Goal: Task Accomplishment & Management: Use online tool/utility

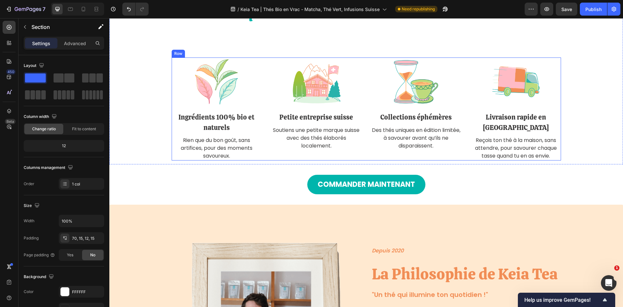
scroll to position [1089, 0]
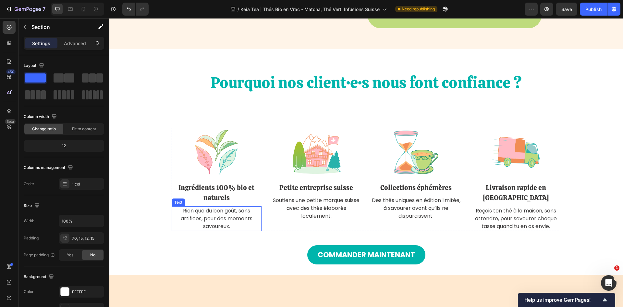
click at [195, 225] on p "Rien que du bon goût, sans artifices, pour des moments savoureux." at bounding box center [216, 218] width 89 height 23
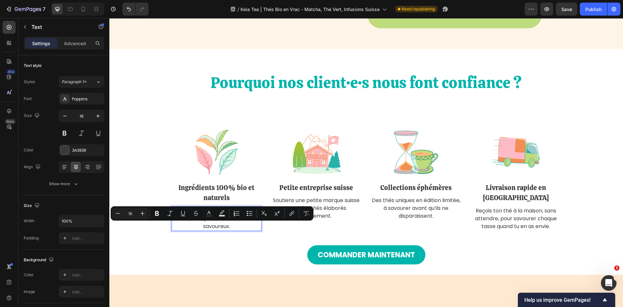
click at [216, 230] on p "Rien que du bon goût, sans artifices, pour des moments savoureux." at bounding box center [216, 218] width 89 height 23
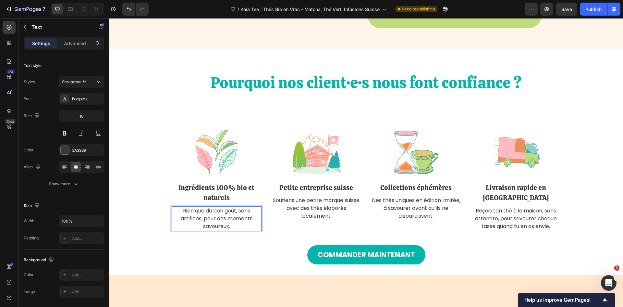
click at [231, 230] on p "Rien que du bon goût, sans artifices, pour des moments savoureux." at bounding box center [216, 218] width 89 height 23
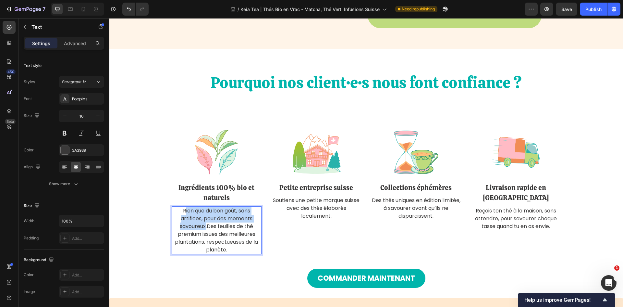
drag, startPoint x: 204, startPoint y: 234, endPoint x: 182, endPoint y: 221, distance: 25.5
click at [182, 221] on p "Rien que du bon goût, sans artifices, pour des moments savoureux.Des feuilles d…" at bounding box center [216, 230] width 89 height 47
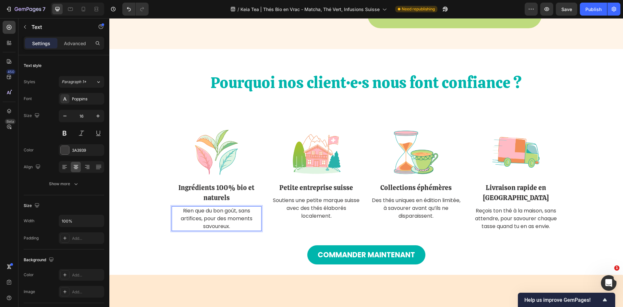
click at [240, 230] on p "Rien que du bon goût, sans artifices, pour des moments savoureux." at bounding box center [216, 218] width 89 height 23
click at [236, 230] on p "Rien que du bon goût, sans artifices, pour des moments savoureux." at bounding box center [216, 218] width 89 height 23
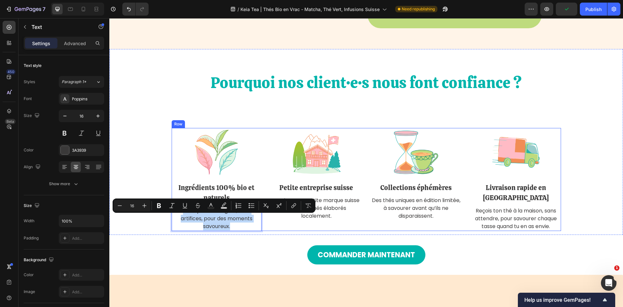
drag, startPoint x: 233, startPoint y: 235, endPoint x: 178, endPoint y: 214, distance: 58.8
click at [178, 214] on div "Image Ingrédients 100% bio et naturels Text Block Rien que du bon goût, sans ar…" at bounding box center [217, 179] width 90 height 103
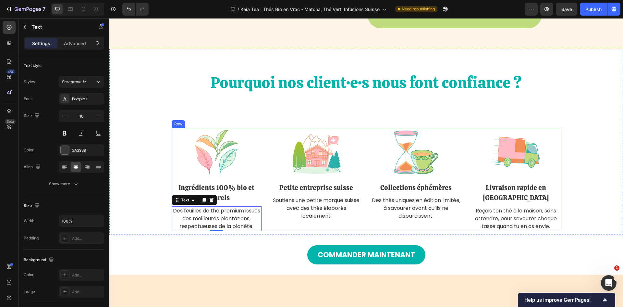
click at [432, 193] on p "Collections éphémères" at bounding box center [416, 187] width 89 height 10
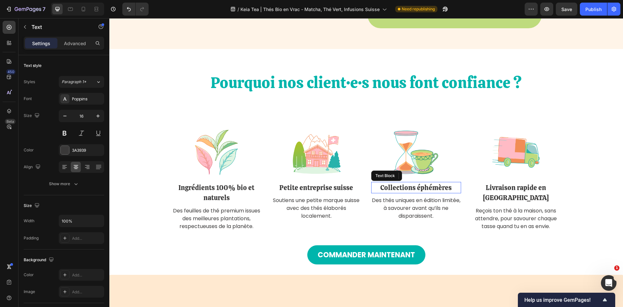
click at [432, 193] on p "Collections éphémères" at bounding box center [416, 187] width 89 height 10
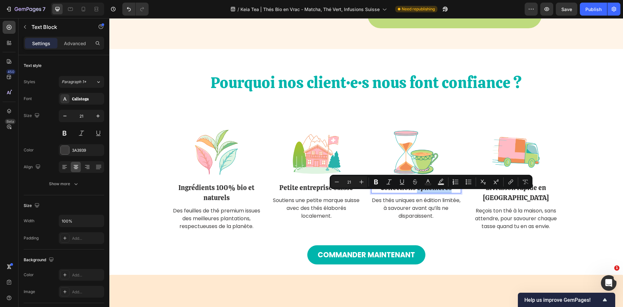
click at [452, 193] on p "Collections éphémères" at bounding box center [416, 187] width 89 height 10
drag, startPoint x: 452, startPoint y: 196, endPoint x: 379, endPoint y: 199, distance: 72.5
click at [379, 193] on p "Collections éphémères" at bounding box center [416, 187] width 89 height 10
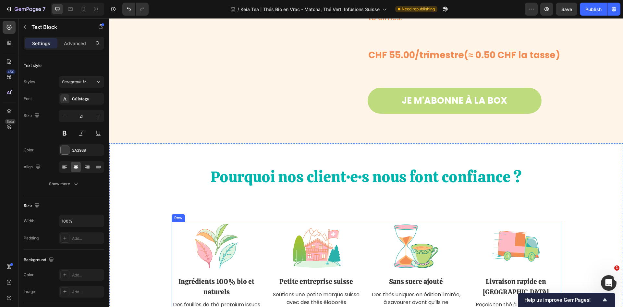
scroll to position [1122, 0]
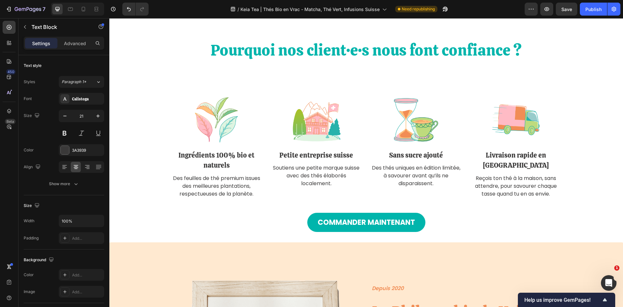
click at [413, 182] on p "Des thés uniques en édition limitée, à savourer avant qu’ils ne disparaissent." at bounding box center [416, 175] width 89 height 23
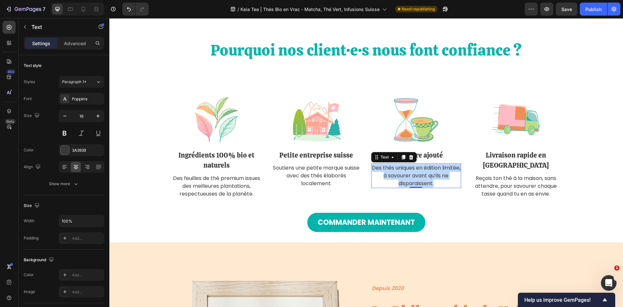
click at [413, 182] on p "Des thés uniques en édition limitée, à savourer avant qu’ils ne disparaissent." at bounding box center [416, 175] width 89 height 23
click at [416, 187] on p "Naturellement savoureux, nos thés n'ont pas besoin de sucre pour plaire." at bounding box center [416, 175] width 89 height 23
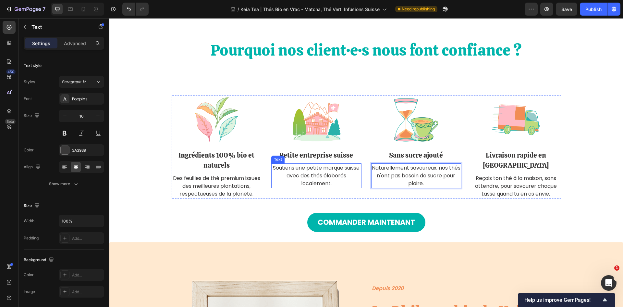
click at [301, 187] on p "Soutiens une petite marque suisse avec des thés élaborés localement." at bounding box center [316, 175] width 89 height 23
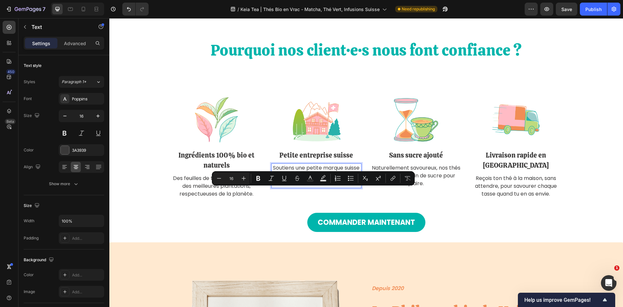
click at [345, 187] on p "Soutiens une petite marque suisse avec des thés élaborés localement." at bounding box center [316, 175] width 89 height 23
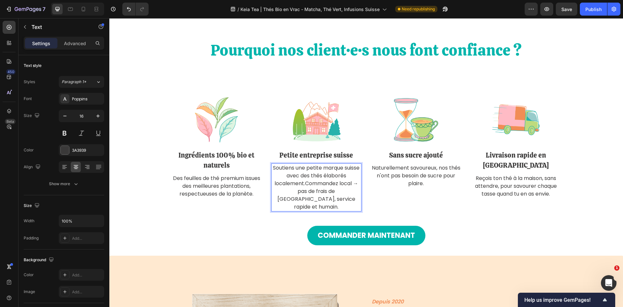
click at [336, 192] on p "Soutiens une petite marque suisse avec des thés élaborés localement.Commandez l…" at bounding box center [316, 187] width 89 height 47
click at [352, 193] on p "Soutiens une petite marque suisse avec des thés élaborés localement.Commande lo…" at bounding box center [316, 187] width 89 height 47
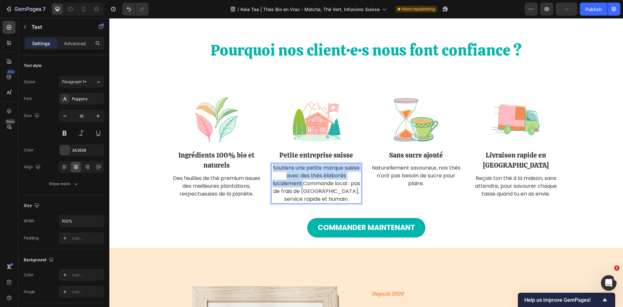
drag, startPoint x: 306, startPoint y: 192, endPoint x: 268, endPoint y: 173, distance: 42.1
click at [268, 173] on div "Image Ingrédients 100% bio et naturels Text Block Des feuilles de thé premium i…" at bounding box center [367, 149] width 390 height 108
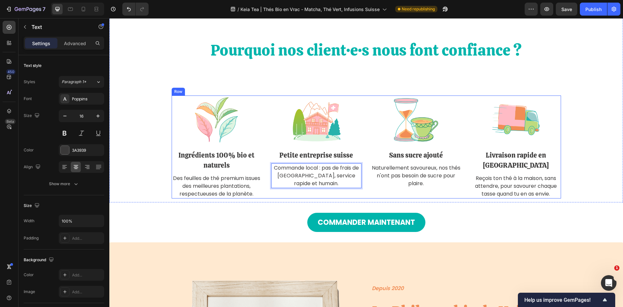
click at [346, 194] on div "Image Petite entreprise suisse Text Block Commande local : pas de frais de doua…" at bounding box center [316, 146] width 90 height 103
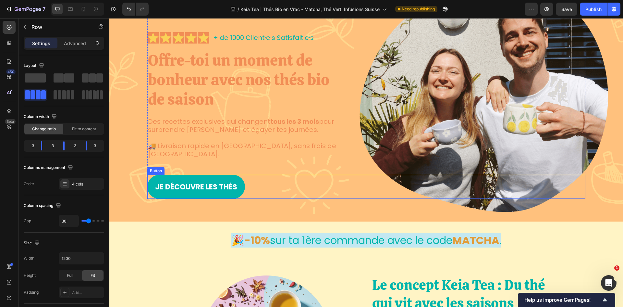
scroll to position [138, 0]
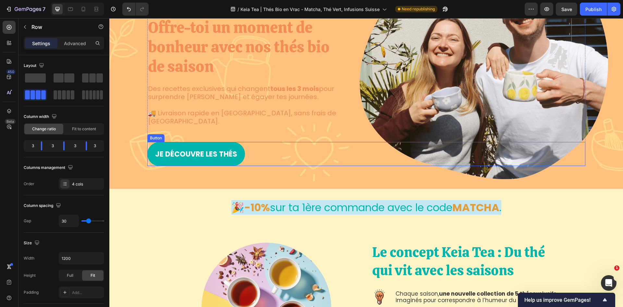
click at [376, 289] on img at bounding box center [380, 297] width 16 height 16
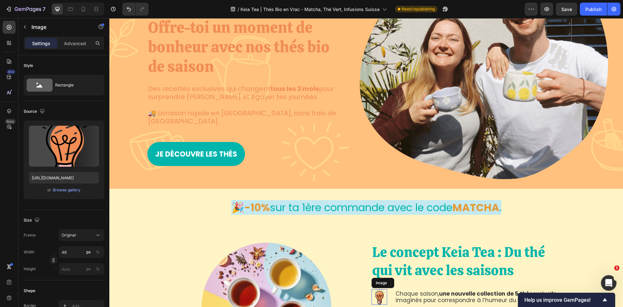
scroll to position [267, 0]
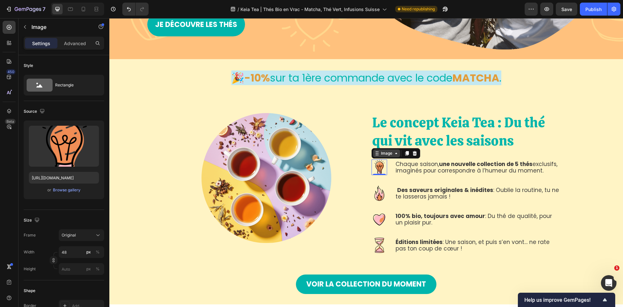
click at [387, 150] on div "Image" at bounding box center [387, 153] width 14 height 6
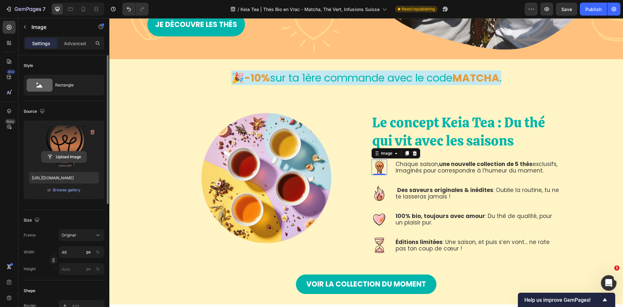
click at [56, 157] on input "file" at bounding box center [64, 156] width 45 height 11
click at [58, 144] on label at bounding box center [64, 146] width 70 height 41
click at [58, 151] on input "file" at bounding box center [64, 156] width 45 height 11
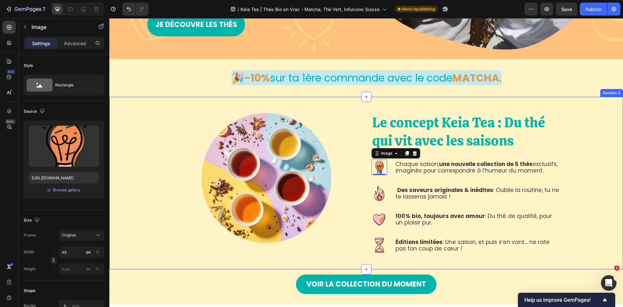
click at [593, 169] on div "Le concept Keia Tea : Du thé qui vit avec les saisons Heading Image 0 Chaque sa…" at bounding box center [366, 183] width 504 height 140
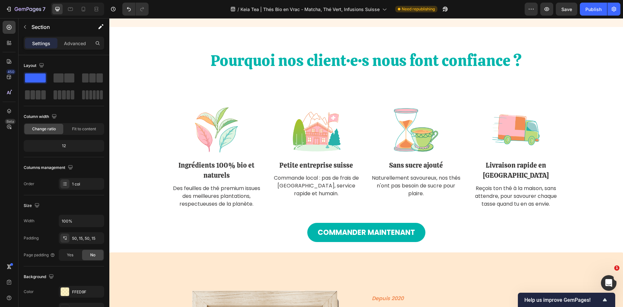
scroll to position [1319, 0]
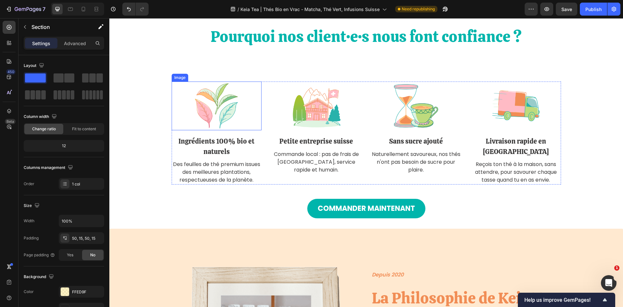
click at [212, 109] on img at bounding box center [216, 106] width 49 height 49
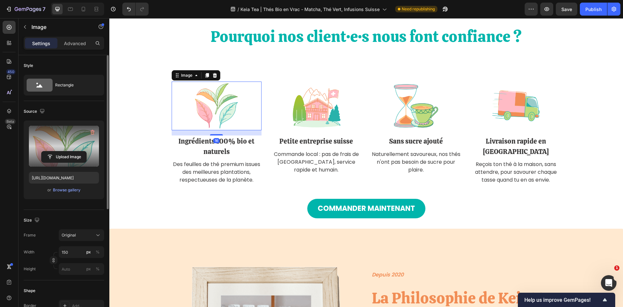
click at [55, 143] on label at bounding box center [64, 146] width 70 height 41
click at [55, 151] on input "file" at bounding box center [64, 156] width 45 height 11
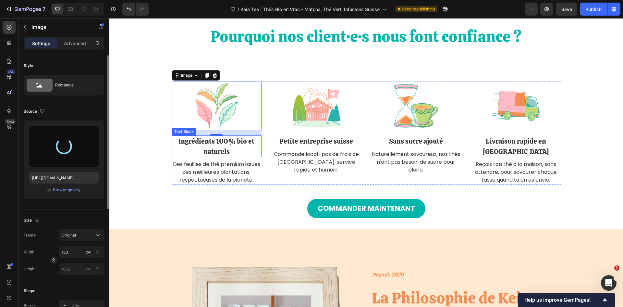
type input "https://cdn.shopify.com/s/files/1/0418/8644/9830/files/gempages_533353900065948…"
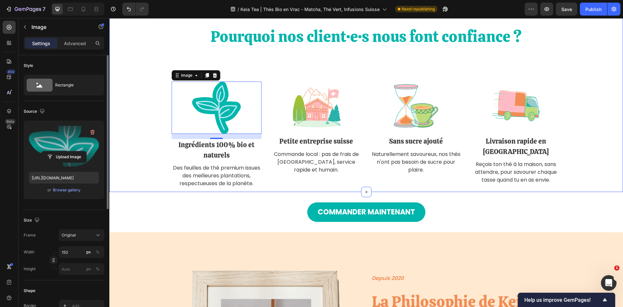
click at [595, 101] on div "Pourquoi nos client·e·s nous font confiance ? Heading Image 16 Ingrédients 100%…" at bounding box center [366, 107] width 504 height 162
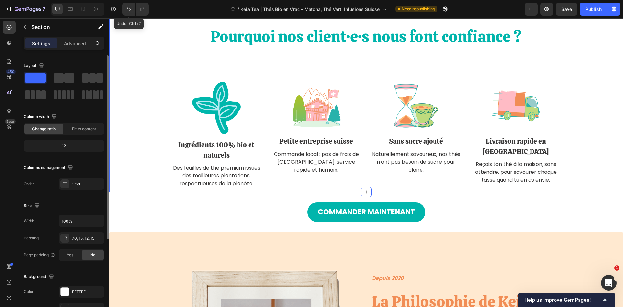
drag, startPoint x: 130, startPoint y: 8, endPoint x: 140, endPoint y: 17, distance: 14.1
click at [130, 8] on icon "Undo/Redo" at bounding box center [129, 9] width 6 height 6
click at [151, 103] on div "Pourquoi nos client·e·s nous font confiance ? Heading Image Ingrédients 100% bi…" at bounding box center [366, 107] width 504 height 162
click at [131, 10] on icon "Undo/Redo" at bounding box center [129, 9] width 4 height 4
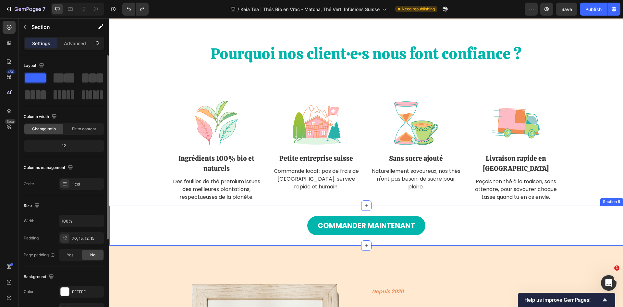
scroll to position [1294, 0]
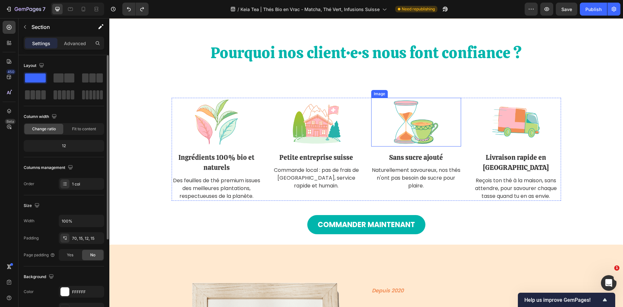
click at [407, 142] on img at bounding box center [416, 122] width 49 height 49
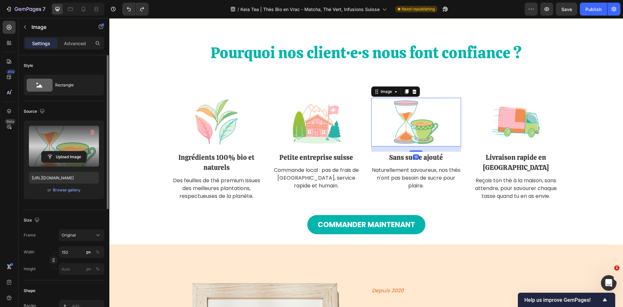
click at [61, 142] on label at bounding box center [64, 146] width 70 height 41
click at [61, 151] on input "file" at bounding box center [64, 156] width 45 height 11
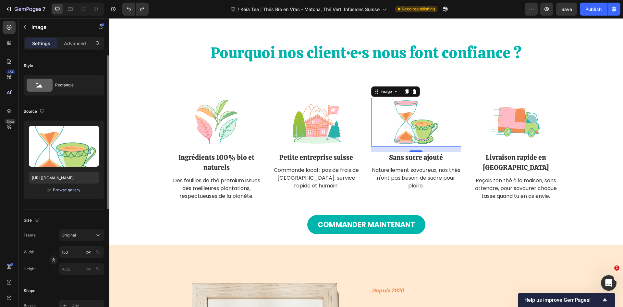
click at [68, 188] on div "Browse gallery" at bounding box center [67, 190] width 28 height 6
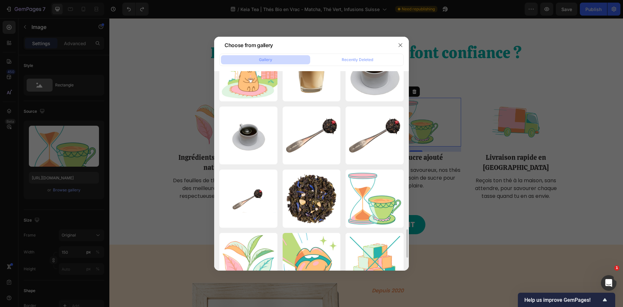
scroll to position [1173, 0]
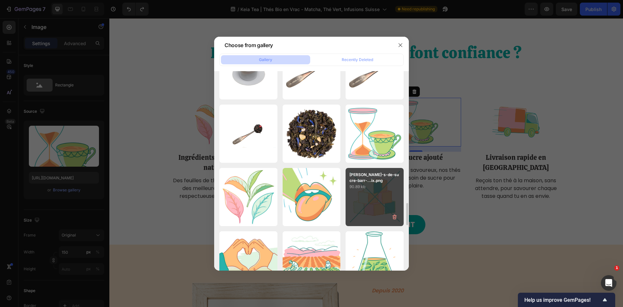
click at [371, 196] on div "carr-s-de-sucre-barr-...ix.png 90.89 kb" at bounding box center [375, 197] width 58 height 58
type input "[URL][DOMAIN_NAME]"
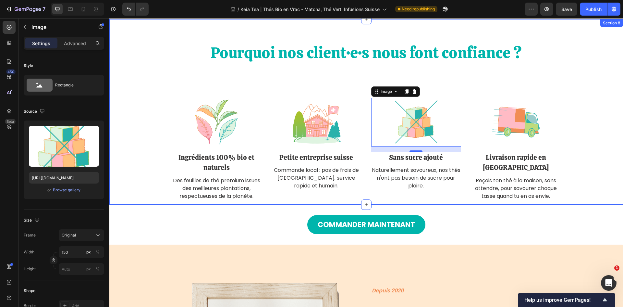
click at [598, 118] on div "Pourquoi nos client·e·s nous font confiance ? Heading Image Ingrédients 100% bi…" at bounding box center [366, 121] width 504 height 159
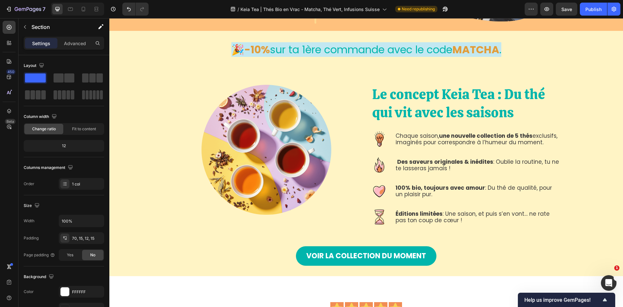
scroll to position [320, 0]
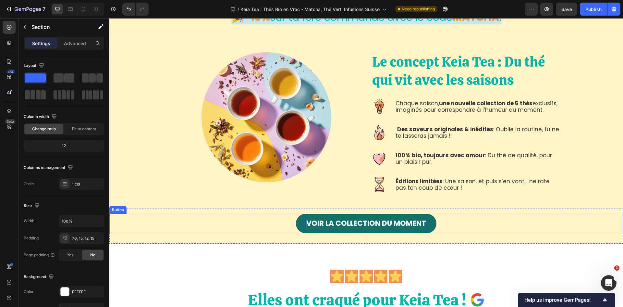
click at [368, 223] on p "Voir lA COLLECTION DU MOMENT" at bounding box center [367, 223] width 120 height 9
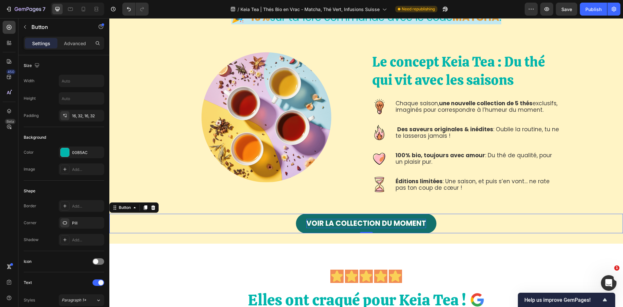
click at [308, 221] on p "Voir lA COLLECTION DU MOMENT" at bounding box center [367, 223] width 120 height 9
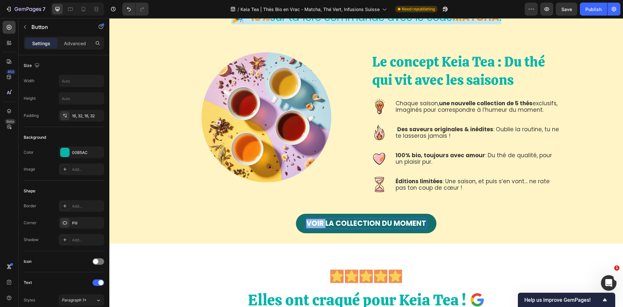
click at [308, 221] on p "Voir lA COLLECTION DU MOMENT" at bounding box center [367, 223] width 120 height 9
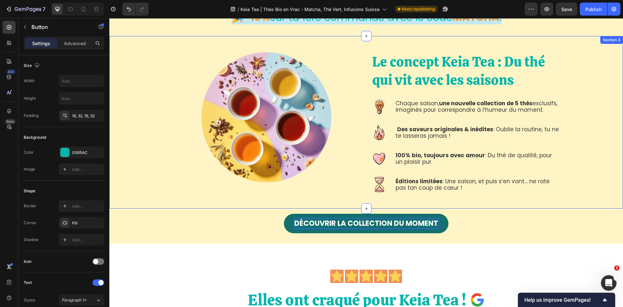
click at [490, 213] on div "DÉCOUVRIR lA COLLECTION DU MOMENT Button 0 Section 4" at bounding box center [366, 225] width 514 height 35
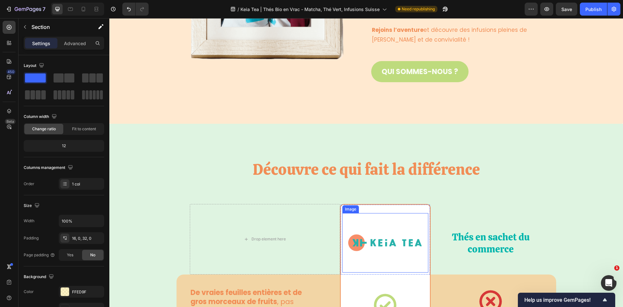
scroll to position [1721, 0]
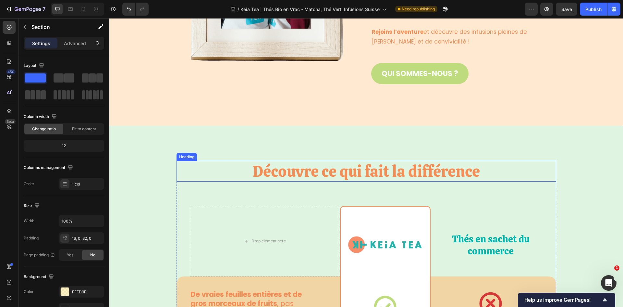
click at [423, 171] on h2 "Découvre ce qui fait la différence" at bounding box center [367, 171] width 380 height 21
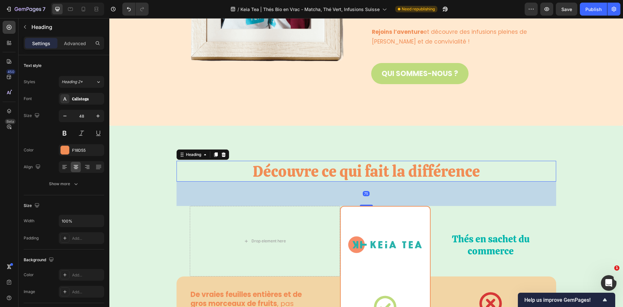
click at [423, 171] on p "Découvre ce qui fait la différence" at bounding box center [366, 170] width 379 height 19
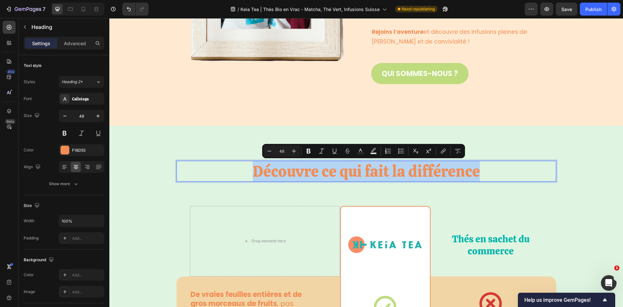
click at [423, 171] on p "Découvre ce qui fait la différence" at bounding box center [366, 170] width 379 height 19
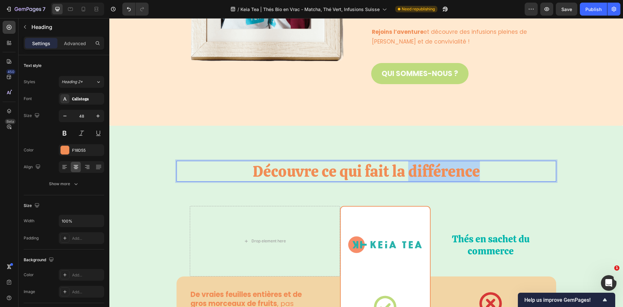
click at [423, 171] on p "Découvre ce qui fait la différence" at bounding box center [366, 170] width 379 height 19
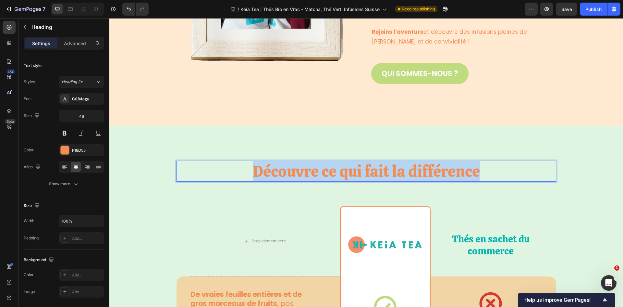
click at [423, 171] on p "Découvre ce qui fait la différence" at bounding box center [366, 170] width 379 height 19
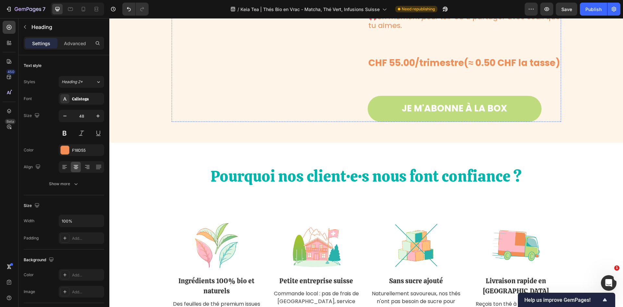
scroll to position [1178, 0]
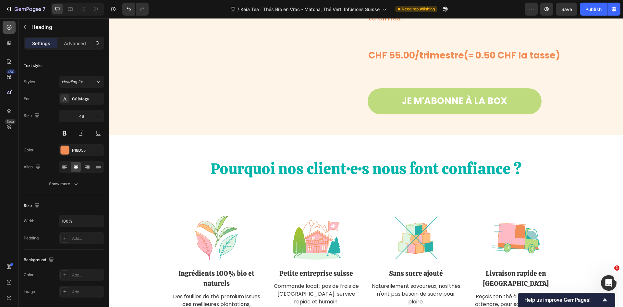
click at [9, 29] on icon at bounding box center [9, 27] width 6 height 6
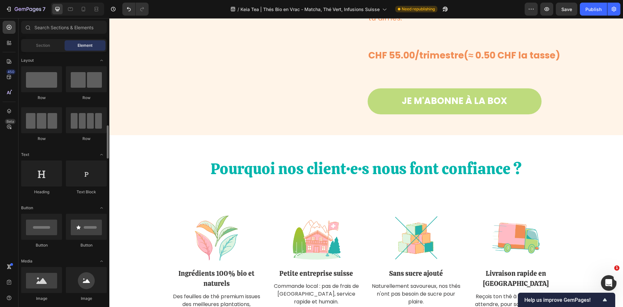
scroll to position [65, 0]
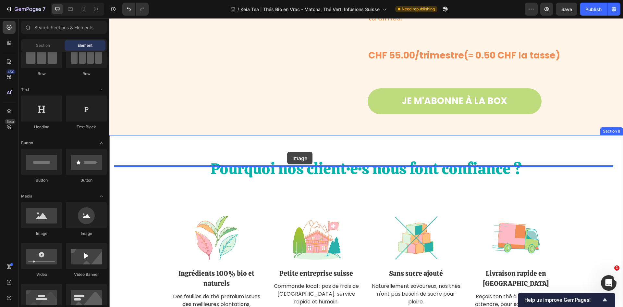
drag, startPoint x: 154, startPoint y: 236, endPoint x: 287, endPoint y: 152, distance: 157.8
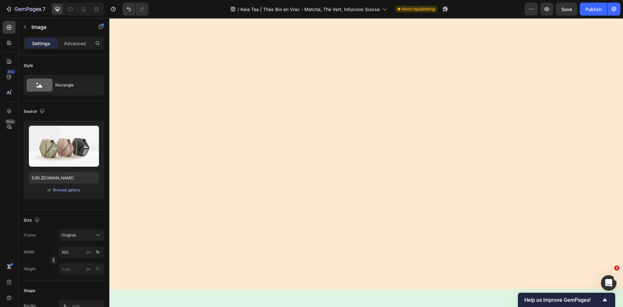
scroll to position [1633, 0]
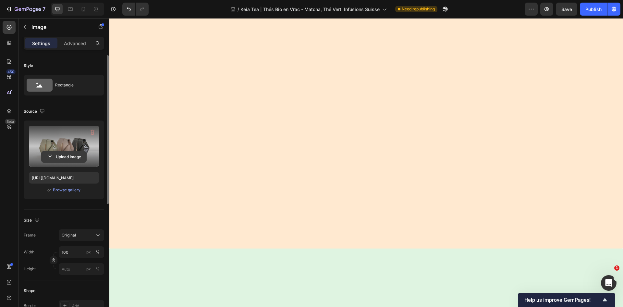
click at [66, 152] on input "file" at bounding box center [64, 156] width 45 height 11
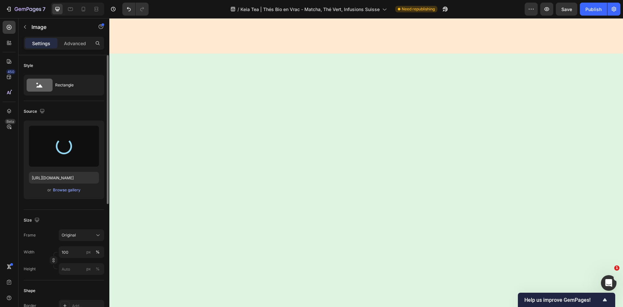
scroll to position [1869, 0]
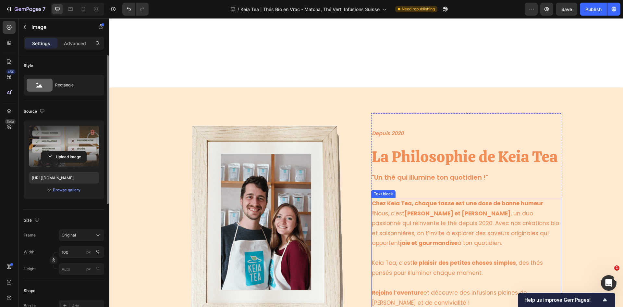
type input "https://cdn.shopify.com/s/files/1/0418/8644/9830/files/gempages_533353900065948…"
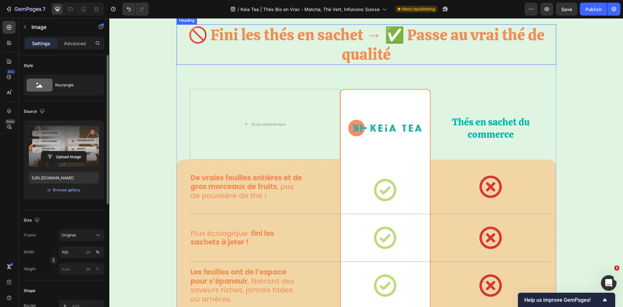
scroll to position [2185, 0]
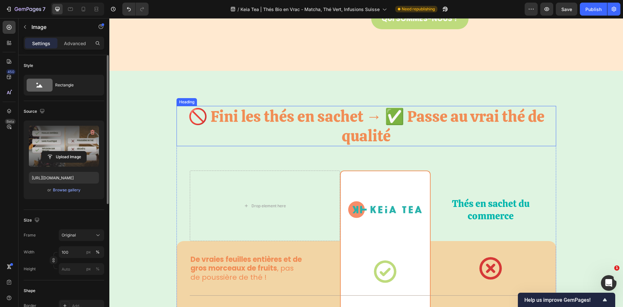
click at [425, 119] on h2 "🚫 Fini les thés en sachet → ✅ Passe au vrai thé de qualité" at bounding box center [367, 126] width 380 height 40
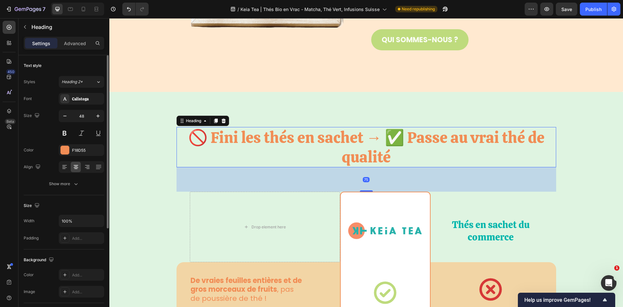
scroll to position [2152, 0]
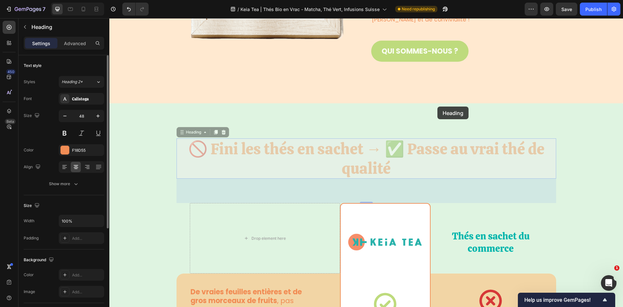
drag, startPoint x: 441, startPoint y: 153, endPoint x: 438, endPoint y: 106, distance: 46.9
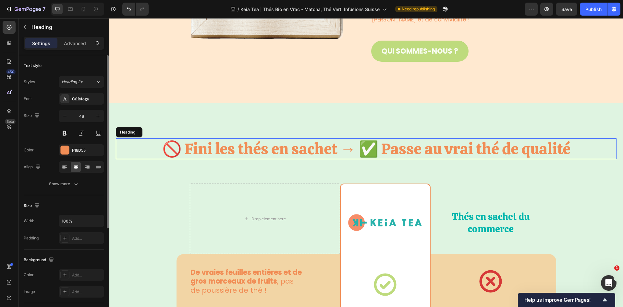
scroll to position [2120, 0]
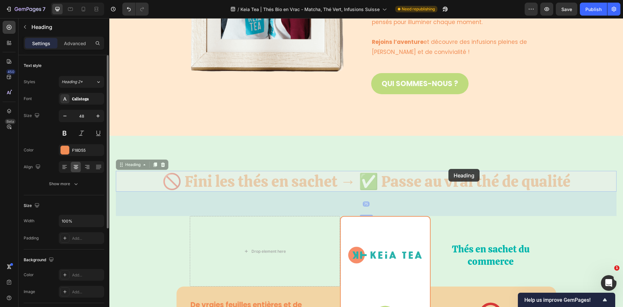
drag, startPoint x: 451, startPoint y: 181, endPoint x: 467, endPoint y: 157, distance: 28.0
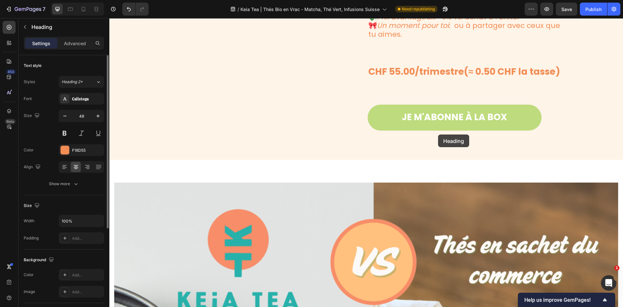
scroll to position [1153, 0]
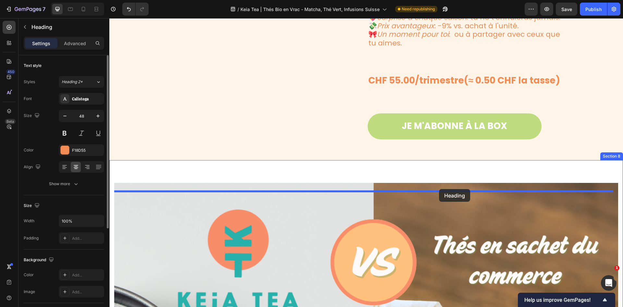
drag, startPoint x: 442, startPoint y: 182, endPoint x: 439, endPoint y: 189, distance: 8.0
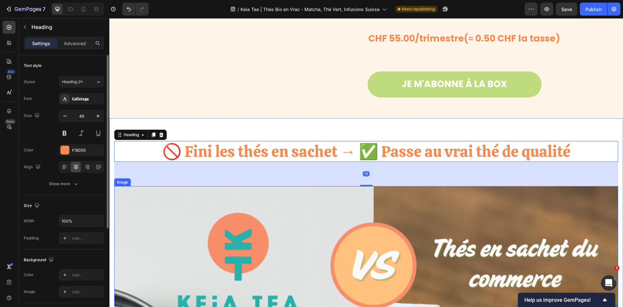
scroll to position [1283, 0]
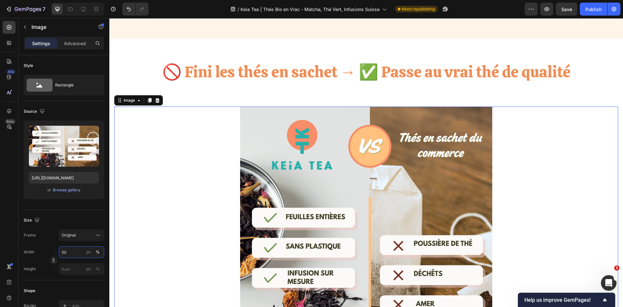
scroll to position [1413, 0]
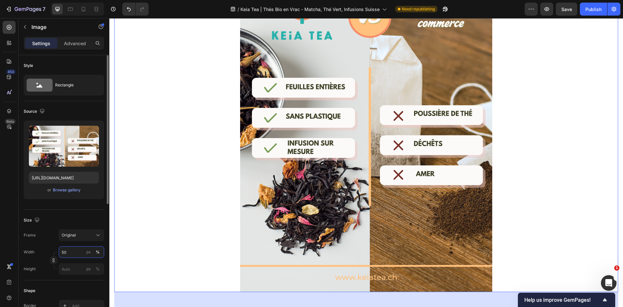
drag, startPoint x: 68, startPoint y: 252, endPoint x: 29, endPoint y: 250, distance: 39.3
click at [29, 250] on div "Width 50 px %" at bounding box center [64, 252] width 81 height 12
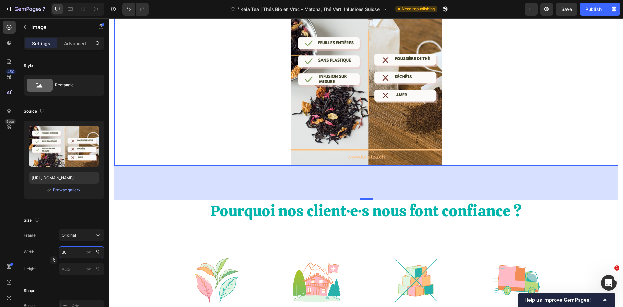
type input "30"
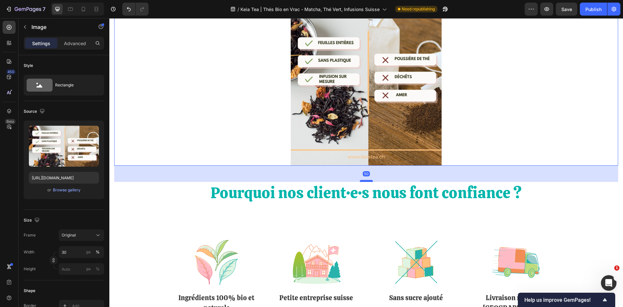
drag, startPoint x: 363, startPoint y: 197, endPoint x: 363, endPoint y: 179, distance: 18.2
click at [363, 180] on div at bounding box center [366, 181] width 13 height 2
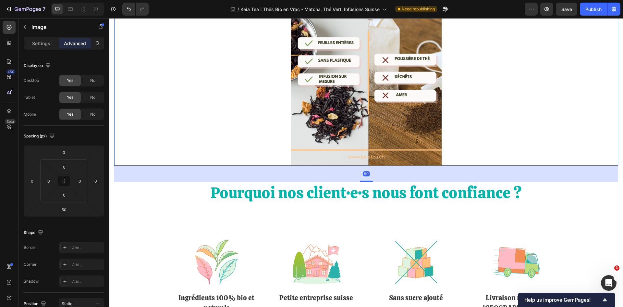
scroll to position [1283, 0]
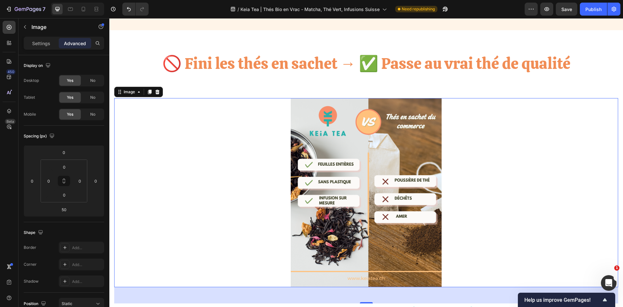
click at [484, 147] on div at bounding box center [366, 192] width 504 height 189
click at [594, 95] on div "🚫 Fini les thés en sachet → ✅ Passe au vrai thé de qualité Heading Image 50 Pou…" at bounding box center [366, 257] width 504 height 409
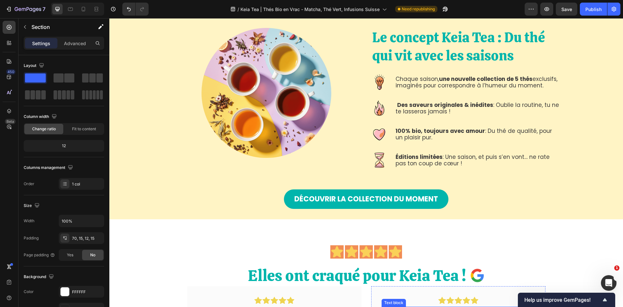
scroll to position [211, 0]
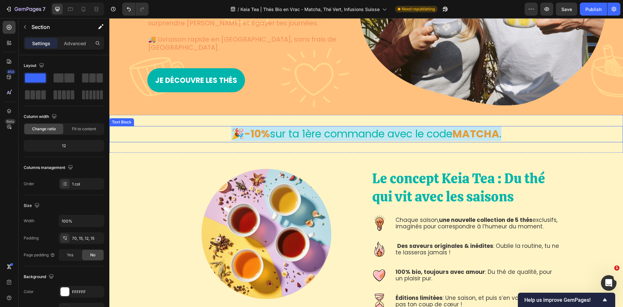
click at [579, 129] on div "🎉-10% sur ta 1ère commande avec le code MATCHA ." at bounding box center [366, 134] width 514 height 16
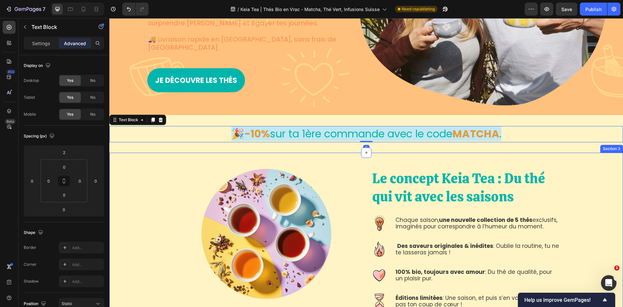
scroll to position [213, 0]
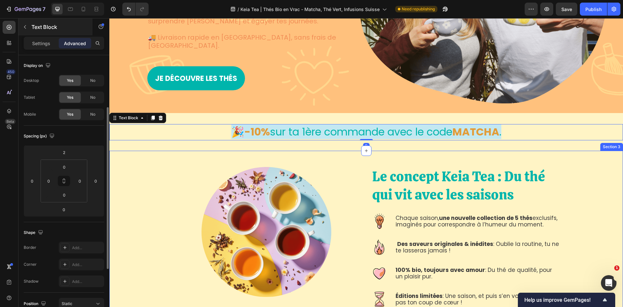
click at [49, 48] on div "Settings Advanced" at bounding box center [64, 43] width 81 height 13
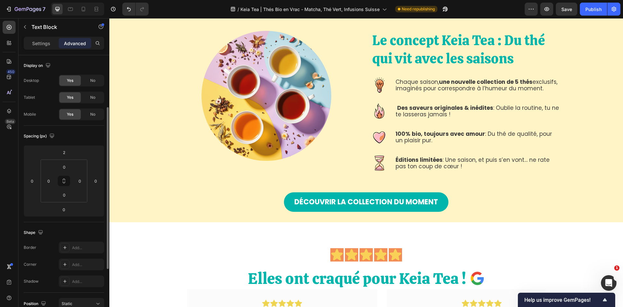
scroll to position [32, 0]
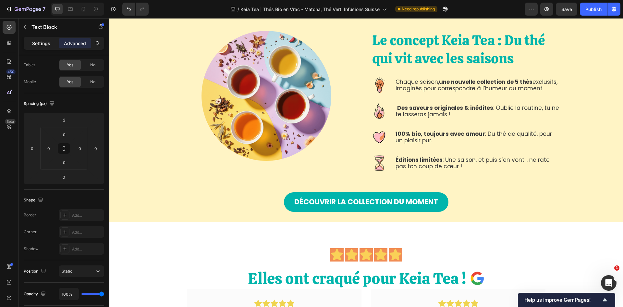
click at [49, 45] on p "Settings" at bounding box center [41, 43] width 18 height 7
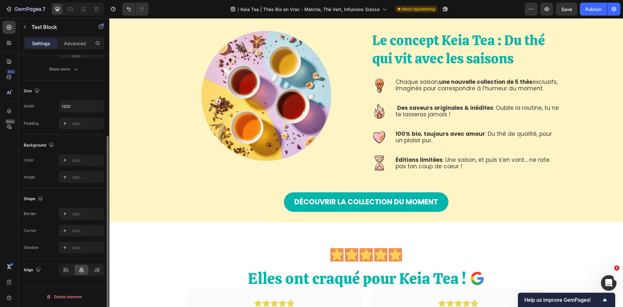
scroll to position [0, 0]
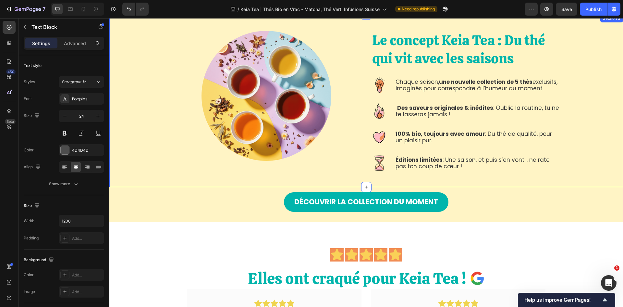
click at [144, 127] on div "Le concept Keia Tea : Du thé qui vit avec les saisons Heading Image Chaque sais…" at bounding box center [366, 101] width 504 height 140
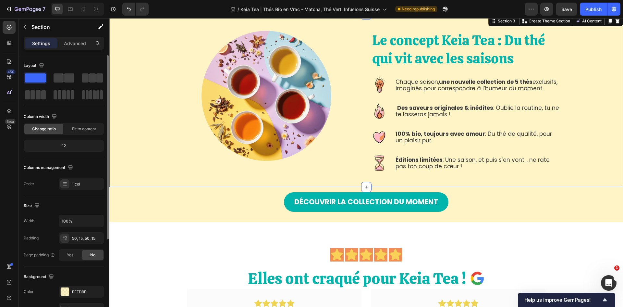
scroll to position [126, 0]
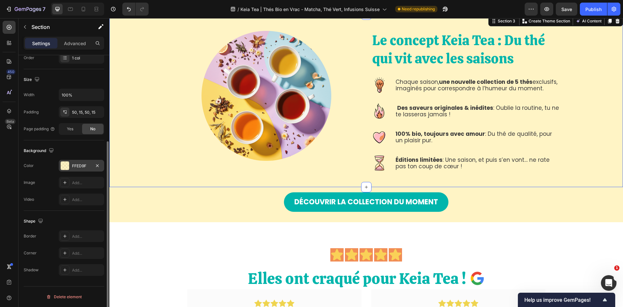
click at [63, 164] on div at bounding box center [65, 165] width 8 height 8
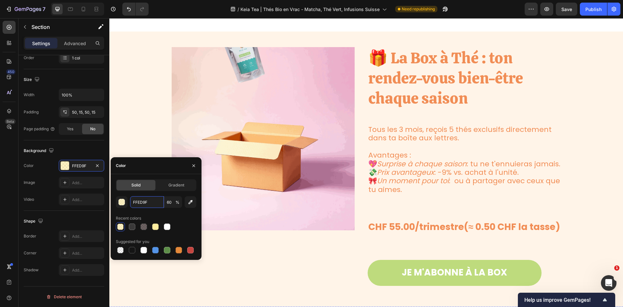
scroll to position [1186, 0]
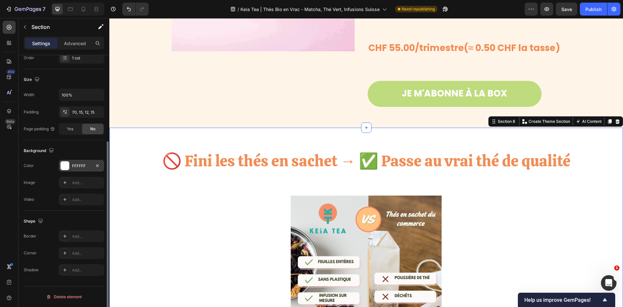
click at [63, 164] on div at bounding box center [65, 165] width 8 height 8
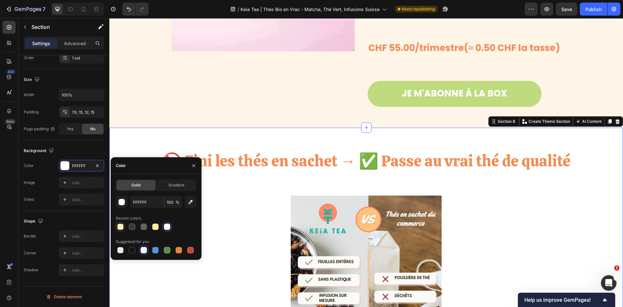
click at [119, 227] on div at bounding box center [120, 226] width 6 height 6
type input "FFED9F"
type input "60"
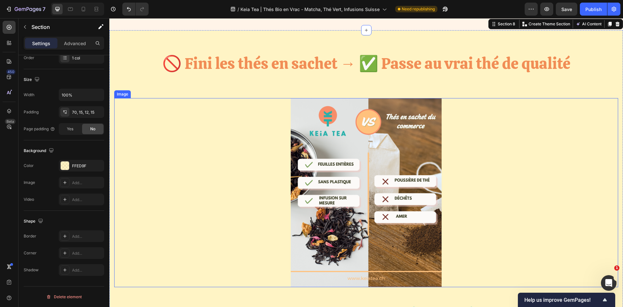
scroll to position [1315, 0]
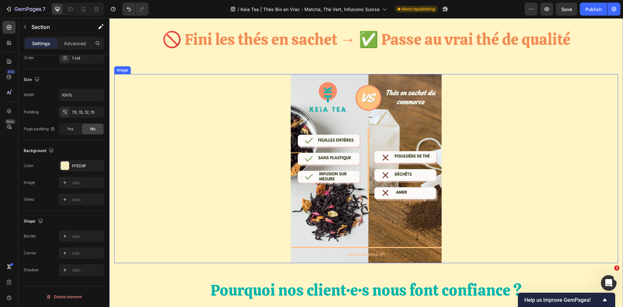
click at [339, 180] on img at bounding box center [366, 168] width 151 height 189
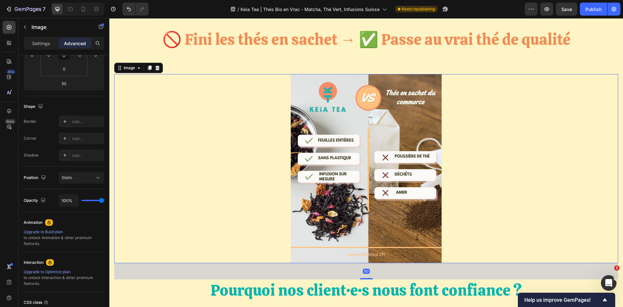
scroll to position [0, 0]
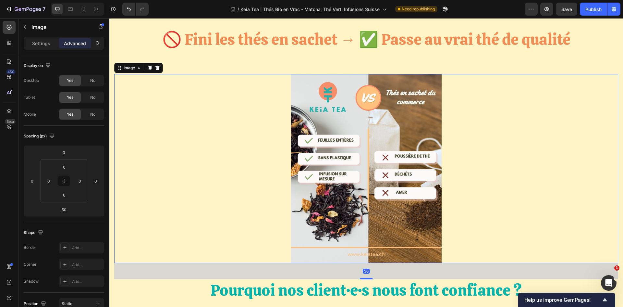
click at [339, 190] on img at bounding box center [366, 168] width 151 height 189
click at [28, 27] on button "button" at bounding box center [25, 27] width 10 height 10
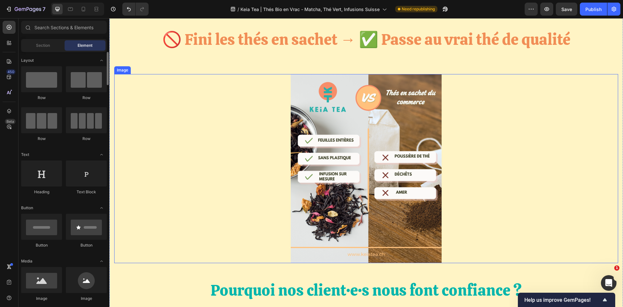
click at [316, 132] on img at bounding box center [366, 168] width 151 height 189
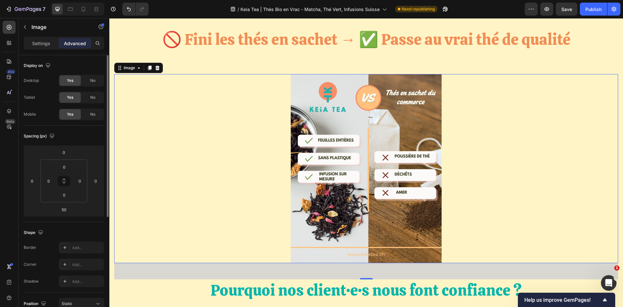
click at [322, 140] on img at bounding box center [366, 168] width 151 height 189
click at [130, 68] on div "Image" at bounding box center [129, 68] width 14 height 6
click at [176, 116] on div at bounding box center [366, 168] width 504 height 189
click at [48, 43] on p "Settings" at bounding box center [41, 43] width 18 height 7
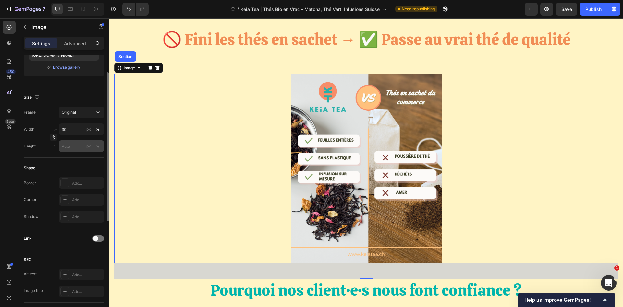
scroll to position [90, 0]
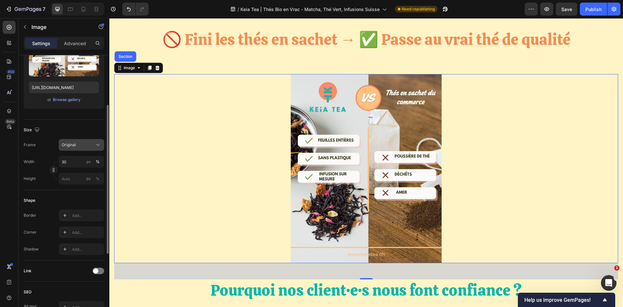
click at [83, 142] on div "Original" at bounding box center [82, 145] width 40 height 6
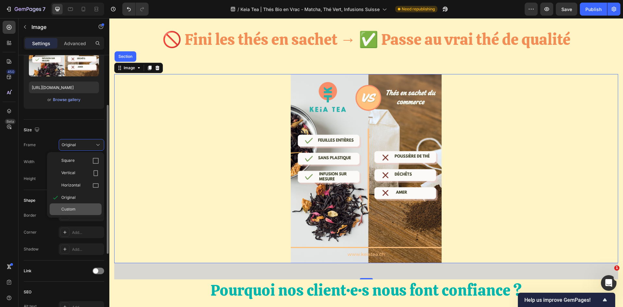
click at [85, 212] on div "Custom" at bounding box center [76, 209] width 52 height 12
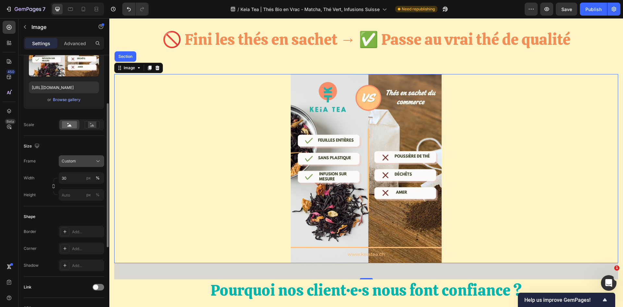
click at [87, 160] on div "Custom" at bounding box center [78, 161] width 32 height 6
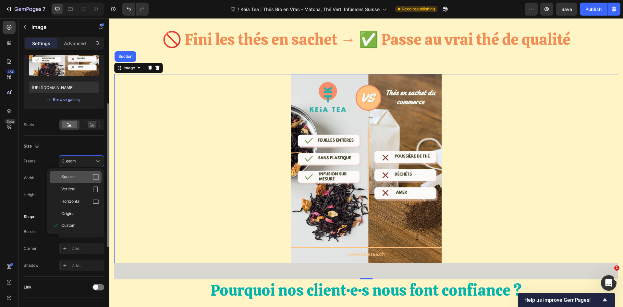
click at [83, 179] on div "Square" at bounding box center [80, 177] width 38 height 6
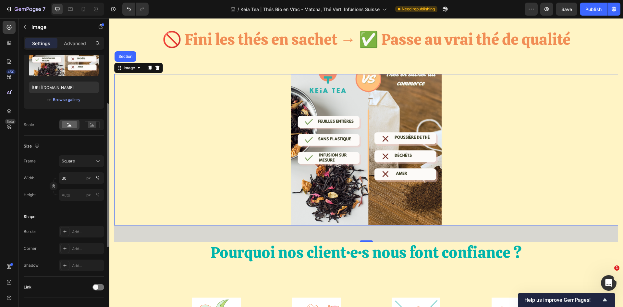
click at [322, 157] on img at bounding box center [366, 149] width 151 height 151
click at [84, 123] on div at bounding box center [92, 125] width 20 height 10
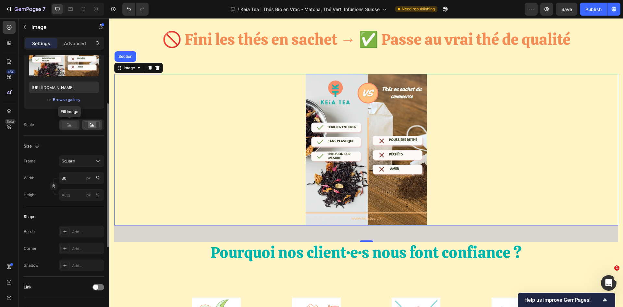
click at [73, 123] on rect at bounding box center [69, 124] width 15 height 7
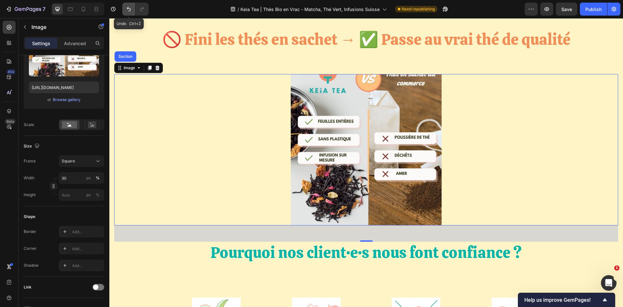
click at [128, 12] on icon "Undo/Redo" at bounding box center [129, 9] width 6 height 6
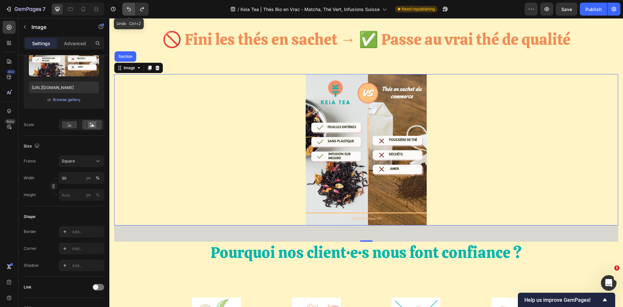
click at [128, 12] on icon "Undo/Redo" at bounding box center [129, 9] width 6 height 6
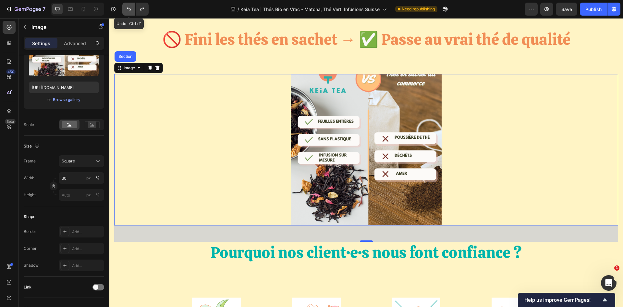
click at [128, 12] on icon "Undo/Redo" at bounding box center [129, 9] width 6 height 6
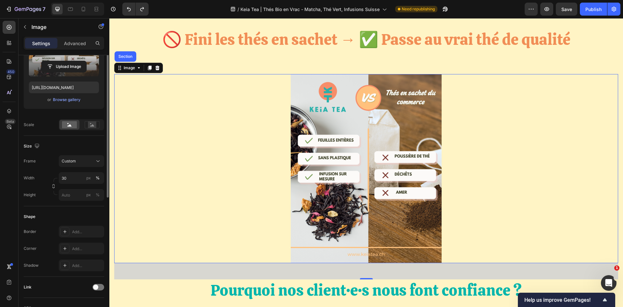
scroll to position [58, 0]
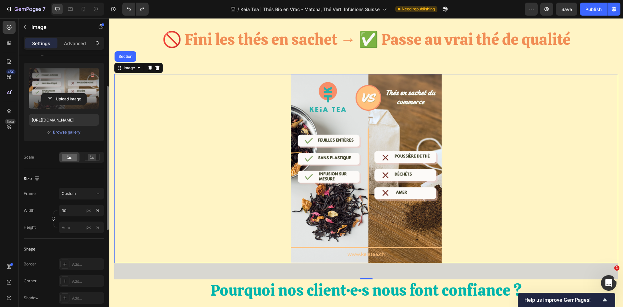
click at [65, 92] on label at bounding box center [64, 88] width 70 height 41
click at [65, 94] on input "file" at bounding box center [64, 99] width 45 height 11
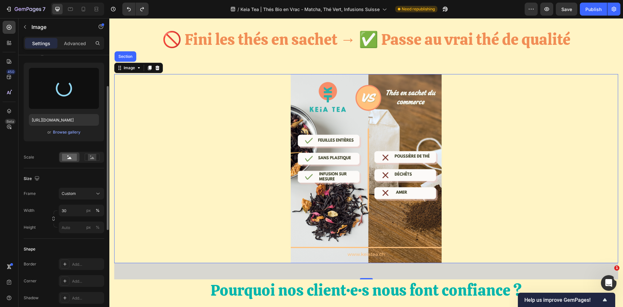
type input "https://cdn.shopify.com/s/files/1/0418/8644/9830/files/gempages_533353900065948…"
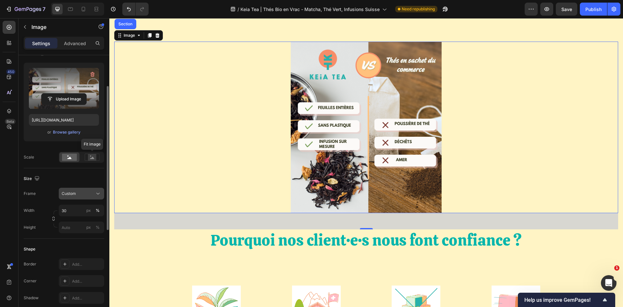
scroll to position [123, 0]
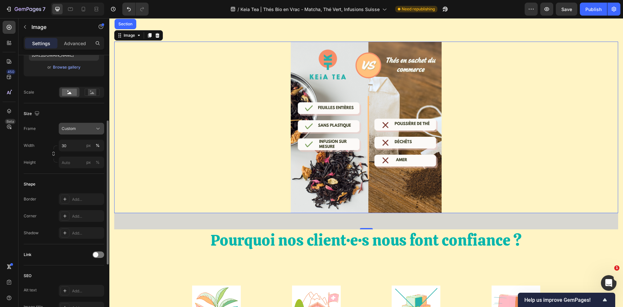
click at [82, 125] on button "Custom" at bounding box center [81, 129] width 45 height 12
click at [76, 128] on div "Custom" at bounding box center [78, 129] width 32 height 6
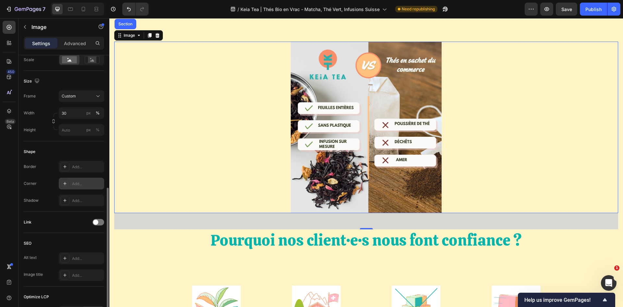
scroll to position [188, 0]
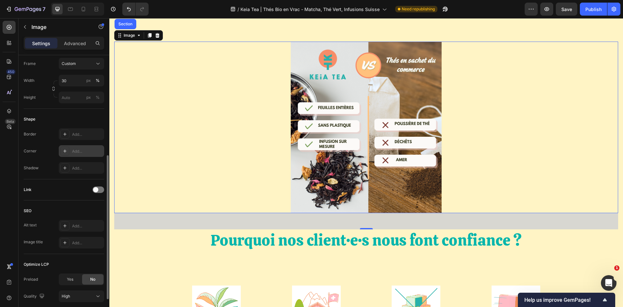
click at [67, 153] on icon at bounding box center [64, 150] width 5 height 5
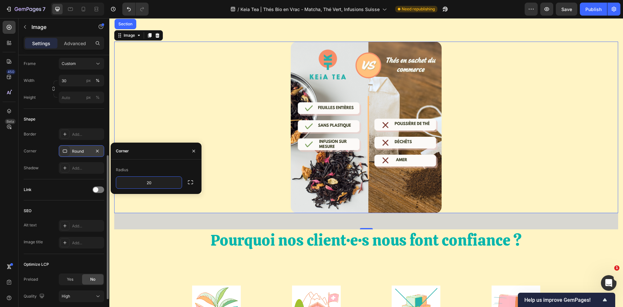
type input "2"
type input "30"
drag, startPoint x: 147, startPoint y: 114, endPoint x: 119, endPoint y: 130, distance: 31.4
click at [146, 114] on div at bounding box center [366, 127] width 504 height 171
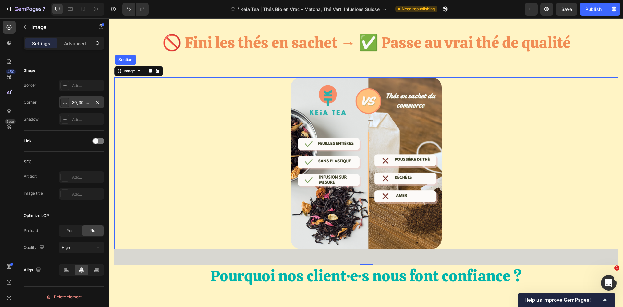
scroll to position [1250, 0]
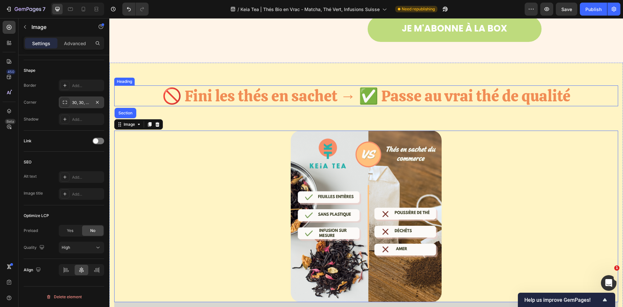
click at [376, 100] on h2 "🚫 Fini les thés en sachet → ✅ Passe au vrai thé de qualité" at bounding box center [366, 95] width 504 height 21
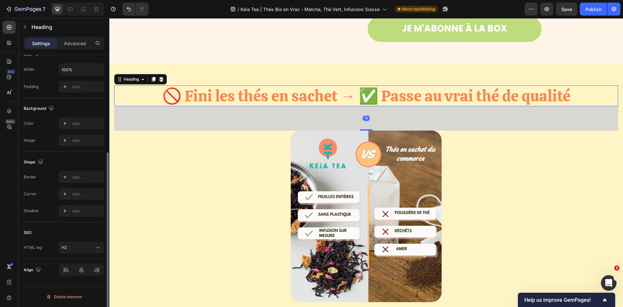
scroll to position [0, 0]
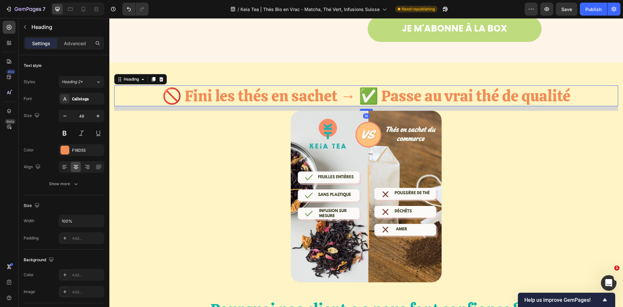
drag, startPoint x: 362, startPoint y: 139, endPoint x: 362, endPoint y: 119, distance: 19.8
click at [362, 111] on div at bounding box center [366, 110] width 13 height 2
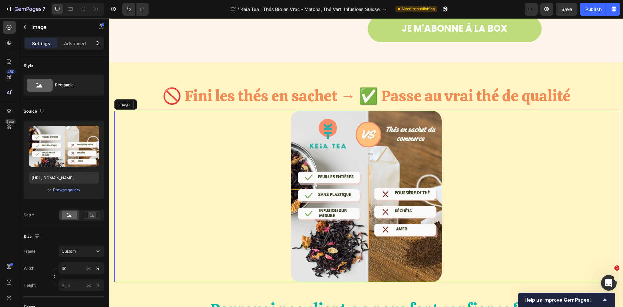
click at [486, 164] on div at bounding box center [366, 196] width 504 height 171
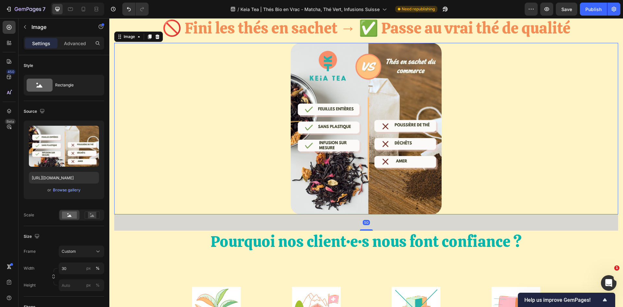
scroll to position [1250, 0]
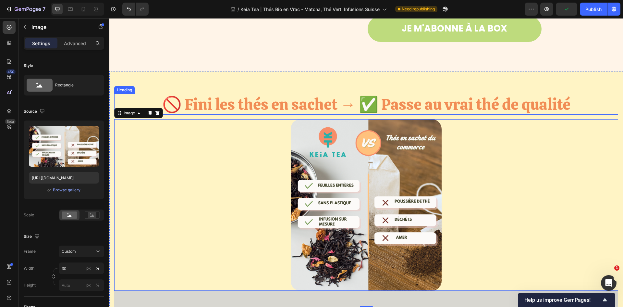
click at [393, 106] on h2 "🚫 Fini les thés en sachet → ✅ Passe au vrai thé de qualité" at bounding box center [366, 104] width 504 height 21
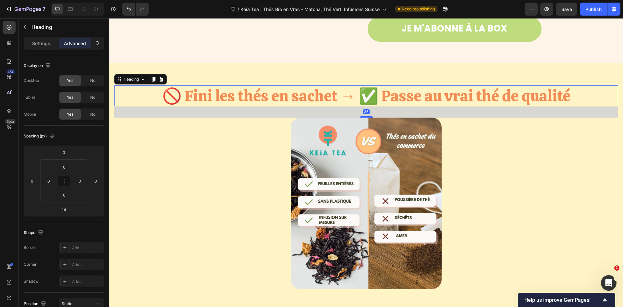
drag, startPoint x: 361, startPoint y: 119, endPoint x: 361, endPoint y: 126, distance: 6.8
click at [361, 118] on div at bounding box center [366, 116] width 13 height 1
type input "35"
click at [508, 193] on div at bounding box center [366, 203] width 504 height 171
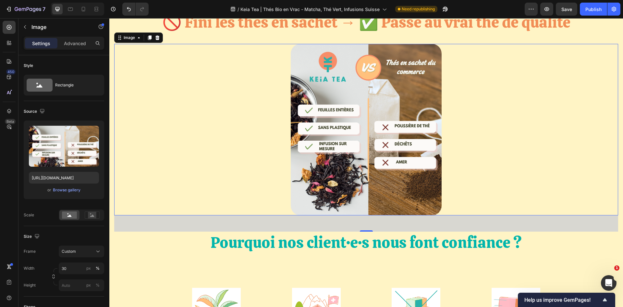
scroll to position [1348, 0]
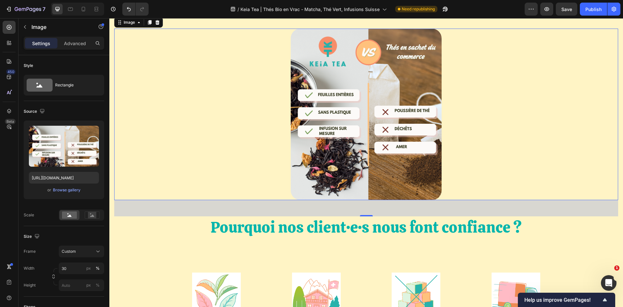
click at [571, 156] on div at bounding box center [366, 114] width 504 height 171
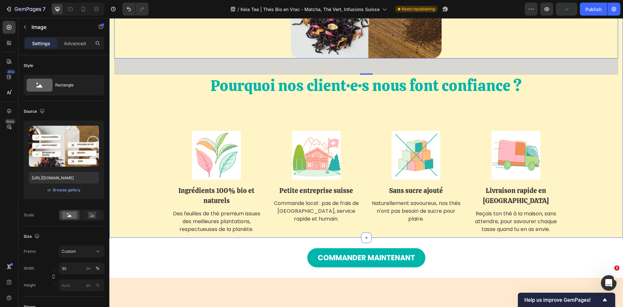
scroll to position [1380, 0]
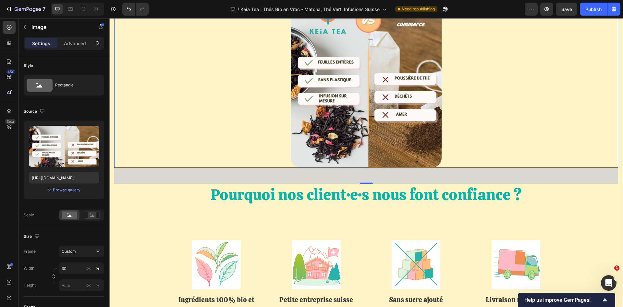
click at [617, 122] on div "🚫 Fini les thés en sachet → ✅ Passe au vrai thé de qualité Heading Image 50 Pou…" at bounding box center [366, 144] width 514 height 406
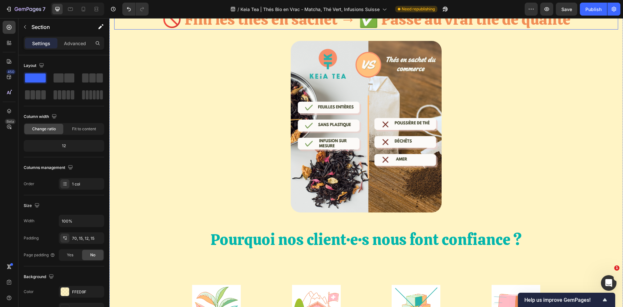
scroll to position [1218, 0]
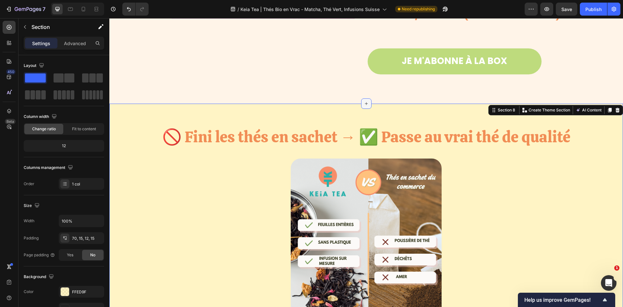
click at [364, 105] on icon at bounding box center [366, 103] width 5 height 5
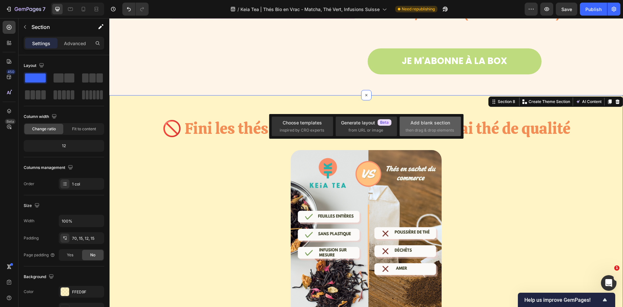
click at [436, 128] on span "then drag & drop elements" at bounding box center [430, 130] width 48 height 6
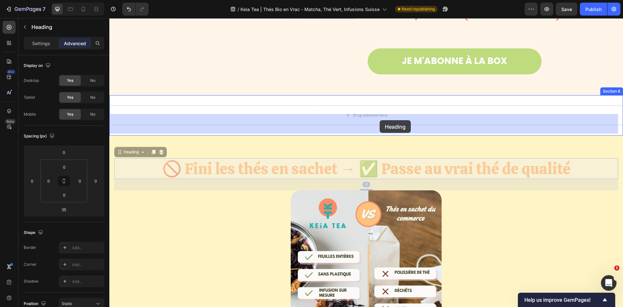
drag, startPoint x: 388, startPoint y: 176, endPoint x: 380, endPoint y: 120, distance: 56.1
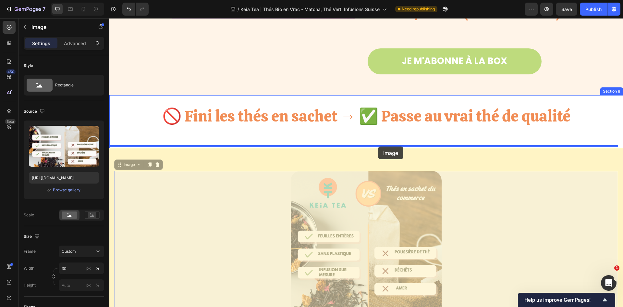
drag, startPoint x: 383, startPoint y: 226, endPoint x: 378, endPoint y: 146, distance: 79.7
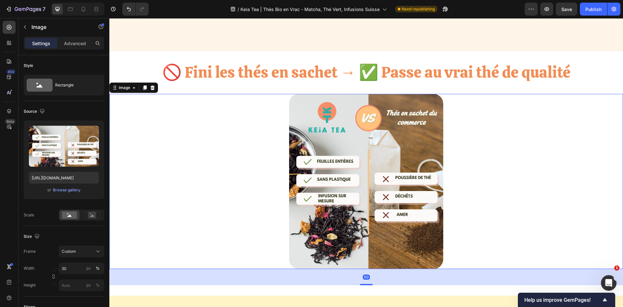
scroll to position [1478, 0]
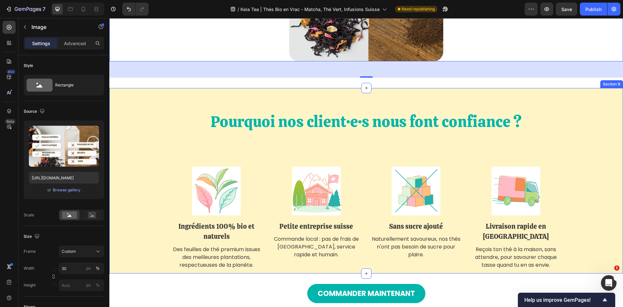
click at [507, 101] on div "Pourquoi nos client·e·s nous font confiance ? Heading Image Ingrédients 100% bi…" at bounding box center [366, 180] width 514 height 185
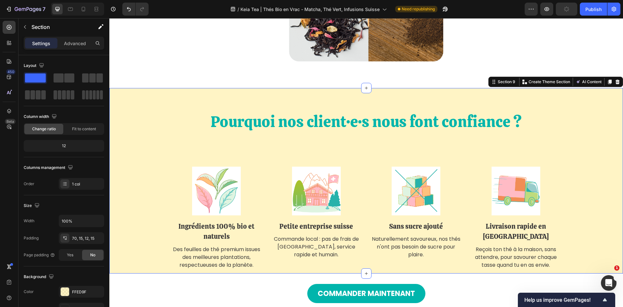
scroll to position [126, 0]
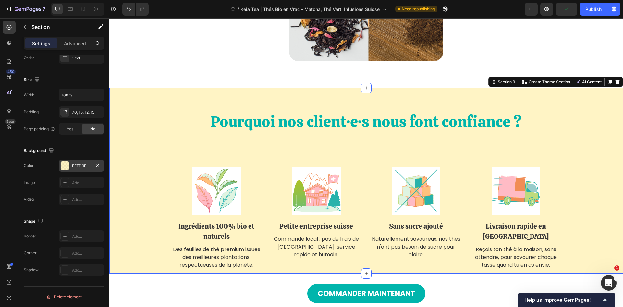
click at [66, 166] on div at bounding box center [65, 165] width 8 height 8
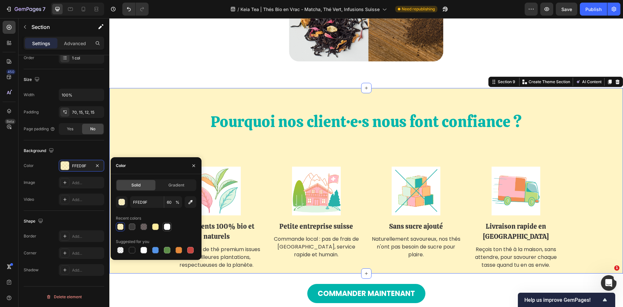
click at [168, 226] on div at bounding box center [167, 226] width 6 height 6
type input "FFFFFF"
type input "100"
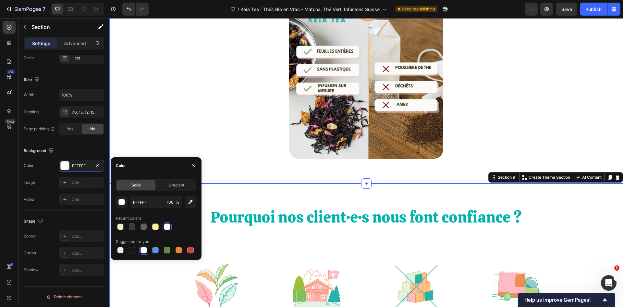
scroll to position [1348, 0]
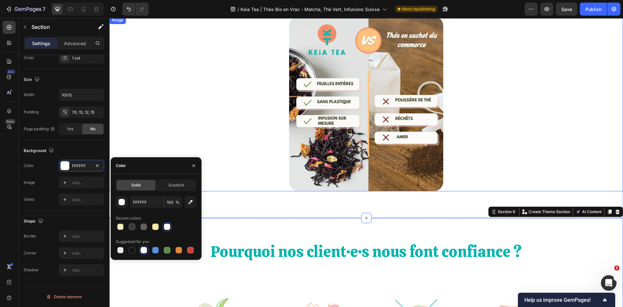
click at [540, 121] on div at bounding box center [366, 103] width 514 height 175
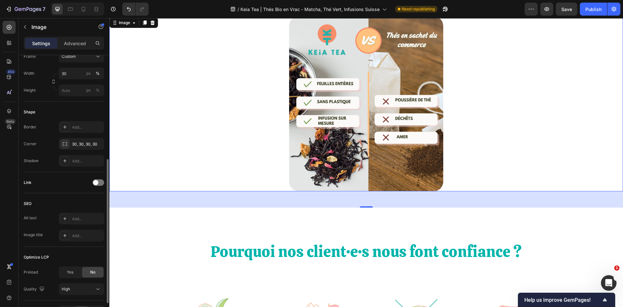
scroll to position [236, 0]
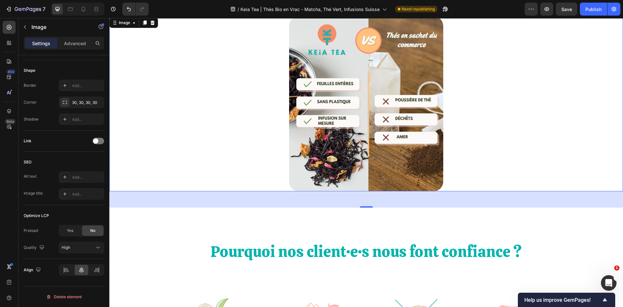
click at [209, 127] on div at bounding box center [366, 103] width 514 height 175
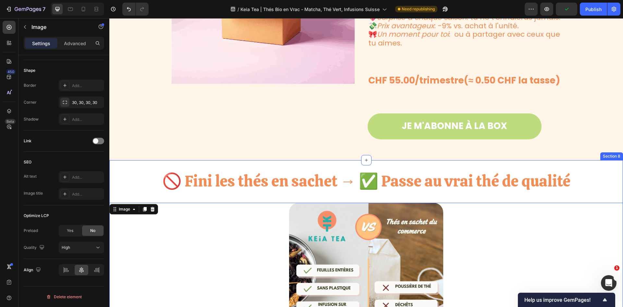
click at [137, 173] on div "🚫 Fini les thés en sachet → ✅ Passe au vrai thé de qualité Heading Image 50 Sec…" at bounding box center [366, 282] width 514 height 244
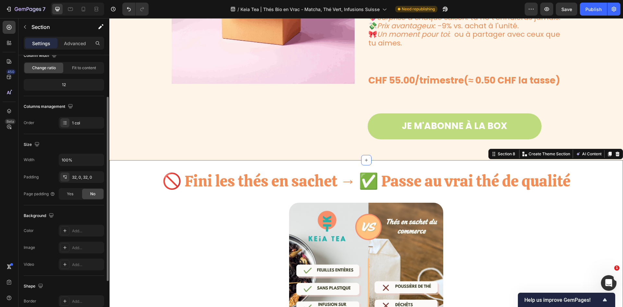
scroll to position [126, 0]
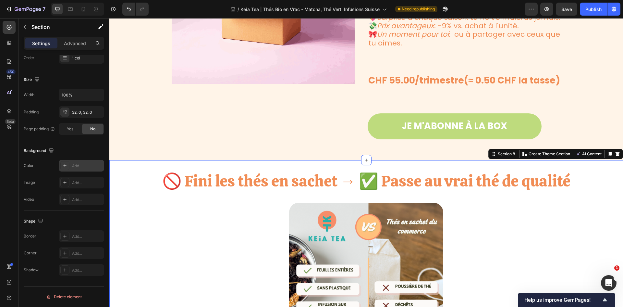
click at [64, 166] on icon at bounding box center [64, 165] width 5 height 5
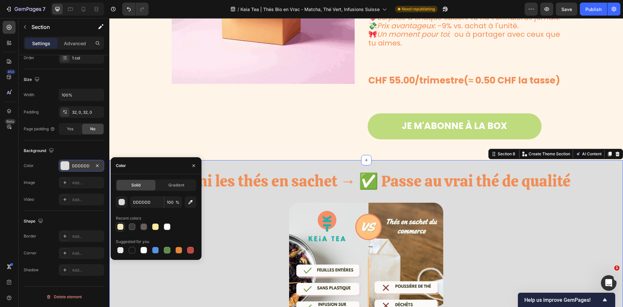
click at [119, 226] on div at bounding box center [120, 226] width 6 height 6
type input "FFED9F"
type input "60"
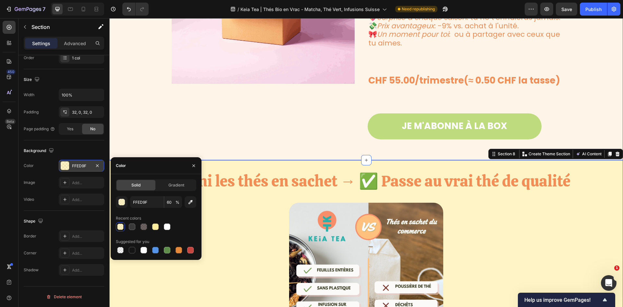
click at [267, 131] on div "Image" at bounding box center [269, 20] width 194 height 239
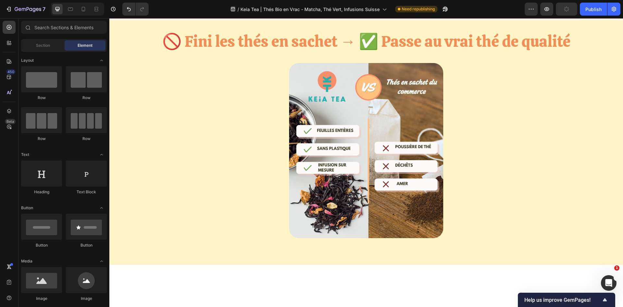
scroll to position [1185, 0]
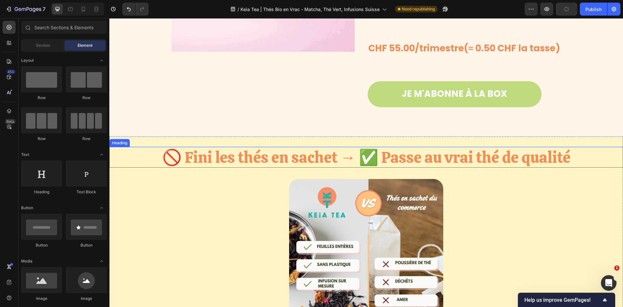
drag, startPoint x: 409, startPoint y: 159, endPoint x: 374, endPoint y: 167, distance: 35.7
click at [409, 159] on h2 "🚫 Fini les thés en sachet → ✅ Passe au vrai thé de qualité" at bounding box center [366, 157] width 514 height 21
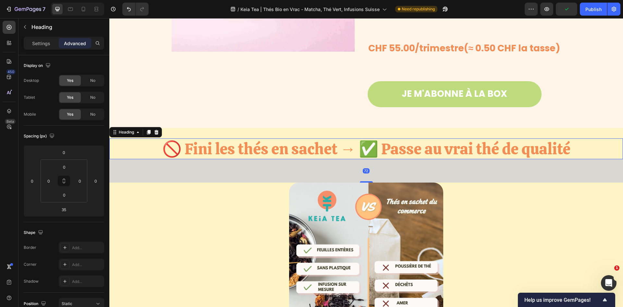
click at [361, 182] on div at bounding box center [366, 181] width 13 height 1
type input "74"
click at [370, 156] on h2 "🚫 Fini les thés en sachet → ✅ Passe au vrai thé de qualité" at bounding box center [366, 148] width 514 height 21
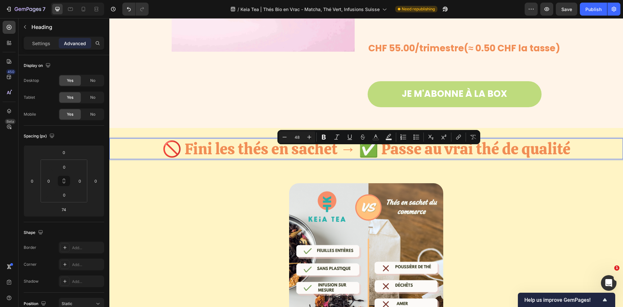
click at [380, 158] on p "🚫 Fini les thés en sachet → ✅ Passe au vrai thé de qualité" at bounding box center [366, 148] width 513 height 19
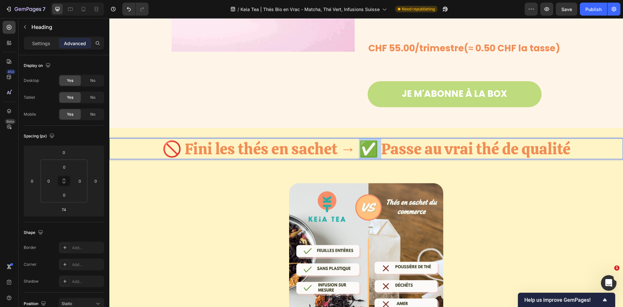
drag, startPoint x: 381, startPoint y: 158, endPoint x: 360, endPoint y: 160, distance: 20.6
click at [360, 158] on p "🚫 Fini les thés en sachet → ✅ Passe au vrai thé de qualité" at bounding box center [366, 148] width 513 height 19
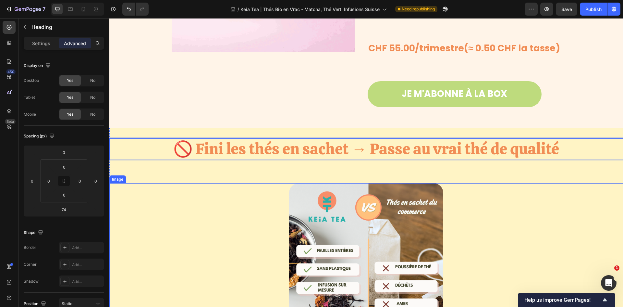
click at [478, 200] on div at bounding box center [366, 270] width 514 height 175
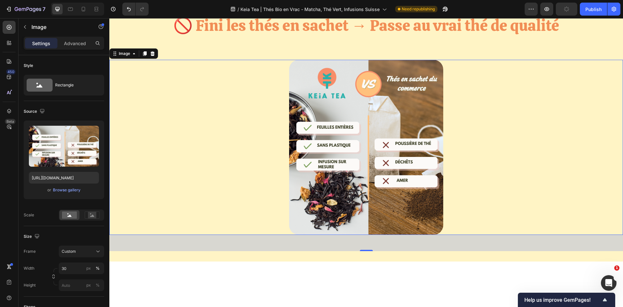
scroll to position [1218, 0]
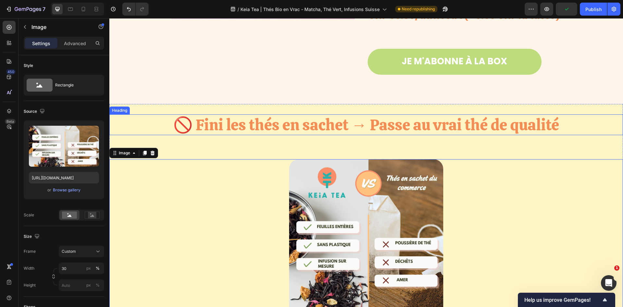
click at [365, 131] on p "🚫 Fini les thés en sachet → Passe au vrai thé de qualité" at bounding box center [366, 124] width 513 height 19
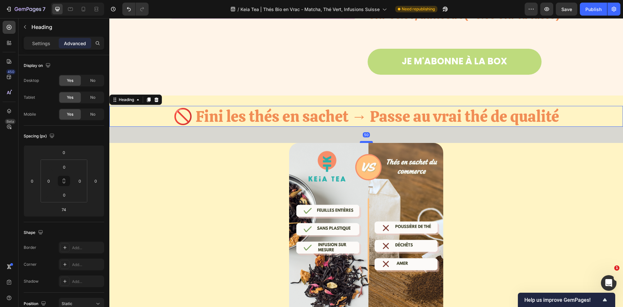
drag, startPoint x: 361, startPoint y: 158, endPoint x: 361, endPoint y: 151, distance: 7.8
click at [361, 143] on div at bounding box center [366, 142] width 13 height 2
type input "50"
click at [525, 162] on div at bounding box center [366, 230] width 514 height 175
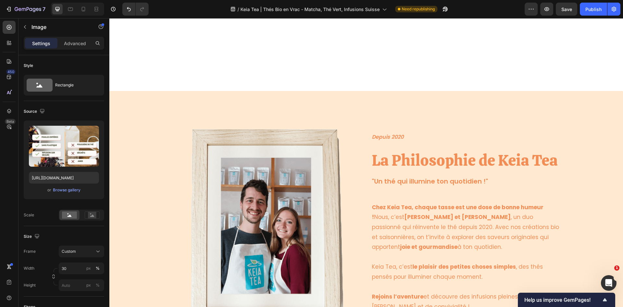
scroll to position [1802, 0]
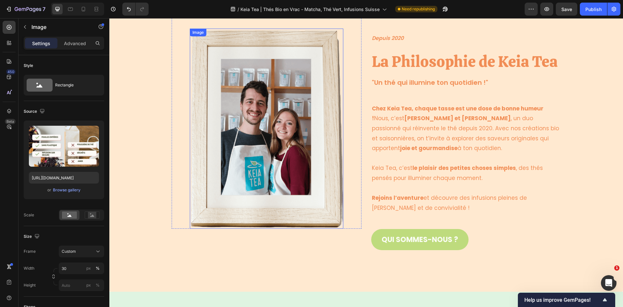
click at [269, 153] on img at bounding box center [267, 129] width 154 height 200
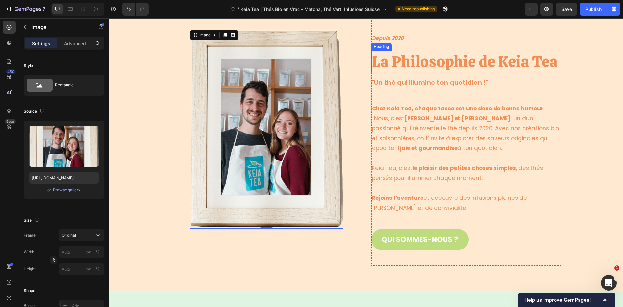
click at [489, 59] on h2 "La Philosophie de Keia Tea" at bounding box center [466, 61] width 190 height 21
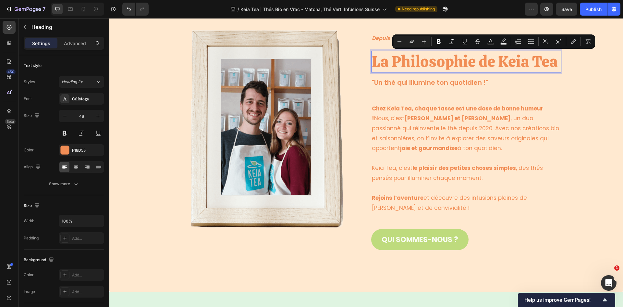
click at [555, 61] on p "La Philosophie de Keia Tea" at bounding box center [466, 61] width 189 height 20
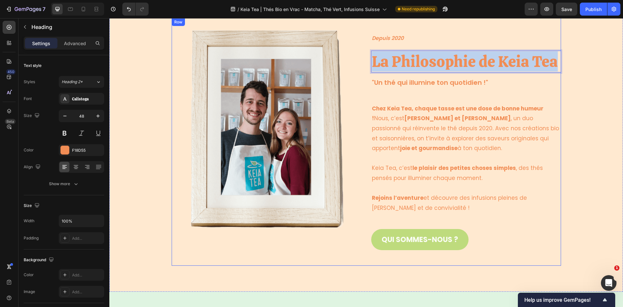
drag, startPoint x: 555, startPoint y: 61, endPoint x: 369, endPoint y: 61, distance: 186.4
click at [369, 61] on div "Image Row Depuis 2020 Text block La Philosophie de Keia Tea Heading 16 "Un thé …" at bounding box center [367, 141] width 390 height 247
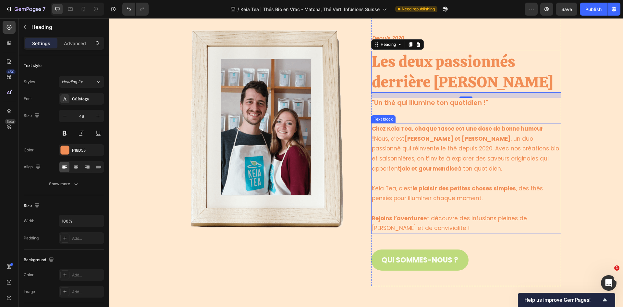
drag, startPoint x: 465, startPoint y: 152, endPoint x: 463, endPoint y: 164, distance: 11.8
click at [465, 152] on p "Chez Keia Tea, chaque tasse est une dose de bonne humeur ! Nous, c’est Axelle e…" at bounding box center [466, 149] width 189 height 50
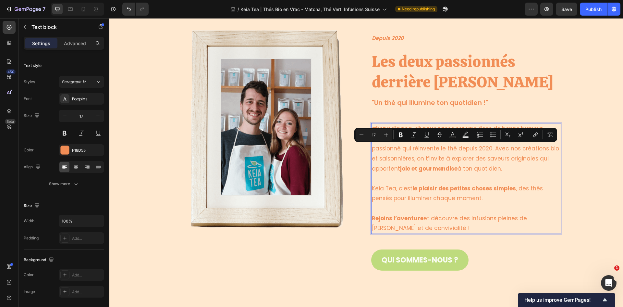
click at [424, 208] on p "Rich Text Editor. Editing area: main" at bounding box center [466, 208] width 189 height 10
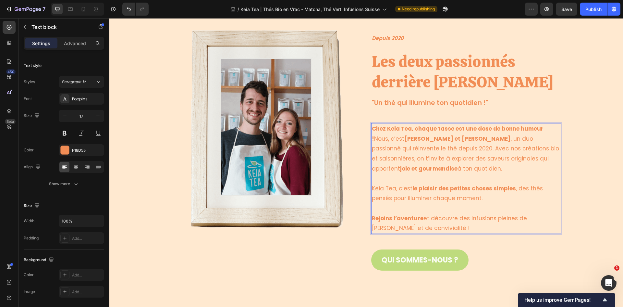
click at [409, 228] on p "Rejoins l’aventure et découvre des infusions pleines de pep’s et de convivialit…" at bounding box center [466, 223] width 189 height 20
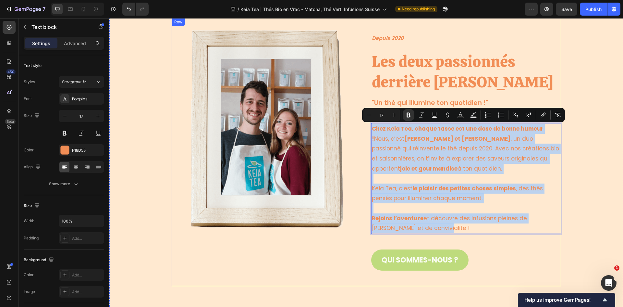
drag, startPoint x: 406, startPoint y: 228, endPoint x: 368, endPoint y: 129, distance: 106.1
click at [368, 129] on div "Image Row Depuis 2020 Text block Les deux passionnés derrière Keia Tea Heading …" at bounding box center [367, 152] width 390 height 268
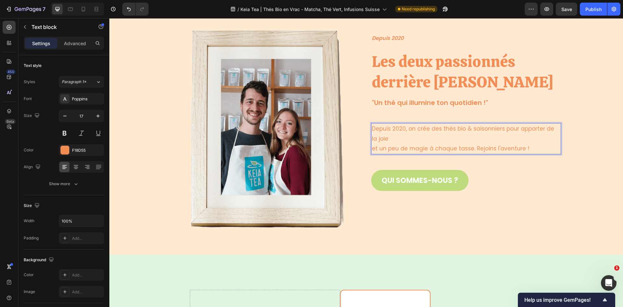
click at [372, 151] on p "Depuis 2020, on crée des thés bio & saisonniers pour apporter de la joie et un …" at bounding box center [466, 139] width 189 height 30
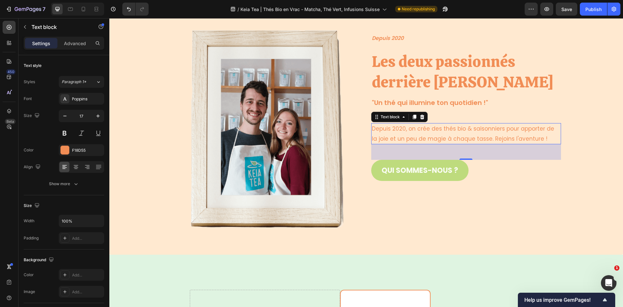
click at [531, 140] on p "Depuis 2020, on crée des thés bio & saisonniers pour apporter de la joie et un …" at bounding box center [466, 134] width 189 height 20
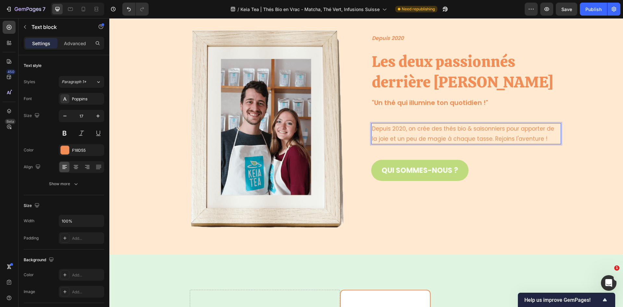
click at [541, 139] on p "Depuis 2020, on crée des thés bio & saisonniers pour apporter de la joie et un …" at bounding box center [466, 134] width 189 height 20
click at [527, 137] on p "Depuis 2020, on crée des thés bio & saisonniers pour apporter de la joie et un …" at bounding box center [466, 134] width 189 height 20
click at [570, 136] on div "Image Row Depuis 2020 Text block Les deux passionnés derrière Keia Tea Heading …" at bounding box center [366, 123] width 504 height 210
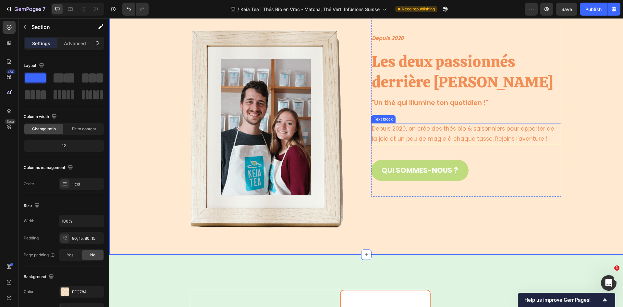
click at [516, 131] on p "Depuis 2020, on crée des thés bio & saisonniers pour apporter de la joie et un …" at bounding box center [466, 134] width 189 height 20
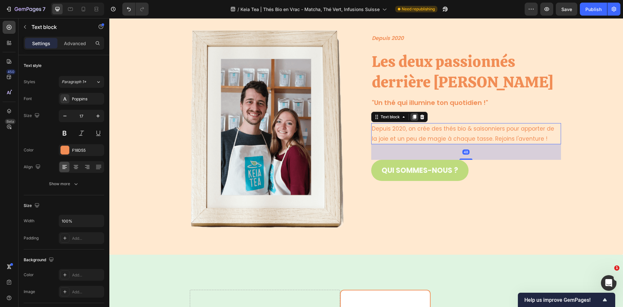
click at [413, 117] on icon at bounding box center [415, 117] width 4 height 5
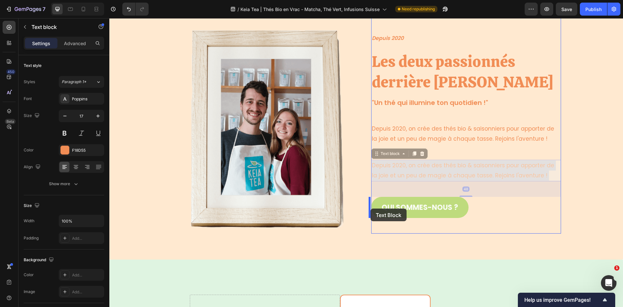
drag, startPoint x: 383, startPoint y: 181, endPoint x: 371, endPoint y: 208, distance: 30.5
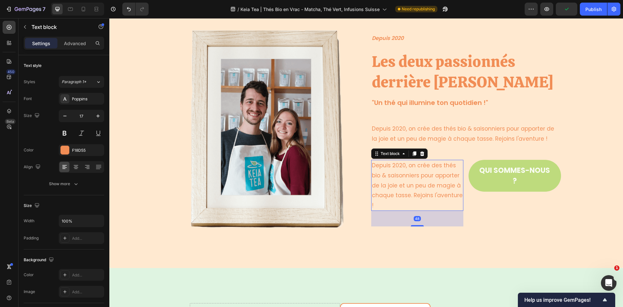
click at [410, 182] on p "Depuis 2020, on crée des thés bio & saisonniers pour apporter de la joie et un …" at bounding box center [417, 185] width 91 height 50
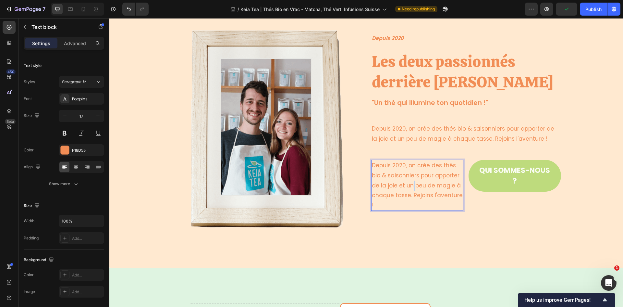
click at [410, 182] on p "Depuis 2020, on crée des thés bio & saisonniers pour apporter de la joie et un …" at bounding box center [417, 185] width 91 height 50
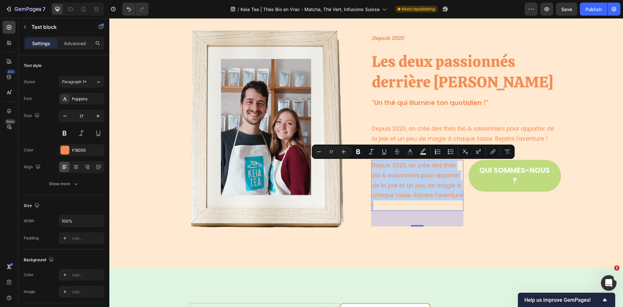
click at [441, 194] on p "Depuis 2020, on crée des thés bio & saisonniers pour apporter de la joie et un …" at bounding box center [417, 185] width 91 height 50
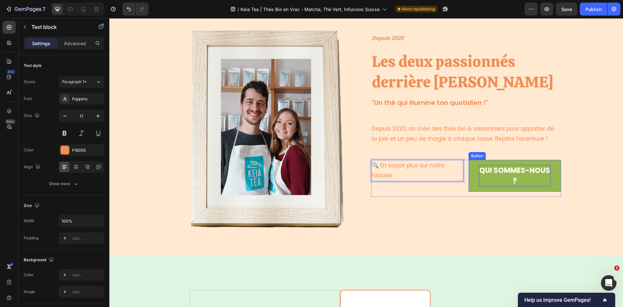
click at [487, 175] on p "QUI SOMMES-NOUS ?" at bounding box center [515, 175] width 72 height 21
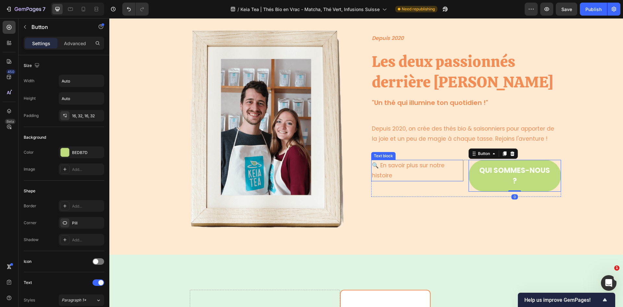
click at [445, 171] on p "🔍 En savoir plus sur notre histoire" at bounding box center [417, 170] width 91 height 20
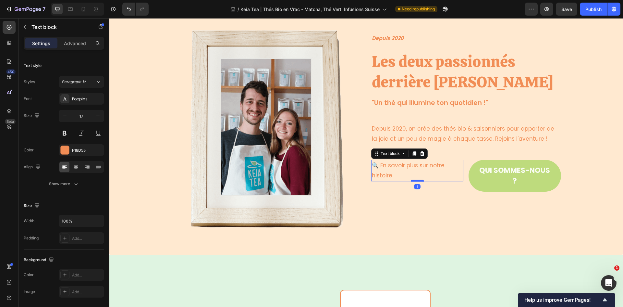
drag, startPoint x: 414, startPoint y: 196, endPoint x: 415, endPoint y: 181, distance: 15.3
click at [415, 181] on div at bounding box center [417, 181] width 13 height 2
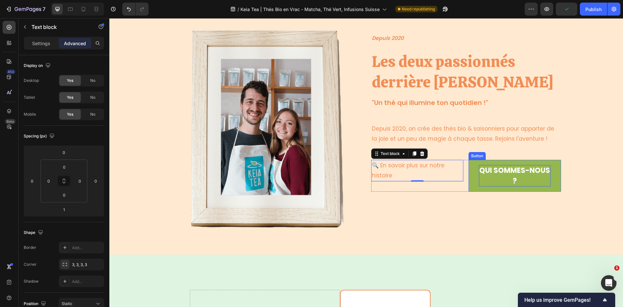
click at [509, 174] on p "QUI SOMMES-NOUS ?" at bounding box center [515, 175] width 72 height 21
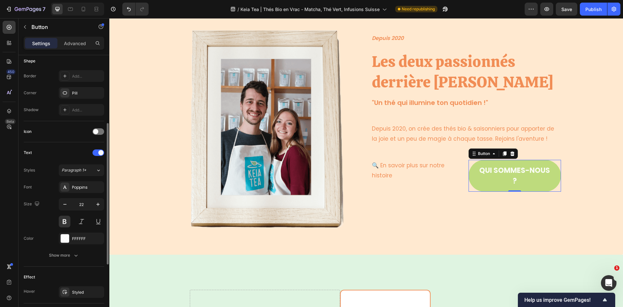
scroll to position [162, 0]
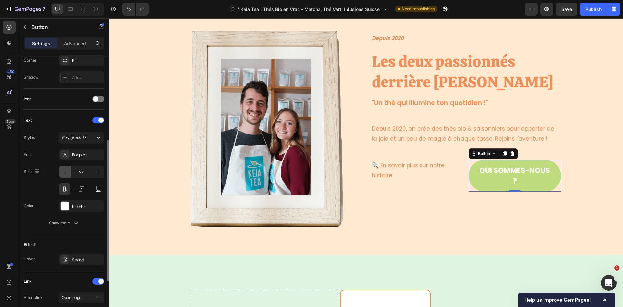
click at [66, 171] on icon "button" at bounding box center [65, 172] width 6 height 6
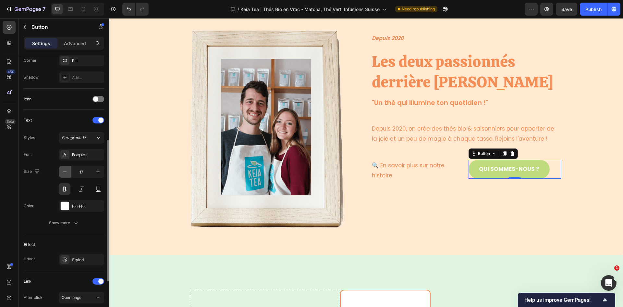
click at [66, 171] on icon "button" at bounding box center [65, 172] width 6 height 6
type input "16"
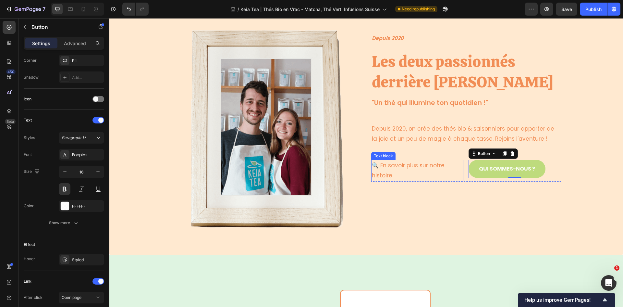
click at [451, 167] on p "🔍 En savoir plus sur notre histoire" at bounding box center [417, 170] width 91 height 20
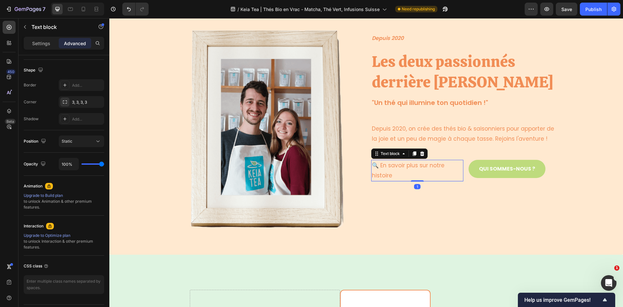
scroll to position [0, 0]
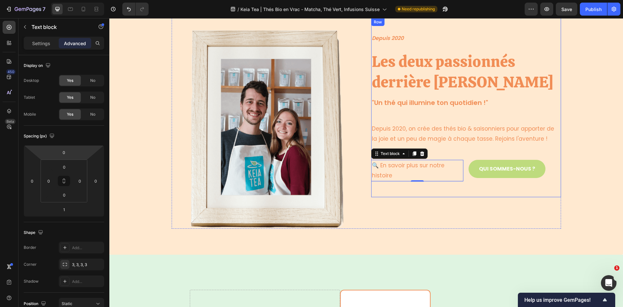
click at [492, 147] on div "Depuis 2020 Text block Les deux passionnés derrière Keia Tea Heading "Un thé qu…" at bounding box center [466, 107] width 190 height 147
click at [464, 171] on div "🔍 En savoir plus sur notre histoire Text block 1 QUI SOMMES-NOUS ? Button Row" at bounding box center [466, 170] width 190 height 21
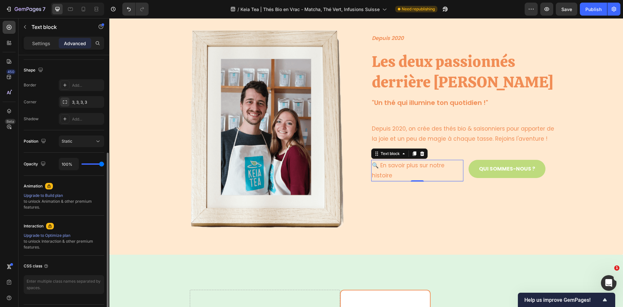
scroll to position [181, 0]
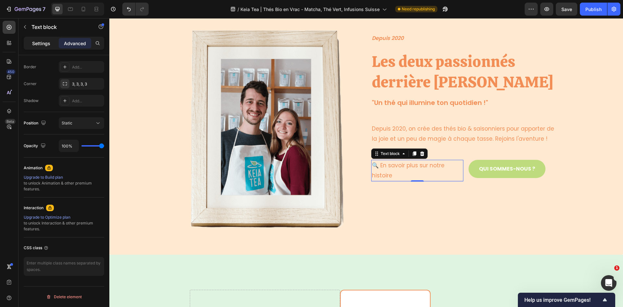
click at [39, 44] on p "Settings" at bounding box center [41, 43] width 18 height 7
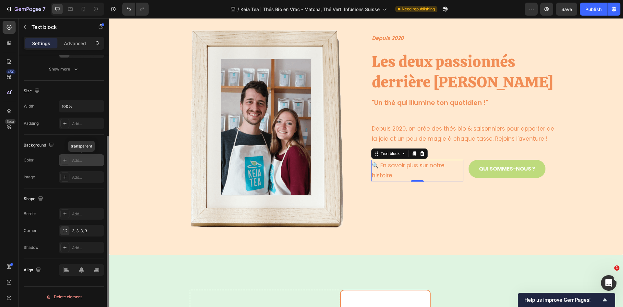
scroll to position [0, 0]
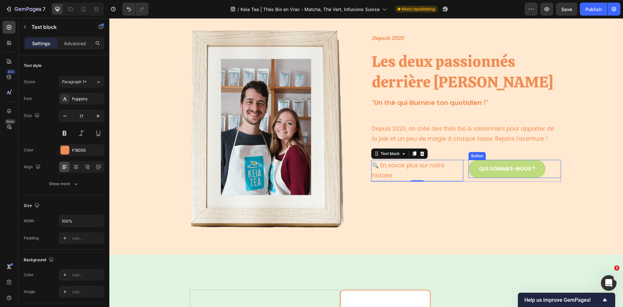
click at [549, 167] on div "QUI SOMMES-NOUS ? Button" at bounding box center [515, 169] width 93 height 18
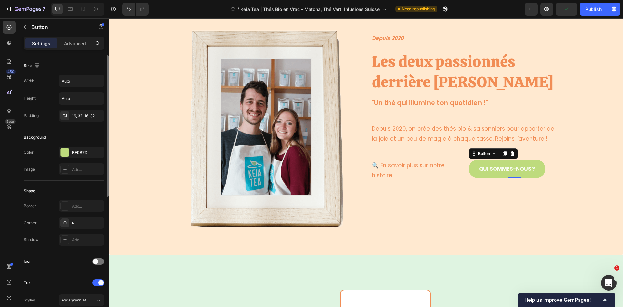
scroll to position [97, 0]
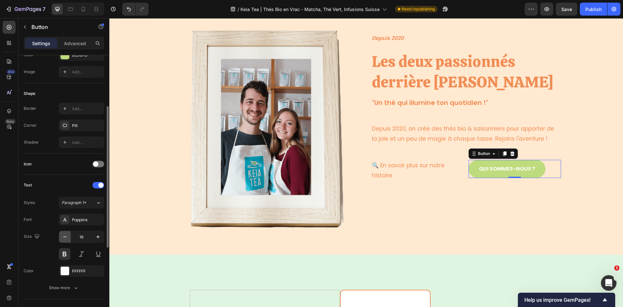
click at [68, 235] on icon "button" at bounding box center [65, 236] width 6 height 6
click at [96, 235] on icon "button" at bounding box center [98, 236] width 6 height 6
type input "16"
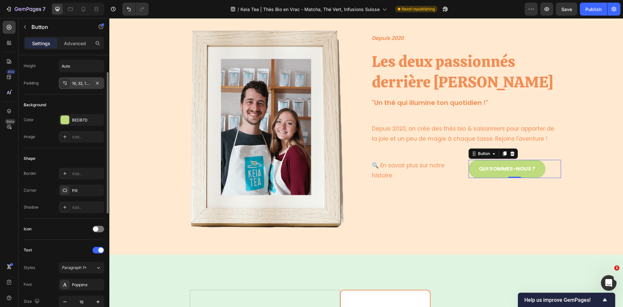
click at [75, 81] on div "16, 32, 16, 32" at bounding box center [81, 84] width 19 height 6
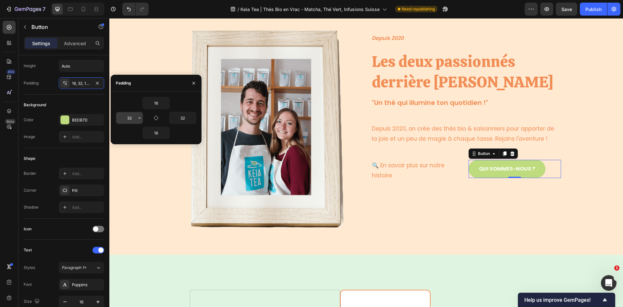
click at [129, 119] on input "32" at bounding box center [129, 118] width 27 height 12
type input "16"
click at [64, 151] on div "Shape Border Add... Corner Pill Shadow Add..." at bounding box center [64, 183] width 81 height 70
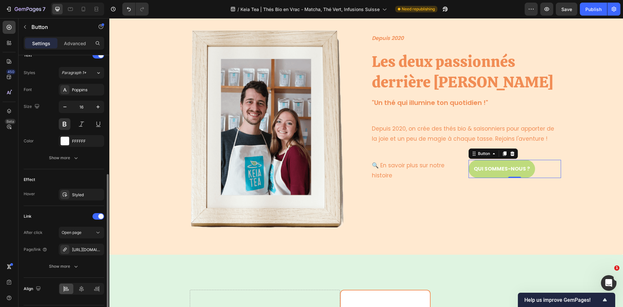
scroll to position [246, 0]
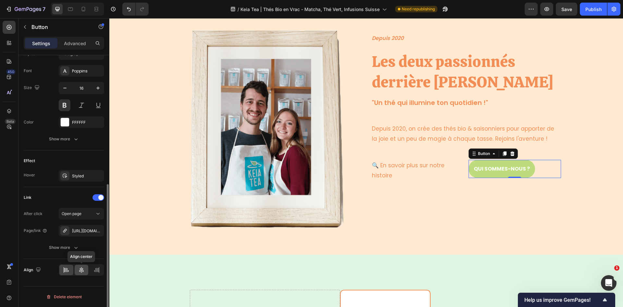
click at [80, 272] on icon at bounding box center [81, 270] width 6 height 6
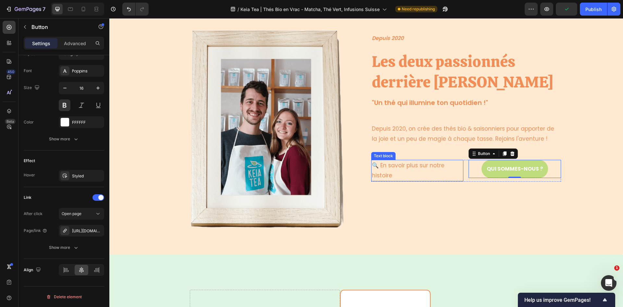
click at [442, 169] on p "🔍 En savoir plus sur notre histoire" at bounding box center [417, 170] width 91 height 20
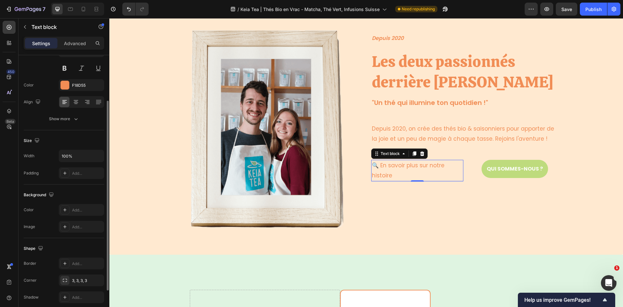
scroll to position [115, 0]
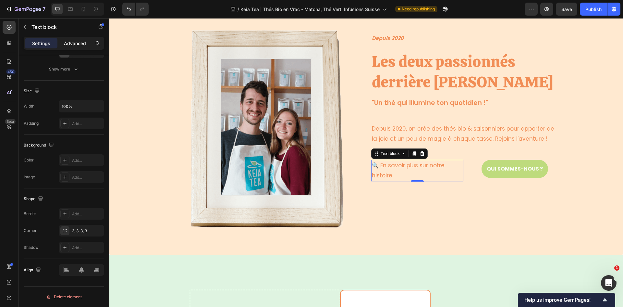
click at [76, 44] on p "Advanced" at bounding box center [75, 43] width 22 height 7
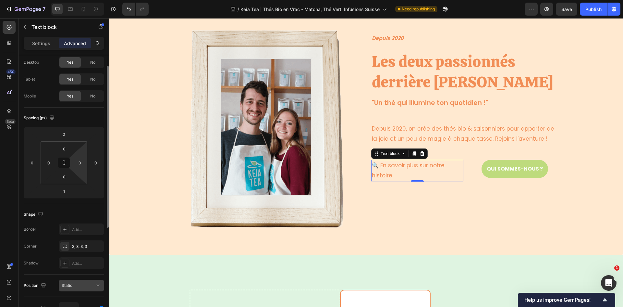
scroll to position [0, 0]
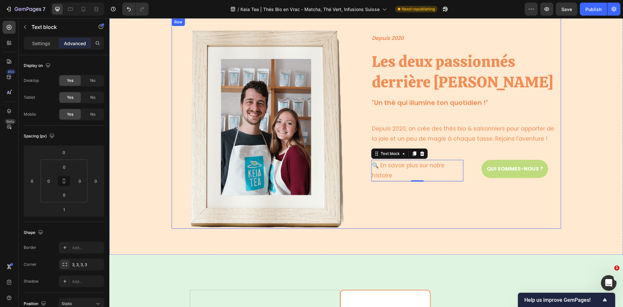
click at [428, 220] on div "Depuis 2020 Text block Les deux passionnés derrière Keia Tea Heading "Un thé qu…" at bounding box center [466, 123] width 190 height 210
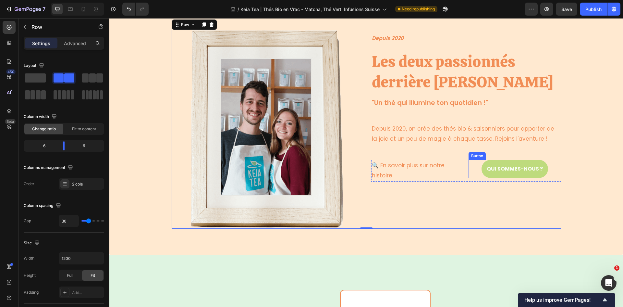
click at [555, 163] on div "QUI SOMMES-NOUS ? Button" at bounding box center [515, 169] width 93 height 18
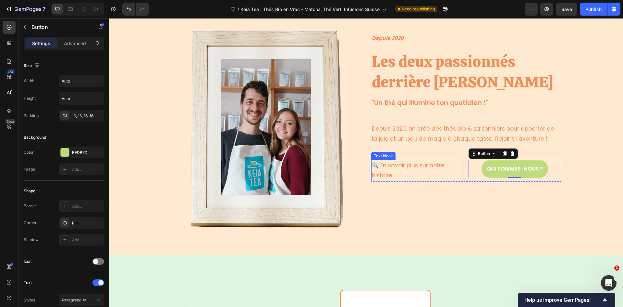
click at [446, 177] on p "🔍 En savoir plus sur notre histoire" at bounding box center [417, 170] width 91 height 20
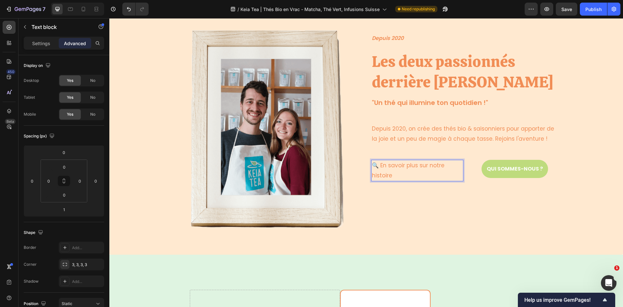
click at [381, 178] on p "🔍 En savoir plus sur notre histoire" at bounding box center [417, 170] width 91 height 20
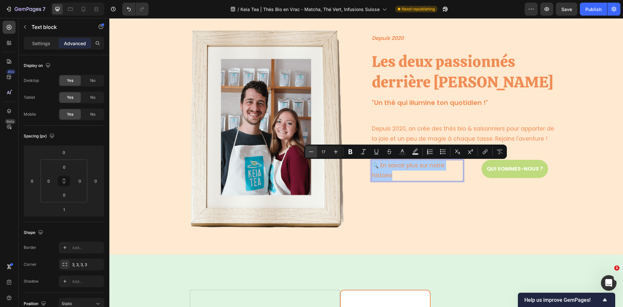
click at [311, 149] on icon "Editor contextual toolbar" at bounding box center [311, 151] width 6 height 6
type input "16"
click at [468, 194] on div "Depuis 2020 Text block Les deux passionnés derrière Keia Tea Heading "Un thé qu…" at bounding box center [466, 123] width 190 height 210
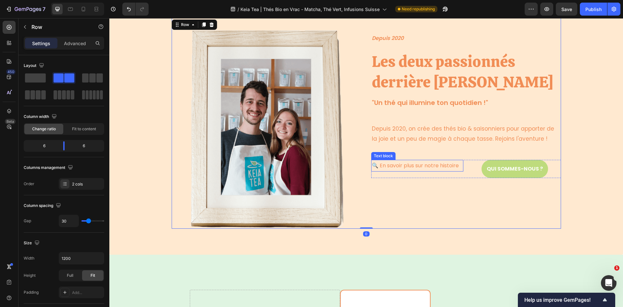
click at [454, 164] on span "🔍 En savoir plus sur notre histoire" at bounding box center [415, 165] width 87 height 7
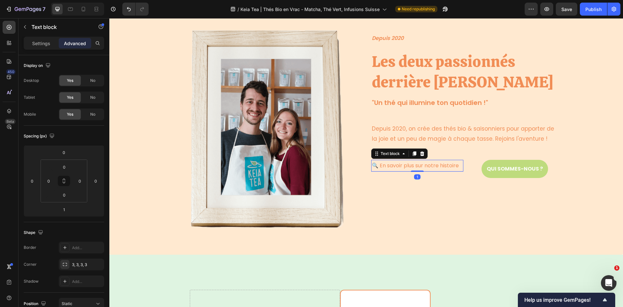
click at [458, 165] on span "🔍 En savoir plus sur notre histoire" at bounding box center [415, 165] width 87 height 7
click at [539, 137] on p "Depuis 2020, on crée des thés bio & saisonniers pour apporter de la joie et un …" at bounding box center [466, 134] width 189 height 20
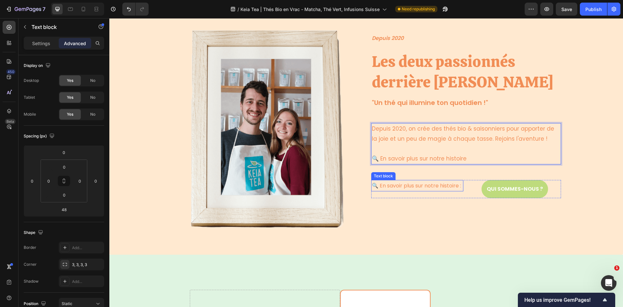
click at [435, 183] on span "🔍 En savoir plus sur notre histoire :" at bounding box center [416, 185] width 89 height 7
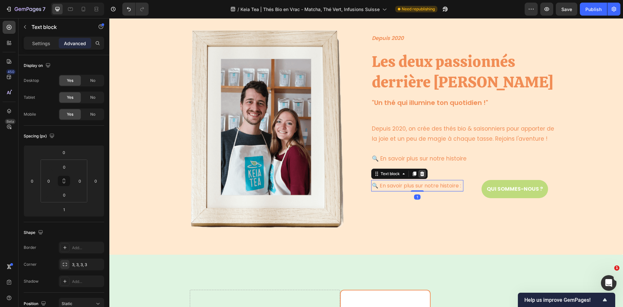
click at [420, 172] on icon at bounding box center [422, 173] width 4 height 5
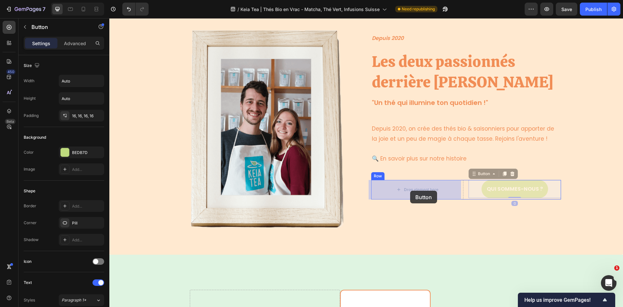
drag, startPoint x: 514, startPoint y: 191, endPoint x: 410, endPoint y: 191, distance: 103.3
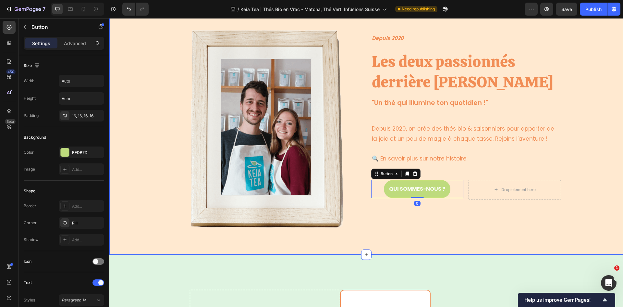
click at [597, 176] on div "Image Row Depuis 2020 Text block Les deux passionnés derrière Keia Tea Heading …" at bounding box center [366, 123] width 504 height 210
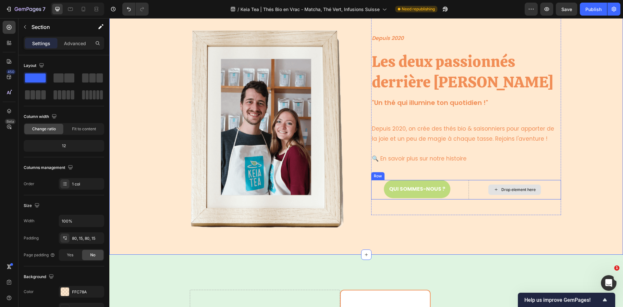
click at [520, 195] on div "Drop element here" at bounding box center [515, 189] width 93 height 19
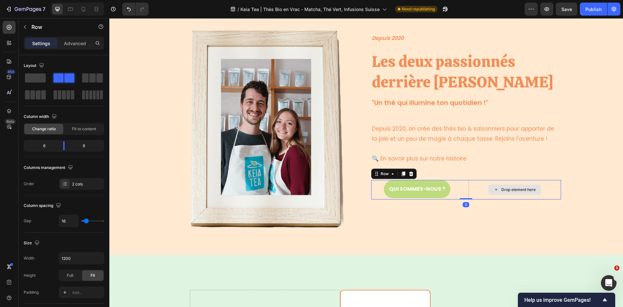
click at [480, 184] on div "Drop element here" at bounding box center [515, 189] width 93 height 19
click at [483, 204] on div "Depuis 2020 Text block Les deux passionnés derrière Keia Tea Heading "Un thé qu…" at bounding box center [466, 116] width 190 height 196
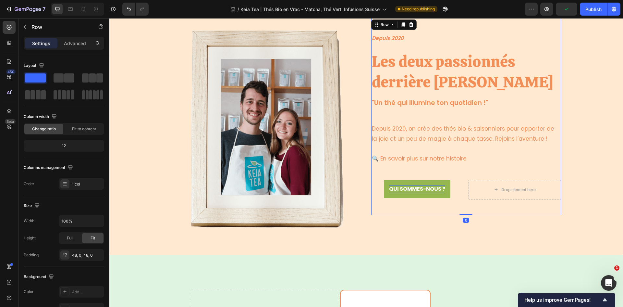
click at [430, 189] on p "QUI SOMMES-NOUS ?" at bounding box center [417, 189] width 56 height 8
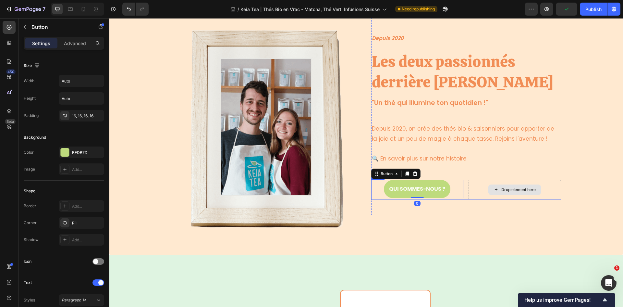
click at [482, 190] on div "Drop element here" at bounding box center [515, 189] width 93 height 19
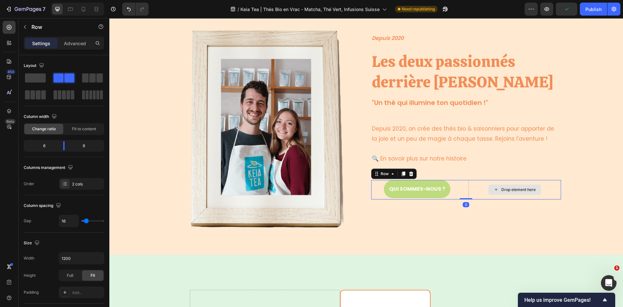
click at [482, 190] on div "Drop element here" at bounding box center [515, 189] width 93 height 19
click at [432, 186] on p "QUI SOMMES-NOUS ?" at bounding box center [417, 189] width 56 height 8
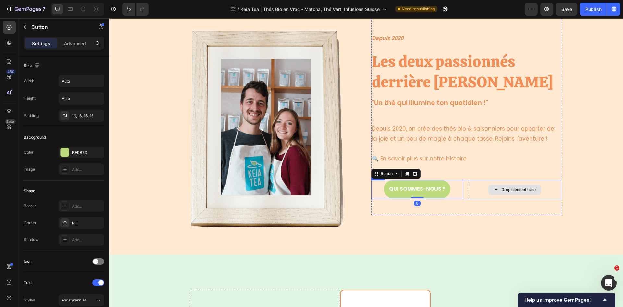
click at [469, 190] on div "Drop element here" at bounding box center [515, 189] width 93 height 19
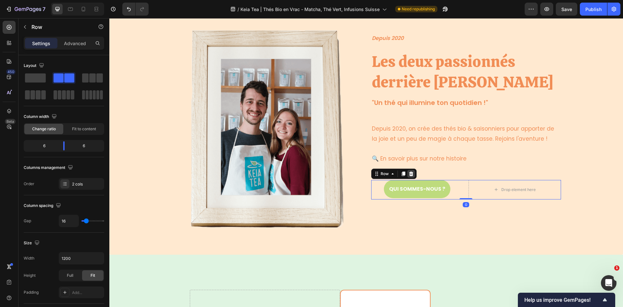
click at [410, 172] on icon at bounding box center [411, 173] width 4 height 5
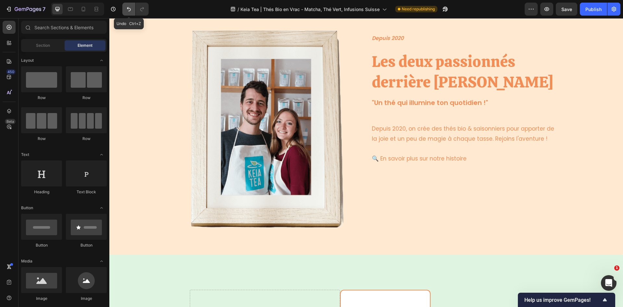
click at [130, 11] on icon "Undo/Redo" at bounding box center [129, 9] width 6 height 6
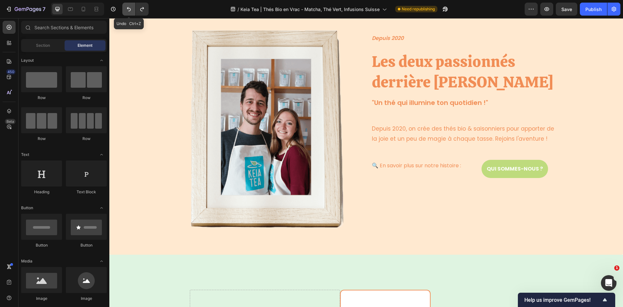
click at [130, 11] on icon "Undo/Redo" at bounding box center [129, 9] width 6 height 6
click at [130, 10] on icon "Undo/Redo" at bounding box center [129, 9] width 6 height 6
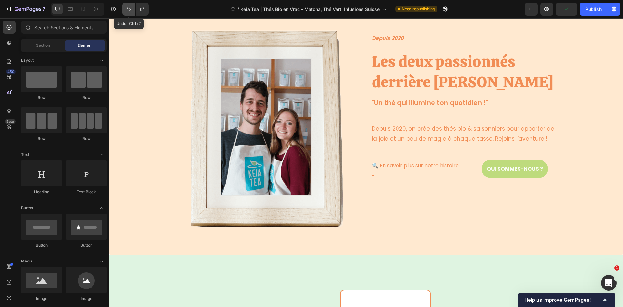
click at [130, 10] on icon "Undo/Redo" at bounding box center [129, 9] width 6 height 6
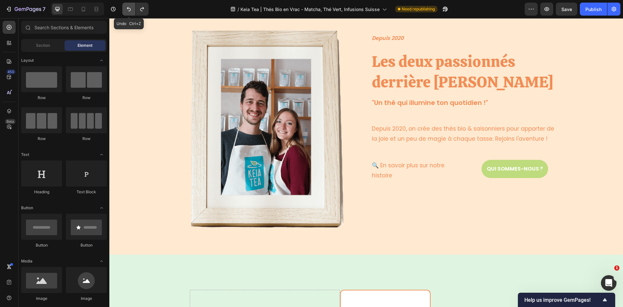
click at [130, 10] on icon "Undo/Redo" at bounding box center [129, 9] width 6 height 6
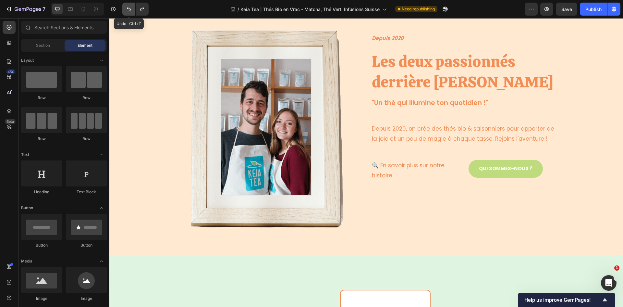
click at [130, 10] on icon "Undo/Redo" at bounding box center [129, 9] width 6 height 6
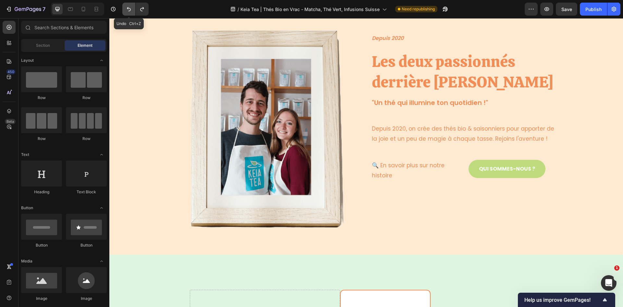
click at [130, 10] on icon "Undo/Redo" at bounding box center [129, 9] width 6 height 6
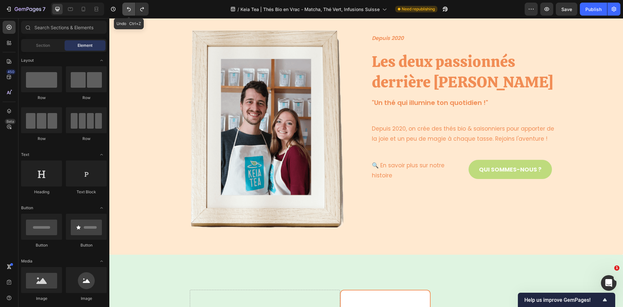
click at [130, 10] on icon "Undo/Redo" at bounding box center [129, 9] width 6 height 6
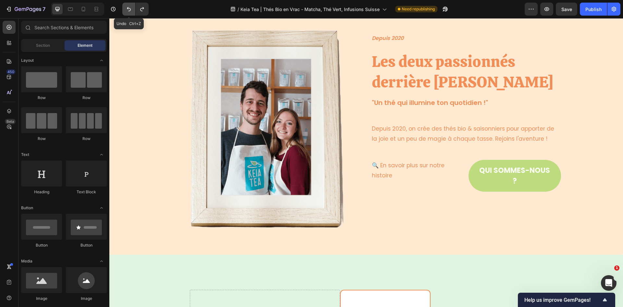
click at [130, 10] on icon "Undo/Redo" at bounding box center [129, 9] width 6 height 6
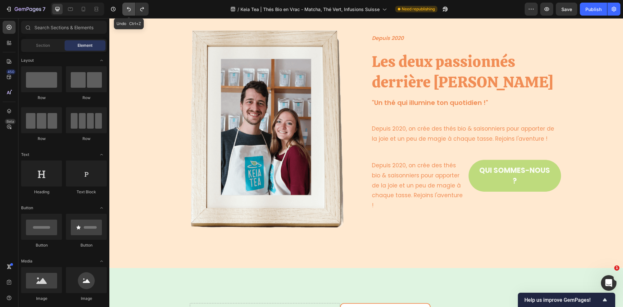
click at [130, 10] on icon "Undo/Redo" at bounding box center [129, 9] width 6 height 6
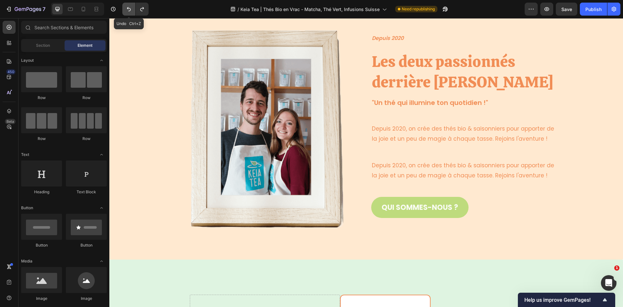
click at [130, 10] on icon "Undo/Redo" at bounding box center [129, 9] width 6 height 6
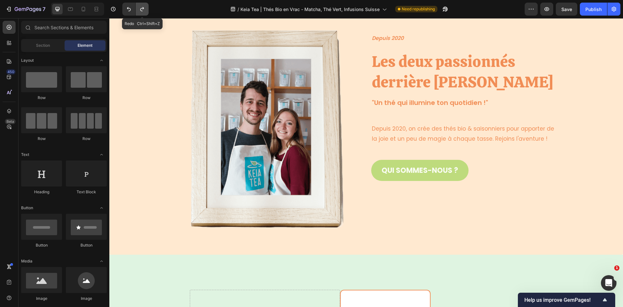
click at [139, 10] on icon "Undo/Redo" at bounding box center [142, 9] width 6 height 6
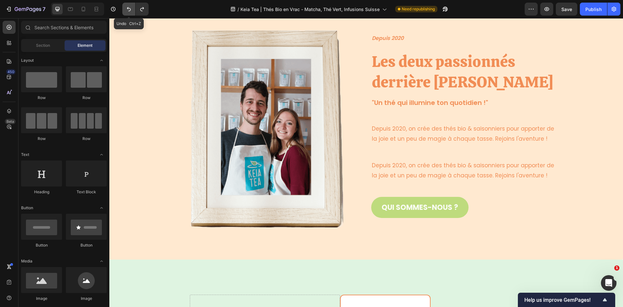
click at [132, 9] on icon "Undo/Redo" at bounding box center [129, 9] width 6 height 6
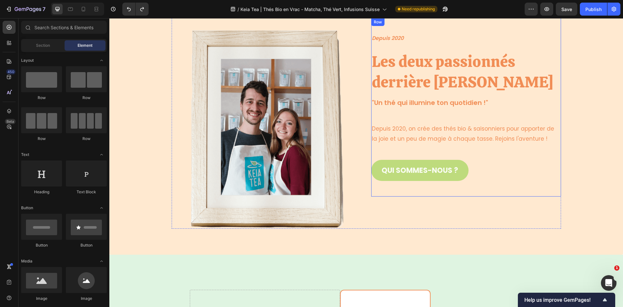
drag, startPoint x: 423, startPoint y: 148, endPoint x: 430, endPoint y: 143, distance: 8.3
click at [423, 148] on div "Depuis 2020 Text block Les deux passionnés derrière Keia Tea Heading "Un thé qu…" at bounding box center [466, 107] width 190 height 147
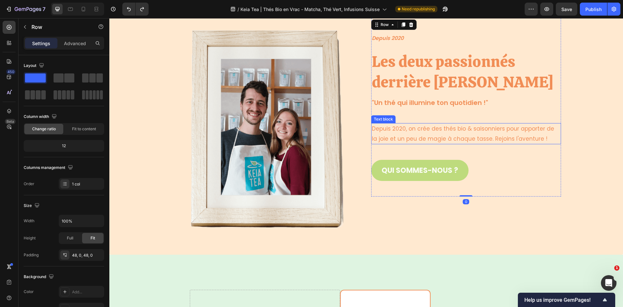
click at [454, 128] on p "Depuis 2020, on crée des thés bio & saisonniers pour apporter de la joie et un …" at bounding box center [466, 134] width 189 height 20
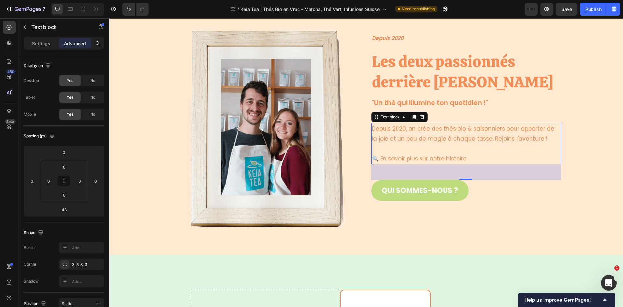
click at [380, 157] on p "🔍 En savoir plus sur notre histoire" at bounding box center [466, 159] width 189 height 10
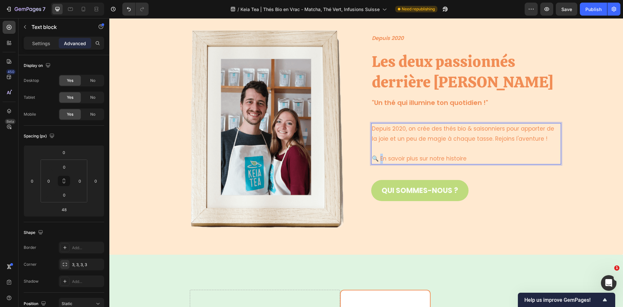
click at [379, 159] on p "🔍 En savoir plus sur notre histoire" at bounding box center [466, 159] width 189 height 10
click at [383, 157] on p "🔍 En savoir plus sur notre histoire" at bounding box center [466, 159] width 189 height 10
click at [485, 162] on p "🔍 n savoir plus sur notre histoire" at bounding box center [466, 159] width 189 height 10
click at [381, 157] on p "🔍 n savoir plus sur notre histoire" at bounding box center [466, 159] width 189 height 10
click at [463, 162] on p "🔍 nf savoir plus sur notre histoire" at bounding box center [466, 159] width 189 height 10
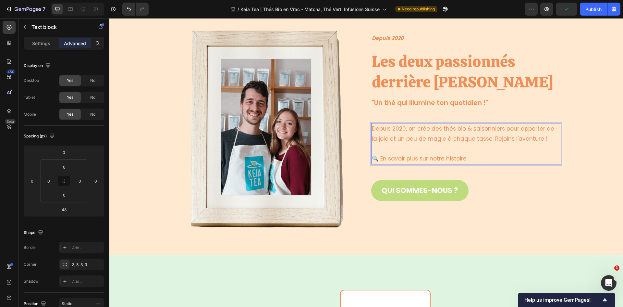
click at [487, 151] on p "Rich Text Editor. Editing area: main" at bounding box center [466, 149] width 189 height 10
click at [486, 152] on p "Rich Text Editor. Editing area: main" at bounding box center [466, 149] width 189 height 10
click at [468, 158] on p "🔍 En savoir plus sur notre histoire" at bounding box center [466, 159] width 189 height 10
click at [467, 158] on p "🔍 En savoir plus sur notre histoire" at bounding box center [466, 159] width 189 height 10
click at [584, 129] on div "Image Row Depuis 2020 Text block Les deux passionnés derrière Keia Tea Heading …" at bounding box center [366, 123] width 504 height 210
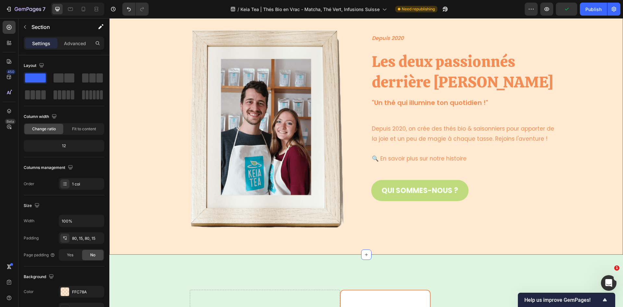
click at [571, 62] on div "Image Row Depuis 2020 Text block Les deux passionnés derrière Keia Tea Heading …" at bounding box center [366, 123] width 504 height 210
click at [566, 10] on span "Save" at bounding box center [567, 9] width 11 height 6
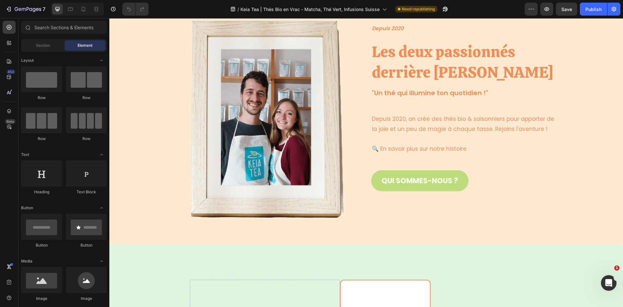
scroll to position [1818, 0]
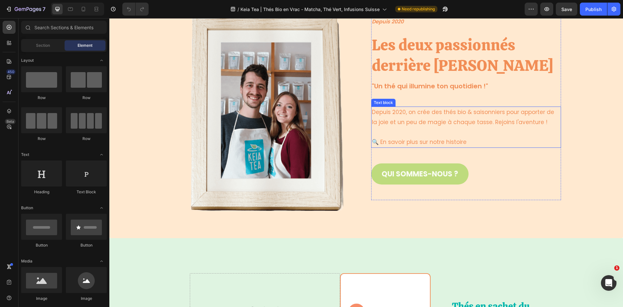
click at [381, 143] on p "🔍 En savoir plus sur notre histoire" at bounding box center [466, 142] width 189 height 10
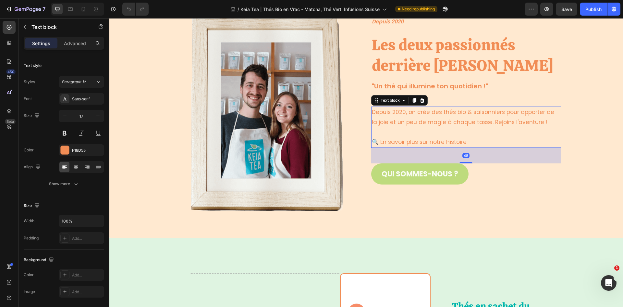
click at [381, 143] on p "🔍 En savoir plus sur notre histoire" at bounding box center [466, 142] width 189 height 10
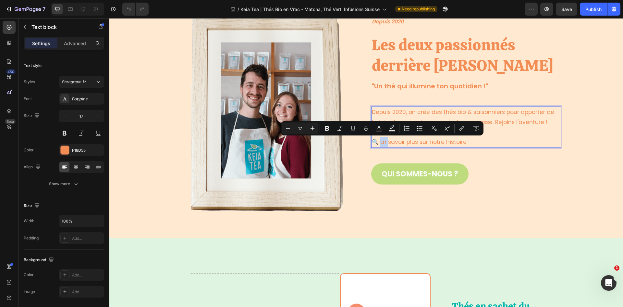
click at [381, 143] on p "🔍 En savoir plus sur notre histoire" at bounding box center [466, 142] width 189 height 10
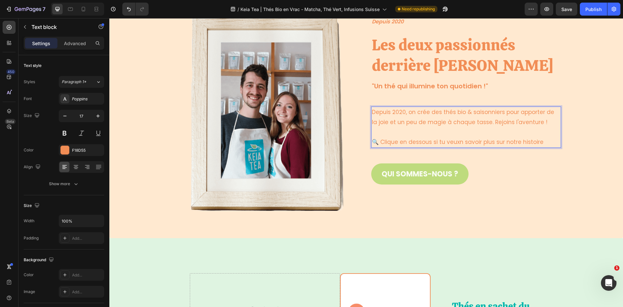
click at [547, 142] on p "🔍 Clique en dessous si tu veuxn savoir plus sur notre histoire" at bounding box center [466, 142] width 189 height 10
click at [460, 142] on p "🔍 Clique en dessous si tu veuxn savoir plus sur notre histoire" at bounding box center [466, 142] width 189 height 10
click at [456, 142] on p "🔍 Clique en dessous si tu veuxn savoir plus sur notre histoire" at bounding box center [466, 142] width 189 height 10
click at [545, 144] on p "🔍 Clique en dessous si tu veux en savoir plus sur notre histoire" at bounding box center [466, 142] width 189 height 10
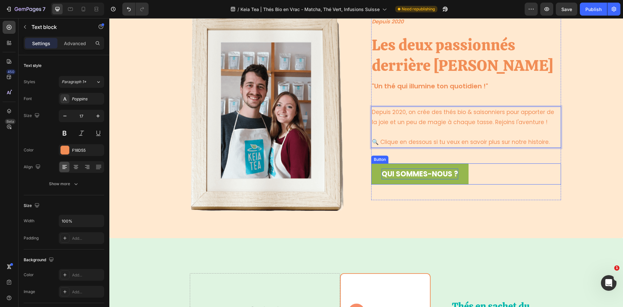
click at [448, 172] on p "QUI SOMMES-NOUS ?" at bounding box center [420, 174] width 77 height 11
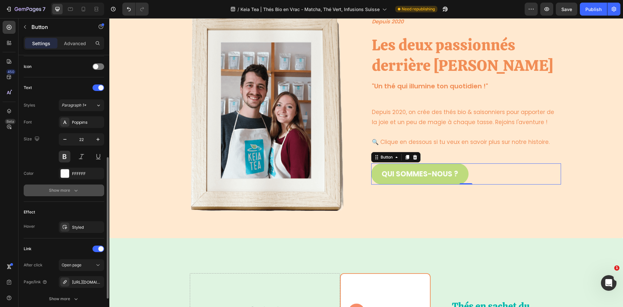
scroll to position [246, 0]
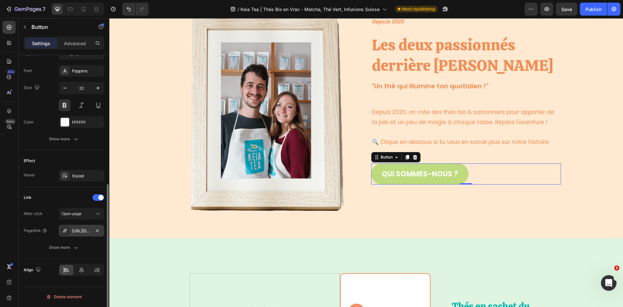
click at [86, 230] on div "[URL][DOMAIN_NAME]" at bounding box center [81, 231] width 19 height 6
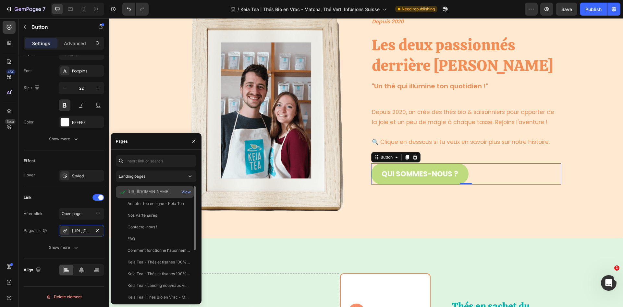
click at [150, 187] on div "[URL][DOMAIN_NAME] View" at bounding box center [155, 192] width 78 height 12
click at [186, 192] on div "View" at bounding box center [186, 192] width 9 height 6
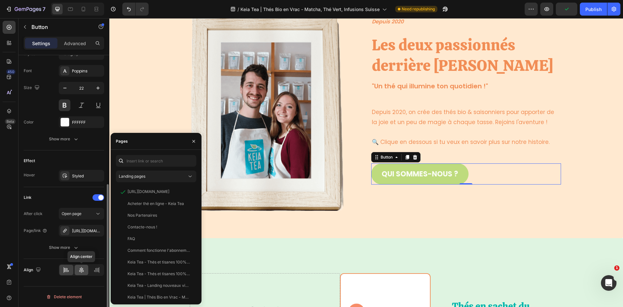
click at [81, 270] on icon at bounding box center [81, 270] width 6 height 6
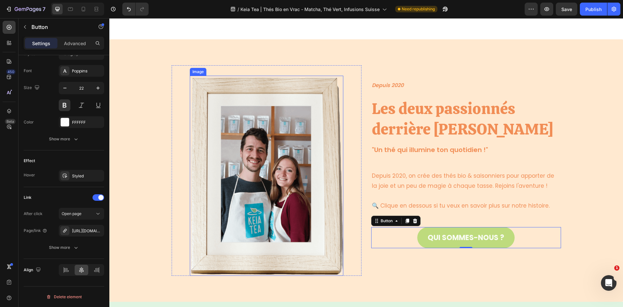
scroll to position [1721, 0]
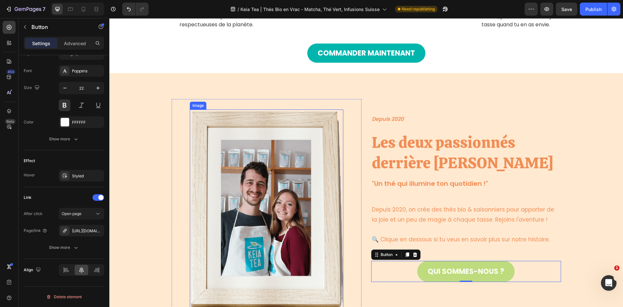
click at [296, 164] on img at bounding box center [267, 209] width 154 height 200
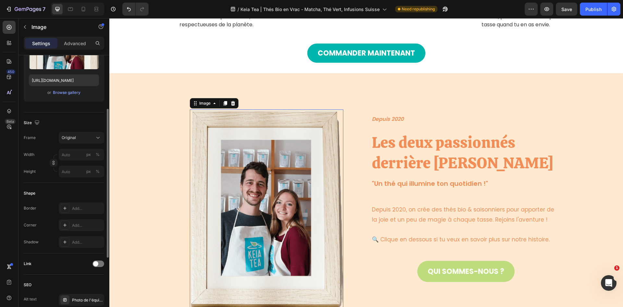
scroll to position [130, 0]
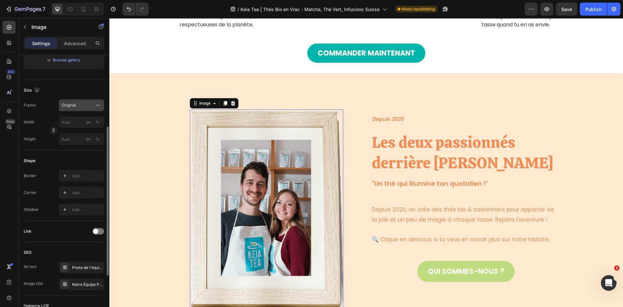
click at [72, 105] on span "Original" at bounding box center [69, 105] width 14 height 6
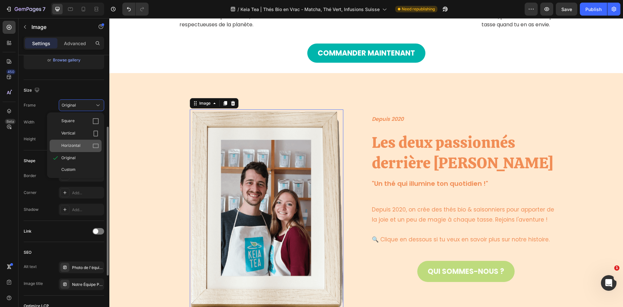
click at [82, 144] on div "Horizontal" at bounding box center [80, 146] width 38 height 6
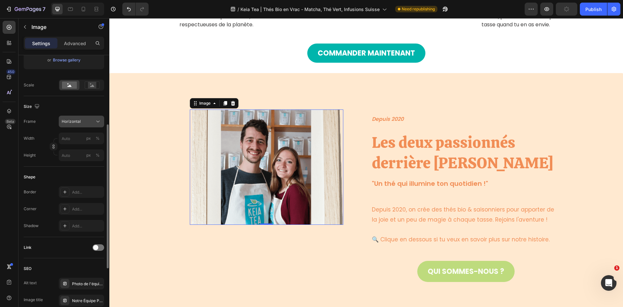
click at [85, 123] on div "Horizontal" at bounding box center [78, 122] width 32 height 6
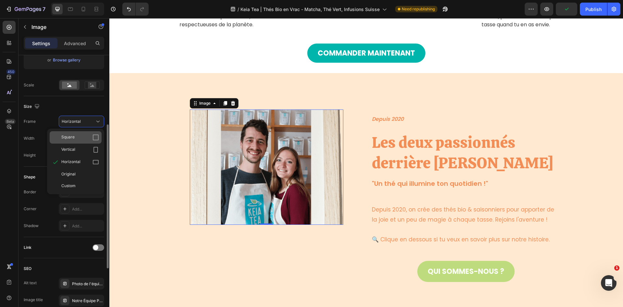
click at [77, 136] on div "Square" at bounding box center [80, 137] width 38 height 6
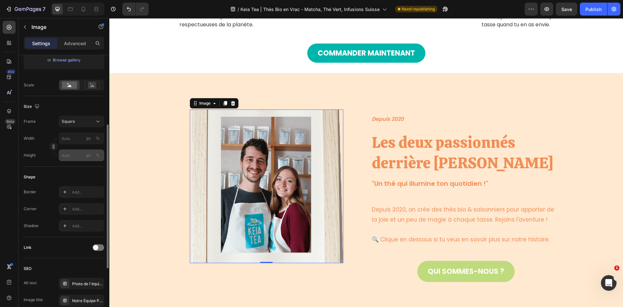
scroll to position [195, 0]
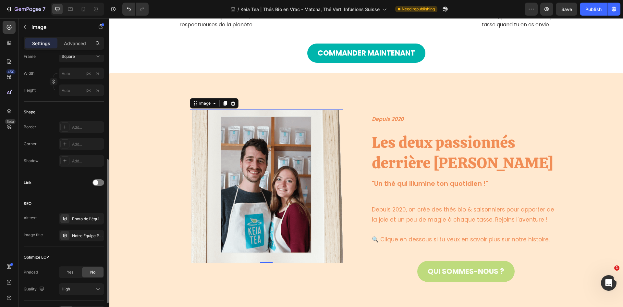
click at [247, 181] on img at bounding box center [267, 186] width 154 height 154
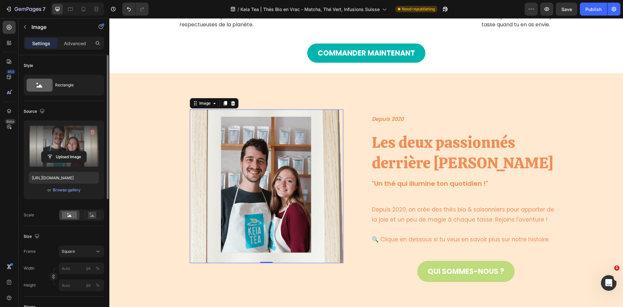
click at [59, 148] on label at bounding box center [64, 146] width 70 height 41
click at [59, 151] on input "file" at bounding box center [64, 156] width 45 height 11
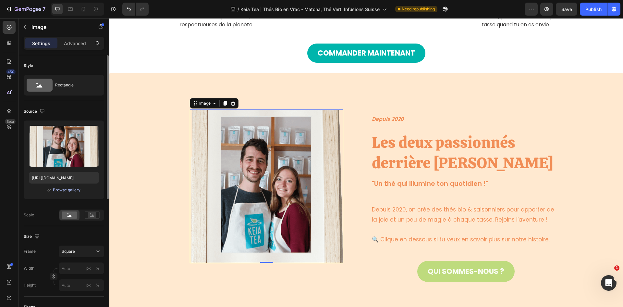
click at [68, 192] on div "Browse gallery" at bounding box center [67, 190] width 28 height 6
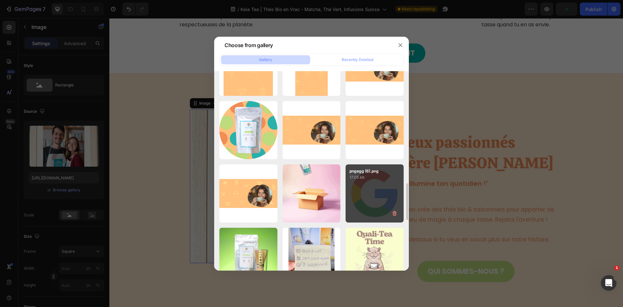
scroll to position [802, 0]
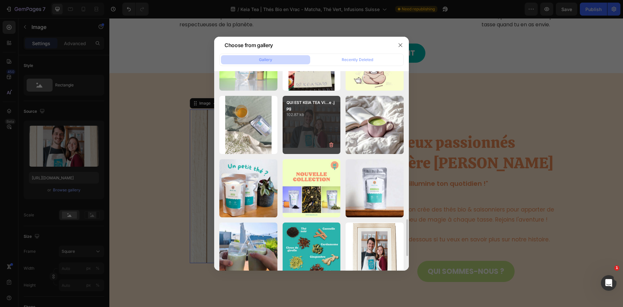
click at [307, 132] on div "QUI EST KEIA TEA Vi...e .jpg 102.87 kb" at bounding box center [312, 125] width 58 height 58
type input "[URL][DOMAIN_NAME]"
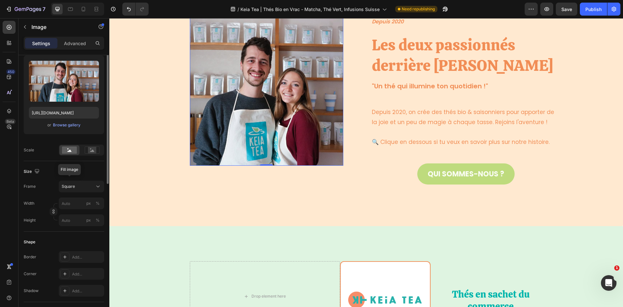
scroll to position [97, 0]
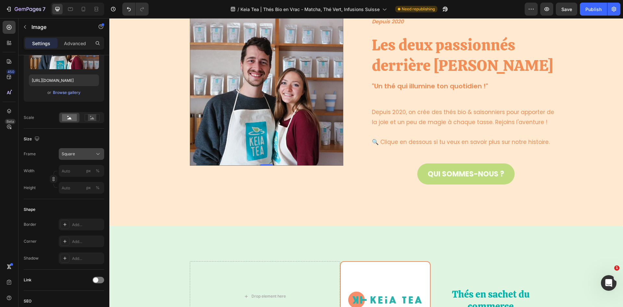
click at [75, 152] on div "Square" at bounding box center [78, 154] width 32 height 6
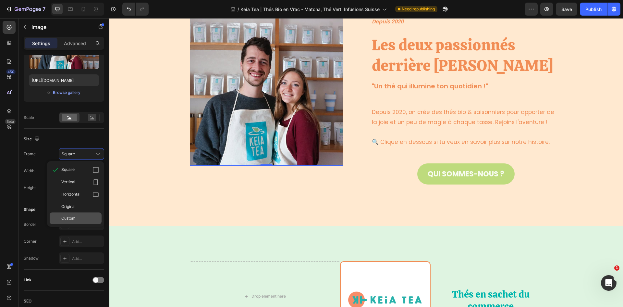
click at [73, 215] on span "Custom" at bounding box center [68, 218] width 14 height 6
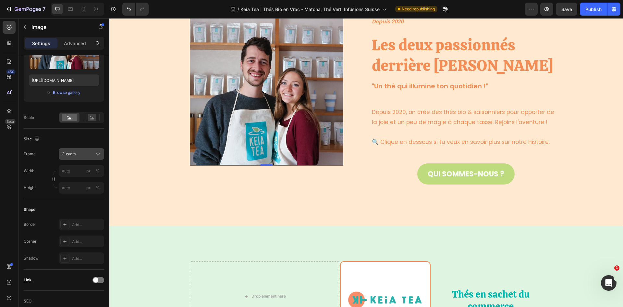
click at [73, 154] on span "Custom" at bounding box center [69, 154] width 14 height 6
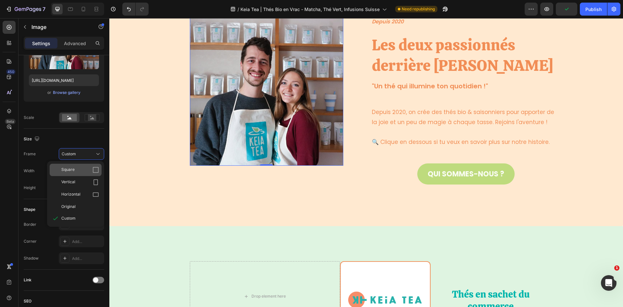
click at [76, 171] on div "Square" at bounding box center [80, 170] width 38 height 6
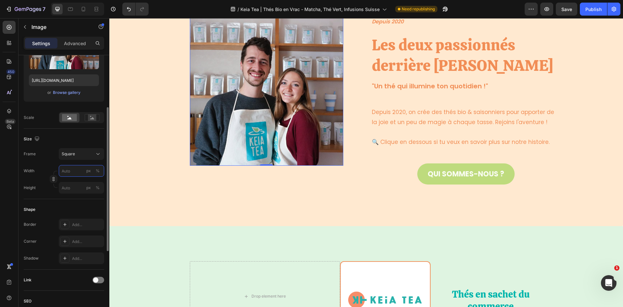
click at [72, 173] on input "px %" at bounding box center [81, 171] width 45 height 12
type input "5"
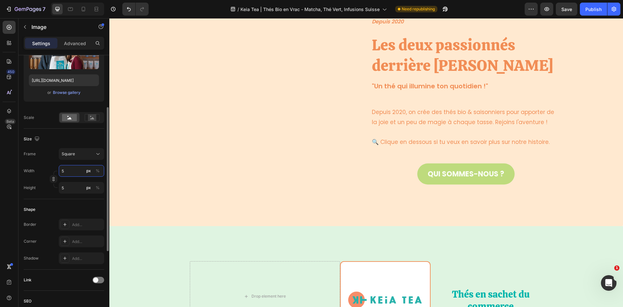
type input "50"
type input "500"
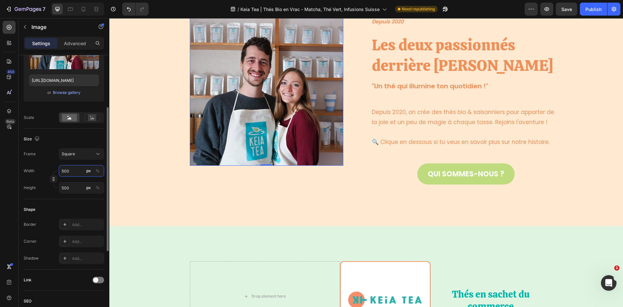
type input "50"
type input "5"
type input "3"
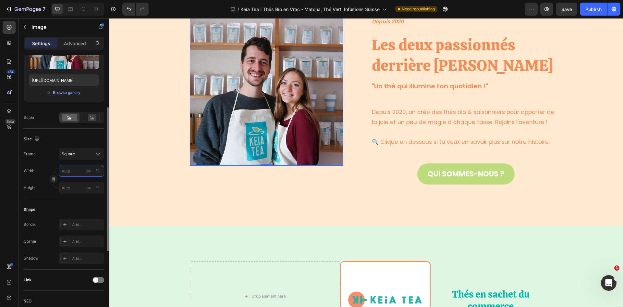
type input "3"
type input "30"
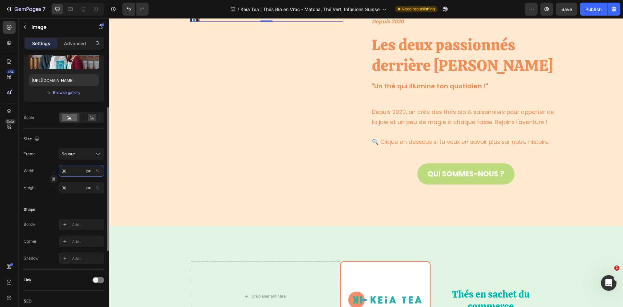
type input "300"
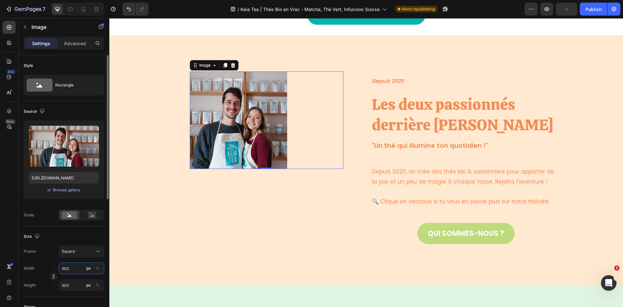
scroll to position [1753, 0]
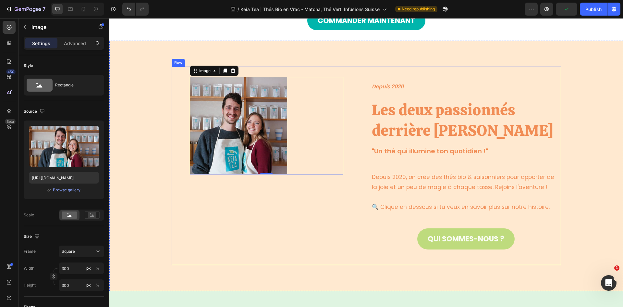
click at [267, 195] on div "Image 0 Row" at bounding box center [267, 166] width 190 height 198
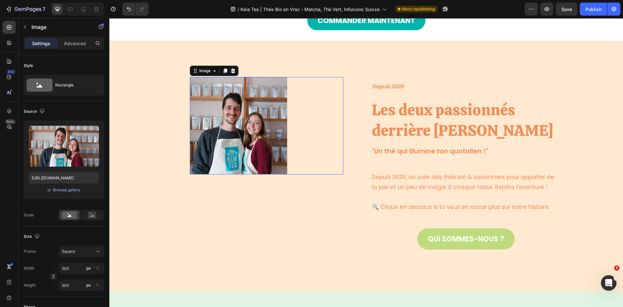
click at [241, 145] on img at bounding box center [238, 125] width 97 height 97
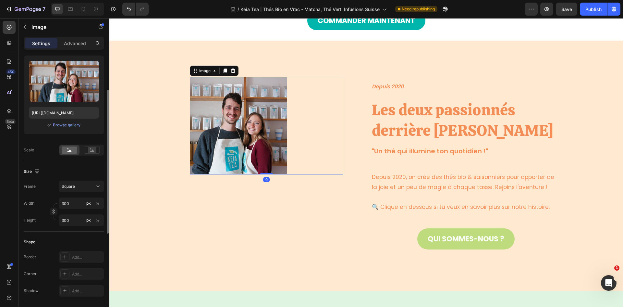
scroll to position [97, 0]
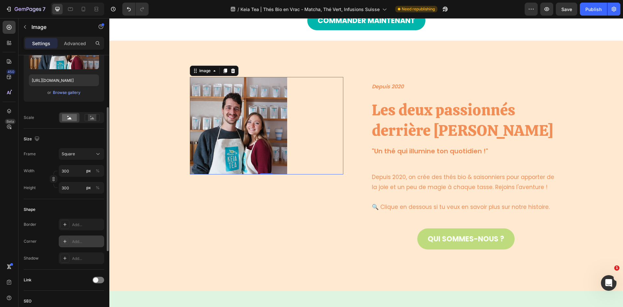
click at [67, 239] on icon at bounding box center [64, 241] width 5 height 5
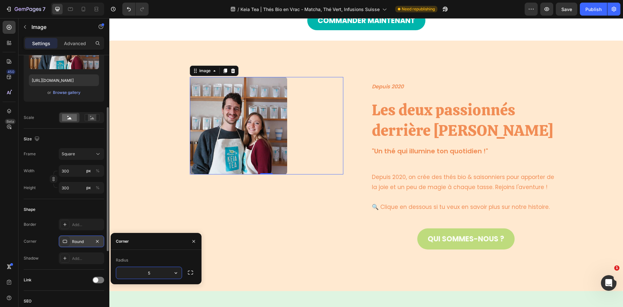
type input "50"
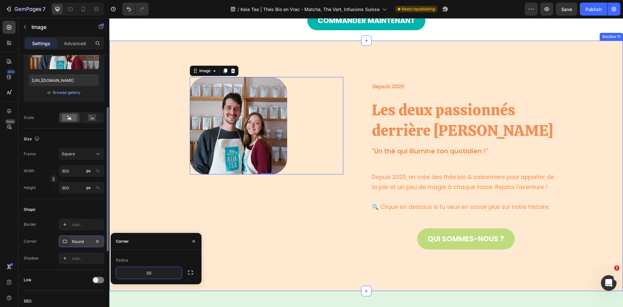
click at [143, 157] on div "Image 0 Row Depuis 2020 Text block Les deux passionnés derrière [PERSON_NAME] H…" at bounding box center [366, 166] width 504 height 198
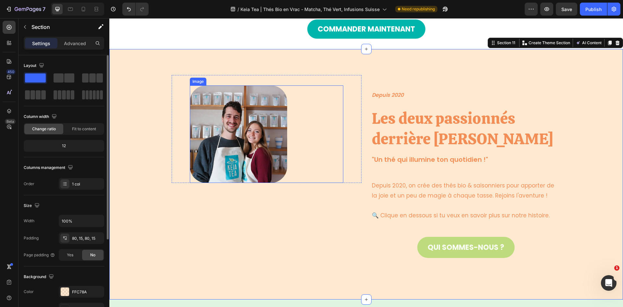
scroll to position [1721, 0]
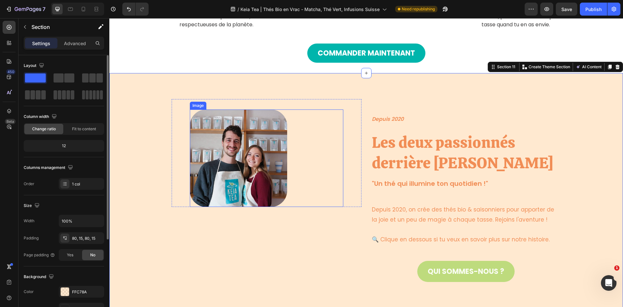
click at [233, 132] on img at bounding box center [238, 157] width 97 height 97
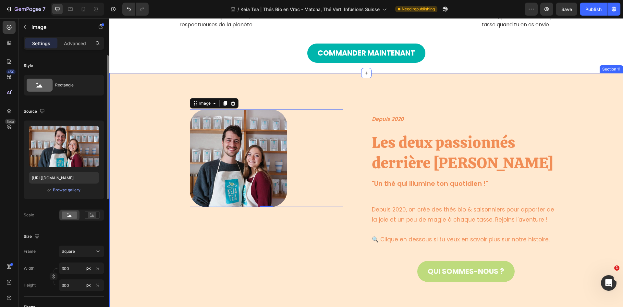
click at [346, 90] on div "Image 0 Row Depuis 2020 Text block Les deux passionnés derrière [PERSON_NAME] H…" at bounding box center [366, 198] width 514 height 250
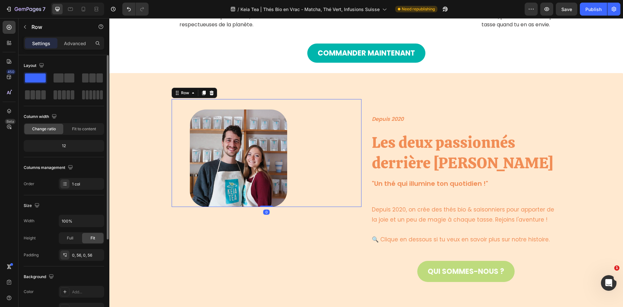
click at [355, 125] on div "Image Row 0" at bounding box center [267, 153] width 190 height 108
click at [328, 83] on div "Image Row 0 Depuis 2020 Text block Les deux passionnés derrière [PERSON_NAME] H…" at bounding box center [366, 198] width 514 height 250
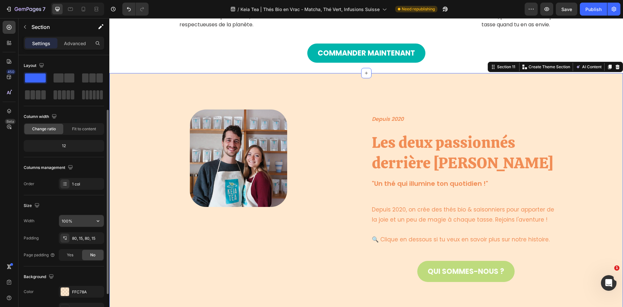
scroll to position [97, 0]
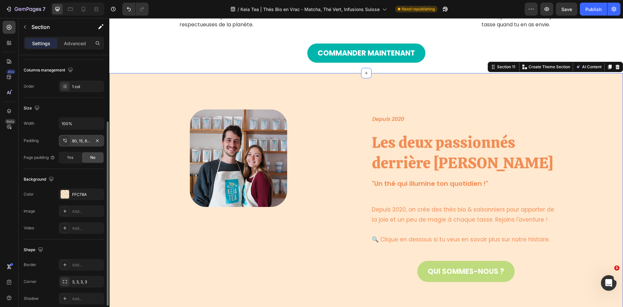
click at [76, 140] on div "80, 15, 80, 15" at bounding box center [81, 141] width 19 height 6
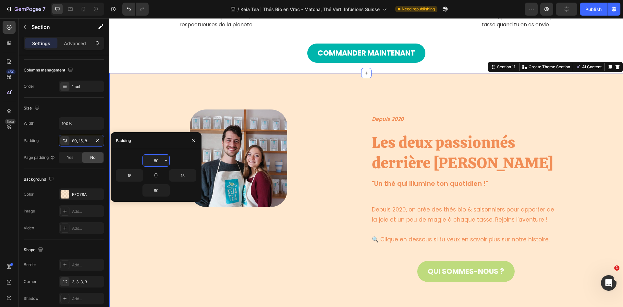
click at [154, 158] on input "80" at bounding box center [156, 161] width 27 height 12
click at [164, 163] on icon "button" at bounding box center [166, 160] width 5 height 5
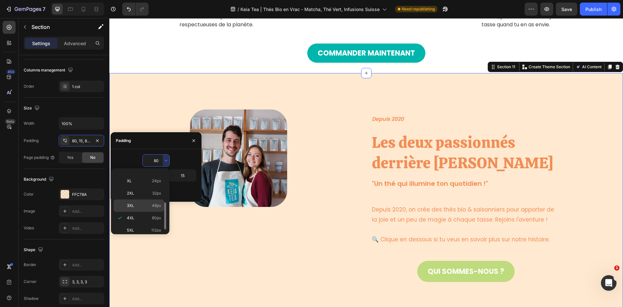
scroll to position [5, 0]
click at [137, 186] on p "XXS 2px" at bounding box center [144, 184] width 34 height 6
type input "2"
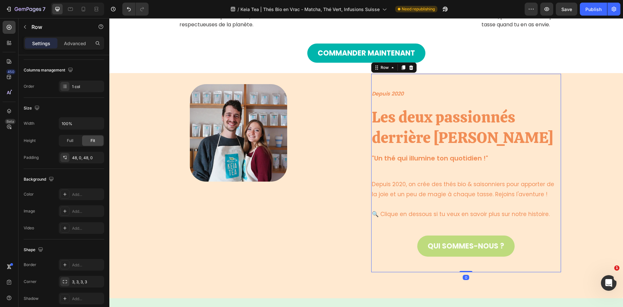
click at [403, 102] on div "Depuis 2020 Text block Les deux passionnés derrière [PERSON_NAME] Heading "Un t…" at bounding box center [466, 172] width 190 height 167
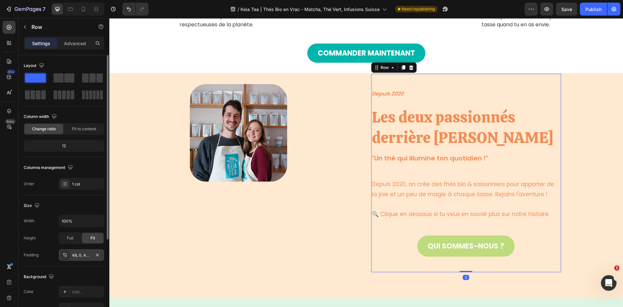
click at [86, 255] on div "48, 0, 48, 0" at bounding box center [81, 255] width 19 height 6
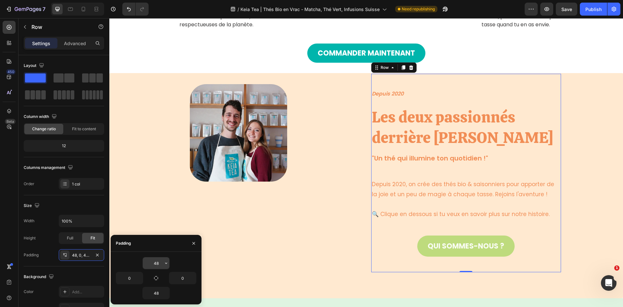
click at [155, 261] on input "48" at bounding box center [156, 263] width 27 height 12
click at [160, 267] on input "48" at bounding box center [156, 263] width 27 height 12
click at [149, 266] on input "48" at bounding box center [156, 263] width 27 height 12
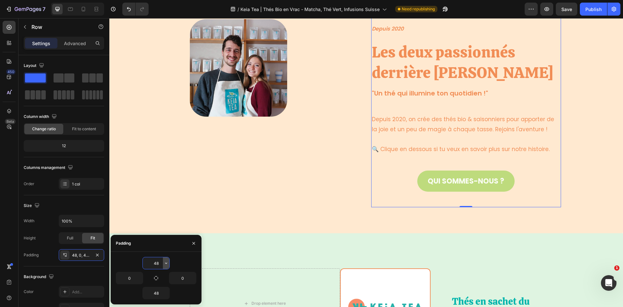
click at [166, 259] on button "button" at bounding box center [166, 263] width 6 height 12
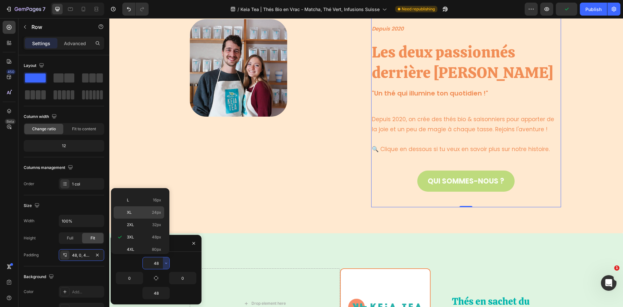
scroll to position [0, 0]
click at [140, 210] on p "XXS 2px" at bounding box center [144, 209] width 34 height 6
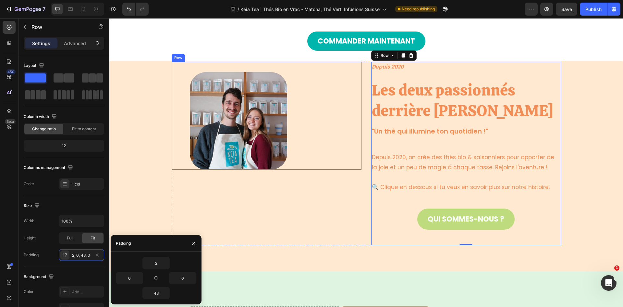
scroll to position [1753, 0]
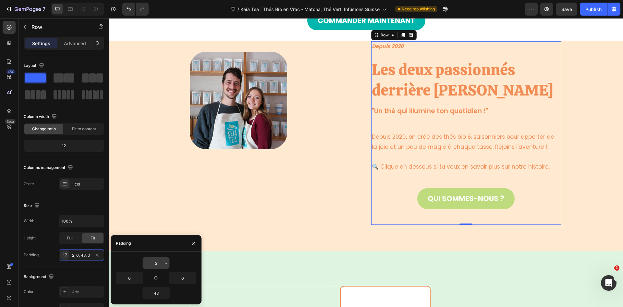
click at [162, 264] on input "2" at bounding box center [156, 263] width 27 height 12
click at [165, 265] on icon "button" at bounding box center [166, 262] width 5 height 5
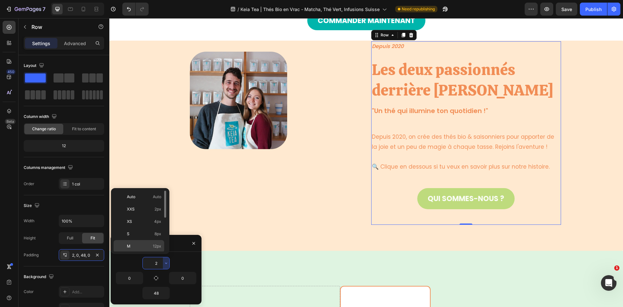
click at [146, 243] on p "M 12px" at bounding box center [144, 246] width 34 height 6
type input "12"
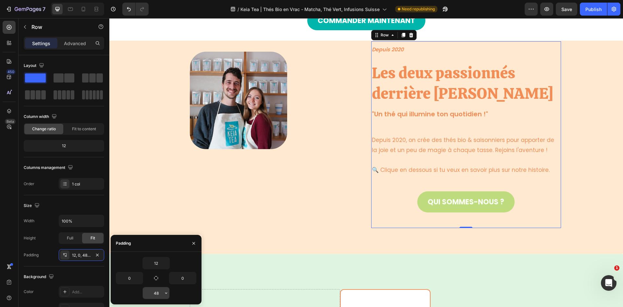
click at [159, 293] on input "48" at bounding box center [156, 293] width 27 height 12
click at [167, 293] on icon "button" at bounding box center [166, 292] width 5 height 5
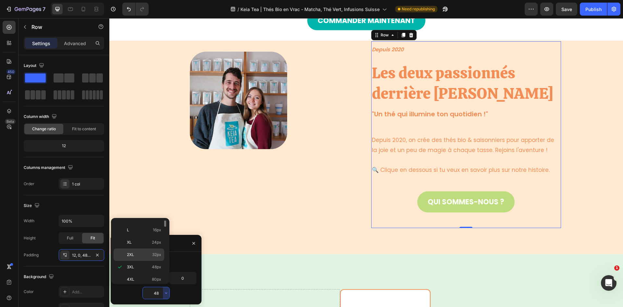
scroll to position [26, 0]
click at [146, 250] on p "M 12px" at bounding box center [144, 250] width 34 height 6
type input "12"
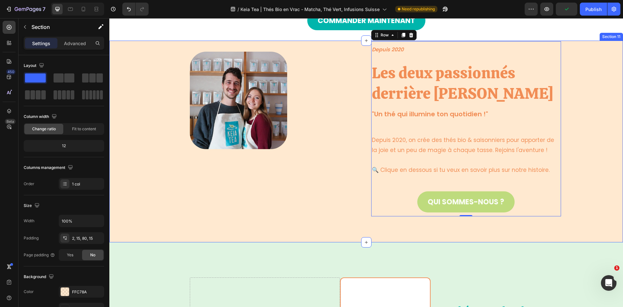
click at [348, 229] on div "Image Row Depuis 2020 Text block Les deux passionnés derrière [PERSON_NAME] Hea…" at bounding box center [366, 141] width 514 height 201
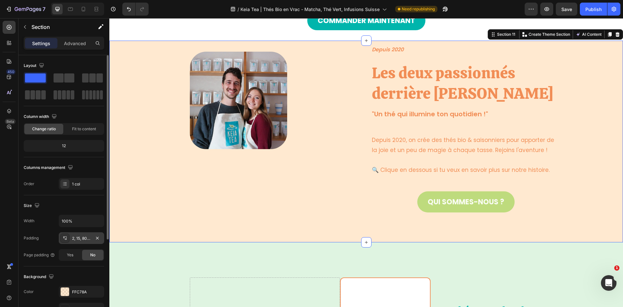
click at [85, 238] on div "2, 15, 80, 15" at bounding box center [81, 238] width 19 height 6
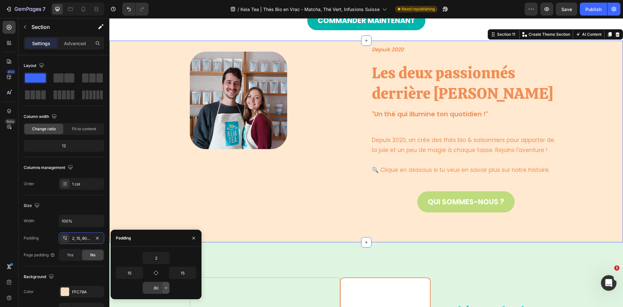
click at [164, 288] on icon "button" at bounding box center [166, 287] width 5 height 5
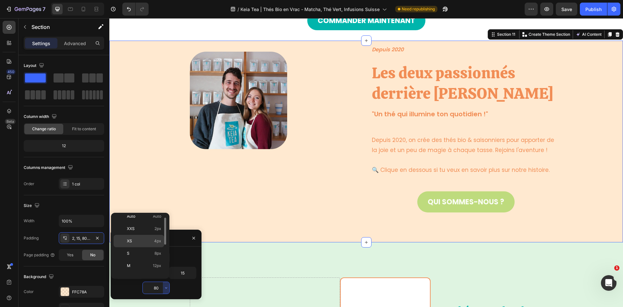
scroll to position [0, 0]
click at [144, 234] on p "XXS 2px" at bounding box center [144, 234] width 34 height 6
type input "2"
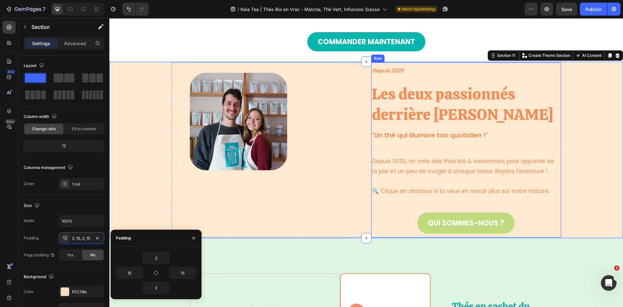
scroll to position [1721, 0]
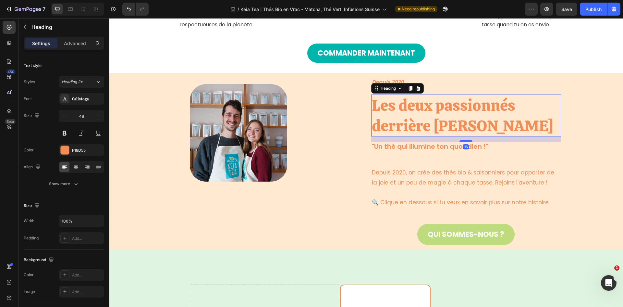
click at [434, 123] on h2 "Les deux passionnés derrière [PERSON_NAME]" at bounding box center [466, 115] width 190 height 42
click at [479, 116] on h2 "Les deux passionnés derrière [PERSON_NAME]" at bounding box center [466, 115] width 190 height 42
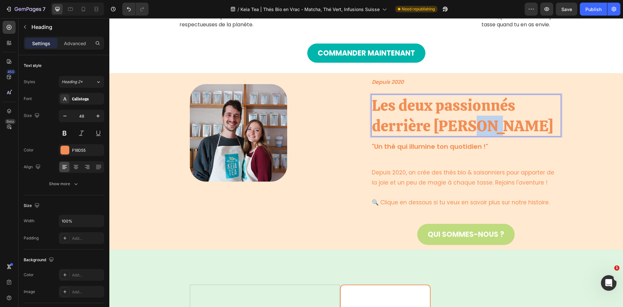
click at [479, 116] on p "Les deux passionnés derrière [PERSON_NAME]" at bounding box center [466, 115] width 189 height 41
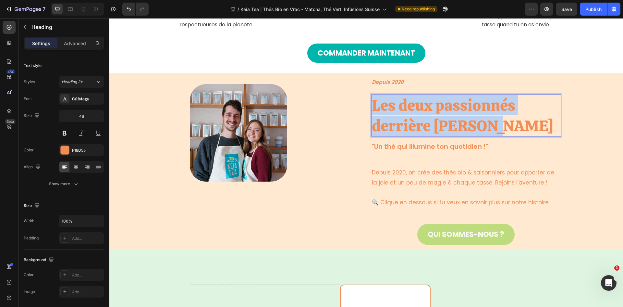
click at [479, 116] on p "Les deux passionnés derrière [PERSON_NAME]" at bounding box center [466, 115] width 189 height 41
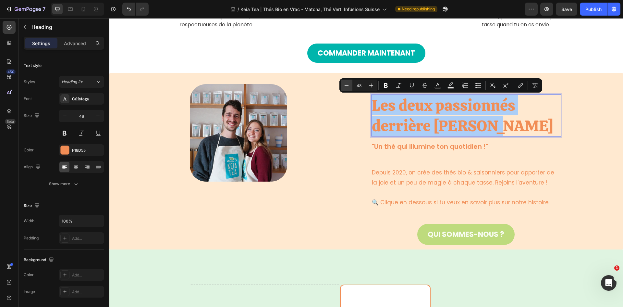
click at [344, 85] on icon "Editor contextual toolbar" at bounding box center [347, 85] width 6 height 6
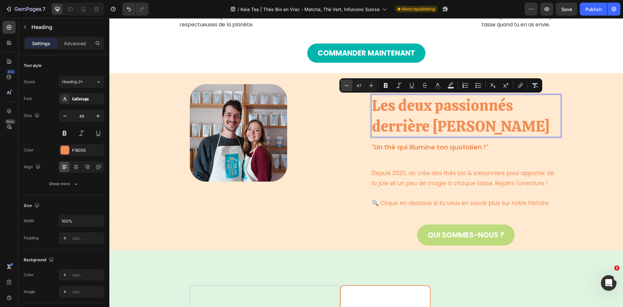
click at [344, 85] on icon "Editor contextual toolbar" at bounding box center [347, 85] width 6 height 6
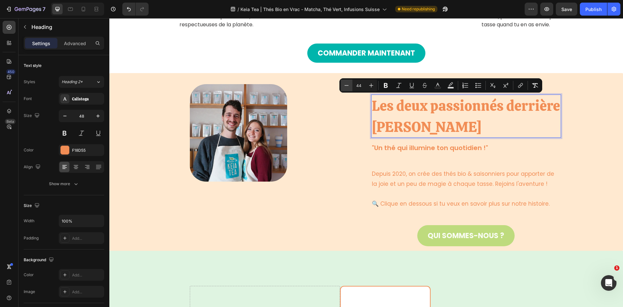
click at [344, 85] on icon "Editor contextual toolbar" at bounding box center [347, 85] width 6 height 6
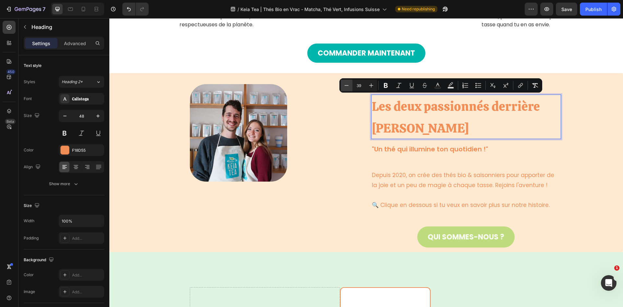
click at [344, 85] on icon "Editor contextual toolbar" at bounding box center [347, 85] width 6 height 6
type input "37"
click at [331, 129] on div at bounding box center [267, 132] width 154 height 97
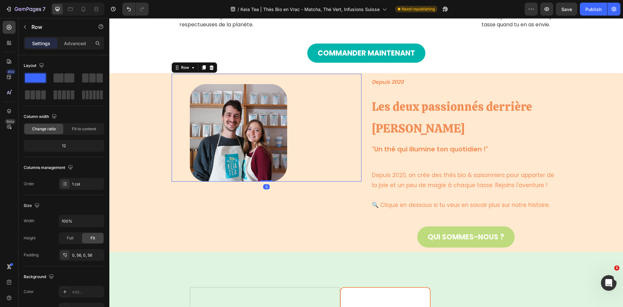
click at [350, 132] on div "Image Row 0" at bounding box center [267, 128] width 190 height 108
click at [87, 128] on span "Fit to content" at bounding box center [84, 129] width 24 height 6
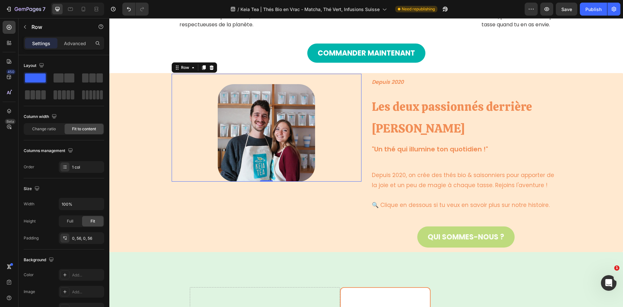
click at [195, 135] on div "Image Row 0" at bounding box center [267, 128] width 190 height 108
click at [81, 237] on div "0, 56, 0, 56" at bounding box center [81, 238] width 19 height 6
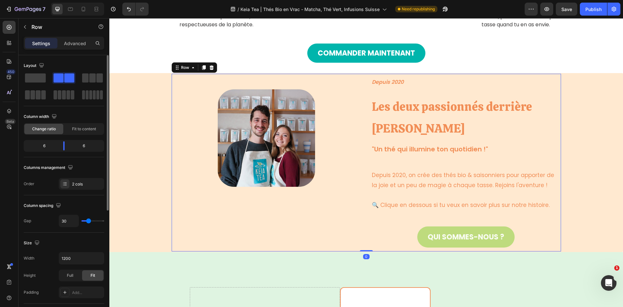
click at [260, 208] on div "Image Row" at bounding box center [267, 162] width 190 height 177
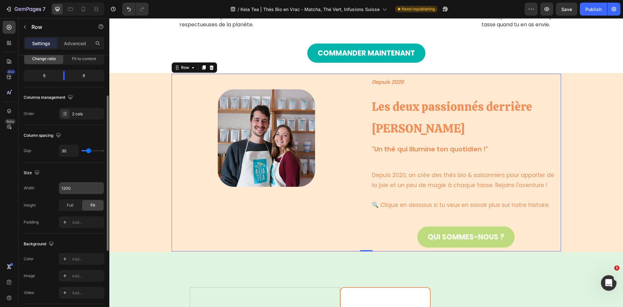
scroll to position [0, 0]
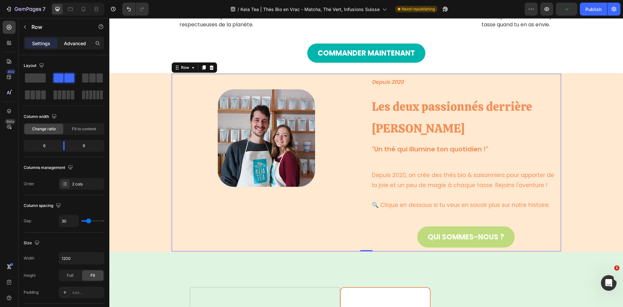
click at [79, 46] on p "Advanced" at bounding box center [75, 43] width 22 height 7
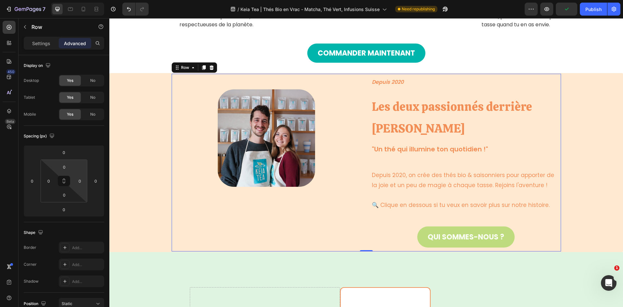
scroll to position [65, 0]
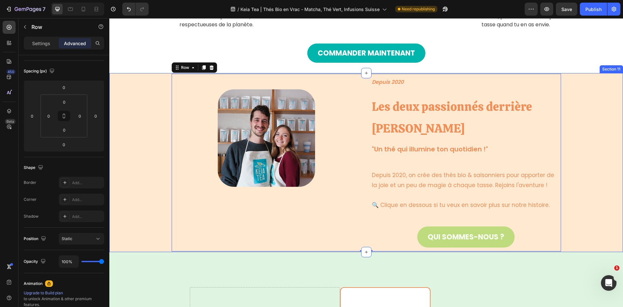
click at [140, 157] on div "Image Row Depuis 2020 Text block ⁠⁠⁠⁠⁠⁠⁠ Les deux passionnés derrière [PERSON_N…" at bounding box center [366, 162] width 504 height 177
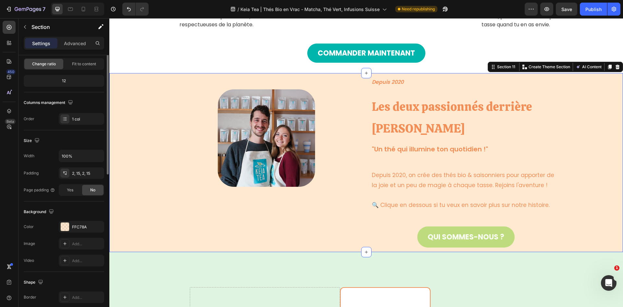
scroll to position [0, 0]
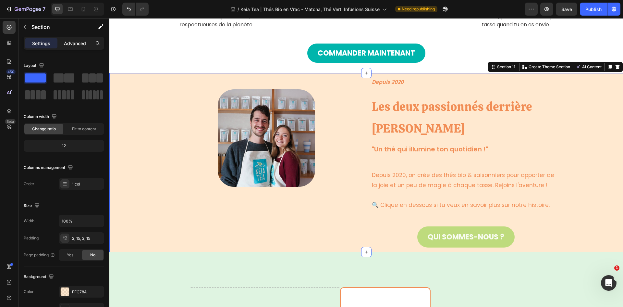
click at [74, 47] on div "Advanced" at bounding box center [75, 43] width 32 height 10
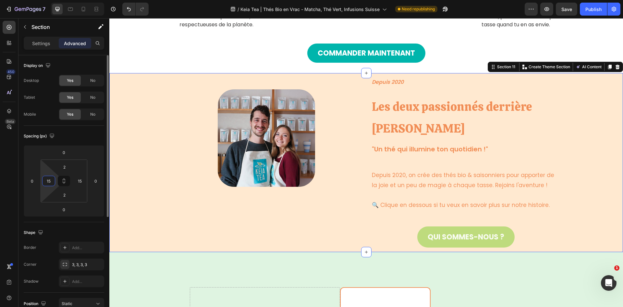
click at [51, 180] on input "15" at bounding box center [49, 181] width 10 height 10
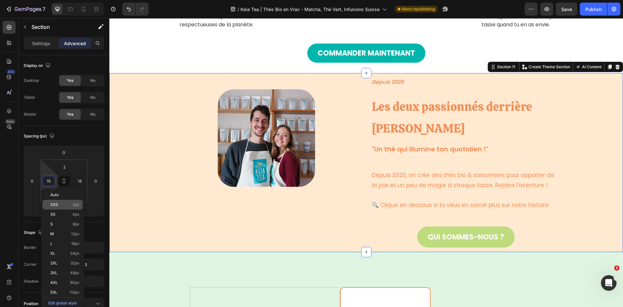
click at [55, 204] on span "XXS" at bounding box center [54, 204] width 8 height 5
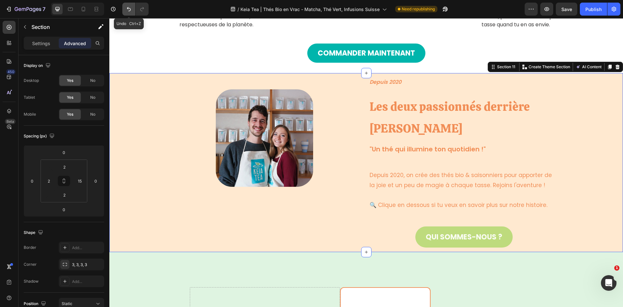
click at [131, 7] on icon "Undo/Redo" at bounding box center [129, 9] width 6 height 6
type input "15"
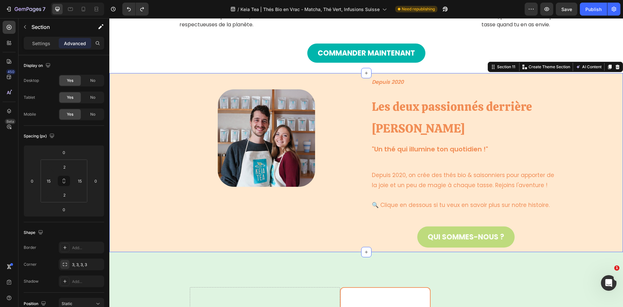
click at [144, 132] on div "Image Row Depuis 2020 Text block ⁠⁠⁠⁠⁠⁠⁠ Les deux passionnés derrière [PERSON_N…" at bounding box center [366, 162] width 504 height 177
click at [201, 169] on div "Image Row" at bounding box center [267, 133] width 190 height 118
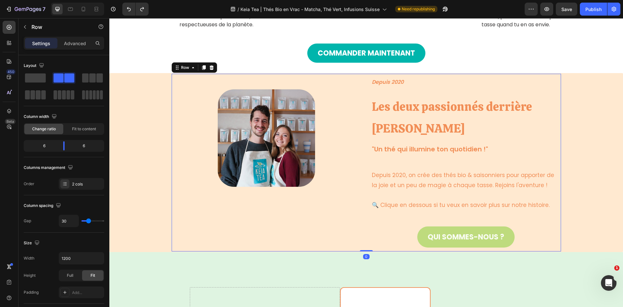
click at [255, 232] on div "Image Row" at bounding box center [267, 162] width 190 height 177
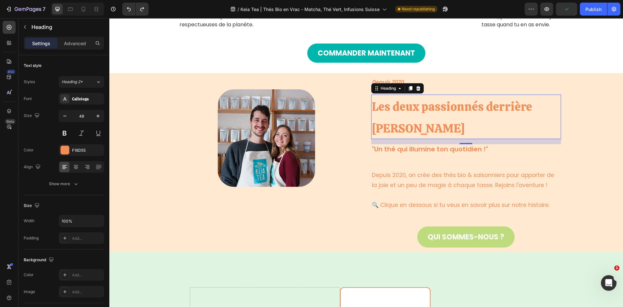
click at [423, 111] on span "Les deux passionnés derrière [PERSON_NAME]" at bounding box center [452, 117] width 160 height 37
click at [410, 122] on p "Les deux passionnés derrière [PERSON_NAME]" at bounding box center [466, 116] width 189 height 43
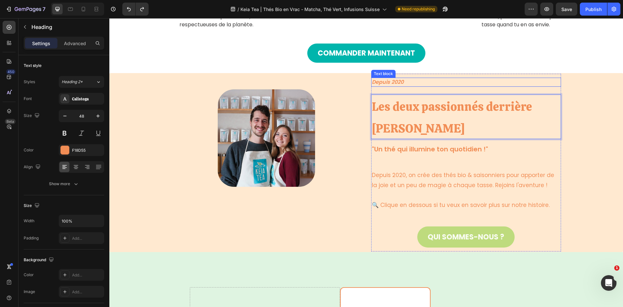
click at [406, 83] on p "Depuis 2020" at bounding box center [466, 82] width 189 height 8
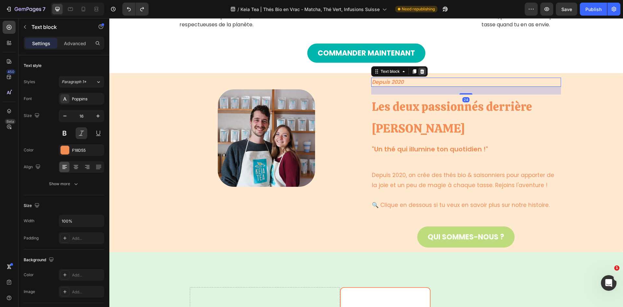
click at [421, 70] on icon at bounding box center [422, 71] width 4 height 5
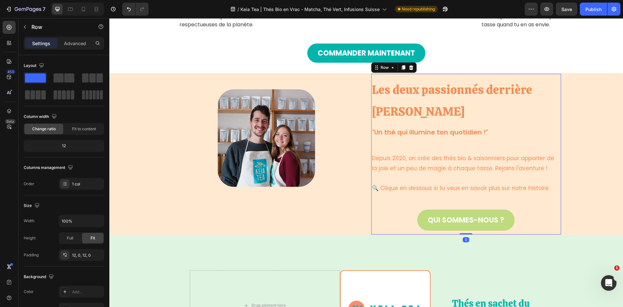
click at [424, 145] on div "⁠⁠⁠⁠⁠⁠⁠ Les deux passionnés derrière [PERSON_NAME] Tea Heading "Un thé qui illu…" at bounding box center [466, 154] width 190 height 153
click at [429, 165] on p "Depuis 2020, on crée des thés bio & saisonniers pour apporter de la joie et un …" at bounding box center [466, 163] width 189 height 20
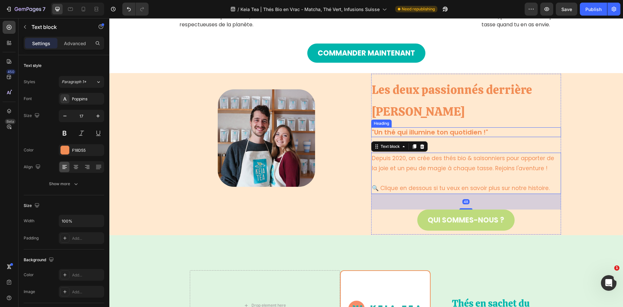
click at [438, 134] on h3 ""Un thé qui illumine ton quotidien !"" at bounding box center [466, 132] width 190 height 10
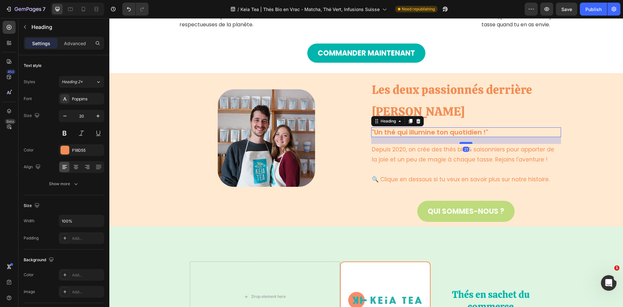
drag, startPoint x: 461, startPoint y: 152, endPoint x: 459, endPoint y: 144, distance: 8.5
click at [460, 144] on div at bounding box center [466, 143] width 13 height 2
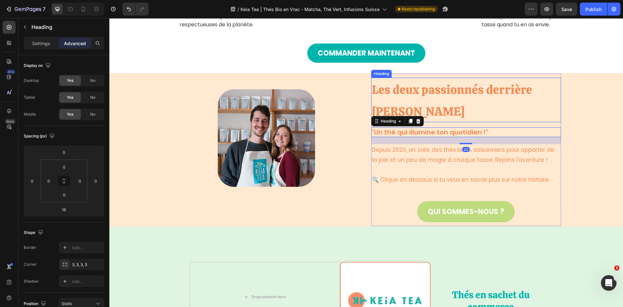
click at [460, 102] on p "⁠⁠⁠⁠⁠⁠⁠ Les deux passionnés derrière [PERSON_NAME]" at bounding box center [466, 99] width 189 height 43
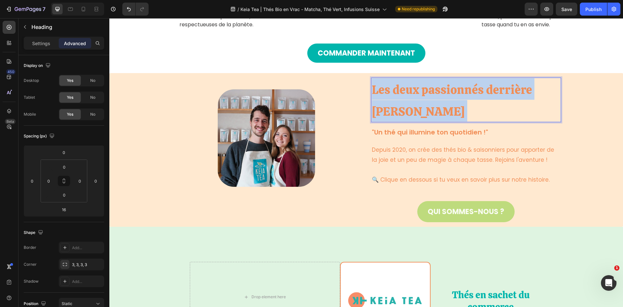
drag, startPoint x: 392, startPoint y: 112, endPoint x: 370, endPoint y: 83, distance: 36.4
click at [372, 83] on p "Les deux passionnés derrière [PERSON_NAME]" at bounding box center [466, 99] width 189 height 43
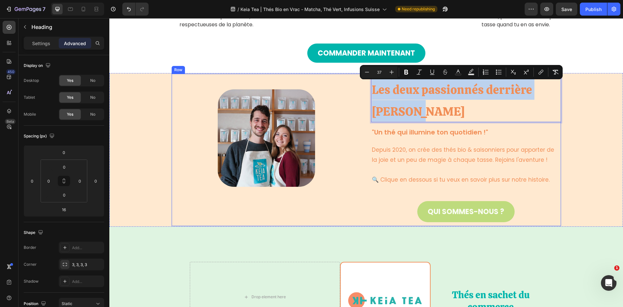
drag, startPoint x: 394, startPoint y: 115, endPoint x: 364, endPoint y: 90, distance: 39.5
click at [364, 90] on div "Image Row Les deux passionnés derrière [PERSON_NAME] Tea Heading 16 "Un thé qui…" at bounding box center [367, 150] width 390 height 152
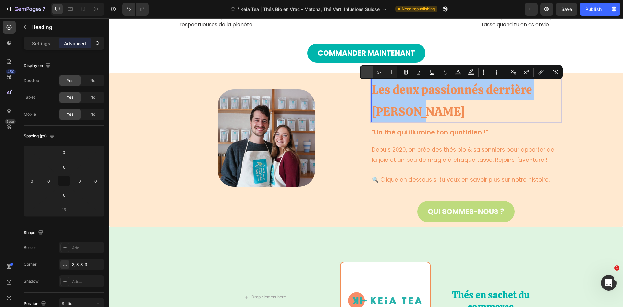
click at [364, 74] on button "Minus" at bounding box center [367, 72] width 12 height 12
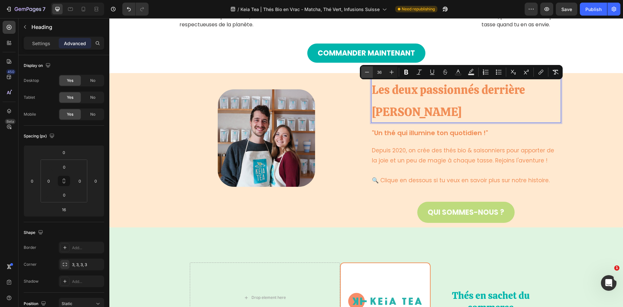
click at [364, 74] on button "Minus" at bounding box center [367, 72] width 12 height 12
type input "33"
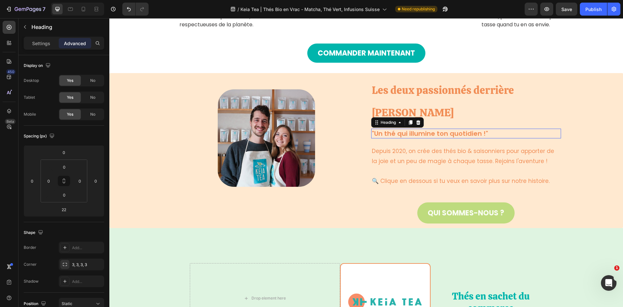
click at [515, 129] on h3 ""Un thé qui illumine ton quotidien !"" at bounding box center [466, 134] width 190 height 10
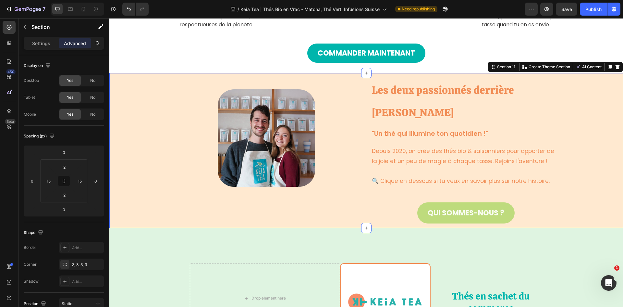
click at [601, 150] on div "Image Row ⁠⁠⁠⁠⁠⁠⁠ Les deux passionnés derrière [PERSON_NAME] Heading "Un thé qu…" at bounding box center [366, 150] width 504 height 153
click at [478, 176] on p "🔍 Clique en dessous si tu veux en savoir plus sur notre histoire." at bounding box center [466, 181] width 189 height 10
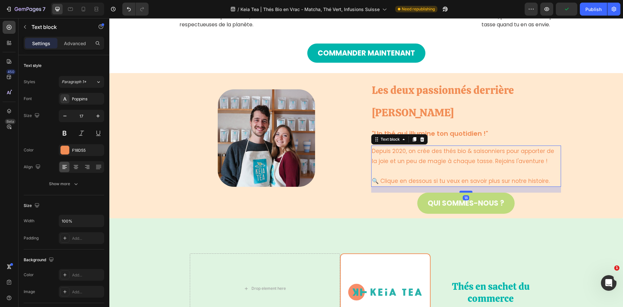
drag, startPoint x: 463, startPoint y: 178, endPoint x: 464, endPoint y: 169, distance: 9.8
click at [464, 191] on div at bounding box center [466, 192] width 13 height 2
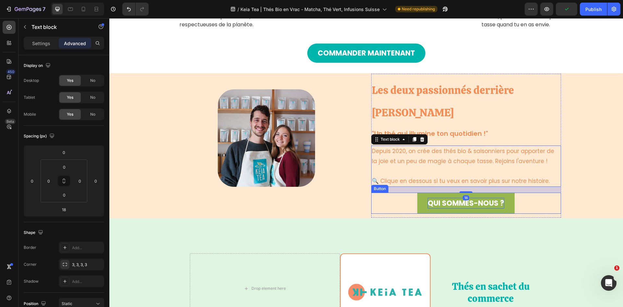
click at [479, 198] on p "QUI SOMMES-NOUS ?" at bounding box center [466, 203] width 77 height 11
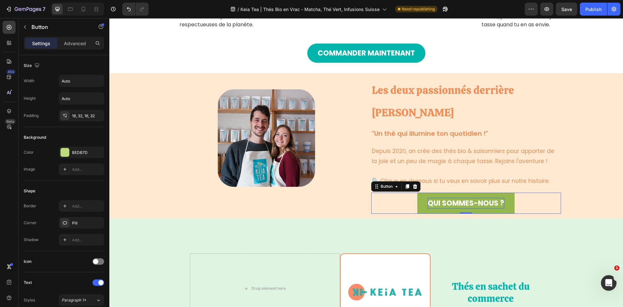
click at [443, 198] on p "QUI SOMMES-NOUS ?" at bounding box center [466, 203] width 77 height 11
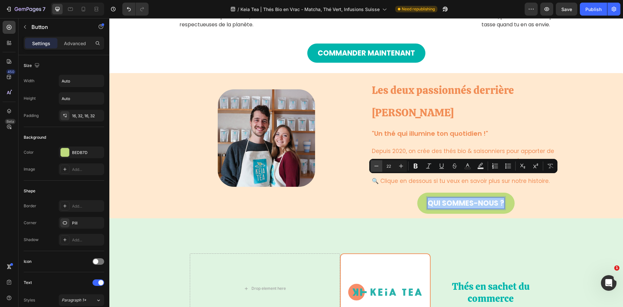
click at [377, 164] on icon "Editor contextual toolbar" at bounding box center [376, 166] width 6 height 6
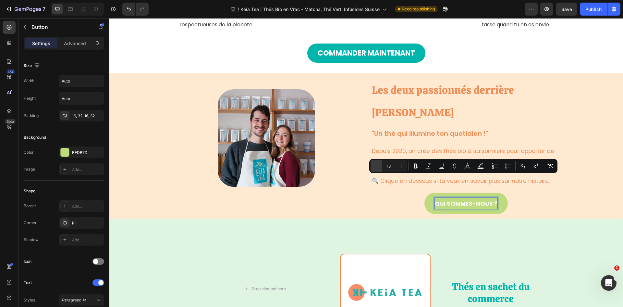
type input "17"
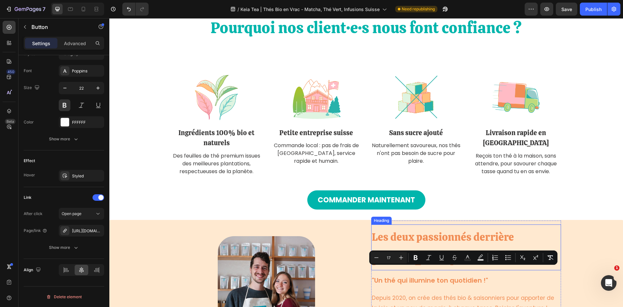
scroll to position [1656, 0]
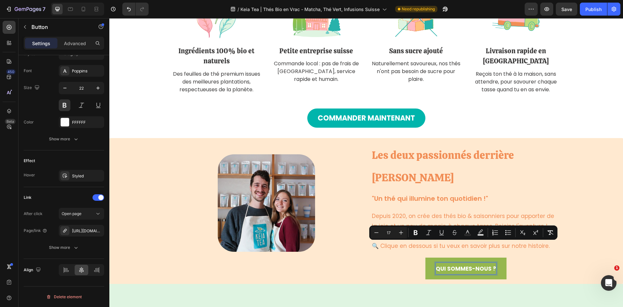
click at [500, 258] on link "QUI SOMMES-NOUS ?" at bounding box center [466, 269] width 81 height 22
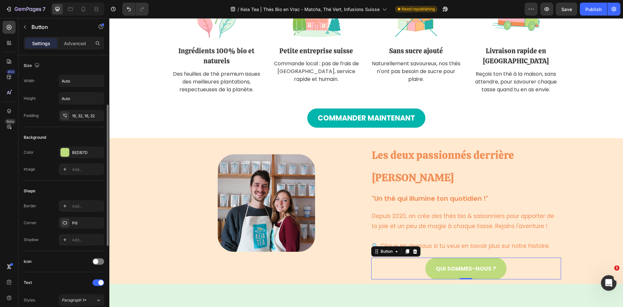
scroll to position [32, 0]
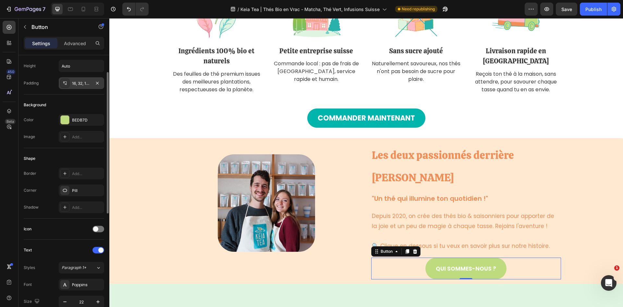
click at [80, 82] on div "16, 32, 16, 32" at bounding box center [81, 84] width 19 height 6
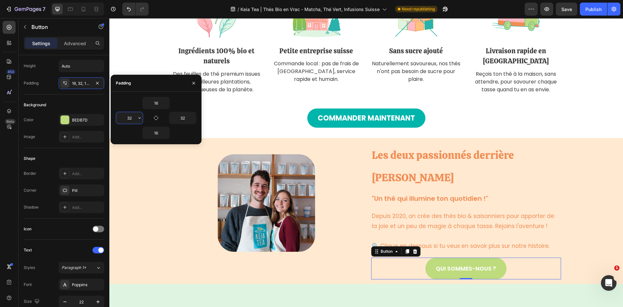
click at [131, 119] on input "32" at bounding box center [129, 118] width 27 height 12
click at [138, 119] on icon "button" at bounding box center [139, 117] width 5 height 5
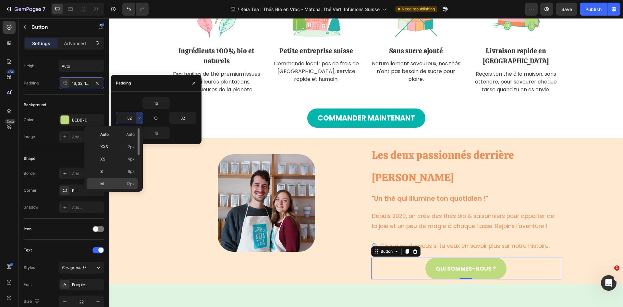
click at [120, 182] on p "M 12px" at bounding box center [117, 184] width 34 height 6
type input "12"
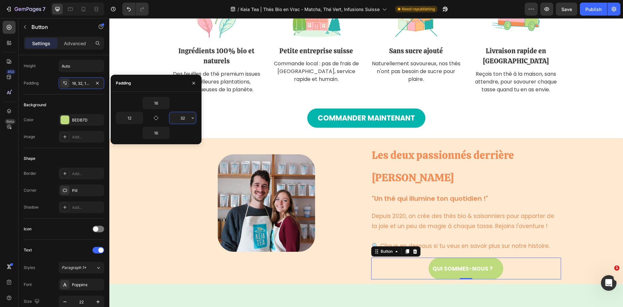
click at [178, 120] on input "32" at bounding box center [183, 118] width 27 height 12
click at [194, 120] on icon "button" at bounding box center [192, 117] width 5 height 5
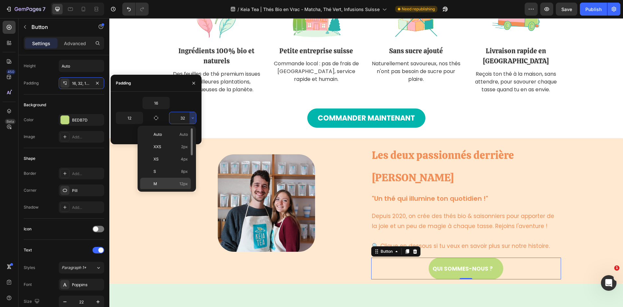
click at [176, 179] on div "M 12px" at bounding box center [165, 184] width 51 height 12
type input "12"
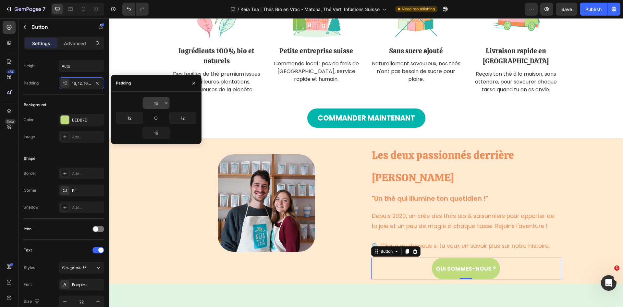
click at [160, 105] on input "16" at bounding box center [156, 103] width 27 height 12
click at [164, 103] on icon "button" at bounding box center [166, 102] width 5 height 5
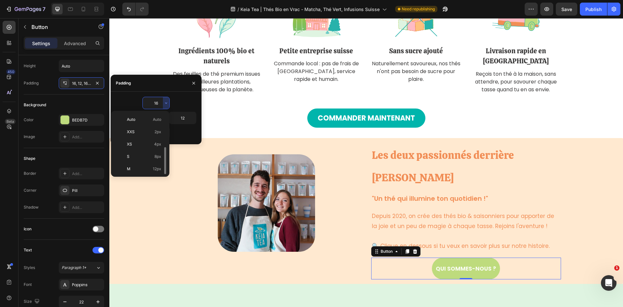
scroll to position [23, 0]
click at [144, 144] on p "M 12px" at bounding box center [144, 146] width 34 height 6
type input "12"
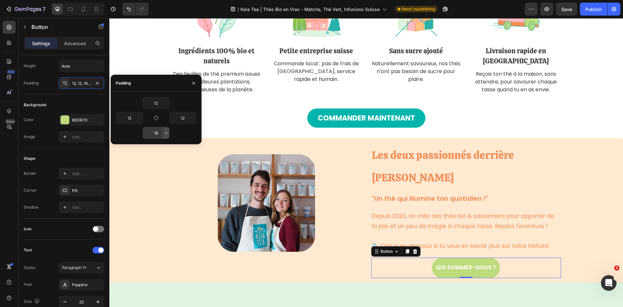
click at [167, 132] on icon "button" at bounding box center [166, 132] width 5 height 5
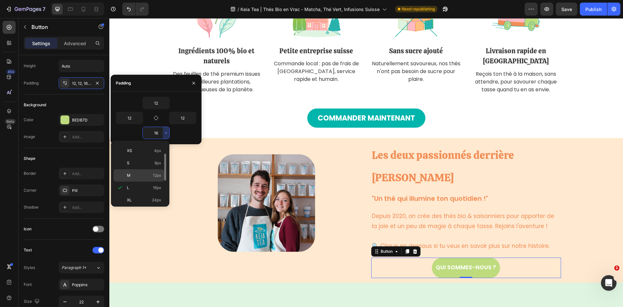
click at [146, 178] on p "M 12px" at bounding box center [144, 175] width 34 height 6
type input "12"
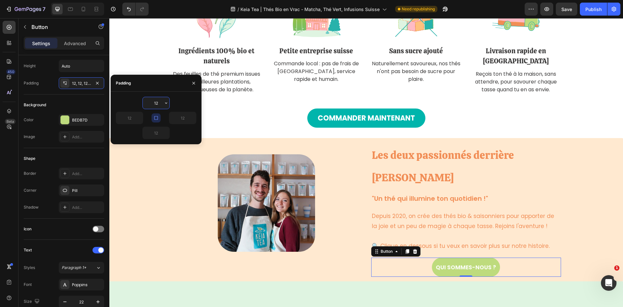
click at [161, 102] on input "12" at bounding box center [156, 103] width 27 height 12
click at [167, 106] on button "button" at bounding box center [166, 103] width 6 height 12
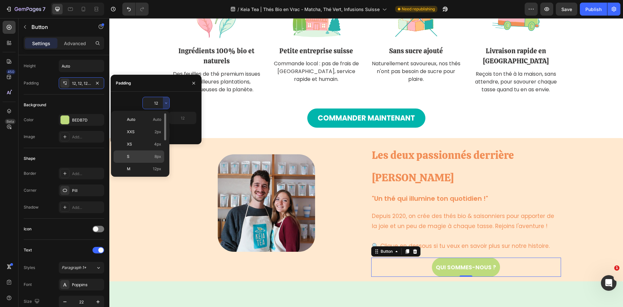
click at [151, 158] on p "S 8px" at bounding box center [144, 157] width 34 height 6
type input "8"
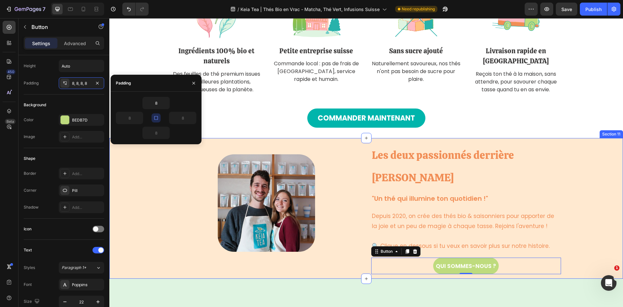
click at [572, 235] on div "Image Row ⁠⁠⁠⁠⁠⁠⁠ Les deux passionnés derrière Keia Tea Heading "Un thé qui ill…" at bounding box center [366, 208] width 504 height 139
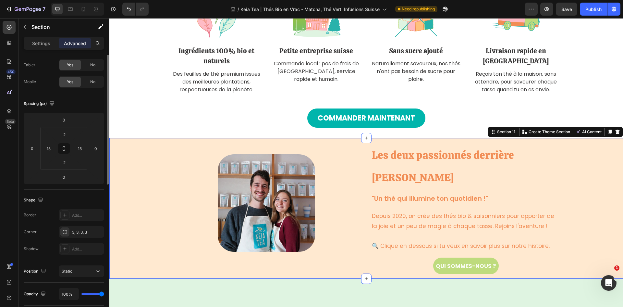
scroll to position [0, 0]
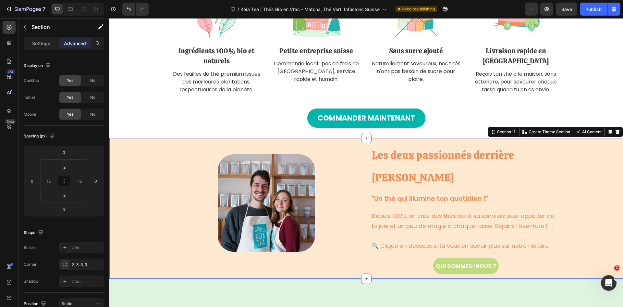
click at [586, 238] on div "Image Row ⁠⁠⁠⁠⁠⁠⁠ Les deux passionnés derrière Keia Tea Heading "Un thé qui ill…" at bounding box center [366, 208] width 504 height 139
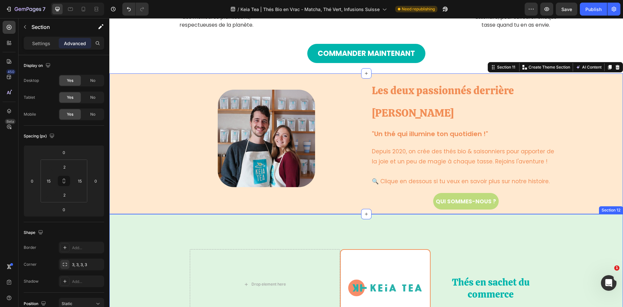
scroll to position [1721, 0]
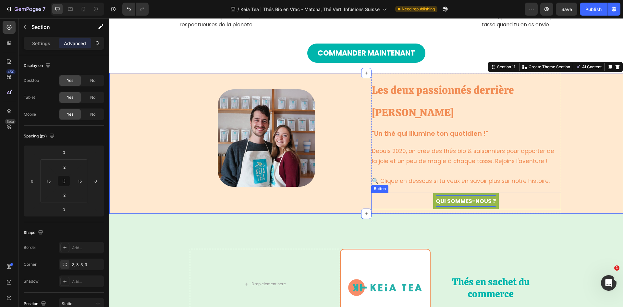
click at [469, 197] on span "QUI SOMMES-NOUS ?" at bounding box center [466, 201] width 60 height 8
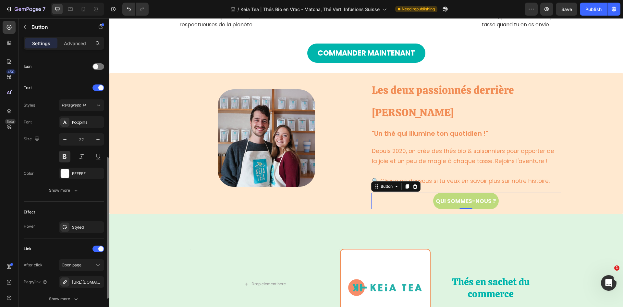
scroll to position [246, 0]
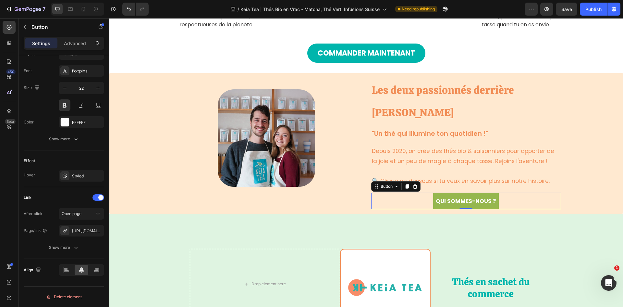
click at [439, 193] on link "QUI SOMMES-NOUS ?" at bounding box center [466, 201] width 66 height 17
click at [69, 269] on icon at bounding box center [66, 270] width 6 height 6
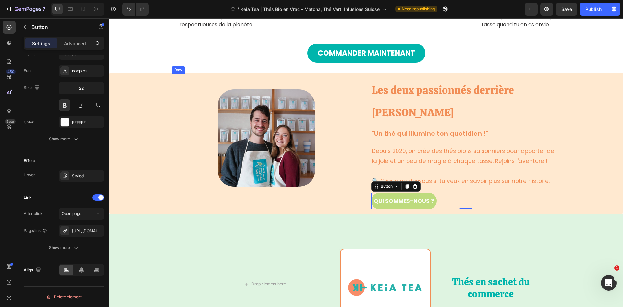
click at [359, 146] on div "Image Row" at bounding box center [267, 133] width 190 height 118
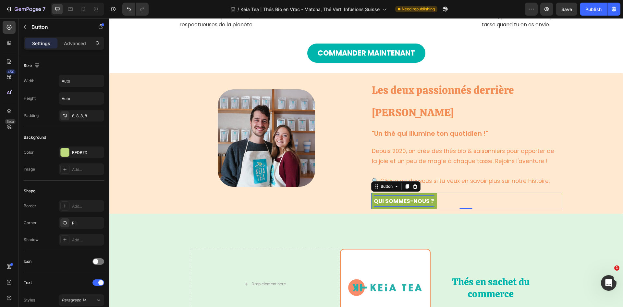
click at [425, 197] on span "QUI SOMMES-NOUS ?" at bounding box center [404, 201] width 60 height 8
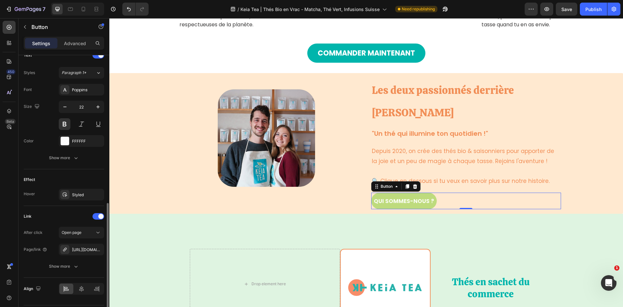
scroll to position [246, 0]
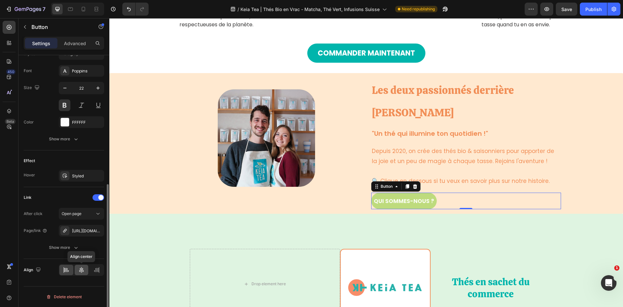
click at [82, 271] on icon at bounding box center [81, 270] width 5 height 6
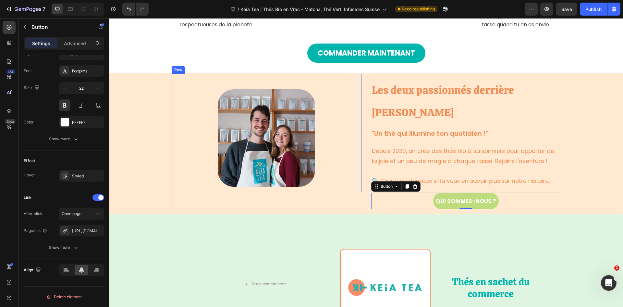
click at [346, 144] on div "Image Row" at bounding box center [267, 133] width 190 height 118
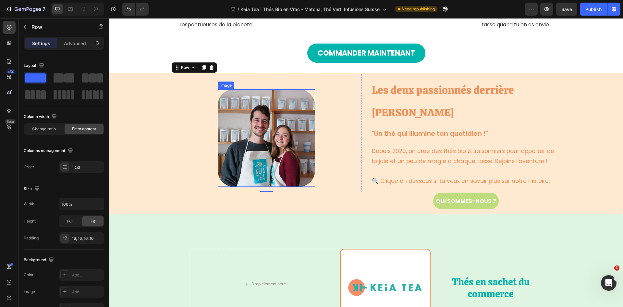
click at [278, 148] on img at bounding box center [266, 137] width 97 height 97
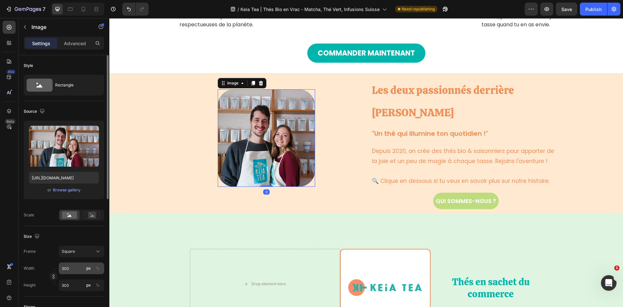
scroll to position [32, 0]
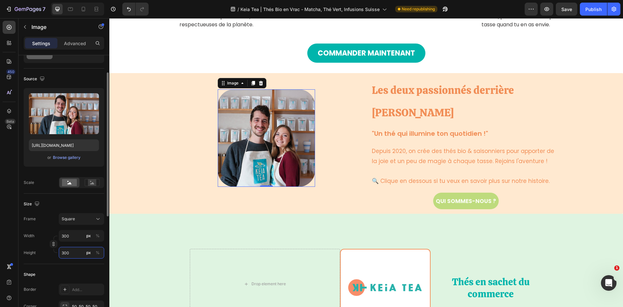
type input "3"
type input "35"
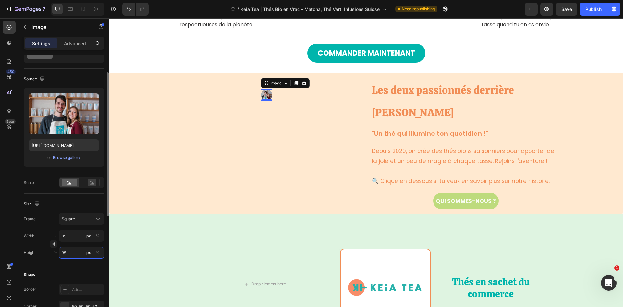
type input "350"
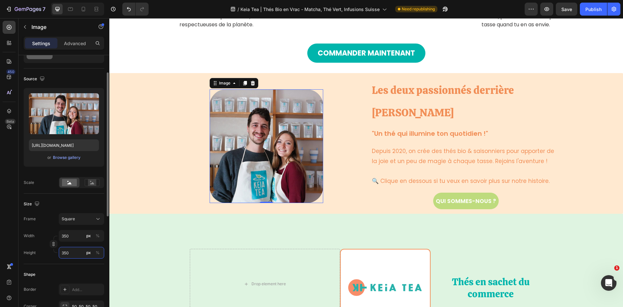
type input "35"
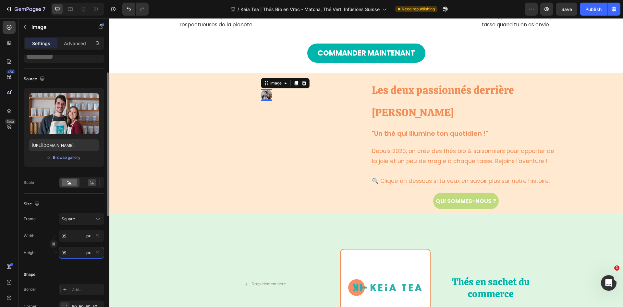
type input "3"
type input "30"
type input "300"
click at [70, 237] on input "30" at bounding box center [81, 236] width 45 height 12
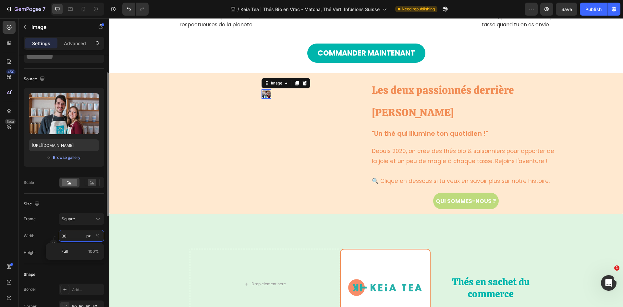
type input "0"
drag, startPoint x: 70, startPoint y: 235, endPoint x: 51, endPoint y: 235, distance: 19.8
click at [51, 235] on div "Width 0 px %" at bounding box center [64, 236] width 81 height 12
type input "3"
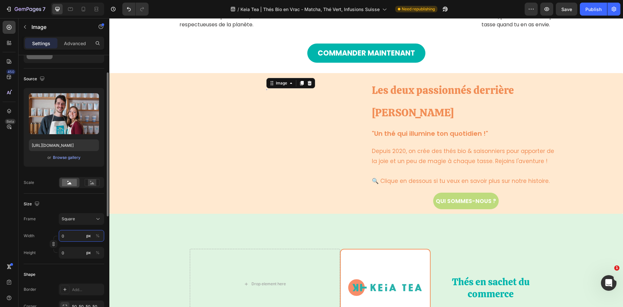
type input "3"
type input "300"
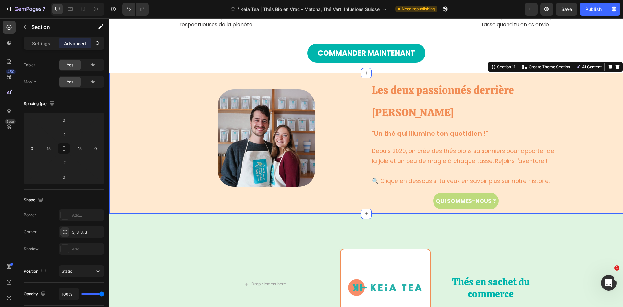
click at [157, 74] on div "Image Row ⁠⁠⁠⁠⁠⁠⁠ Les deux passionnés derrière Keia Tea Heading "Un thé qui ill…" at bounding box center [366, 143] width 504 height 139
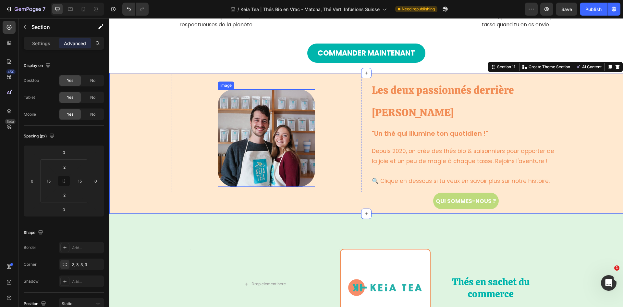
click at [250, 146] on img at bounding box center [266, 137] width 97 height 97
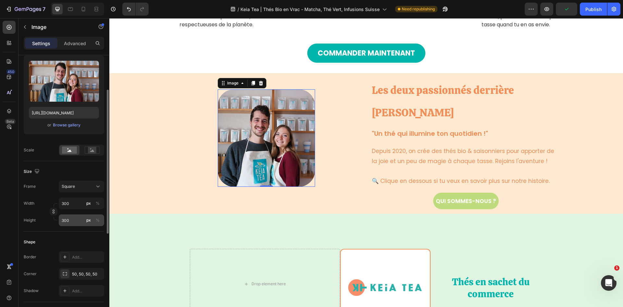
scroll to position [97, 0]
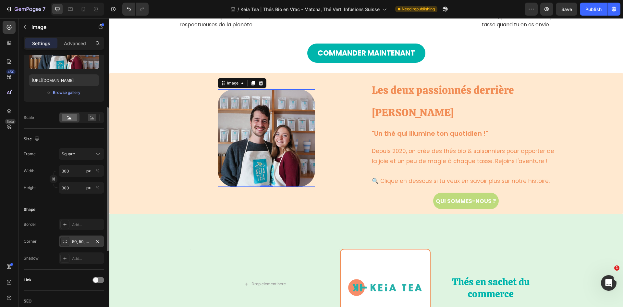
click at [88, 238] on div "50, 50, 50, 50" at bounding box center [81, 241] width 45 height 12
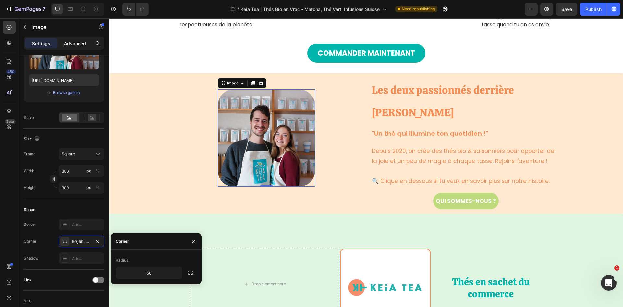
click at [72, 41] on p "Advanced" at bounding box center [75, 43] width 22 height 7
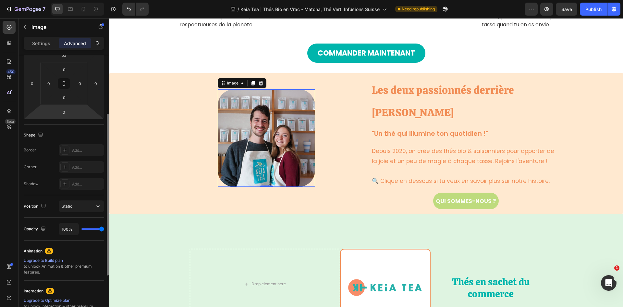
scroll to position [32, 0]
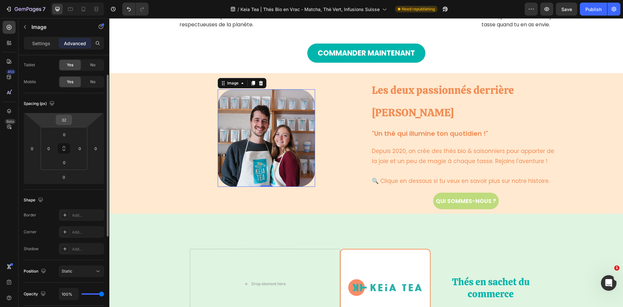
click at [69, 119] on input "32" at bounding box center [63, 120] width 13 height 10
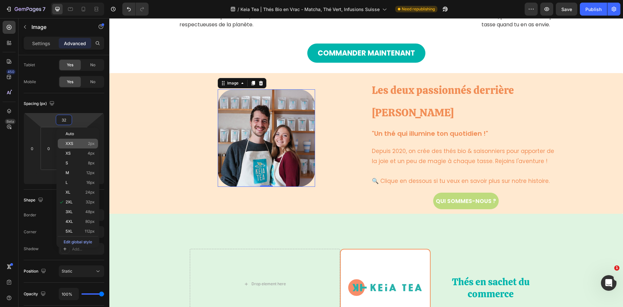
type input "0"
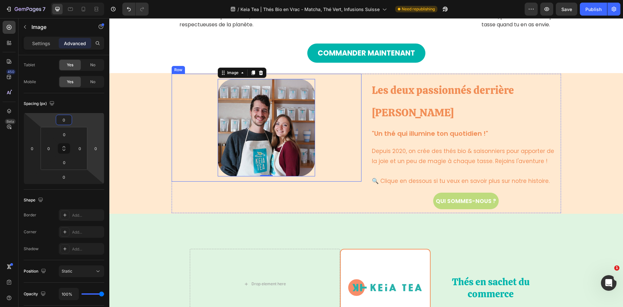
click at [182, 140] on div "Image 0 Row" at bounding box center [267, 128] width 190 height 108
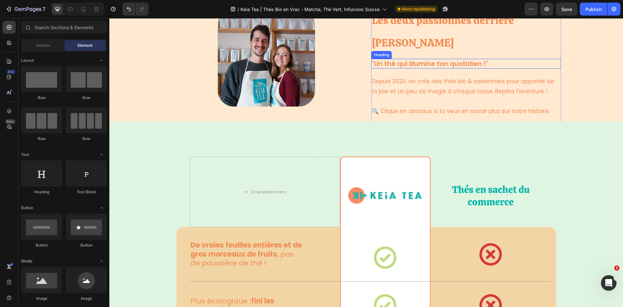
scroll to position [1793, 0]
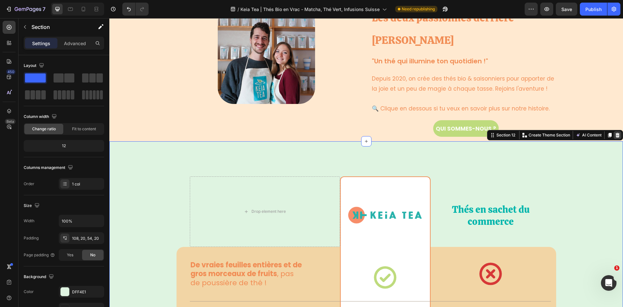
click at [615, 132] on icon at bounding box center [617, 134] width 5 height 5
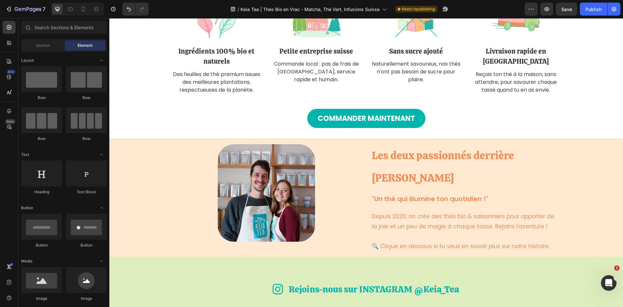
scroll to position [1689, 0]
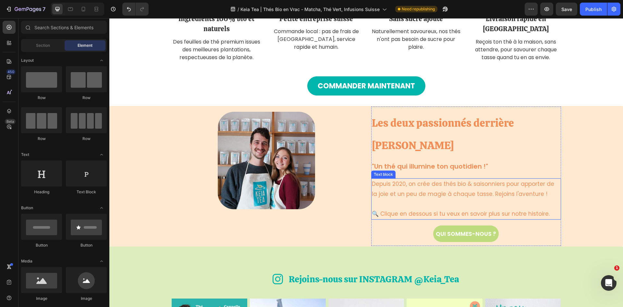
click at [507, 199] on p at bounding box center [466, 204] width 189 height 10
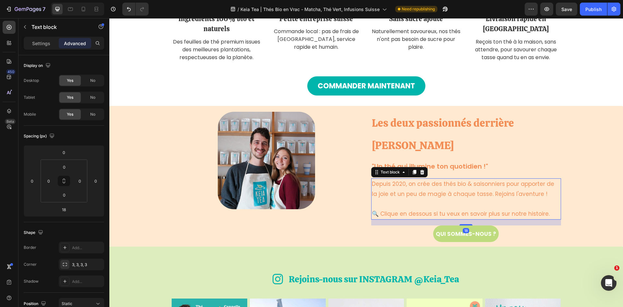
click at [507, 199] on p at bounding box center [466, 204] width 189 height 10
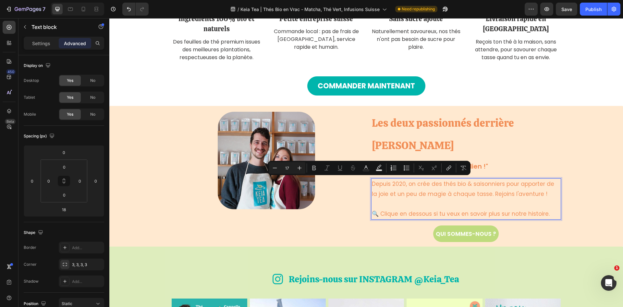
click at [547, 209] on p "🔍 Clique en dessous si tu veux en savoir plus sur notre histoire." at bounding box center [466, 214] width 189 height 10
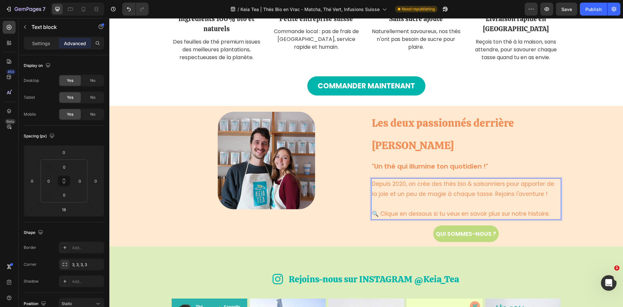
click at [537, 179] on p "Depuis 2020, on crée des thés bio & saisonniers pour apporter de la joie et un …" at bounding box center [466, 189] width 189 height 20
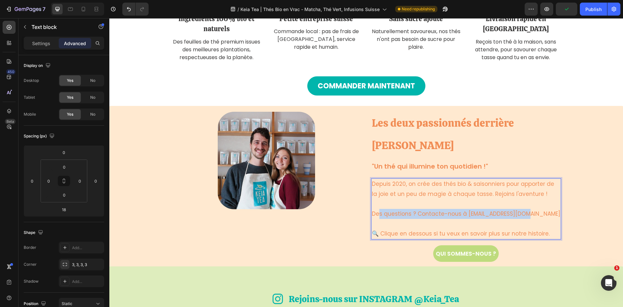
drag, startPoint x: 527, startPoint y: 192, endPoint x: 376, endPoint y: 190, distance: 150.7
click at [376, 209] on p "Des questions ? Contacte-nous à contact@keiatea.com" at bounding box center [466, 214] width 189 height 10
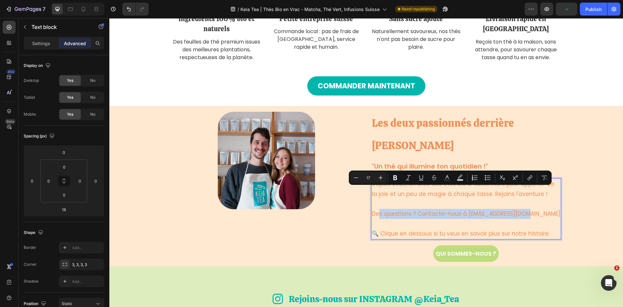
click at [376, 209] on p "Des questions ? Contacte-nous à contact@keiatea.com" at bounding box center [466, 214] width 189 height 10
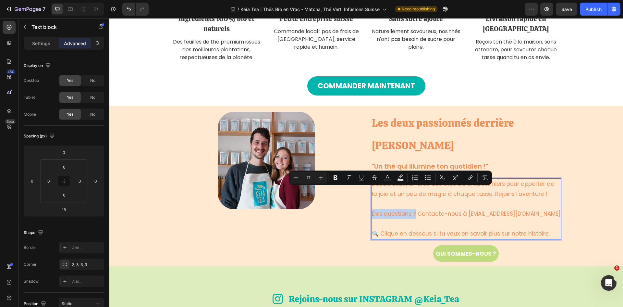
drag, startPoint x: 371, startPoint y: 192, endPoint x: 413, endPoint y: 193, distance: 41.9
click at [413, 209] on p "Des questions ? Contacte-nous à contact@keiatea.com" at bounding box center [466, 214] width 189 height 10
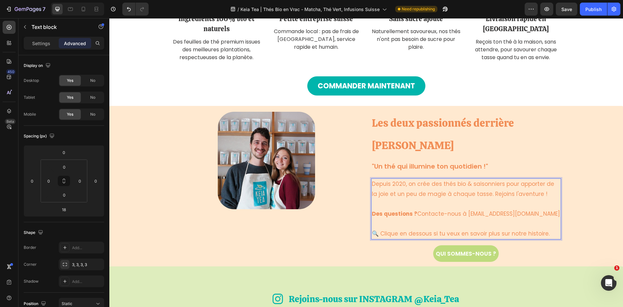
click at [545, 219] on p "Rich Text Editor. Editing area: main" at bounding box center [466, 224] width 189 height 10
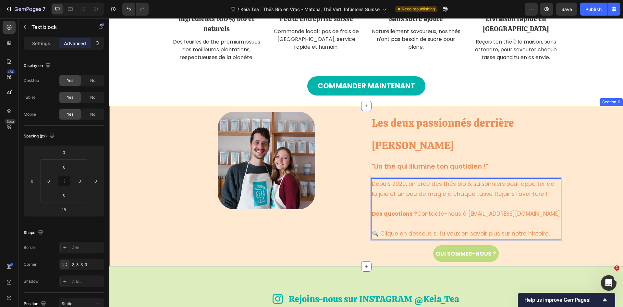
click at [574, 148] on div "Image Row Les deux passionnés derrière Keia Tea Heading "Un thé qui illumine to…" at bounding box center [366, 186] width 504 height 159
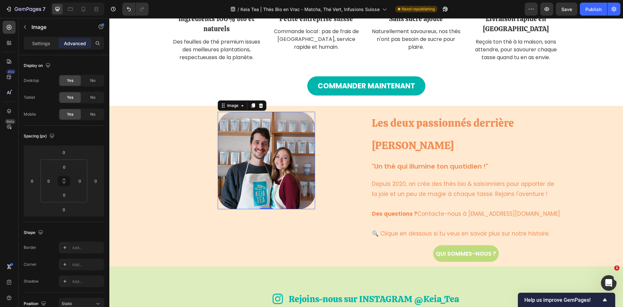
click at [238, 183] on img at bounding box center [266, 160] width 97 height 97
click at [35, 45] on p "Settings" at bounding box center [41, 43] width 18 height 7
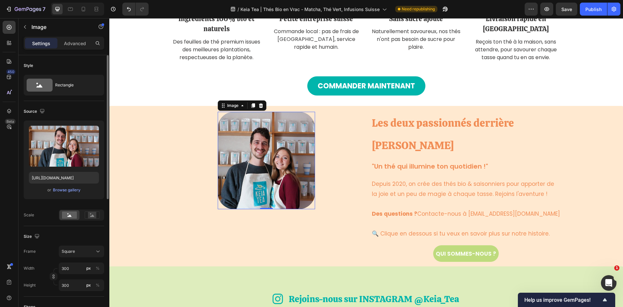
scroll to position [65, 0]
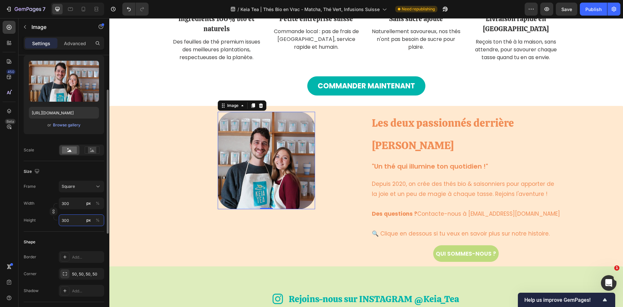
type input "3"
type input "35"
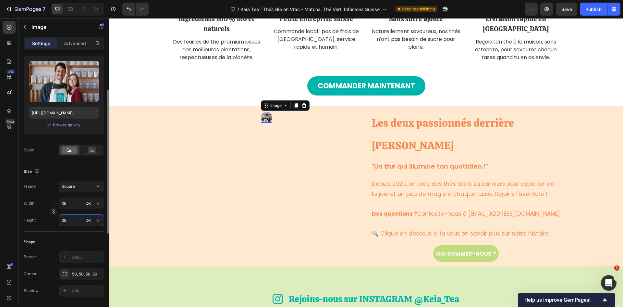
type input "350"
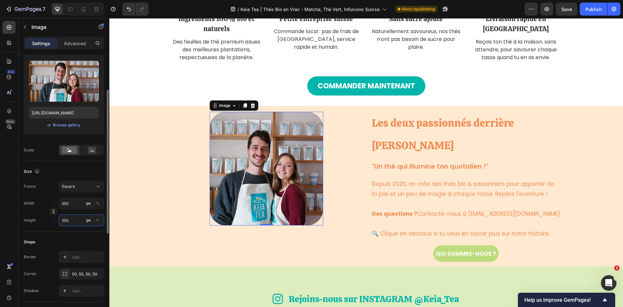
type input "35"
type input "3"
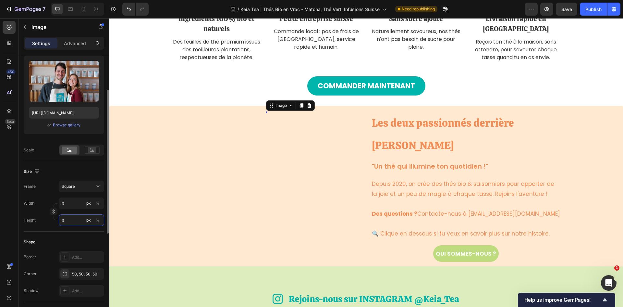
type input "38"
type input "380"
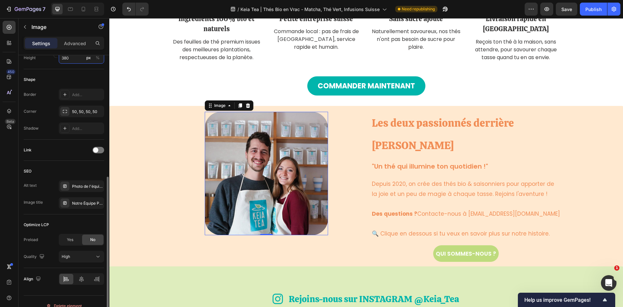
scroll to position [236, 0]
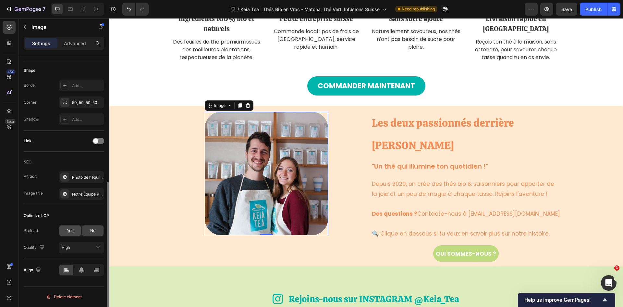
type input "380"
click at [70, 234] on div "Yes" at bounding box center [69, 230] width 21 height 10
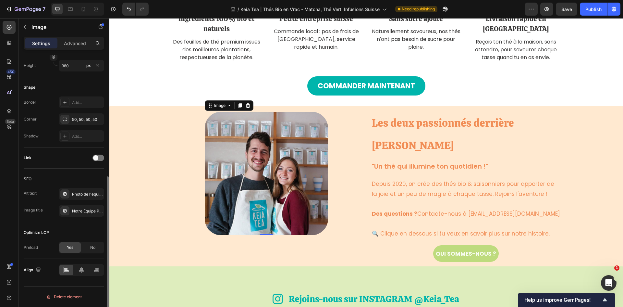
scroll to position [155, 0]
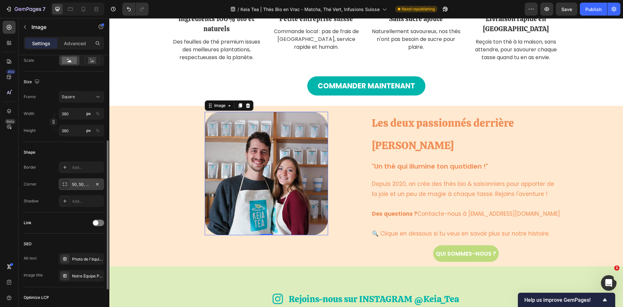
click at [82, 182] on div "50, 50, 50, 50" at bounding box center [81, 185] width 19 height 6
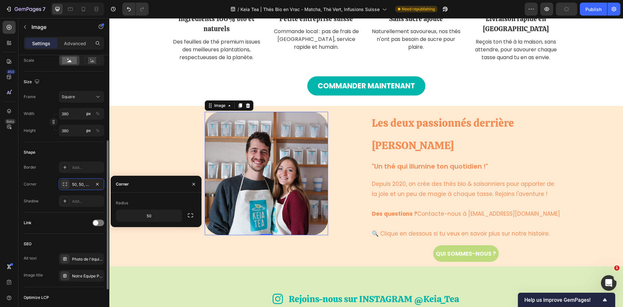
click at [75, 147] on div "Shape" at bounding box center [64, 152] width 81 height 10
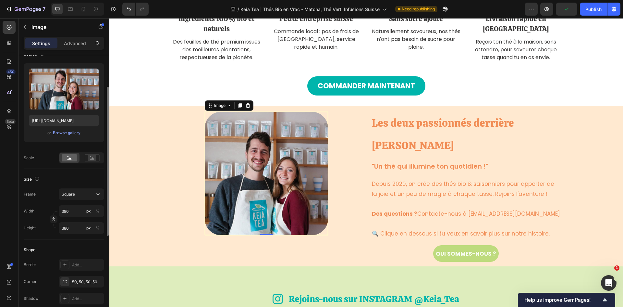
scroll to position [0, 0]
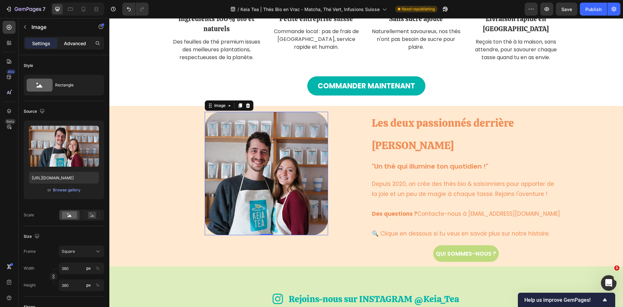
click at [68, 39] on div "Advanced" at bounding box center [75, 43] width 32 height 10
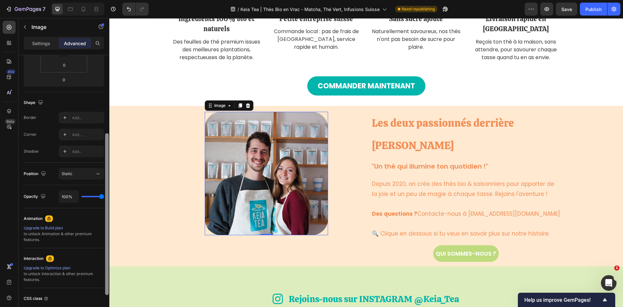
scroll to position [181, 0]
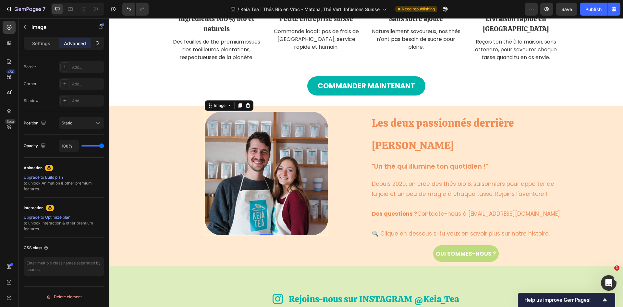
click at [257, 173] on img at bounding box center [266, 173] width 123 height 123
click at [34, 45] on p "Settings" at bounding box center [41, 43] width 18 height 7
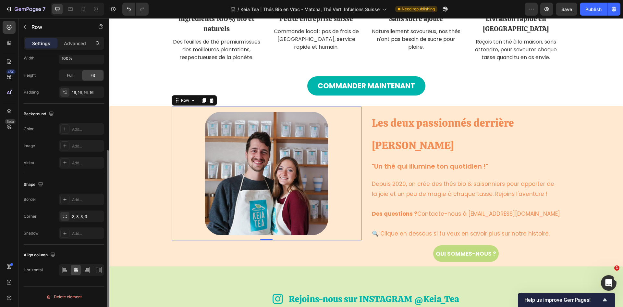
scroll to position [0, 0]
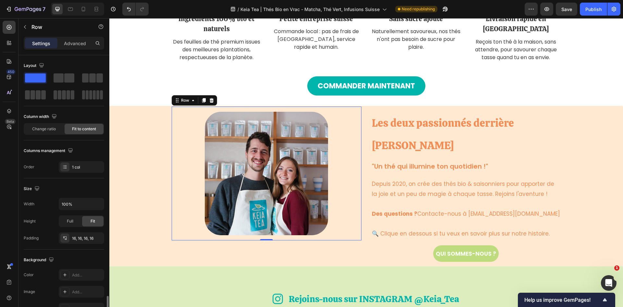
click at [344, 149] on div "Image Row 0" at bounding box center [267, 174] width 190 height 134
click at [80, 205] on input "100%" at bounding box center [81, 204] width 45 height 12
click at [89, 189] on div "Size" at bounding box center [64, 188] width 81 height 10
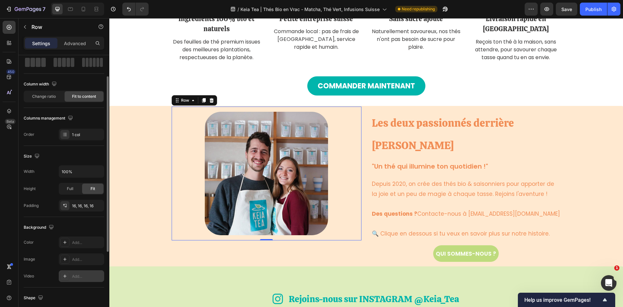
scroll to position [97, 0]
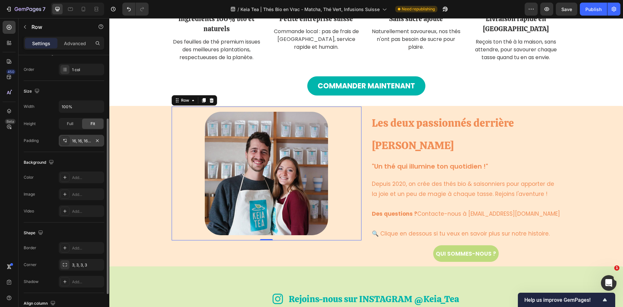
click at [76, 143] on div "16, 16, 16, 16" at bounding box center [81, 141] width 19 height 6
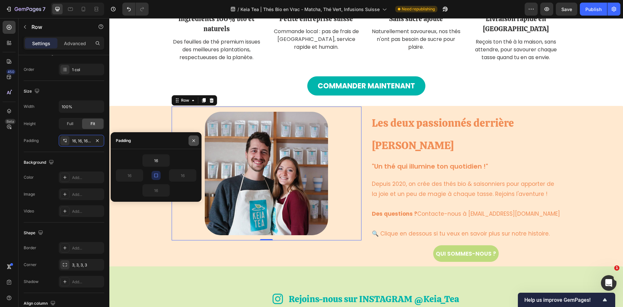
click at [191, 139] on button "button" at bounding box center [194, 140] width 10 height 10
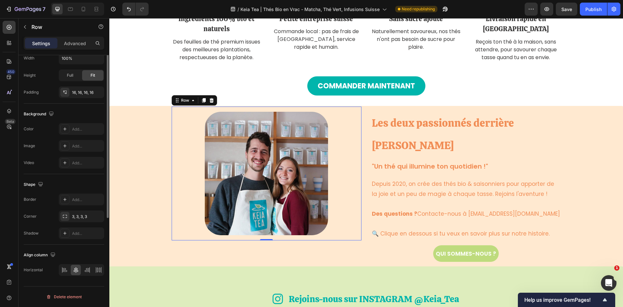
scroll to position [0, 0]
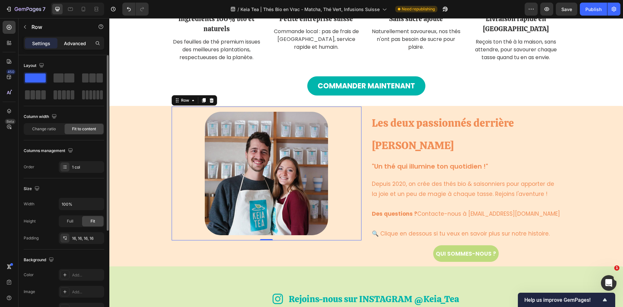
click at [70, 44] on p "Advanced" at bounding box center [75, 43] width 22 height 7
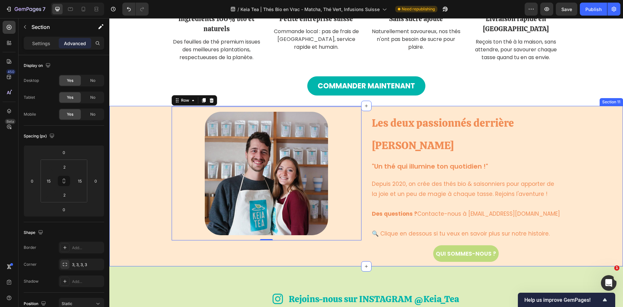
click at [132, 194] on div "Image Row 0 Les deux passionnés derrière Keia Tea Heading "Un thé qui illumine …" at bounding box center [366, 186] width 504 height 159
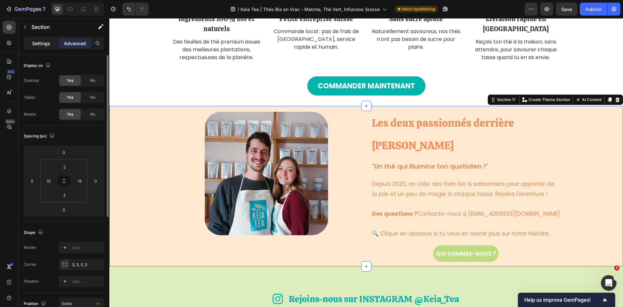
click at [40, 40] on p "Settings" at bounding box center [41, 43] width 18 height 7
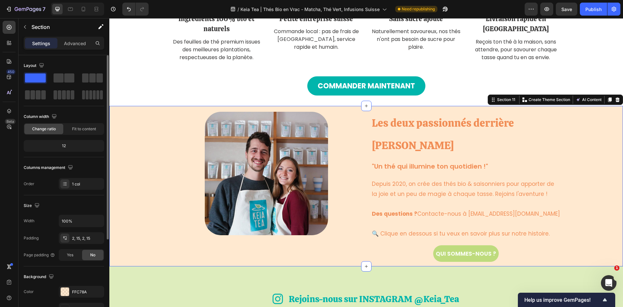
scroll to position [65, 0]
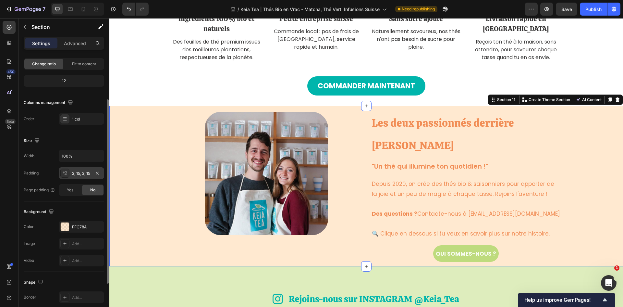
click at [79, 173] on div "2, 15, 2, 15" at bounding box center [81, 173] width 19 height 6
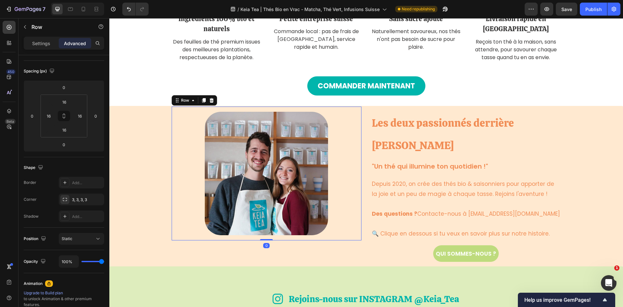
click at [279, 237] on div "Image Row 0" at bounding box center [267, 174] width 190 height 134
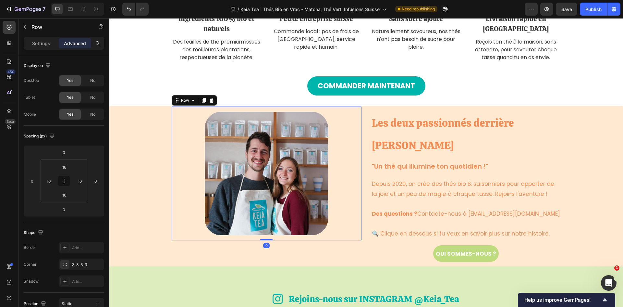
drag, startPoint x: 263, startPoint y: 239, endPoint x: 263, endPoint y: 235, distance: 4.2
click at [263, 235] on div "Image Row 0" at bounding box center [267, 174] width 190 height 134
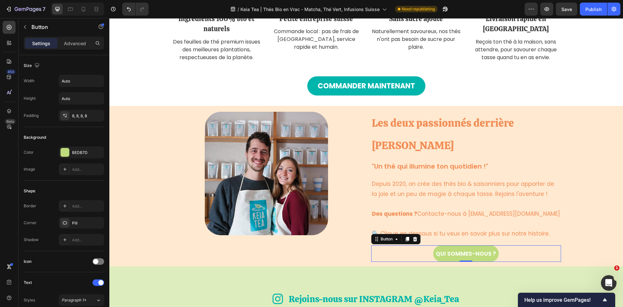
click at [401, 245] on div "QUI SOMMES-NOUS ? Button 0" at bounding box center [466, 253] width 190 height 17
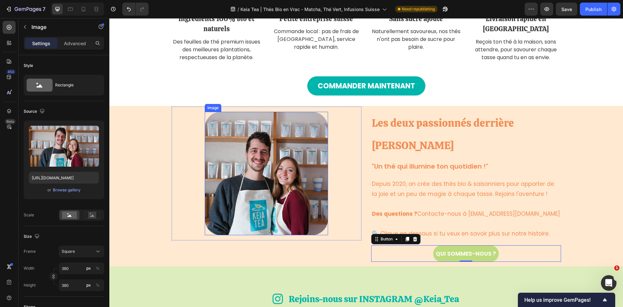
click at [325, 228] on div at bounding box center [266, 173] width 123 height 123
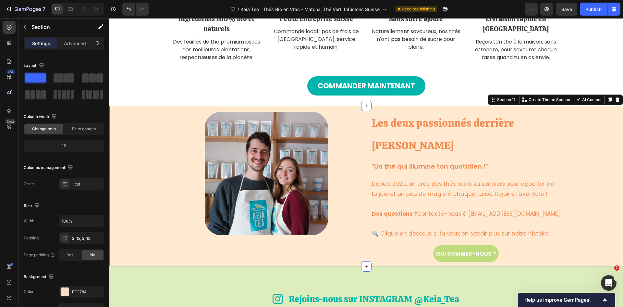
click at [152, 236] on div "Image Row Les deux passionnés derrière Keia Tea Heading "Un thé qui illumine to…" at bounding box center [366, 186] width 504 height 159
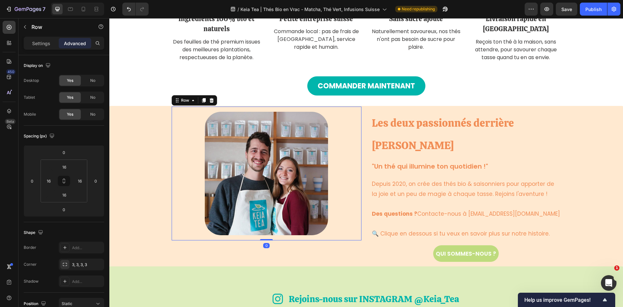
click at [225, 107] on div "Image Row 0" at bounding box center [267, 174] width 190 height 134
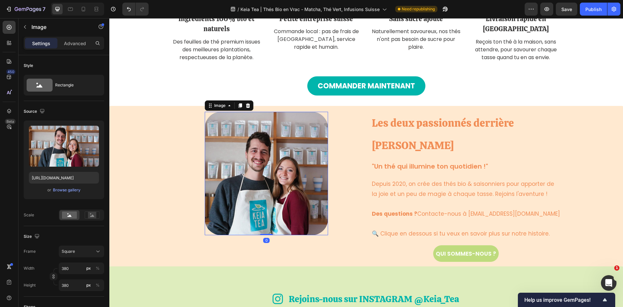
click at [253, 117] on img at bounding box center [266, 173] width 123 height 123
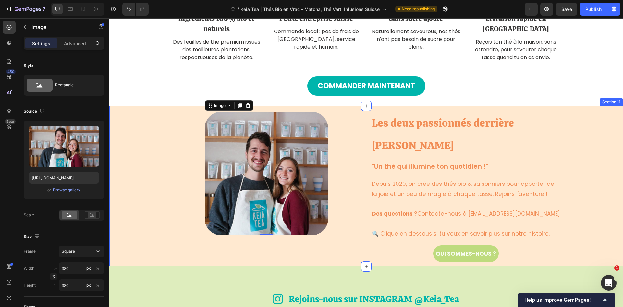
click at [143, 183] on div "Image 0 Row Les deux passionnés derrière Keia Tea Heading "Un thé qui illumine …" at bounding box center [366, 186] width 504 height 159
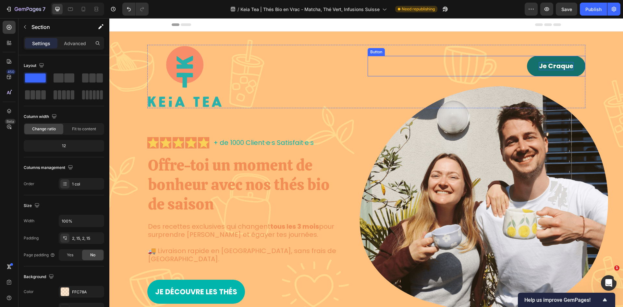
click at [556, 64] on p "Je Craque" at bounding box center [556, 66] width 34 height 8
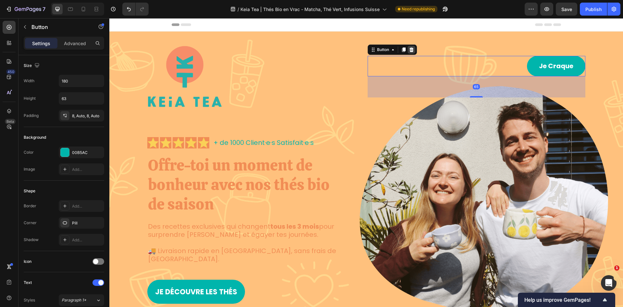
click at [409, 50] on icon at bounding box center [411, 49] width 4 height 5
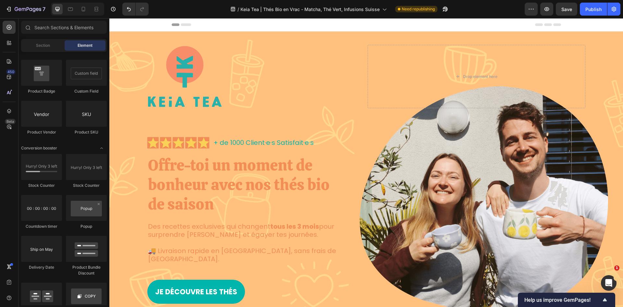
scroll to position [1234, 0]
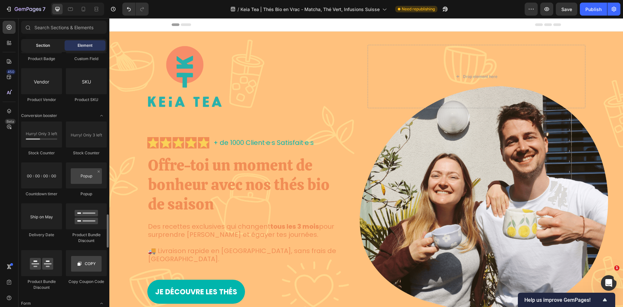
click at [37, 45] on span "Section" at bounding box center [43, 46] width 14 height 6
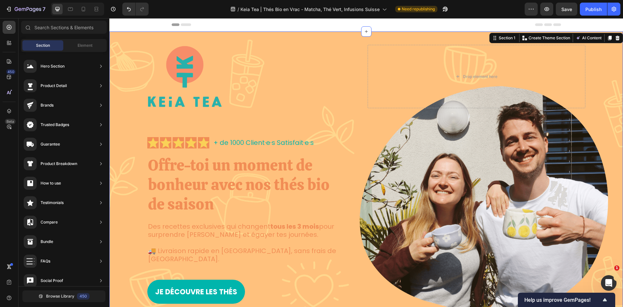
click at [609, 55] on div "Image Drop element here Row Icon Icon Icon Icon Icon Icon List + de 1000 Client…" at bounding box center [366, 174] width 501 height 259
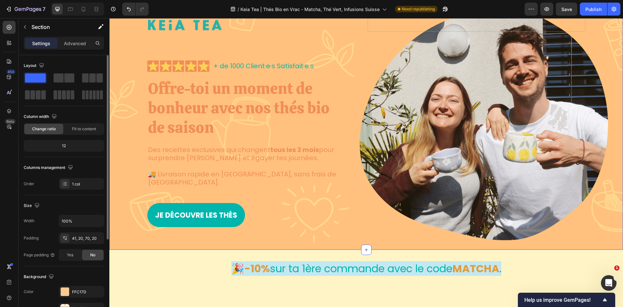
scroll to position [195, 0]
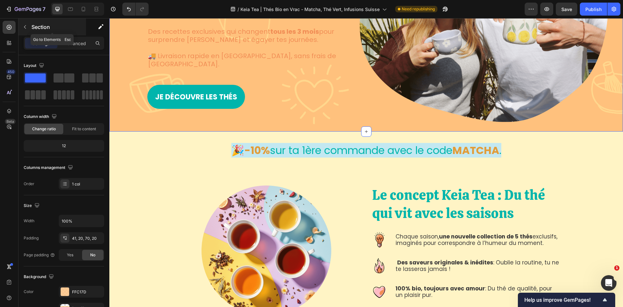
click at [27, 23] on button "button" at bounding box center [25, 27] width 10 height 10
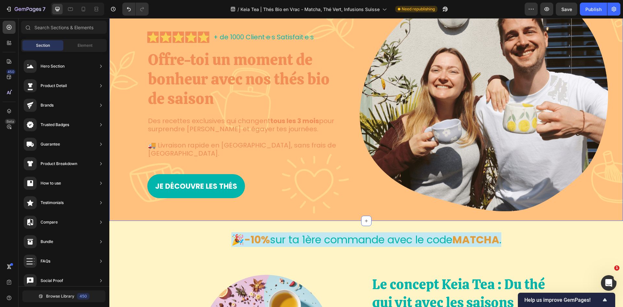
scroll to position [0, 0]
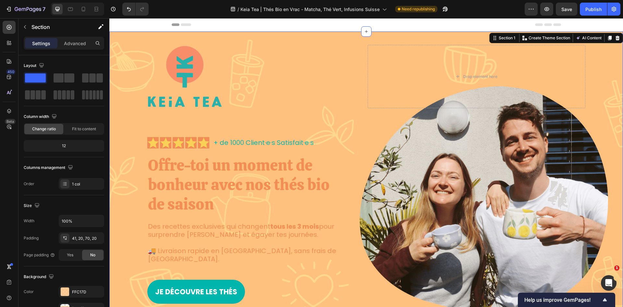
click at [612, 53] on div "Image Drop element here Row Icon Icon Icon Icon Icon Icon List + de 1000 Client…" at bounding box center [366, 178] width 514 height 295
click at [27, 27] on icon "button" at bounding box center [24, 26] width 5 height 5
click at [449, 34] on div "Image Drop element here Row Icon Icon Icon Icon Icon Icon List + de 1000 Client…" at bounding box center [366, 178] width 514 height 295
click at [589, 146] on div "Image Drop element here Row Icon Icon Icon Icon Icon Icon List + de 1000 Client…" at bounding box center [366, 174] width 501 height 259
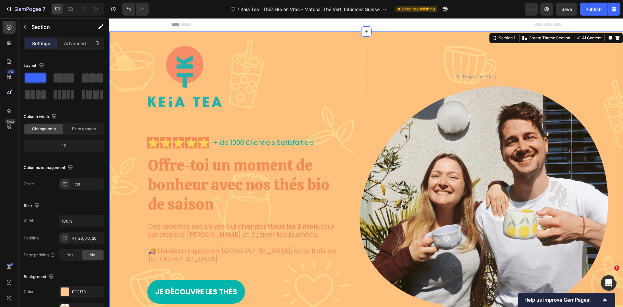
click at [589, 146] on div "Image Drop element here Row Icon Icon Icon Icon Icon Icon List + de 1000 Client…" at bounding box center [366, 174] width 501 height 259
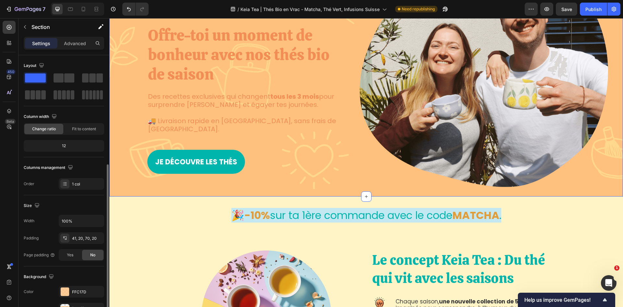
scroll to position [126, 0]
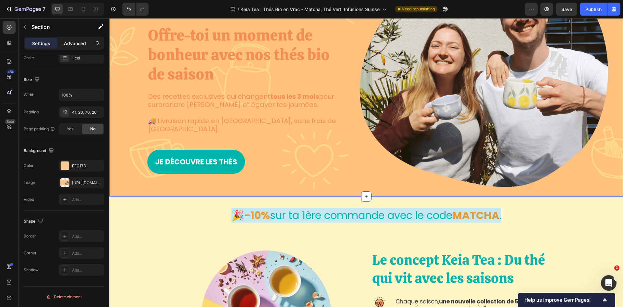
click at [75, 41] on p "Advanced" at bounding box center [75, 43] width 22 height 7
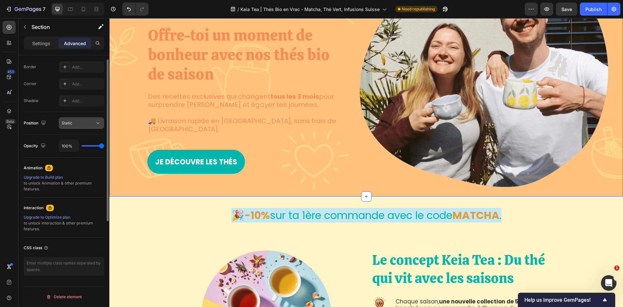
scroll to position [0, 0]
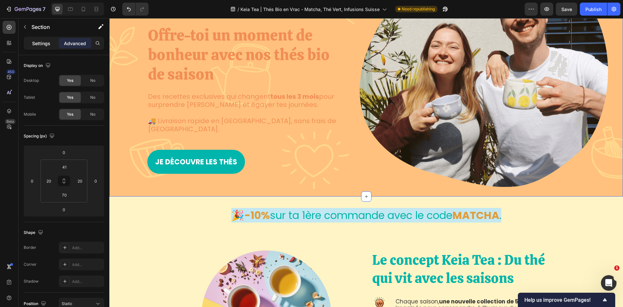
click at [36, 45] on p "Settings" at bounding box center [41, 43] width 18 height 7
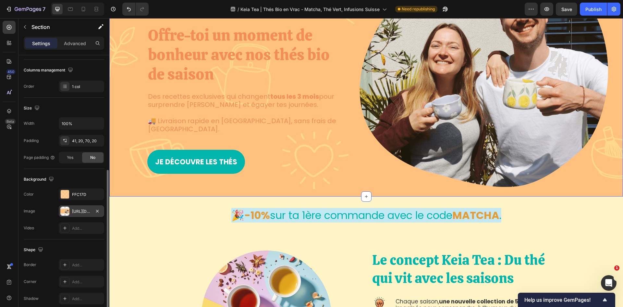
scroll to position [126, 0]
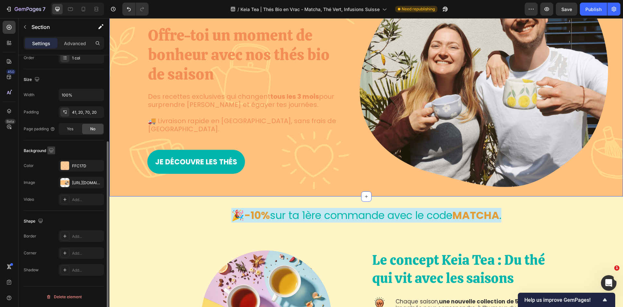
click at [50, 148] on icon "button" at bounding box center [51, 150] width 4 height 4
click at [52, 183] on icon "button" at bounding box center [52, 184] width 6 height 6
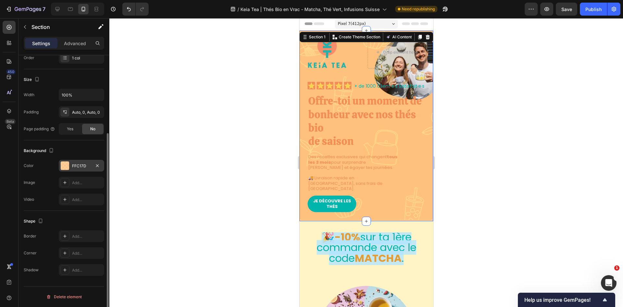
scroll to position [0, 0]
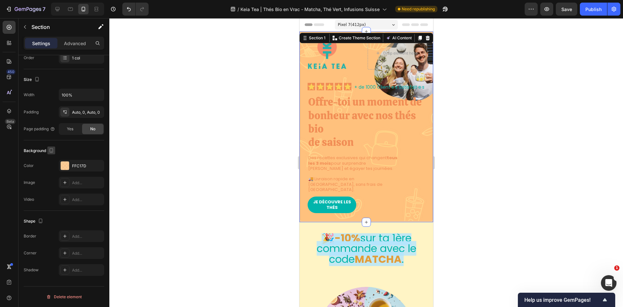
click at [54, 150] on icon "button" at bounding box center [51, 150] width 6 height 6
click at [55, 160] on icon "button" at bounding box center [53, 160] width 4 height 4
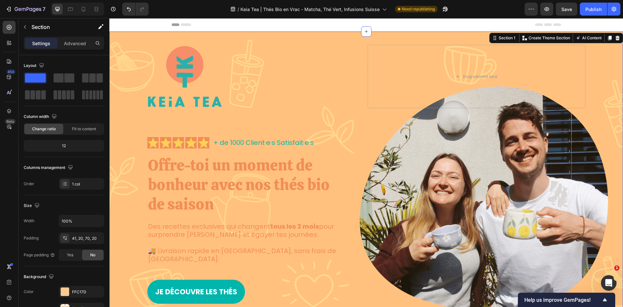
click at [261, 39] on div "Image Drop element here Row Icon Icon Icon Icon Icon Icon List + de 1000 Client…" at bounding box center [366, 178] width 514 height 295
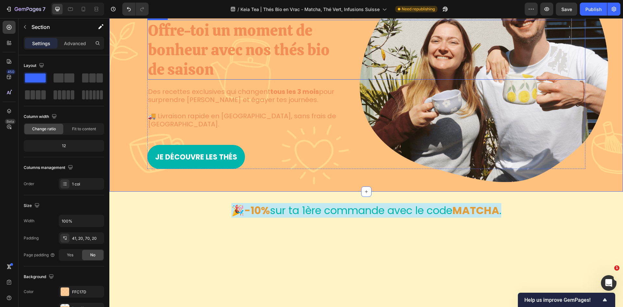
scroll to position [162, 0]
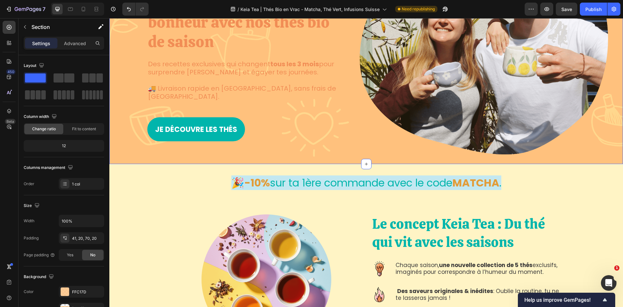
click at [595, 56] on div "Image Drop element here Row Icon Icon Icon Icon Icon Icon List + de 1000 Client…" at bounding box center [366, 11] width 501 height 259
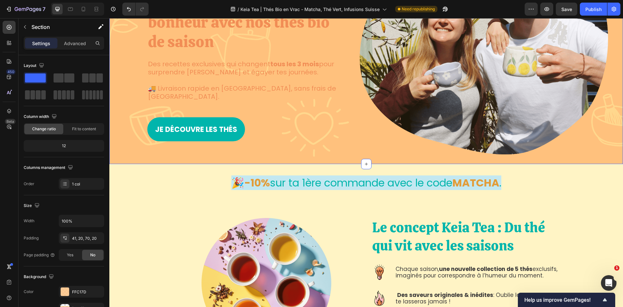
click at [595, 56] on div "Image Drop element here Row Icon Icon Icon Icon Icon Icon List + de 1000 Client…" at bounding box center [366, 11] width 501 height 259
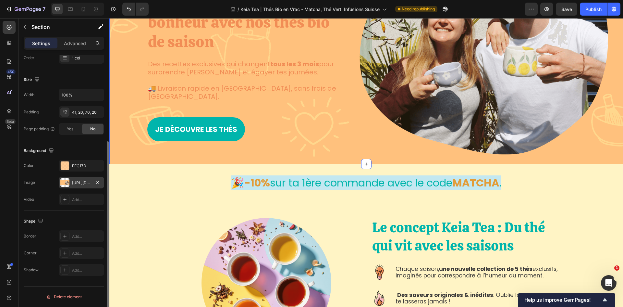
click at [72, 183] on div "https://cdn.shopify.com/s/files/1/0418/8644/9830/files/gempages_533353900065948…" at bounding box center [81, 183] width 19 height 6
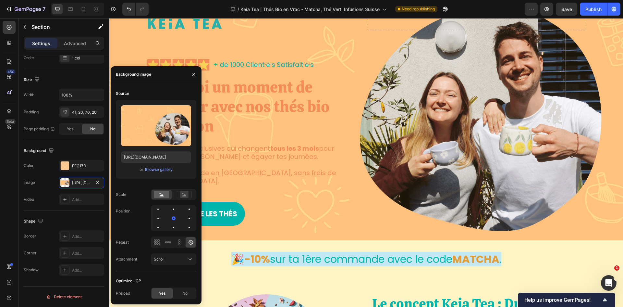
scroll to position [76, 0]
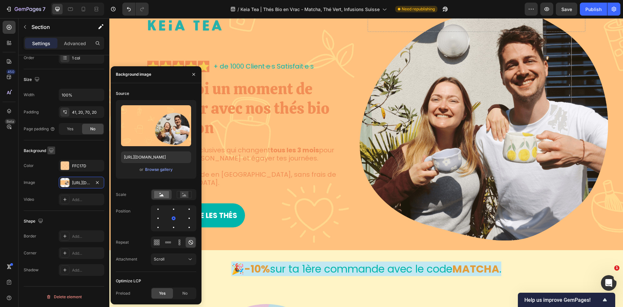
click at [52, 151] on icon "button" at bounding box center [51, 150] width 4 height 4
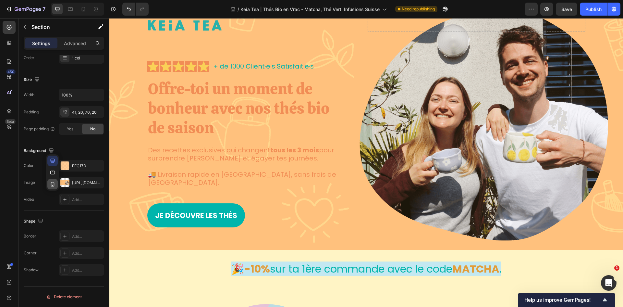
click at [51, 179] on button "button" at bounding box center [52, 184] width 10 height 10
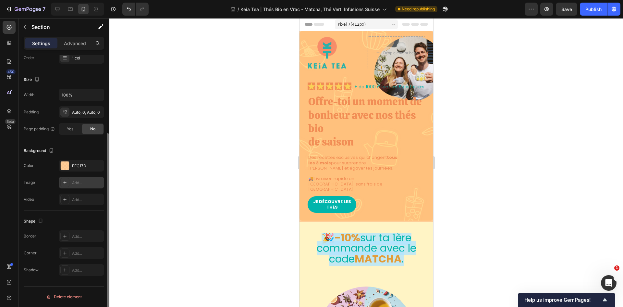
scroll to position [0, 0]
click at [86, 183] on div "Add..." at bounding box center [87, 183] width 31 height 6
type input "https://cdn.shopify.com/s/files/1/2005/9307/files/background_settings.jpg"
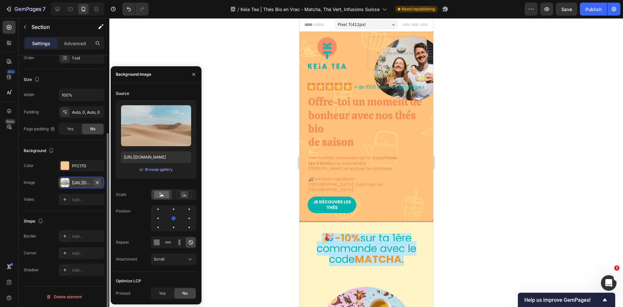
click at [99, 182] on icon "button" at bounding box center [97, 182] width 5 height 5
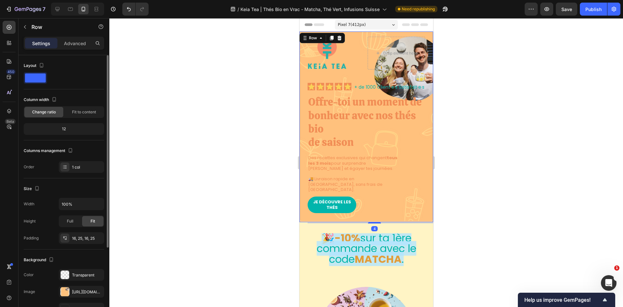
click at [303, 44] on div "Image Drop element here Row Icon Icon Icon Icon Icon Icon List + de 1000 Client…" at bounding box center [366, 125] width 134 height 189
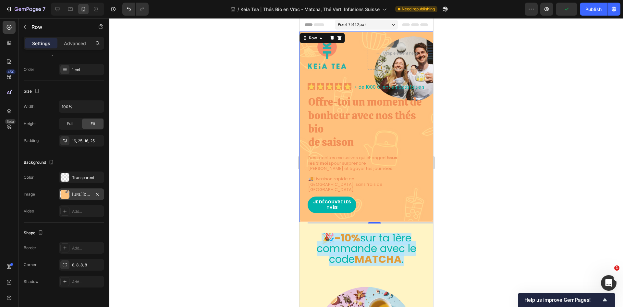
click at [69, 194] on div "https://cdn.shopify.com/s/files/1/0418/8644/9830/files/gempages_533353900065948…" at bounding box center [81, 194] width 45 height 12
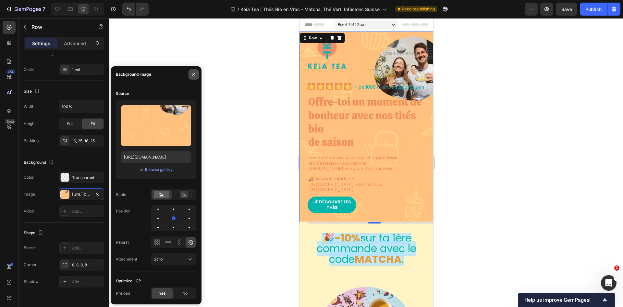
click at [191, 76] on icon "button" at bounding box center [193, 74] width 5 height 5
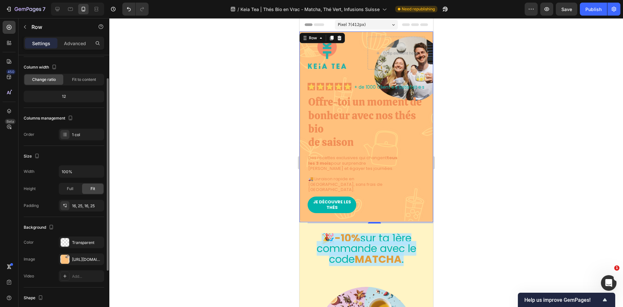
scroll to position [0, 0]
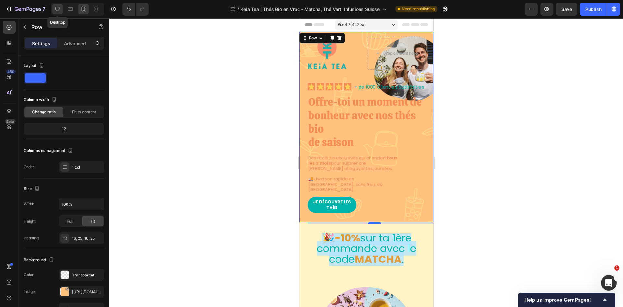
click at [59, 10] on icon at bounding box center [57, 9] width 6 height 6
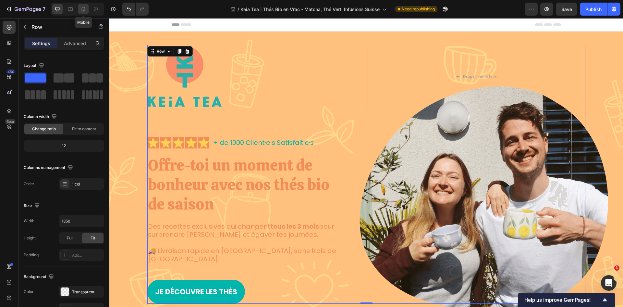
click at [80, 7] on div at bounding box center [83, 9] width 10 height 10
type input "100%"
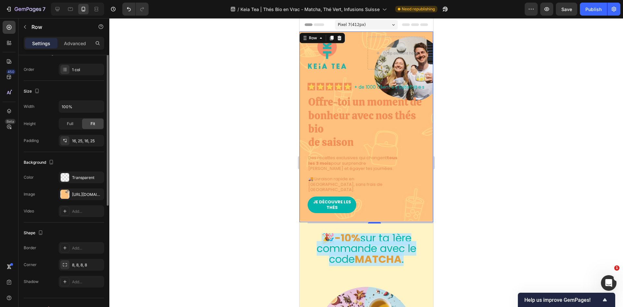
scroll to position [109, 0]
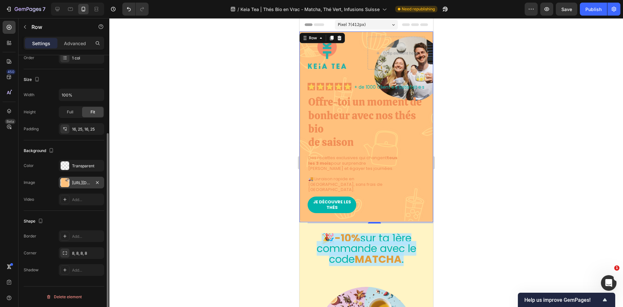
click at [88, 183] on div "https://cdn.shopify.com/s/files/1/0418/8644/9830/files/gempages_533353900065948…" at bounding box center [81, 183] width 19 height 6
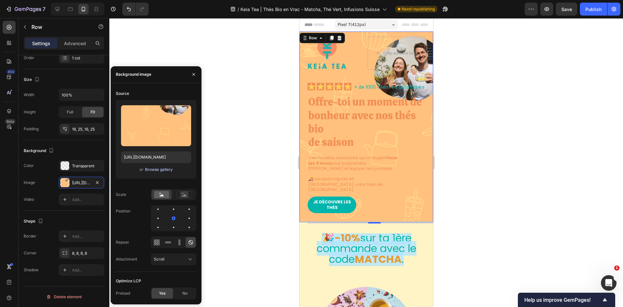
click at [156, 168] on div "Browse gallery" at bounding box center [159, 170] width 28 height 6
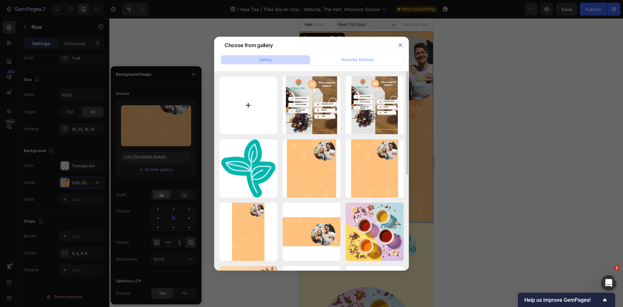
click at [243, 104] on input "file" at bounding box center [249, 105] width 58 height 58
type input "C:\fakepath\fond-keia-tea-the.png"
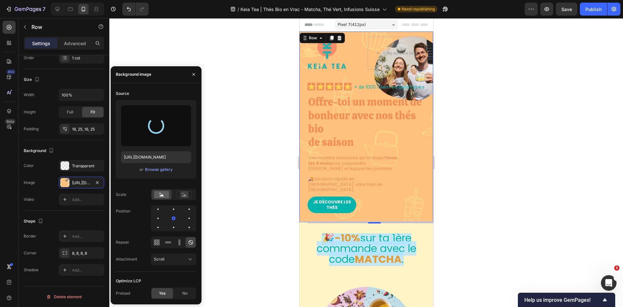
type input "https://cdn.shopify.com/s/files/1/0418/8644/9830/files/gempages_533353900065948…"
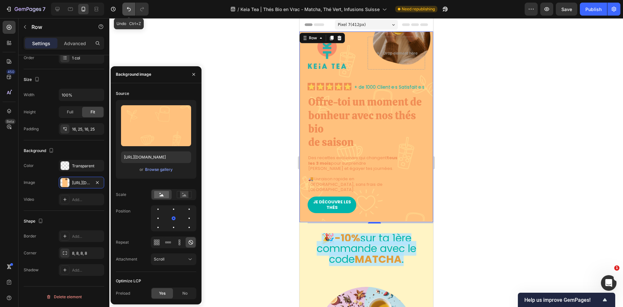
click at [128, 8] on icon "Undo/Redo" at bounding box center [129, 9] width 4 height 4
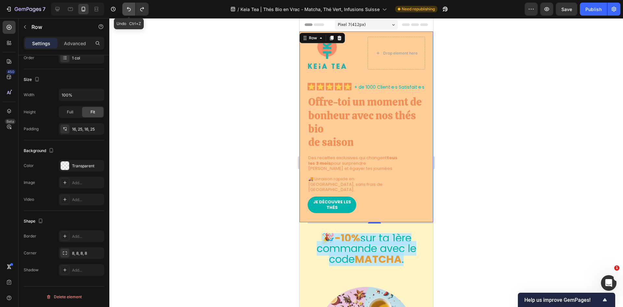
click at [128, 8] on icon "Undo/Redo" at bounding box center [129, 9] width 4 height 4
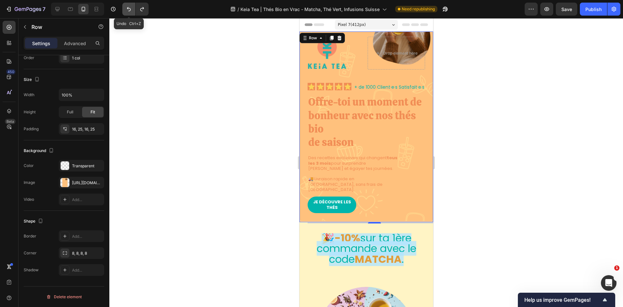
click at [130, 5] on button "Undo/Redo" at bounding box center [128, 9] width 13 height 13
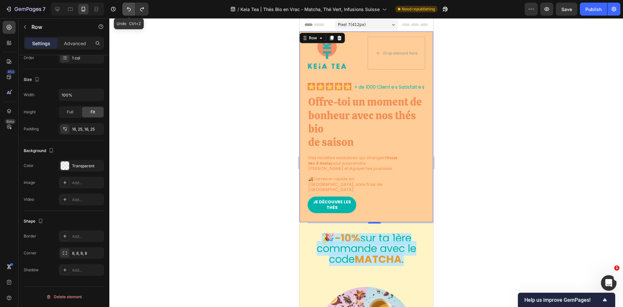
click at [130, 5] on button "Undo/Redo" at bounding box center [128, 9] width 13 height 13
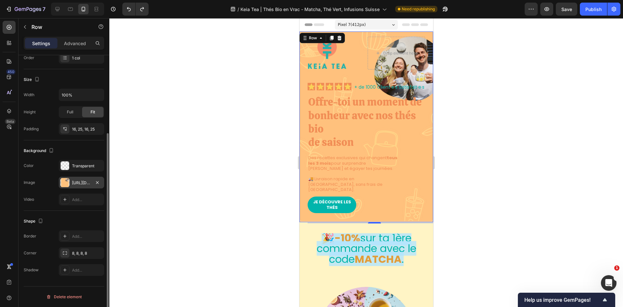
click at [82, 182] on div "https://cdn.shopify.com/s/files/1/0418/8644/9830/files/gempages_533353900065948…" at bounding box center [81, 183] width 19 height 6
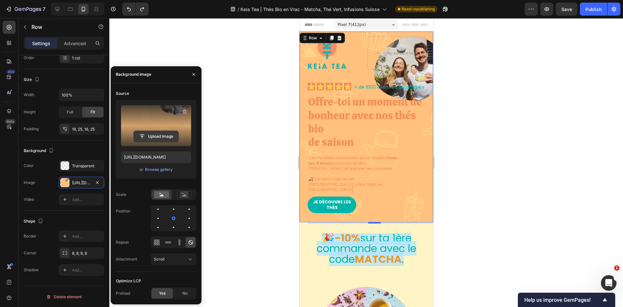
click at [153, 133] on input "file" at bounding box center [156, 136] width 45 height 11
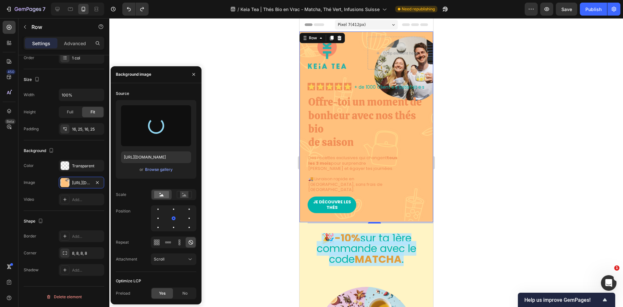
type input "https://cdn.shopify.com/s/files/1/0418/8644/9830/files/gempages_533353900065948…"
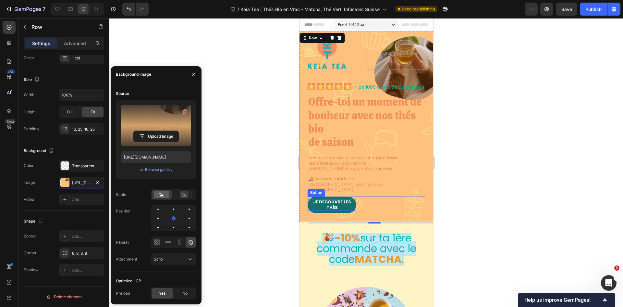
click at [338, 205] on p "Je Découvre les thés" at bounding box center [332, 204] width 49 height 11
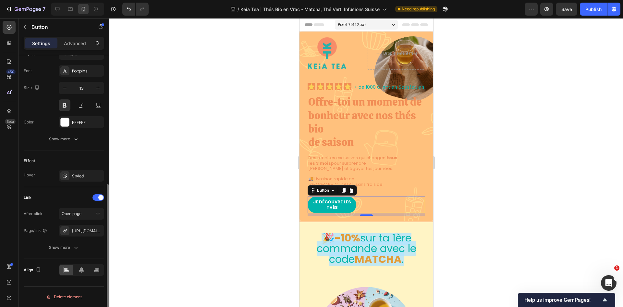
scroll to position [214, 0]
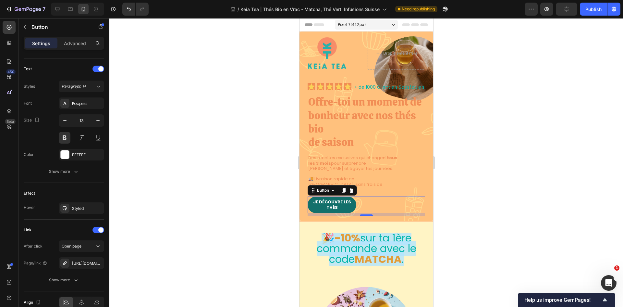
click at [338, 207] on link "Je Découvre les thés" at bounding box center [332, 204] width 49 height 17
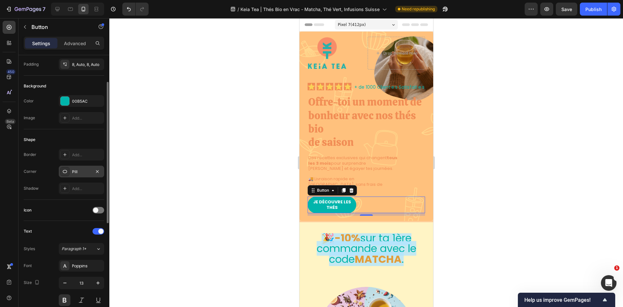
scroll to position [0, 0]
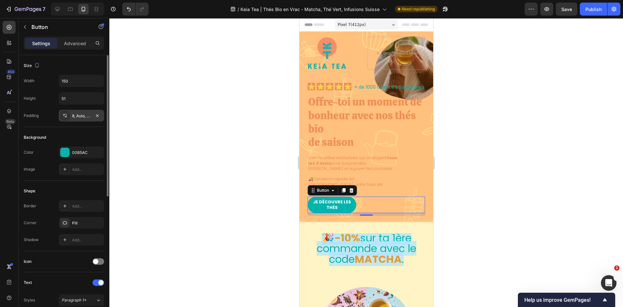
click at [77, 119] on div "8, Auto, 8, Auto" at bounding box center [81, 116] width 45 height 12
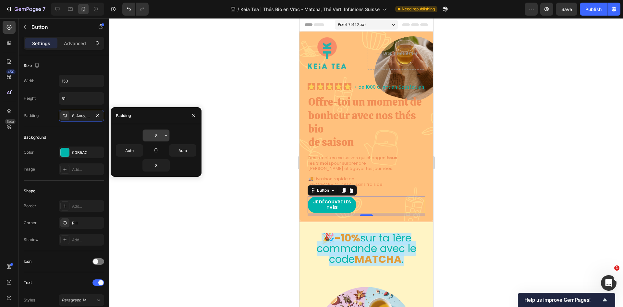
click at [157, 134] on input "8" at bounding box center [156, 136] width 27 height 12
click at [135, 149] on input "Auto" at bounding box center [129, 150] width 27 height 12
click at [139, 152] on icon "button" at bounding box center [139, 150] width 5 height 5
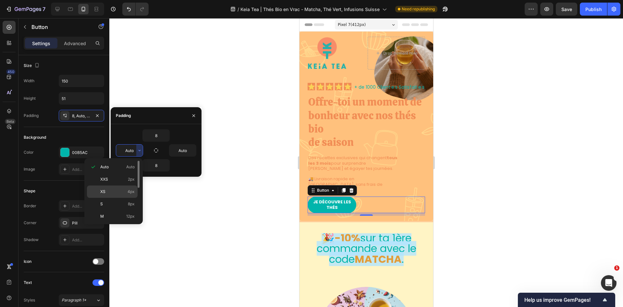
click at [121, 190] on p "XS 4px" at bounding box center [117, 192] width 34 height 6
type input "4"
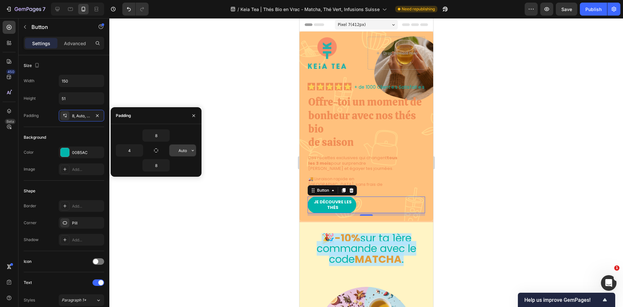
click at [180, 150] on input "Auto" at bounding box center [183, 150] width 27 height 12
click at [190, 150] on button "button" at bounding box center [193, 150] width 6 height 12
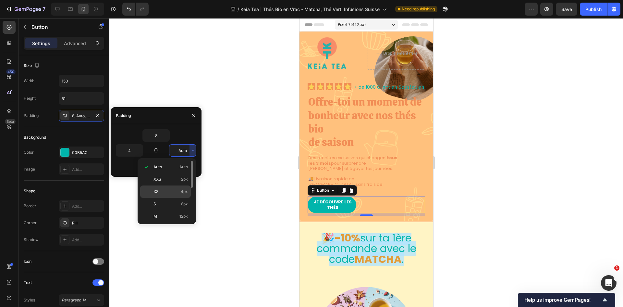
click at [181, 187] on div "XS 4px" at bounding box center [165, 191] width 51 height 12
type input "4"
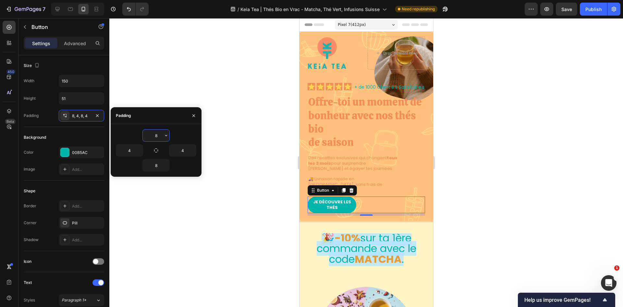
click at [158, 138] on input "8" at bounding box center [156, 136] width 27 height 12
click at [168, 135] on icon "button" at bounding box center [166, 135] width 5 height 5
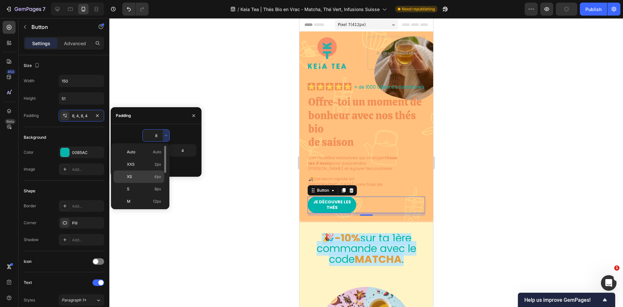
click at [145, 177] on p "XS 4px" at bounding box center [144, 177] width 34 height 6
type input "4"
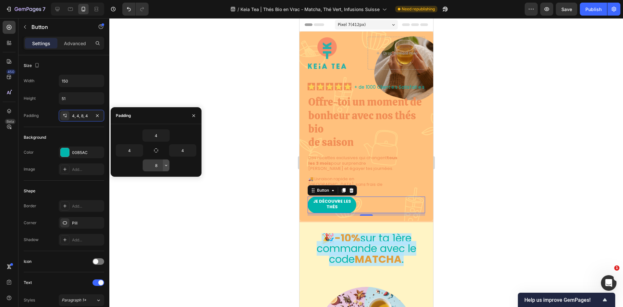
click at [164, 168] on icon "button" at bounding box center [166, 165] width 5 height 5
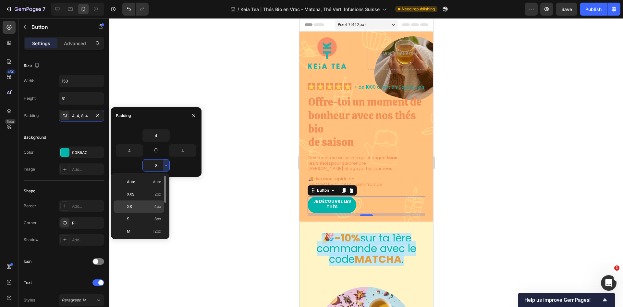
click at [152, 204] on p "XS 4px" at bounding box center [144, 207] width 34 height 6
type input "4"
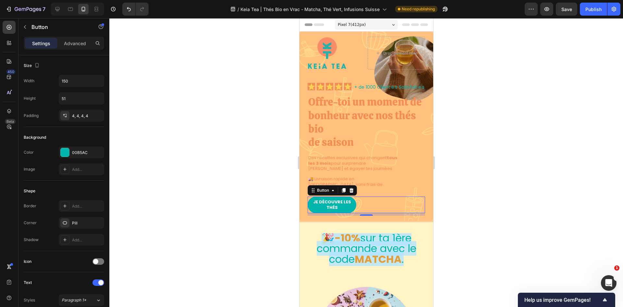
click at [460, 190] on div at bounding box center [366, 162] width 514 height 289
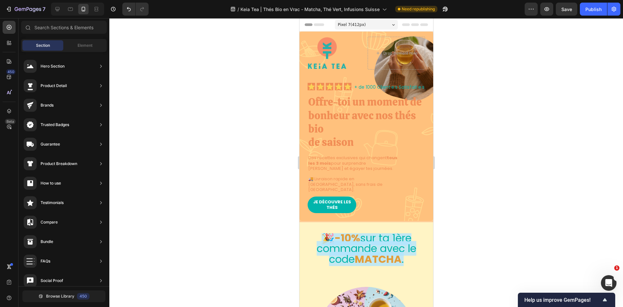
click at [474, 168] on div at bounding box center [366, 162] width 514 height 289
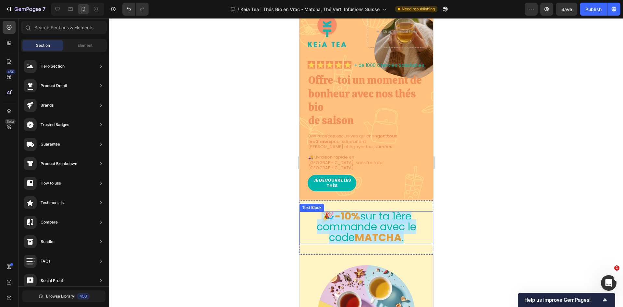
scroll to position [65, 0]
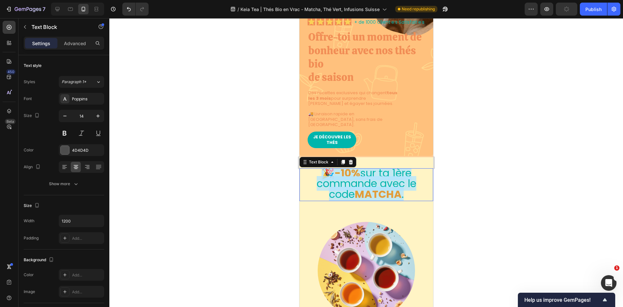
click at [383, 188] on strong "MATCHA" at bounding box center [378, 194] width 47 height 15
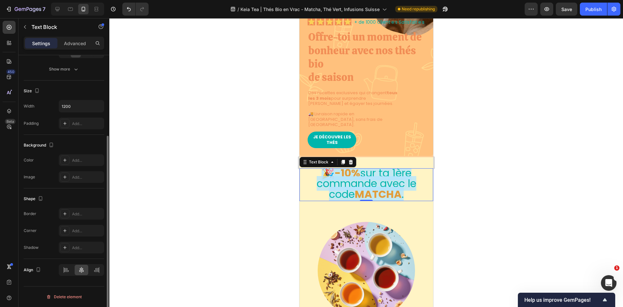
scroll to position [0, 0]
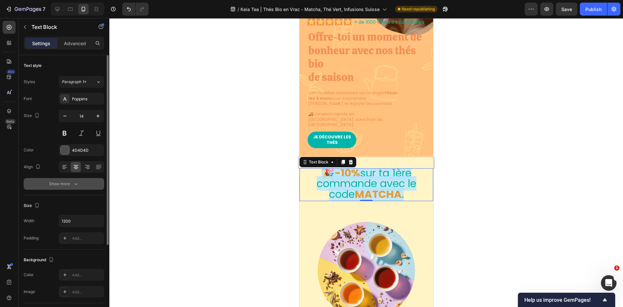
click at [62, 186] on div "Show more" at bounding box center [64, 184] width 30 height 6
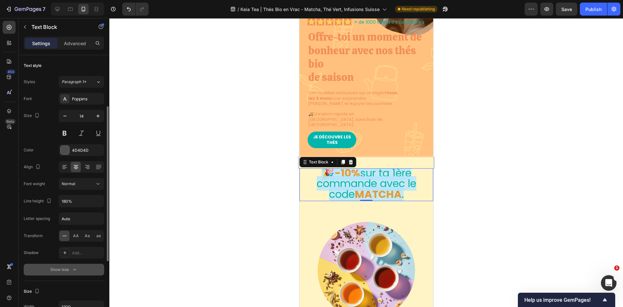
scroll to position [97, 0]
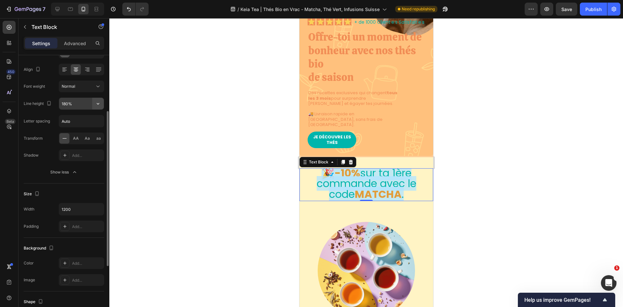
click at [99, 103] on icon "button" at bounding box center [98, 103] width 6 height 6
click at [66, 104] on input "180%" at bounding box center [81, 104] width 45 height 12
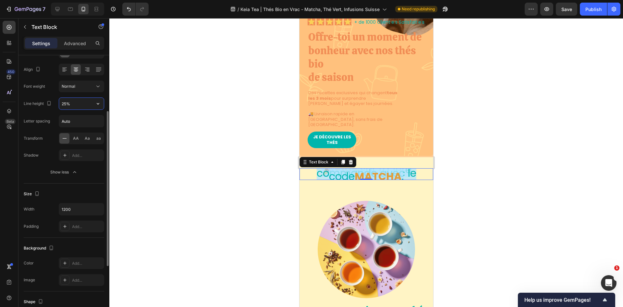
type input "250%"
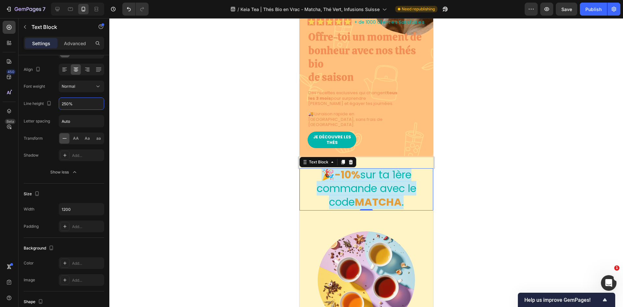
click at [255, 191] on div at bounding box center [366, 162] width 514 height 289
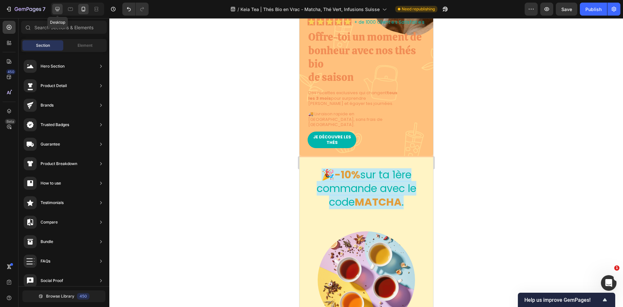
click at [59, 9] on icon at bounding box center [58, 9] width 4 height 4
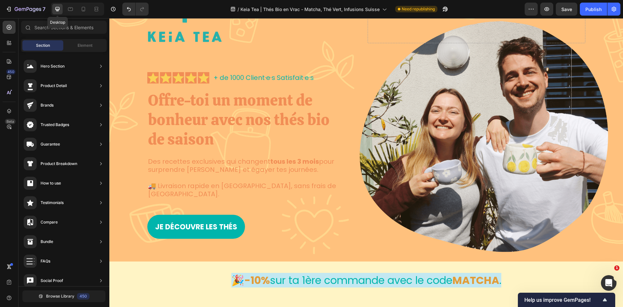
scroll to position [62, 0]
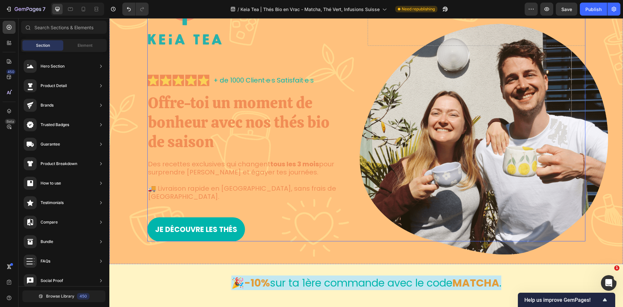
click at [353, 64] on div "Image Drop element here Row Icon Icon Icon Icon Icon Icon List + de 1000 Client…" at bounding box center [366, 111] width 438 height 259
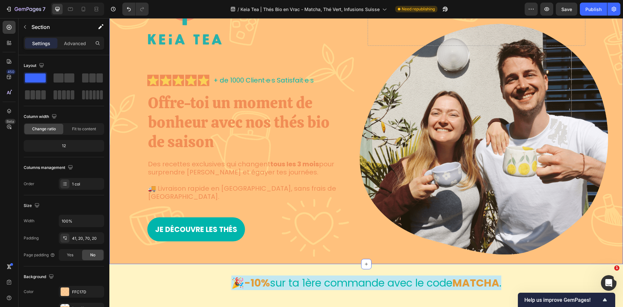
click at [598, 71] on div "Image Drop element here Row Icon Icon Icon Icon Icon Icon List + de 1000 Client…" at bounding box center [366, 111] width 501 height 259
click at [122, 138] on div "Image Drop element here Row Icon Icon Icon Icon Icon Icon List + de 1000 Client…" at bounding box center [366, 111] width 501 height 259
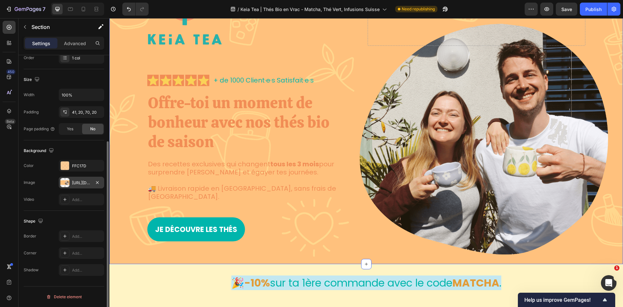
click at [76, 180] on div "https://cdn.shopify.com/s/files/1/0418/8644/9830/files/gempages_533353900065948…" at bounding box center [81, 183] width 19 height 6
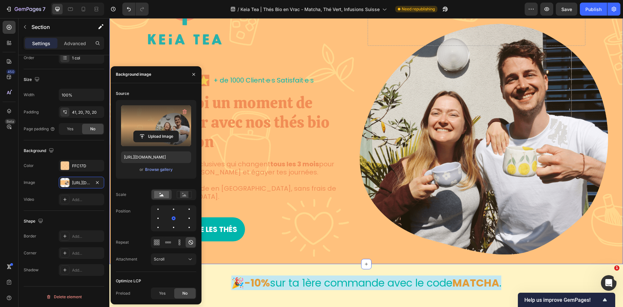
click at [144, 115] on label at bounding box center [156, 125] width 70 height 41
click at [144, 131] on input "file" at bounding box center [156, 136] width 45 height 11
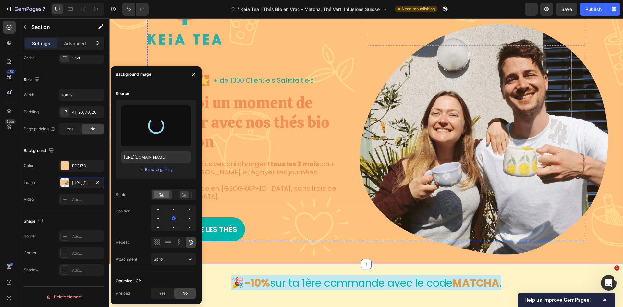
type input "https://cdn.shopify.com/s/files/1/0418/8644/9830/files/gempages_533353900065948…"
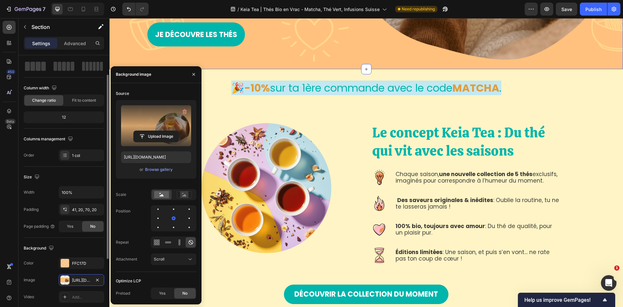
scroll to position [0, 0]
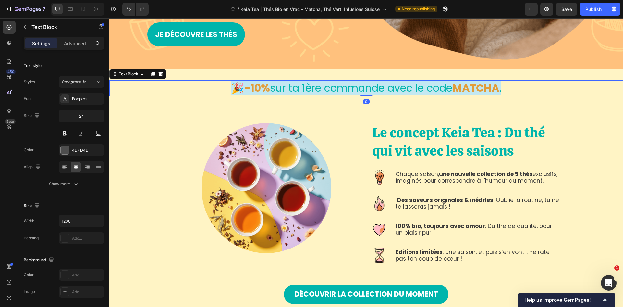
click at [583, 80] on div "🎉-10% sur ta 1ère commande avec le code MATCHA ." at bounding box center [366, 88] width 514 height 16
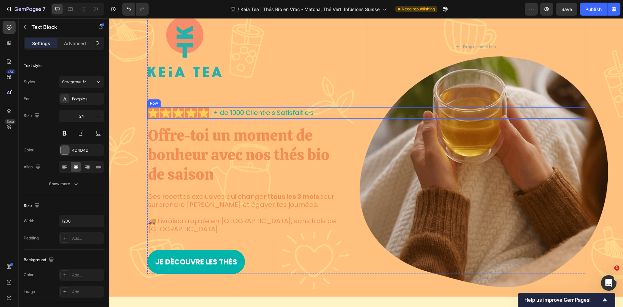
scroll to position [130, 0]
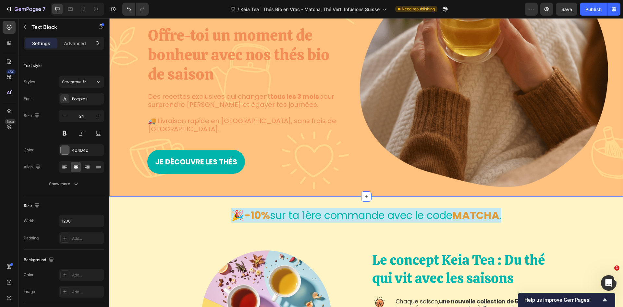
click at [606, 113] on div "Image Drop element here Row Icon Icon Icon Icon Icon Icon List + de 1000 Client…" at bounding box center [366, 44] width 501 height 259
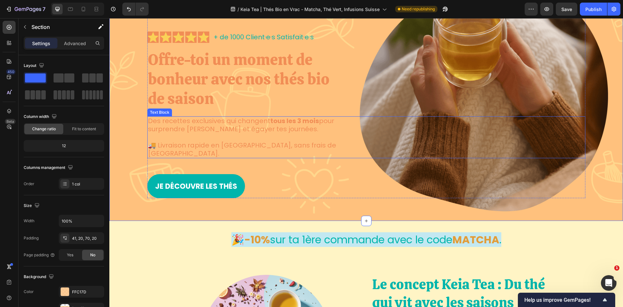
scroll to position [65, 0]
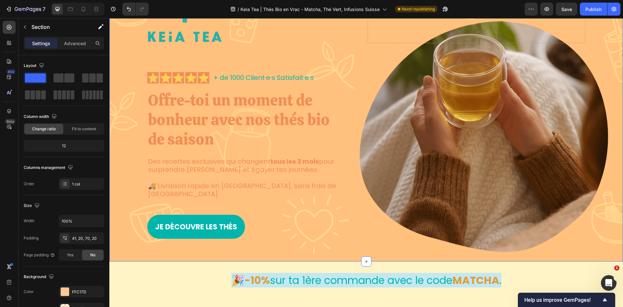
click at [604, 130] on div "Image Drop element here Row Icon Icon Icon Icon Icon Icon List + de 1000 Client…" at bounding box center [366, 109] width 501 height 259
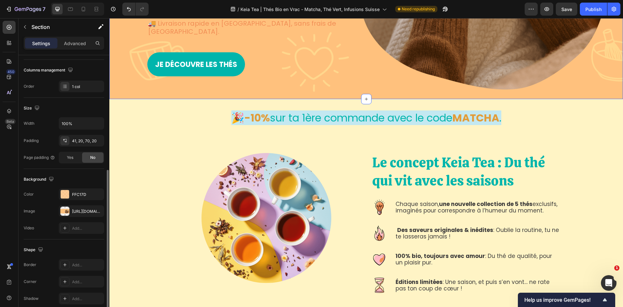
scroll to position [126, 0]
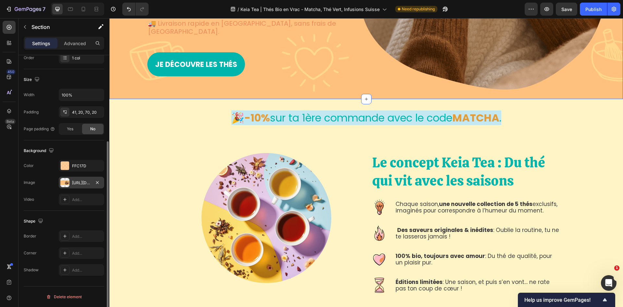
click at [69, 181] on div "https://cdn.shopify.com/s/files/1/0418/8644/9830/files/gempages_533353900065948…" at bounding box center [81, 183] width 45 height 12
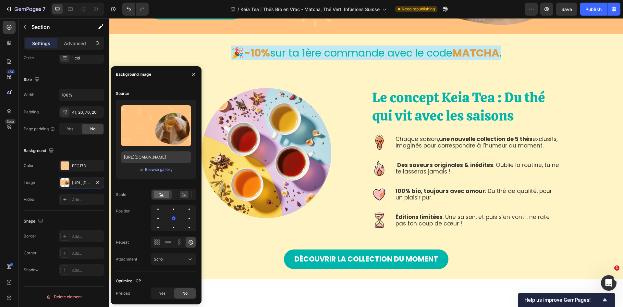
scroll to position [227, 0]
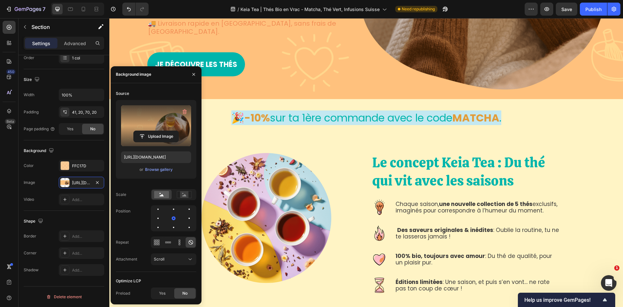
click at [155, 119] on label at bounding box center [156, 125] width 70 height 41
click at [155, 131] on input "file" at bounding box center [156, 136] width 45 height 11
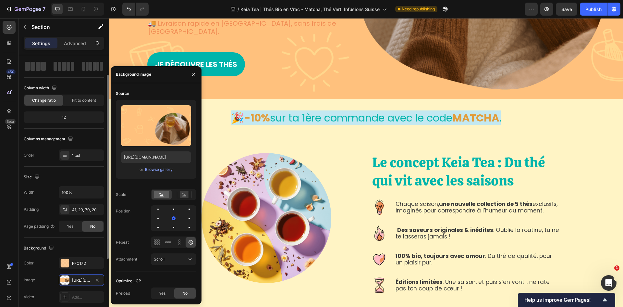
scroll to position [0, 0]
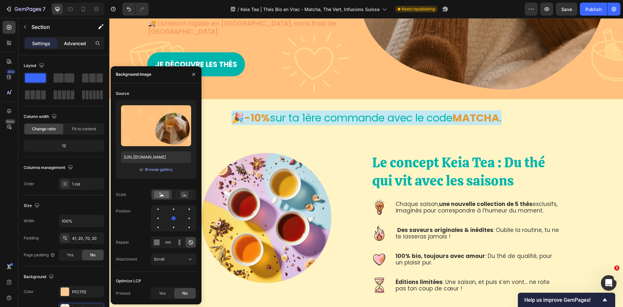
click at [76, 41] on p "Advanced" at bounding box center [75, 43] width 22 height 7
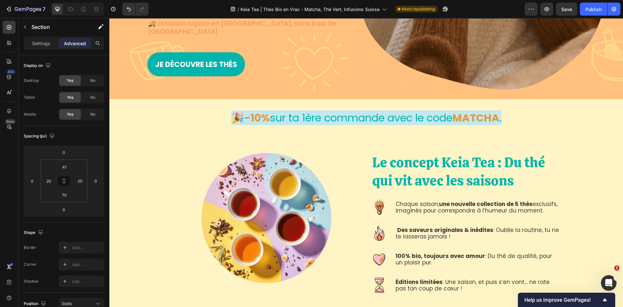
click at [25, 26] on icon "button" at bounding box center [24, 26] width 5 height 5
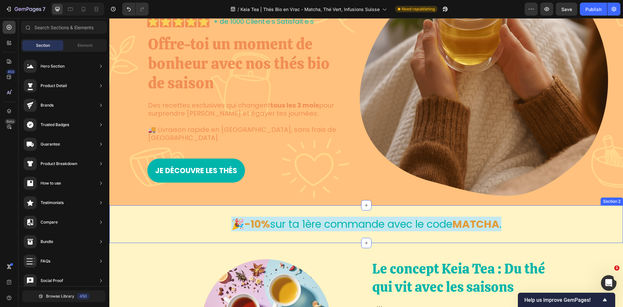
scroll to position [65, 0]
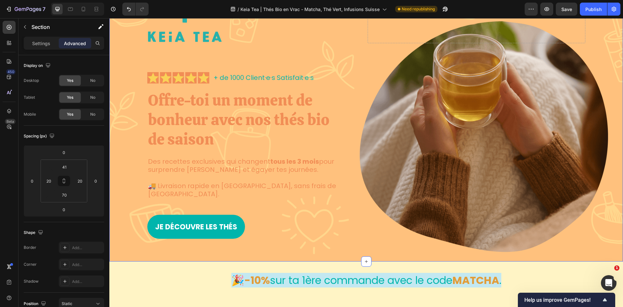
click at [132, 95] on div "Image Drop element here Row Icon Icon Icon Icon Icon Icon List + de 1000 Client…" at bounding box center [366, 109] width 501 height 259
click at [411, 240] on div "Image Drop element here Row Icon Icon Icon Icon Icon Icon List + de 1000 Client…" at bounding box center [366, 114] width 514 height 295
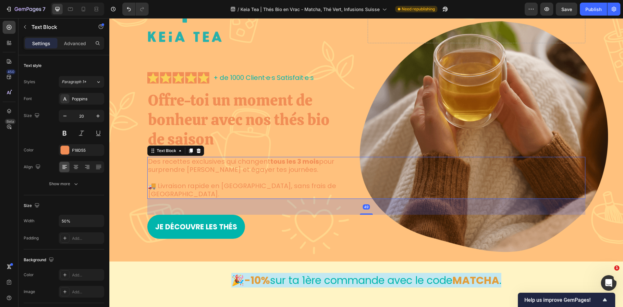
click at [449, 176] on div "Des recettes exclusives qui changent tous les 3 mois pour surprendre tes papill…" at bounding box center [366, 178] width 438 height 42
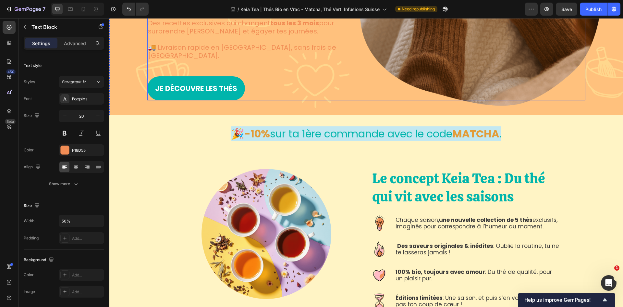
scroll to position [204, 0]
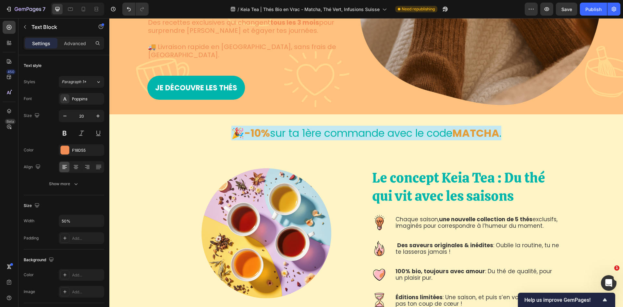
click at [457, 36] on div "Des recettes exclusives qui changent tous les 3 mois pour surprendre tes papill…" at bounding box center [366, 39] width 438 height 42
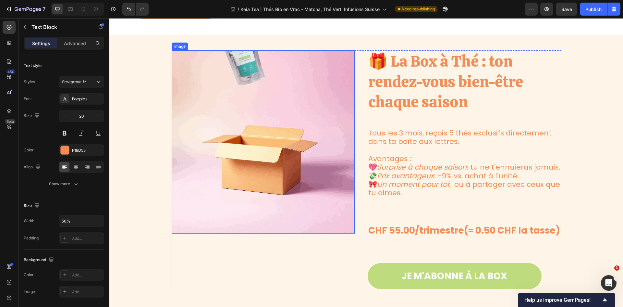
scroll to position [1016, 0]
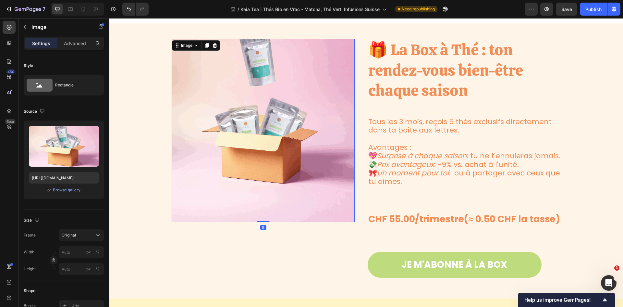
click at [300, 116] on img at bounding box center [263, 130] width 183 height 183
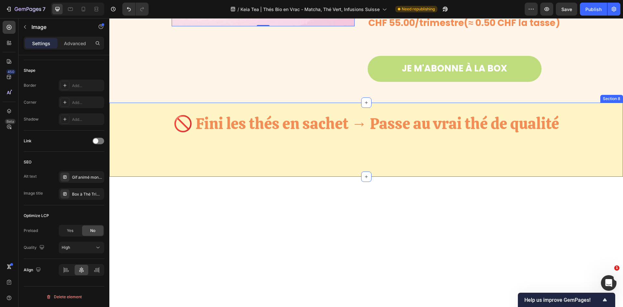
scroll to position [1340, 0]
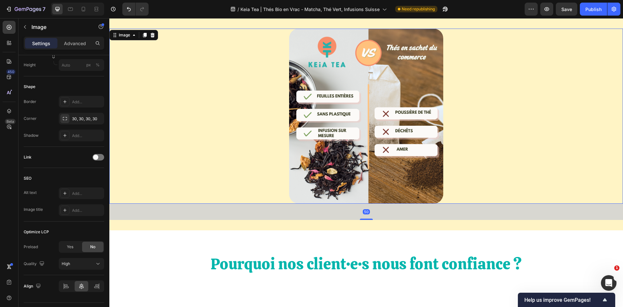
click at [321, 127] on img at bounding box center [366, 116] width 154 height 175
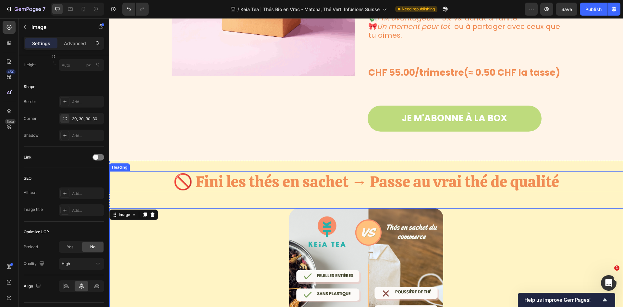
scroll to position [1146, 0]
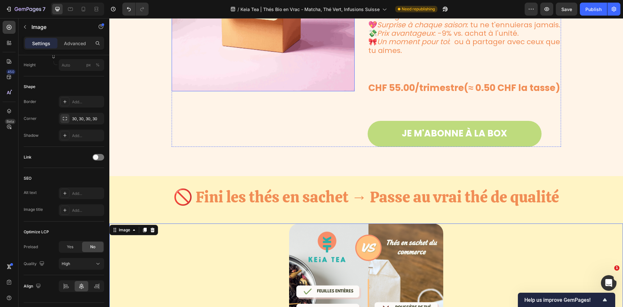
click at [280, 71] on img at bounding box center [263, -1] width 183 height 183
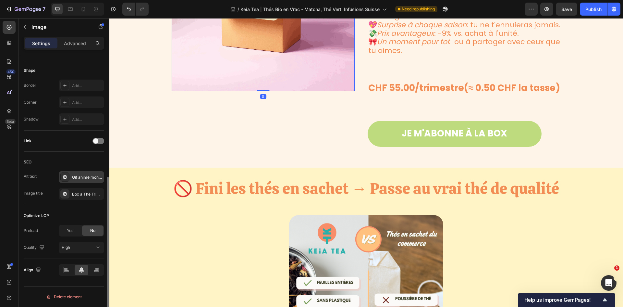
click at [94, 176] on div "Gif animé montrant des thés tombant dans une boîte, illustrant notre box à thé …" at bounding box center [87, 177] width 31 height 6
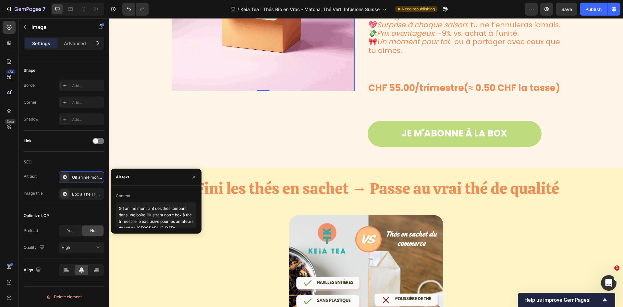
scroll to position [1243, 0]
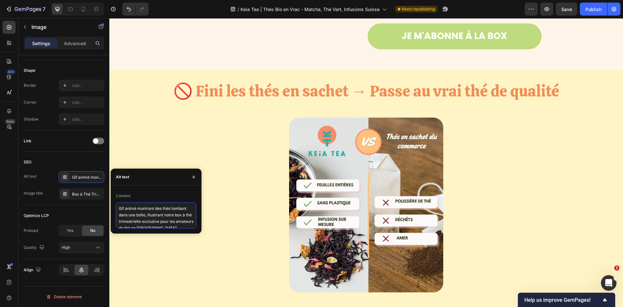
click at [140, 214] on textarea "Gif animé montrant des thés tombant dans une boîte, illustrant notre box à thé …" at bounding box center [156, 215] width 81 height 26
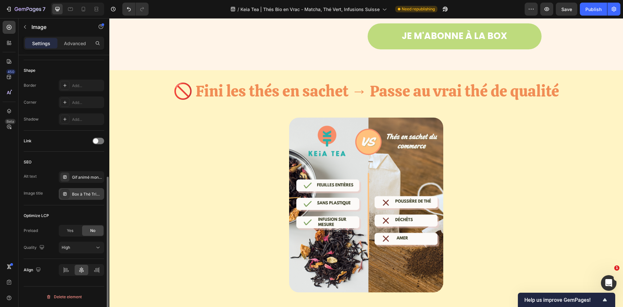
click at [89, 196] on div "Box à Thé Trimestrielle" at bounding box center [87, 194] width 31 height 6
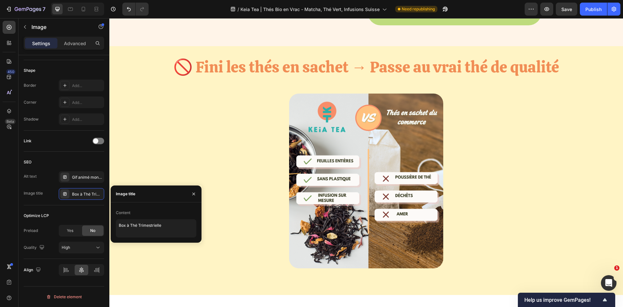
scroll to position [1275, 0]
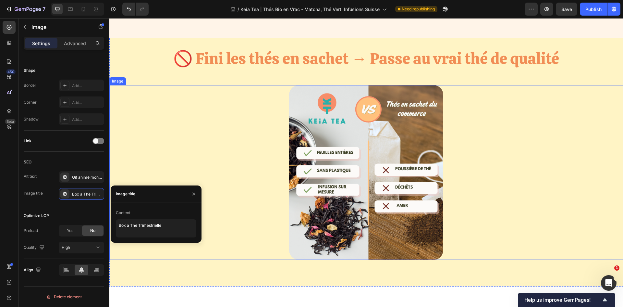
click at [324, 146] on img at bounding box center [366, 172] width 154 height 175
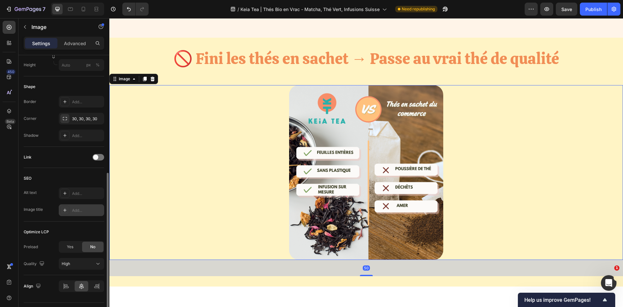
click at [75, 207] on div "Add..." at bounding box center [87, 210] width 31 height 6
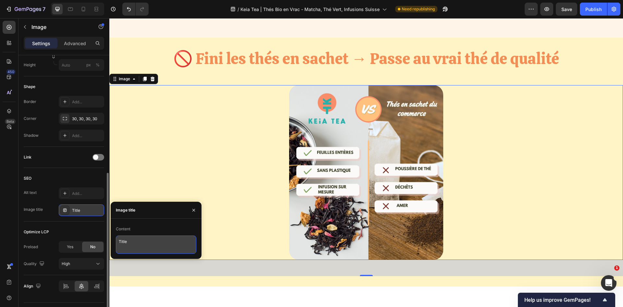
click at [128, 243] on textarea "Title" at bounding box center [156, 244] width 81 height 18
type textarea "Comparaison thé en vrac keia Tea vs Thé en sachet industriel"
click at [90, 208] on div "Title" at bounding box center [87, 210] width 31 height 6
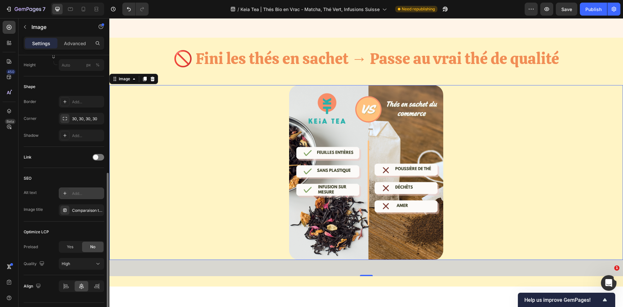
click at [80, 191] on div "Add..." at bounding box center [87, 194] width 31 height 6
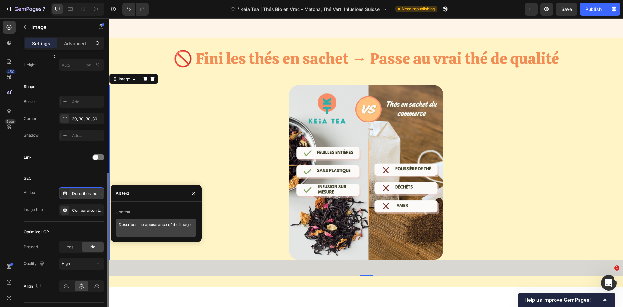
click at [164, 224] on textarea "Describes the appearance of the image" at bounding box center [156, 228] width 81 height 18
drag, startPoint x: 166, startPoint y: 225, endPoint x: 80, endPoint y: 226, distance: 85.7
click at [80, 226] on div "450 Beta Sections(18) Elements(83) Section Element Hero Section Product Detail …" at bounding box center [54, 162] width 109 height 289
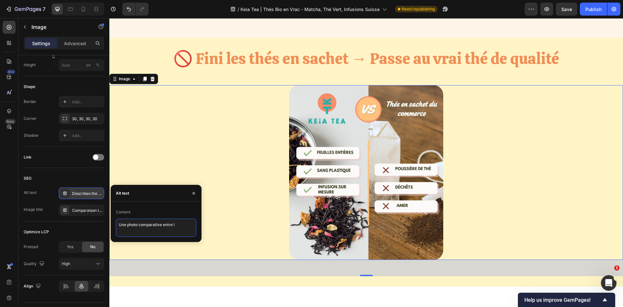
click at [176, 228] on textarea "Une photo comparative entre l" at bounding box center [156, 228] width 81 height 18
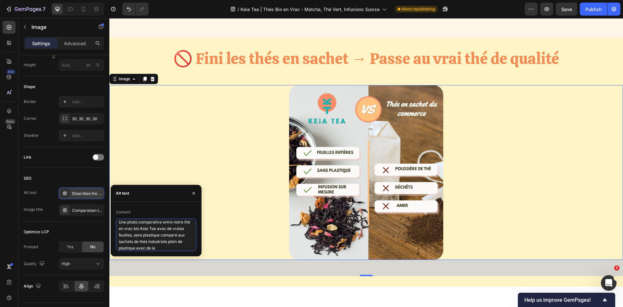
scroll to position [4, 0]
click at [162, 228] on textarea "Une photo comparative entre notre thé en vrac bio Keia Tea avec de vraies feuil…" at bounding box center [156, 238] width 81 height 38
type textarea "Une photo comparative entre notre thé en vrac bio Keia Tea de haute qualité ave…"
click at [201, 166] on div at bounding box center [366, 172] width 514 height 175
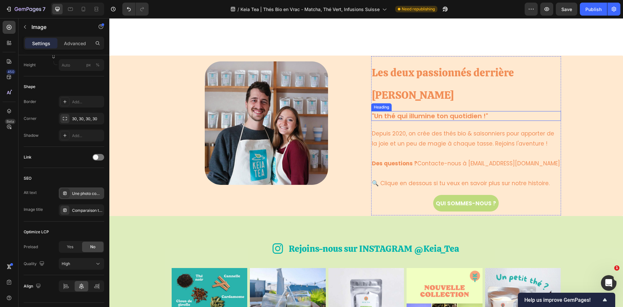
scroll to position [1828, 0]
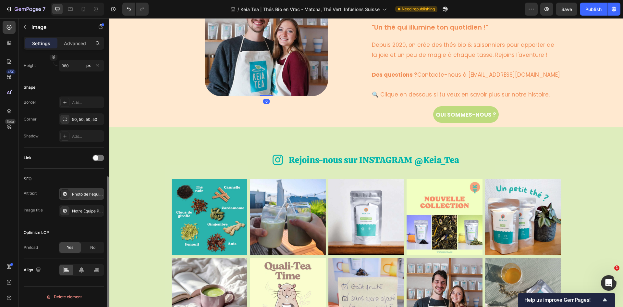
click at [269, 56] on img at bounding box center [266, 34] width 123 height 123
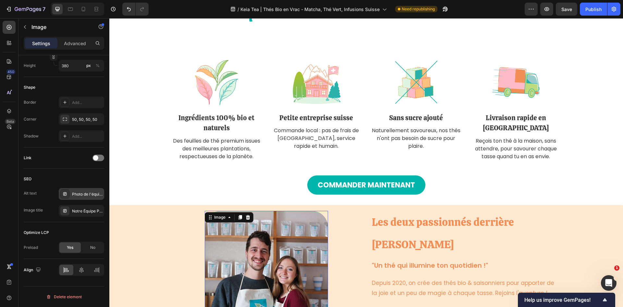
scroll to position [1519, 0]
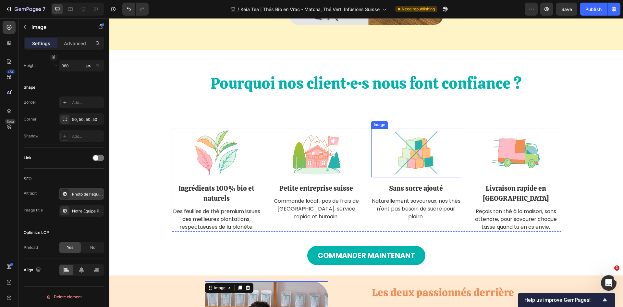
click at [424, 135] on img at bounding box center [416, 153] width 49 height 49
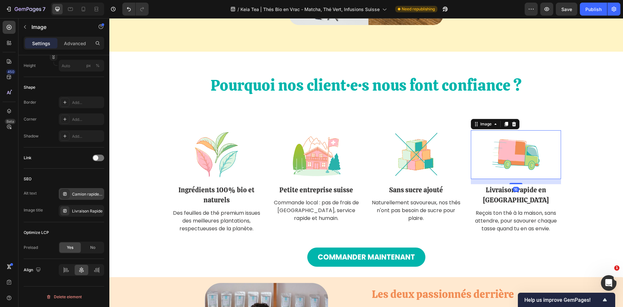
click at [501, 145] on img at bounding box center [516, 154] width 49 height 49
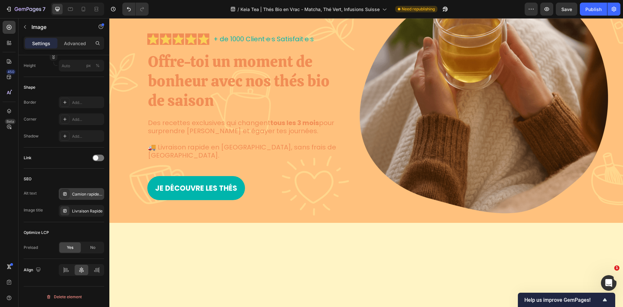
scroll to position [4, 0]
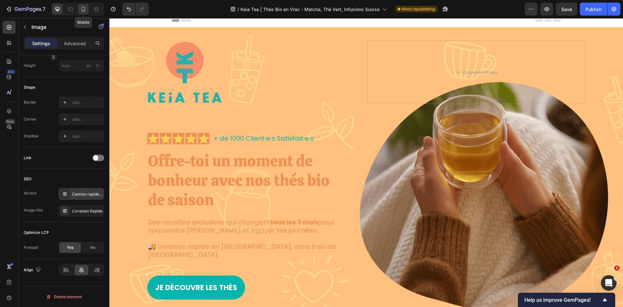
click at [83, 9] on icon at bounding box center [83, 9] width 6 height 6
type input "90"
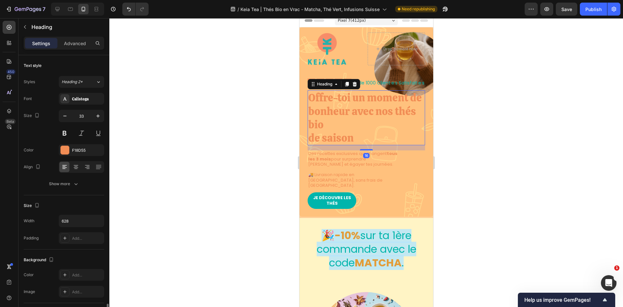
click at [416, 144] on h1 "Offre-toi un moment de bonheur avec nos thés bio de saison" at bounding box center [367, 117] width 118 height 55
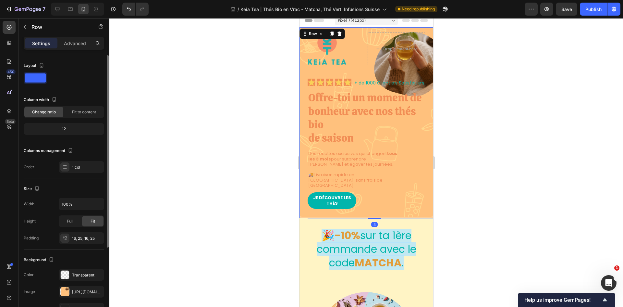
click at [422, 143] on div "Image Drop element here Row Icon Icon Icon Icon Icon Icon List + de 1000 Client…" at bounding box center [366, 121] width 134 height 189
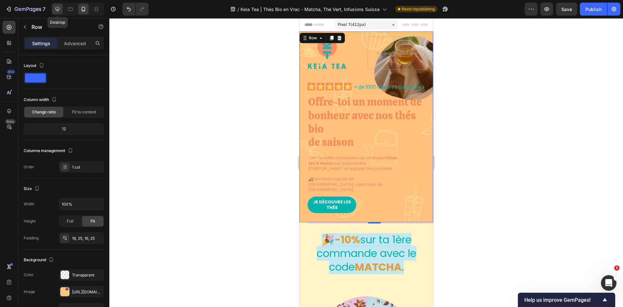
click at [54, 6] on div at bounding box center [57, 9] width 10 height 10
type input "1350"
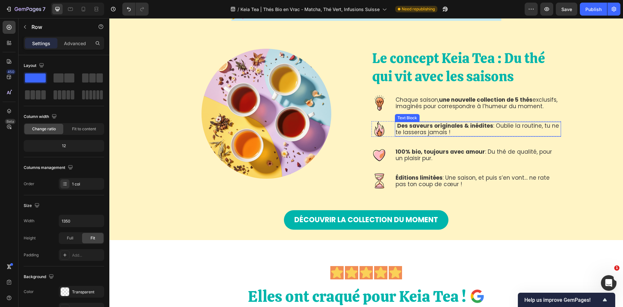
scroll to position [357, 0]
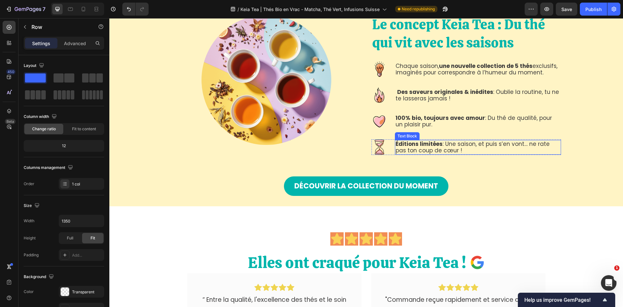
click at [526, 144] on p "Éditions limitées : Une saison, et puis s’en vont… ne rate pas ton coup de cœur…" at bounding box center [478, 147] width 165 height 13
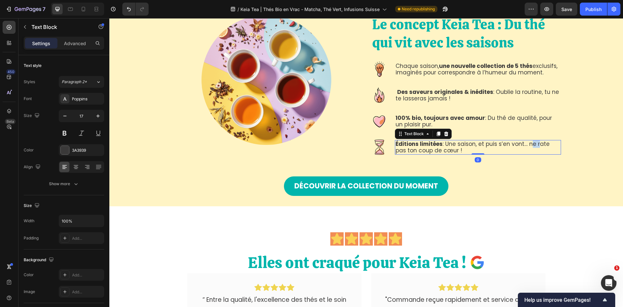
click at [526, 144] on p "Éditions limitées : Une saison, et puis s’en vont… ne rate pas ton coup de cœur…" at bounding box center [478, 147] width 165 height 13
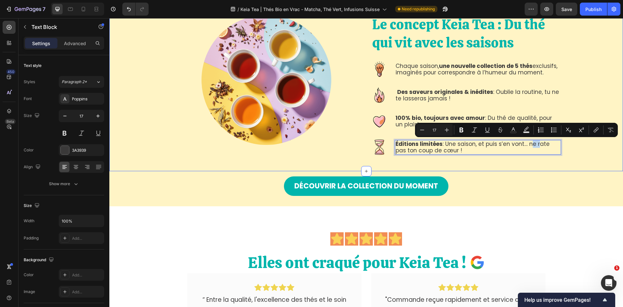
click at [517, 164] on div "Le concept Keia Tea : Du thé qui vit avec les saisons Heading Image Chaque sais…" at bounding box center [366, 85] width 514 height 172
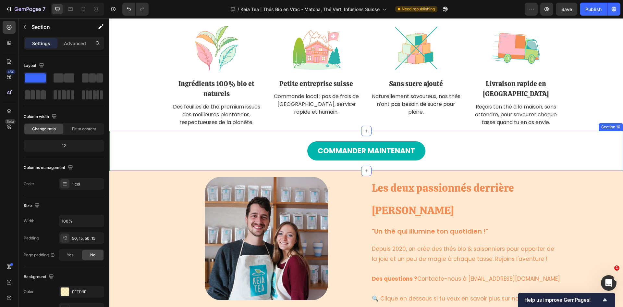
scroll to position [1721, 0]
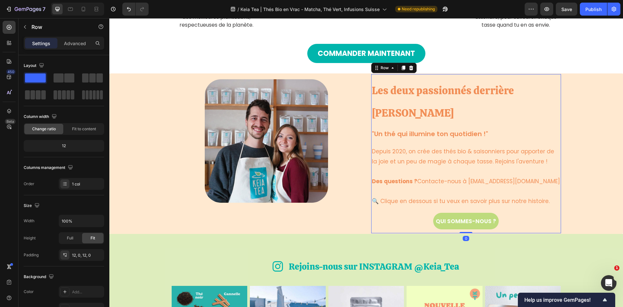
click at [460, 105] on div "Les deux passionnés derrière Keia Tea Heading "Un thé qui illumine ton quotidie…" at bounding box center [466, 153] width 190 height 151
click at [452, 129] on h3 ""Un thé qui illumine ton quotidien !"" at bounding box center [466, 134] width 190 height 10
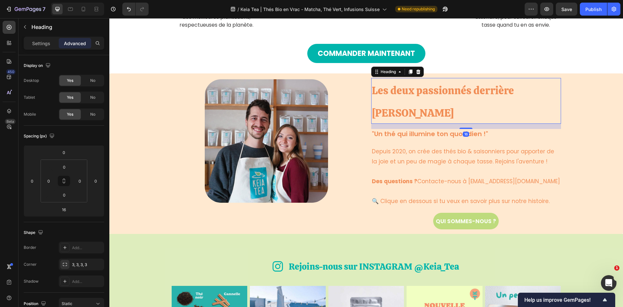
click at [463, 94] on span "Les deux passionnés derrière [PERSON_NAME]" at bounding box center [443, 101] width 142 height 36
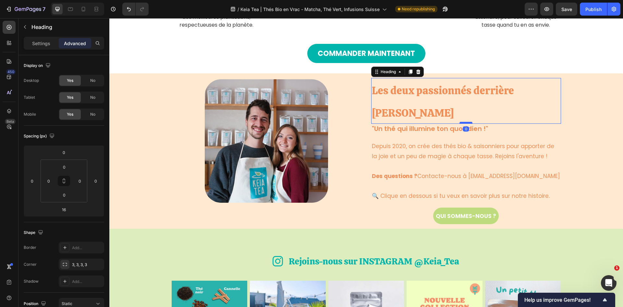
drag, startPoint x: 459, startPoint y: 107, endPoint x: 459, endPoint y: 101, distance: 5.5
click at [460, 122] on div at bounding box center [466, 123] width 13 height 2
type input "0"
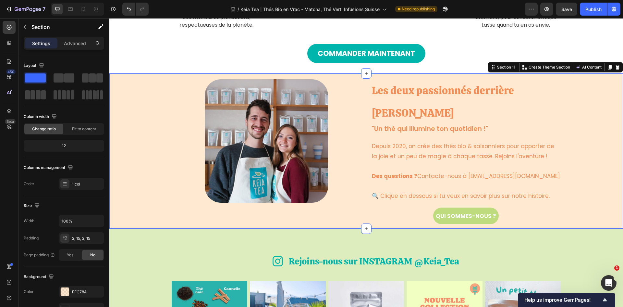
click at [579, 124] on div "Image Row Les deux passionnés derrière Keia Tea Heading "Un thé qui illumine to…" at bounding box center [366, 151] width 504 height 154
click at [594, 140] on div "Image Row Les deux passionnés derrière Keia Tea Heading "Un thé qui illumine to…" at bounding box center [366, 151] width 504 height 154
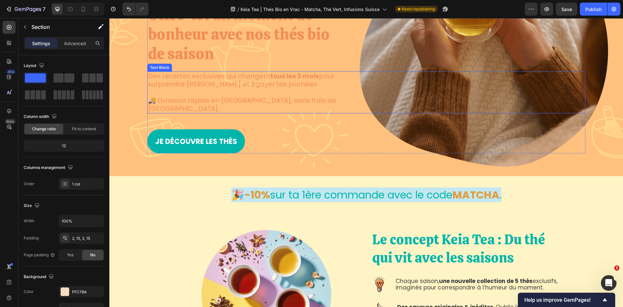
scroll to position [206, 0]
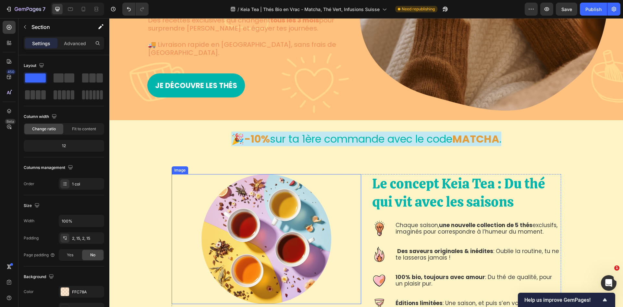
click at [288, 226] on img at bounding box center [267, 239] width 130 height 130
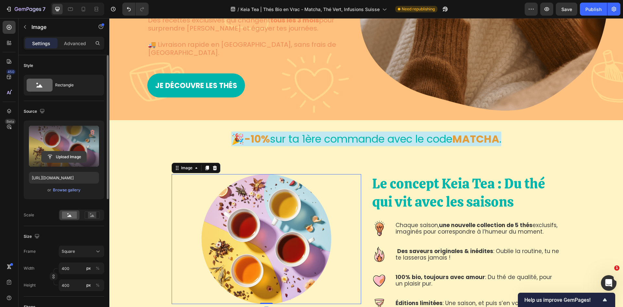
click at [53, 159] on input "file" at bounding box center [64, 156] width 45 height 11
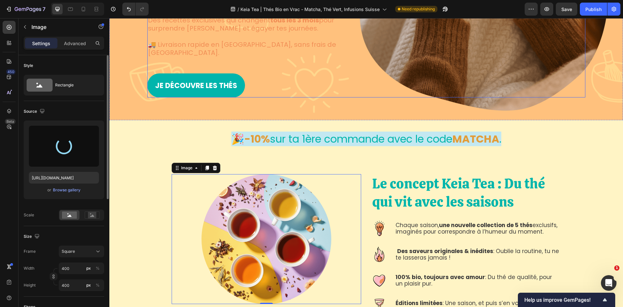
type input "https://cdn.shopify.com/s/files/1/0418/8644/9830/files/gempages_533353900065948…"
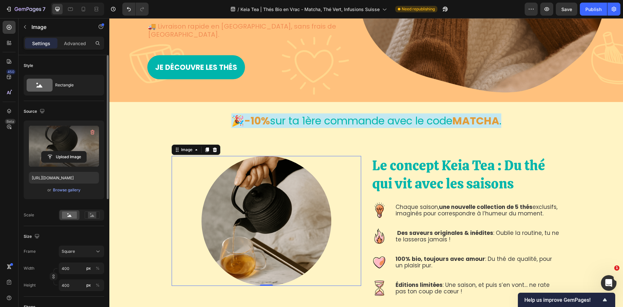
scroll to position [271, 0]
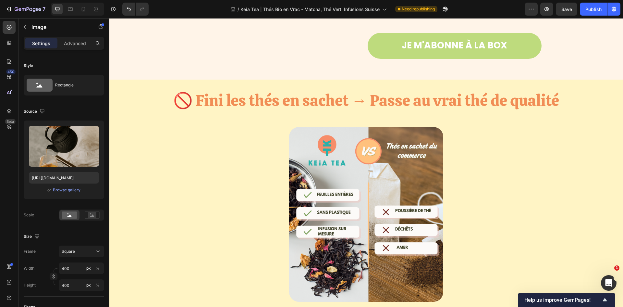
scroll to position [1310, 0]
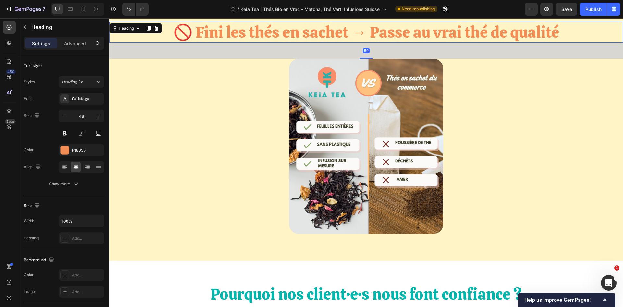
click at [376, 31] on h2 "🚫 Fini les thés en sachet → Passe au vrai thé de qualité" at bounding box center [366, 32] width 514 height 21
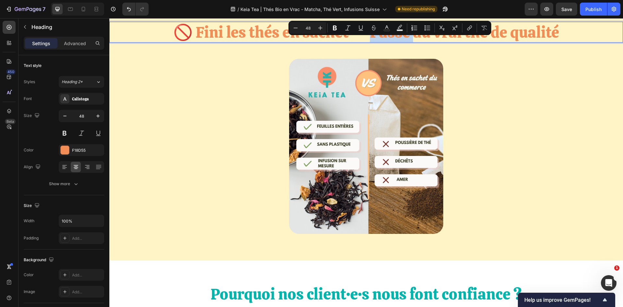
click at [369, 41] on p "🚫 Fini les thés en sachet → Passe au vrai thé de qualité" at bounding box center [366, 31] width 513 height 19
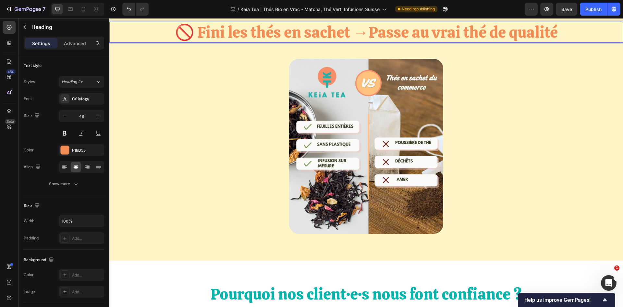
scroll to position [1308, 0]
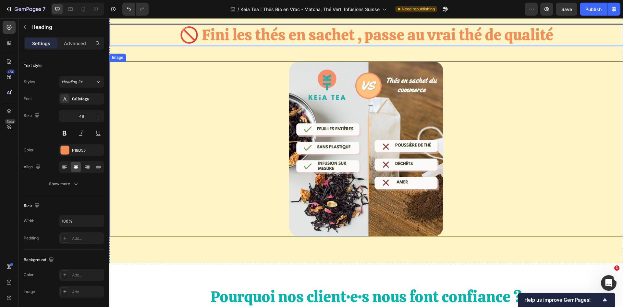
click at [503, 115] on div at bounding box center [366, 148] width 514 height 175
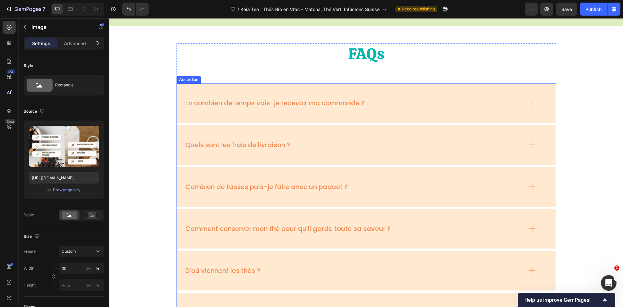
scroll to position [2047, 0]
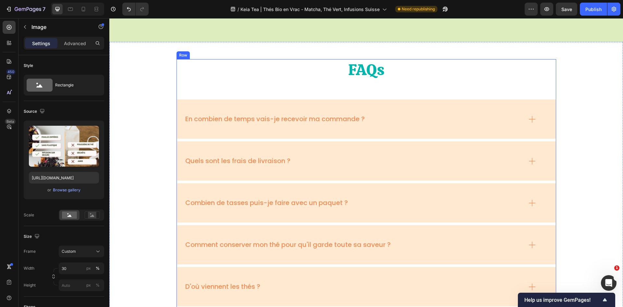
click at [502, 160] on div "FAQs Heading En combien de temps vais-je recevoir ma commande ? Quels sont les …" at bounding box center [367, 308] width 380 height 498
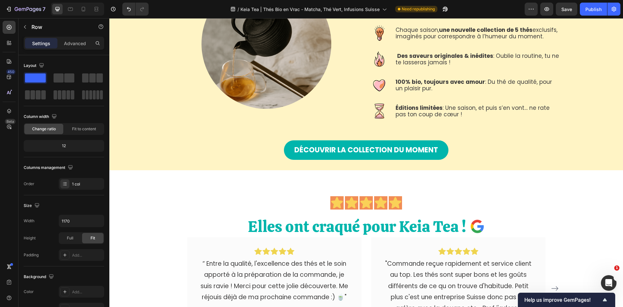
scroll to position [292, 0]
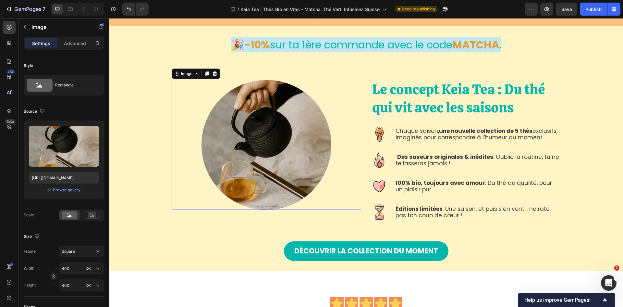
click at [276, 147] on img at bounding box center [267, 145] width 130 height 130
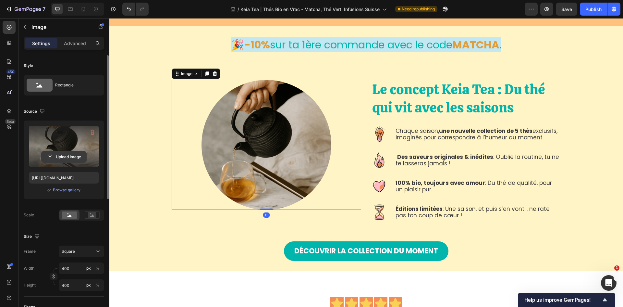
click at [55, 155] on input "file" at bounding box center [64, 156] width 45 height 11
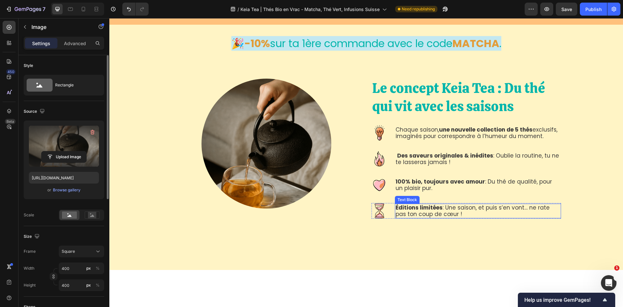
scroll to position [195, 0]
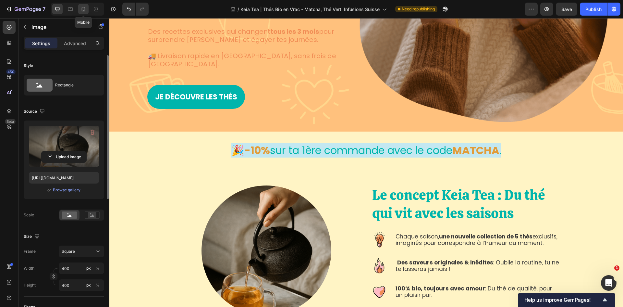
click at [86, 8] on icon at bounding box center [83, 9] width 6 height 6
type input "[URL][DOMAIN_NAME]"
type input "300"
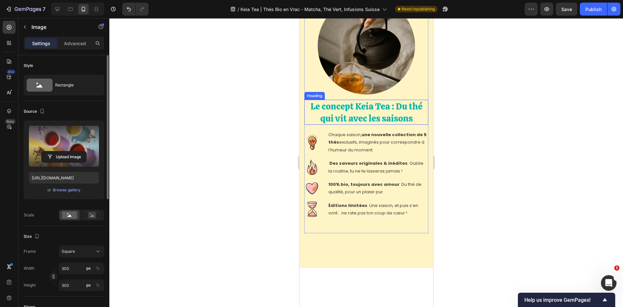
scroll to position [129, 0]
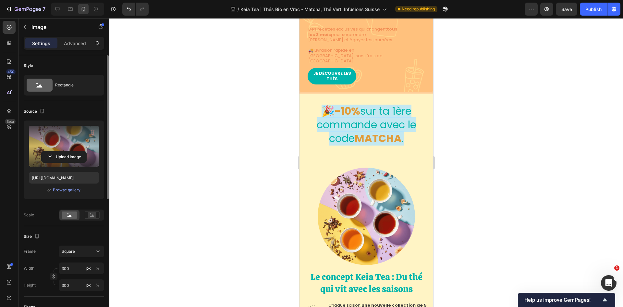
click at [67, 147] on label at bounding box center [64, 146] width 70 height 41
click at [67, 151] on input "file" at bounding box center [64, 156] width 45 height 11
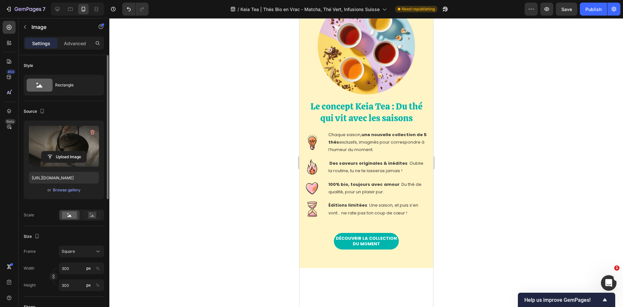
scroll to position [161, 0]
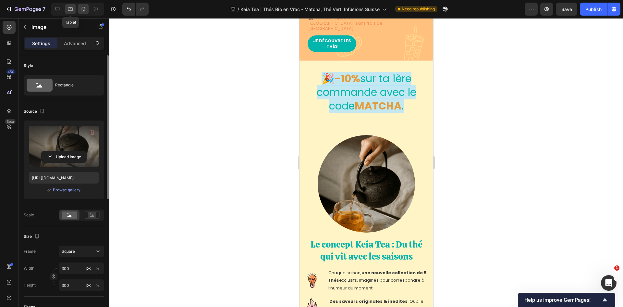
click at [71, 8] on icon at bounding box center [70, 9] width 5 height 4
type input "[URL][DOMAIN_NAME]"
type input "100"
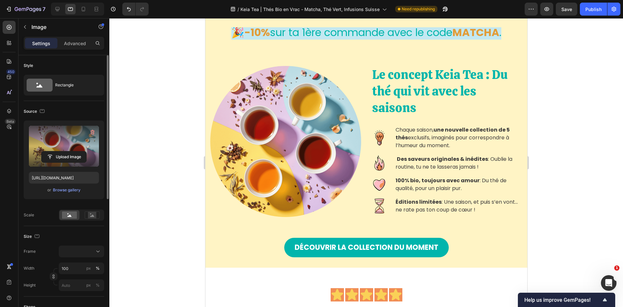
scroll to position [313, 0]
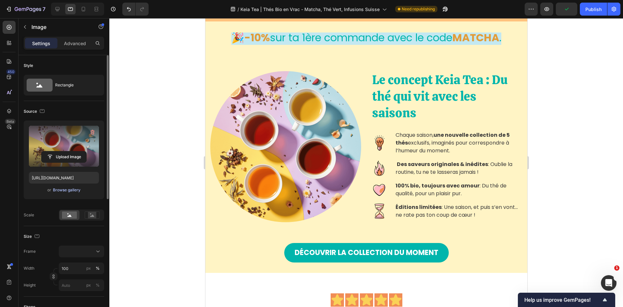
click at [65, 192] on div "Browse gallery" at bounding box center [67, 190] width 28 height 6
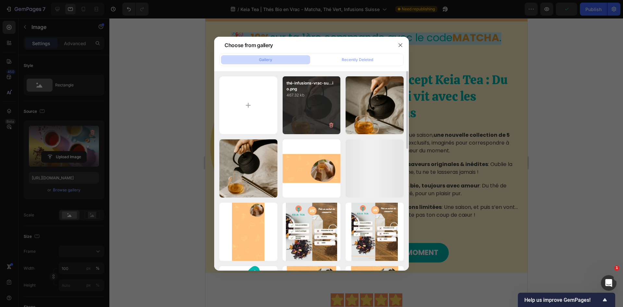
click at [338, 94] on div "thé-infusions-vrac-su...io.png 467.32 kb" at bounding box center [312, 87] width 58 height 22
type input "https://cdn.shopify.com/s/files/1/0418/8644/9830/files/gempages_533353900065948…"
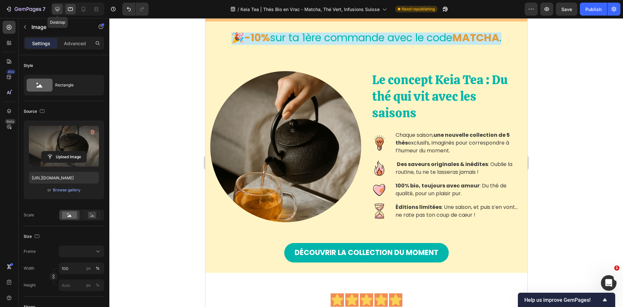
click at [60, 7] on icon at bounding box center [57, 9] width 6 height 6
type input "400"
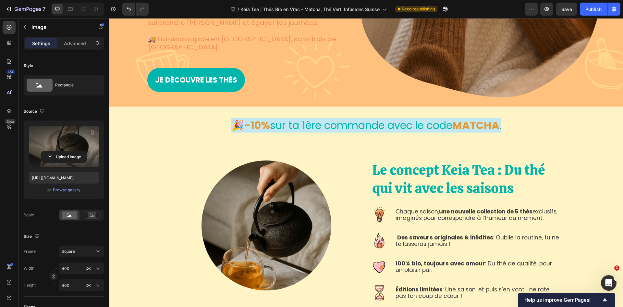
scroll to position [299, 0]
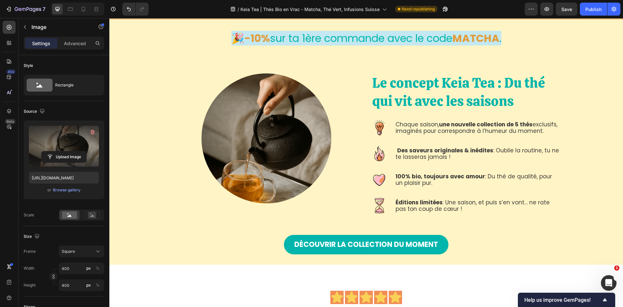
click at [276, 144] on img at bounding box center [267, 138] width 130 height 130
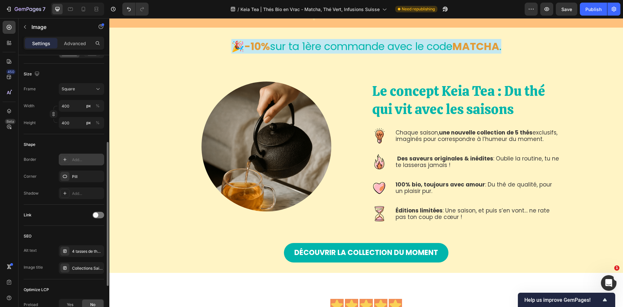
scroll to position [236, 0]
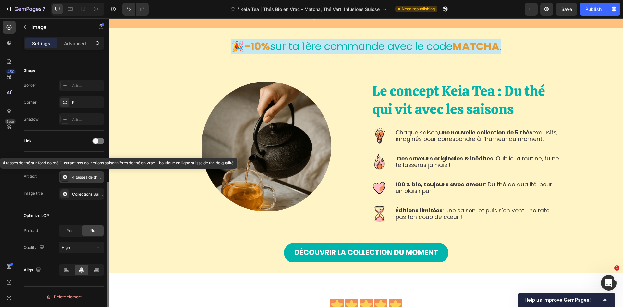
click at [88, 178] on div "4 tasses de thé sur fond coloré illustrant nos collections saisonnières de thé …" at bounding box center [87, 177] width 31 height 6
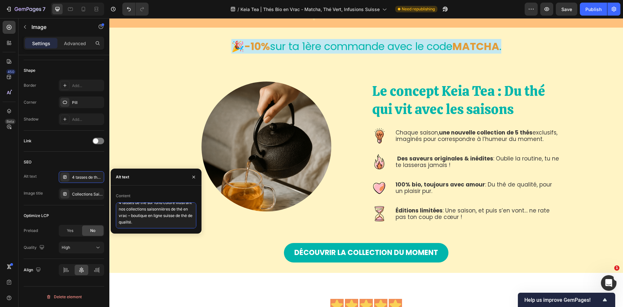
scroll to position [0, 0]
drag, startPoint x: 170, startPoint y: 222, endPoint x: 108, endPoint y: 196, distance: 67.1
click at [108, 196] on div "450 Beta Sections(18) Elements(83) Section Element Hero Section Product Detail …" at bounding box center [54, 162] width 109 height 289
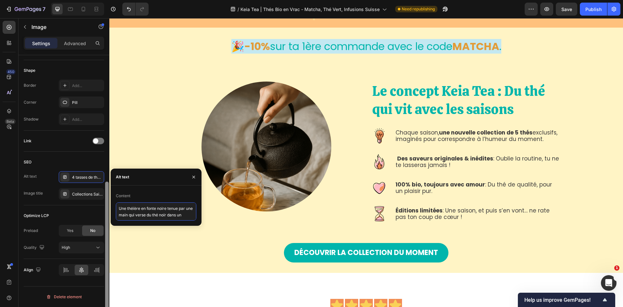
scroll to position [3, 0]
type textarea "Une théière en fonte noire tenue par une main qui verse du thé noir dans une ta…"
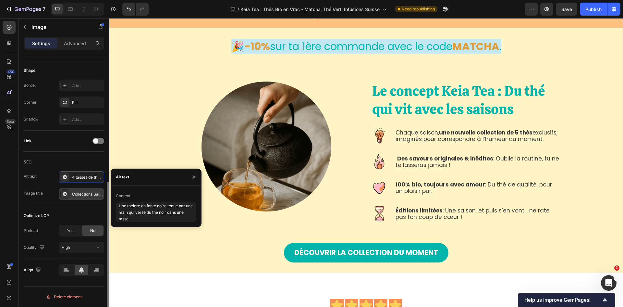
click at [82, 198] on div "Collections Saisonnières de Thé en Vrac – Boutique [GEOGRAPHIC_DATA]" at bounding box center [81, 194] width 45 height 12
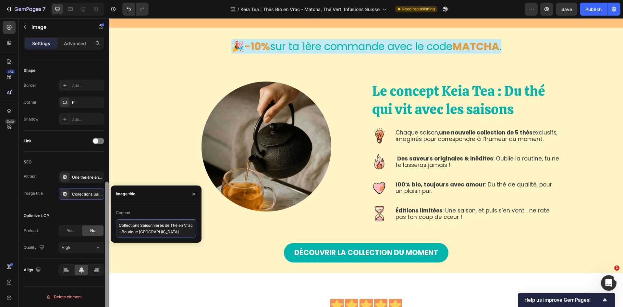
scroll to position [0, 0]
drag, startPoint x: 168, startPoint y: 234, endPoint x: 79, endPoint y: 213, distance: 91.2
click at [79, 213] on div "450 Beta Sections(18) Elements(83) Section Element Hero Section Product Detail …" at bounding box center [54, 162] width 109 height 289
type textarea "Théière en Fonte"
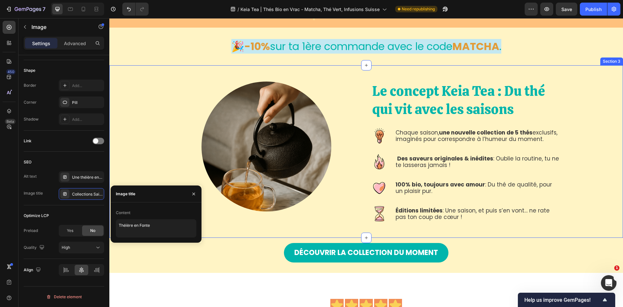
click at [144, 122] on div "Le concept Keia Tea : Du thé qui vit avec les saisons Heading Image Chaque sais…" at bounding box center [366, 152] width 504 height 140
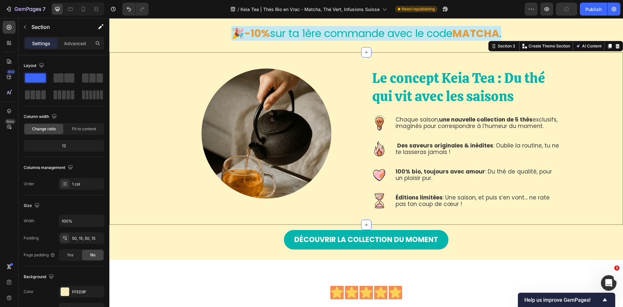
scroll to position [299, 0]
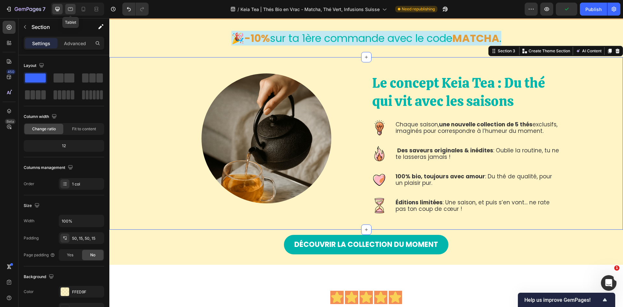
click at [71, 6] on icon at bounding box center [70, 9] width 6 height 6
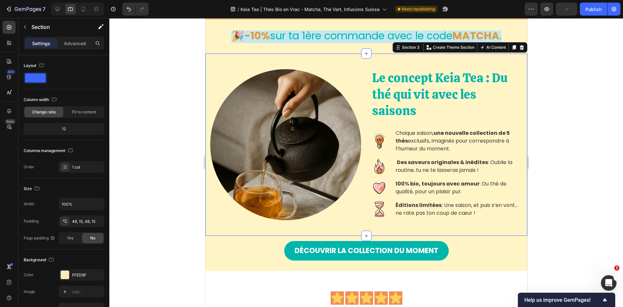
scroll to position [315, 0]
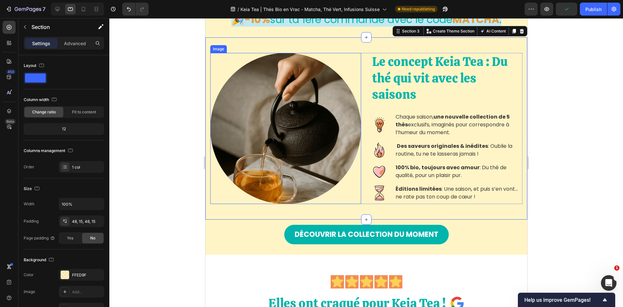
click at [285, 145] on img at bounding box center [285, 128] width 151 height 151
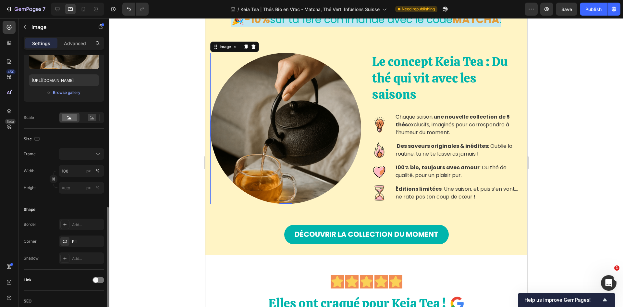
scroll to position [227, 0]
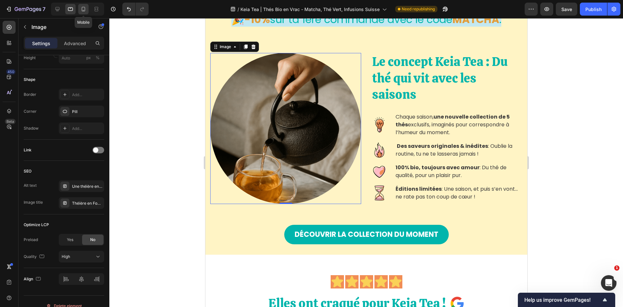
click at [87, 9] on icon at bounding box center [83, 9] width 6 height 6
type input "300"
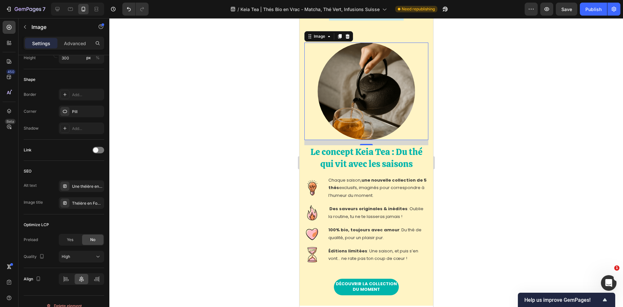
scroll to position [351, 0]
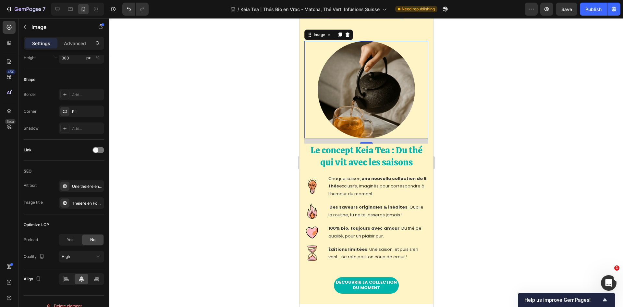
click at [512, 125] on div at bounding box center [366, 162] width 514 height 289
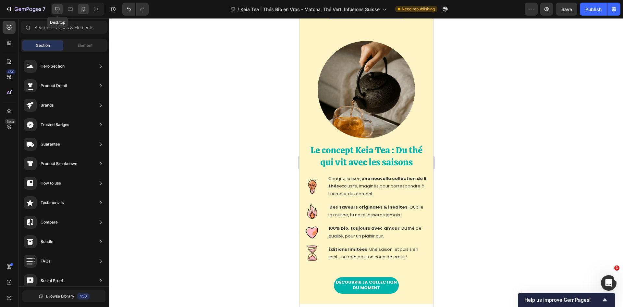
click at [57, 11] on icon at bounding box center [57, 9] width 6 height 6
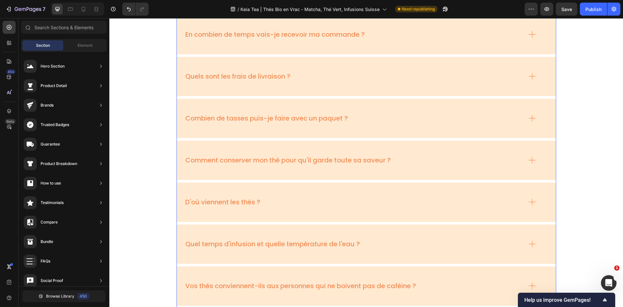
scroll to position [2170, 0]
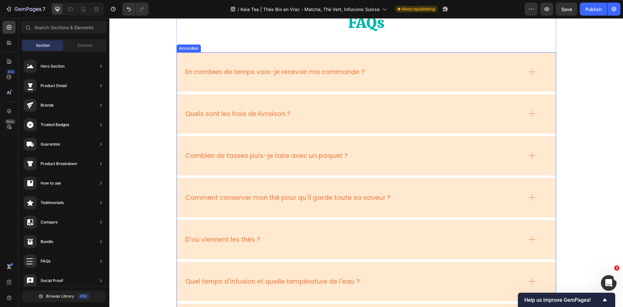
click at [345, 75] on p "En combien de temps vais-je recevoir ma commande ?" at bounding box center [275, 72] width 180 height 8
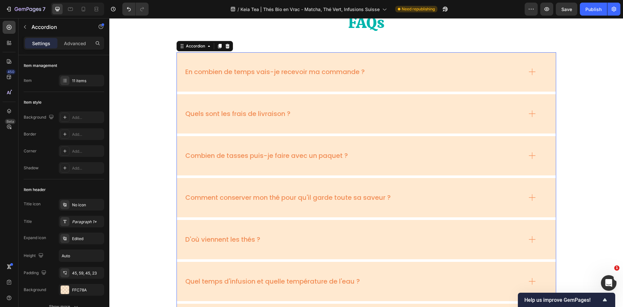
click at [345, 73] on p "En combien de temps vais-je recevoir ma commande ?" at bounding box center [275, 72] width 180 height 8
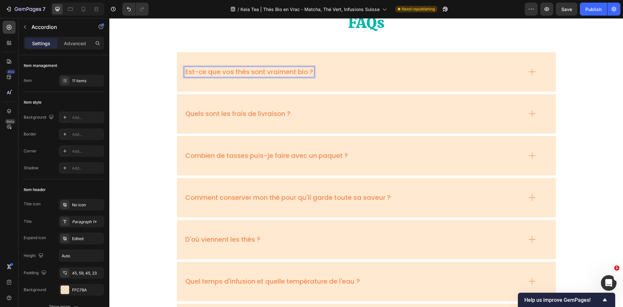
click at [528, 75] on icon at bounding box center [532, 71] width 9 height 9
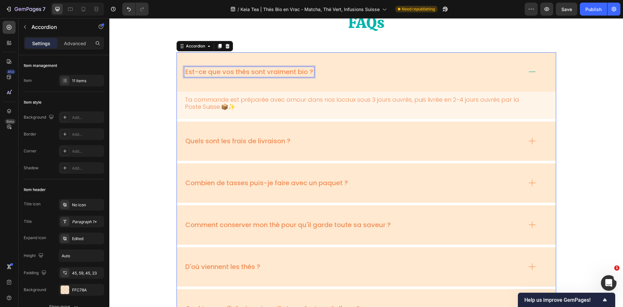
click at [275, 73] on p "Est-ce que vos thés sont vraiment bio ?" at bounding box center [249, 72] width 128 height 8
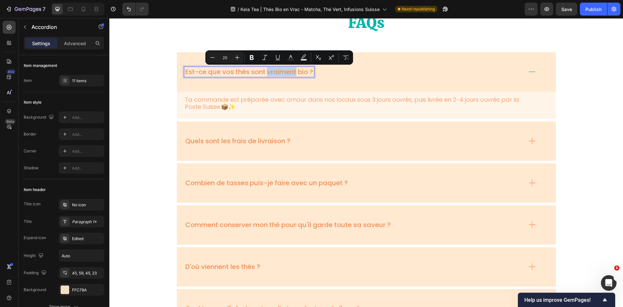
click at [275, 73] on p "Est-ce que vos thés sont vraiment bio ?" at bounding box center [249, 72] width 128 height 8
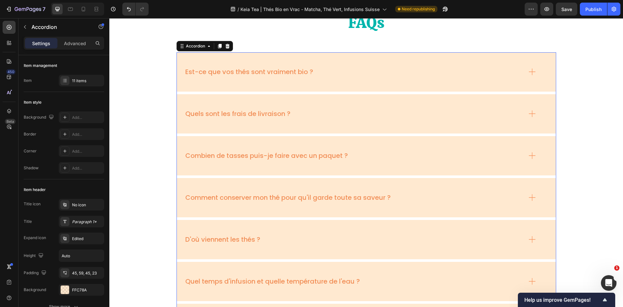
click at [524, 71] on div "Est-ce que vos thés sont vraiment bio ?" at bounding box center [366, 71] width 379 height 39
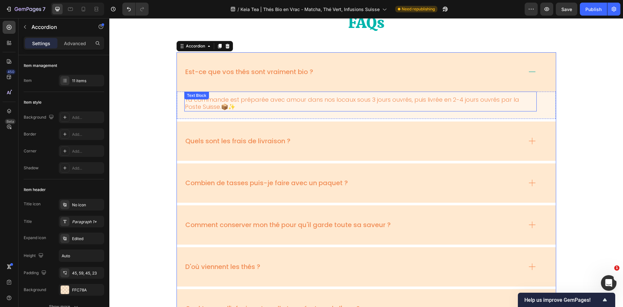
click at [292, 101] on p "Ta commande est préparée avec amour dans nos locaux sous 3 jours ouvrés, puis l…" at bounding box center [360, 103] width 351 height 15
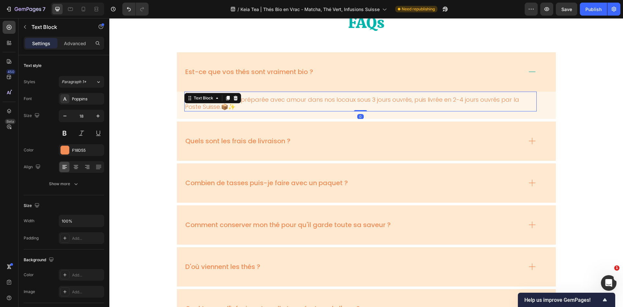
click at [292, 101] on p "Ta commande est préparée avec amour dans nos locaux sous 3 jours ouvrés, puis l…" at bounding box center [360, 103] width 351 height 15
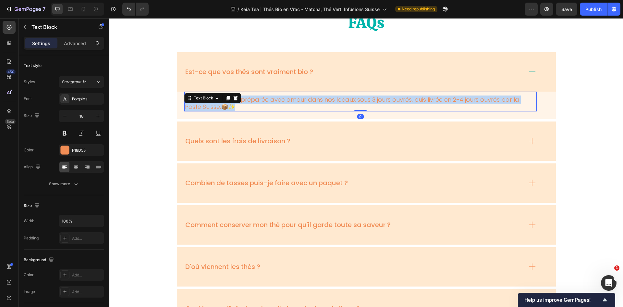
click at [292, 101] on p "Ta commande est préparée avec amour dans nos locaux sous 3 jours ouvrés, puis l…" at bounding box center [360, 103] width 351 height 15
click at [317, 102] on p "Ta commande est préparée avec amour dans nos locaux sous 3 jours ouvrés, puis l…" at bounding box center [360, 103] width 351 height 15
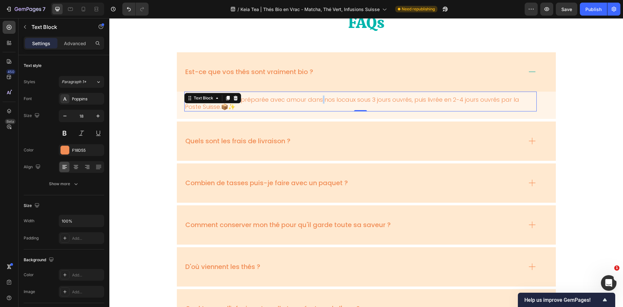
click at [317, 102] on p "Ta commande est préparée avec amour dans nos locaux sous 3 jours ouvrés, puis l…" at bounding box center [360, 103] width 351 height 15
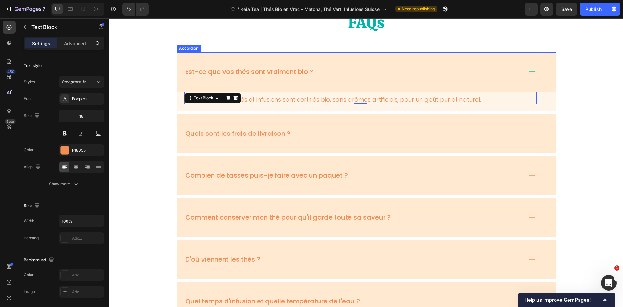
click at [257, 72] on p "Est-ce que vos thés sont vraiment bio ?" at bounding box center [249, 72] width 128 height 8
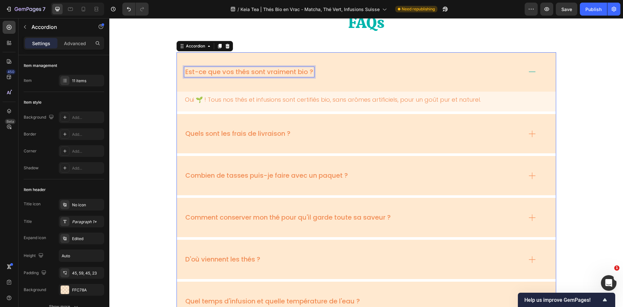
click at [264, 72] on p "Est-ce que vos thés sont vraiment bio ?" at bounding box center [249, 72] width 128 height 8
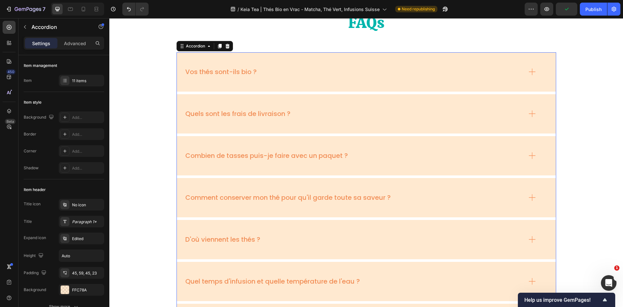
click at [326, 76] on div "Vos thés sont-ils bio ?" at bounding box center [353, 72] width 338 height 10
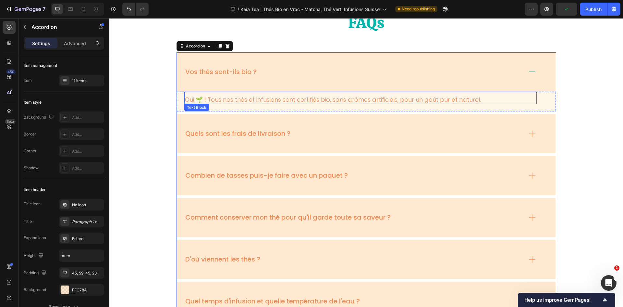
click at [286, 100] on p "Oui 🌱 ! Tous nos thés et infusions sont certifiés bio, sans arômes artificiels,…" at bounding box center [360, 99] width 351 height 7
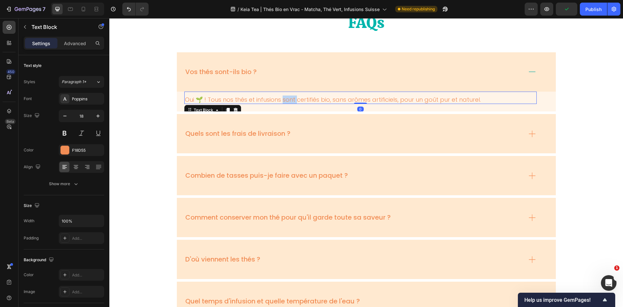
click at [286, 100] on p "Oui 🌱 ! Tous nos thés et infusions sont certifiés bio, sans arômes artificiels,…" at bounding box center [360, 99] width 351 height 7
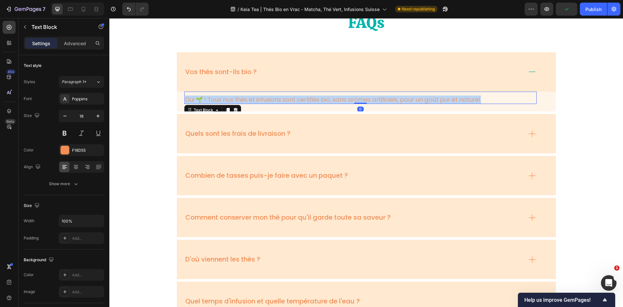
click at [286, 100] on p "Oui 🌱 ! Tous nos thés et infusions sont certifiés bio, sans arômes artificiels,…" at bounding box center [360, 99] width 351 height 7
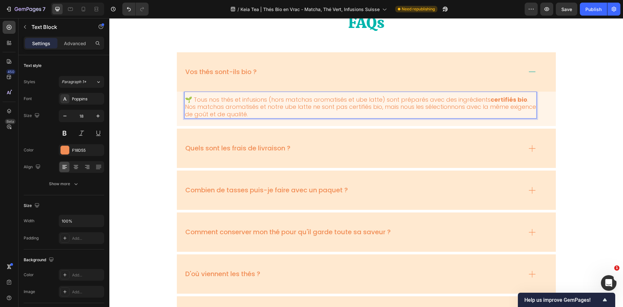
click at [266, 105] on p "🌱 Tous nos thés et infusions (hors matchas aromatisés et ube latte) sont prépar…" at bounding box center [360, 107] width 351 height 22
click at [339, 110] on p "🌱 Tous nos thés et infusions (hors matchas aromatisés et ube latte) sont prépar…" at bounding box center [360, 107] width 351 height 22
click at [372, 105] on p "🌱 Tous nos thés et infusions (hors matchas aromatisés et ube latte) sont prépar…" at bounding box center [360, 107] width 351 height 22
click at [401, 107] on p "🌱 Tous nos thés et infusions sont élaborés avec des ingrédients certifiés bio ,…" at bounding box center [360, 107] width 351 height 22
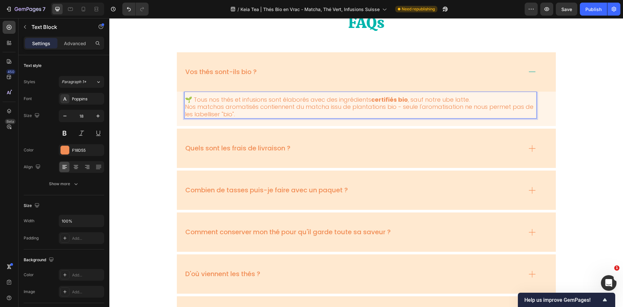
click at [398, 107] on p "🌱 Tous nos thés et infusions sont élaborés avec des ingrédients certifiés bio ,…" at bounding box center [360, 107] width 351 height 22
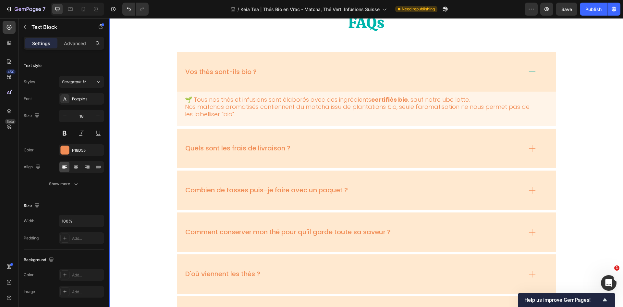
click at [166, 123] on div "FAQs Heading Vos thés sont-ils bio ? 🌱 Tous nos thés et infusions sont élaborés…" at bounding box center [366, 278] width 501 height 533
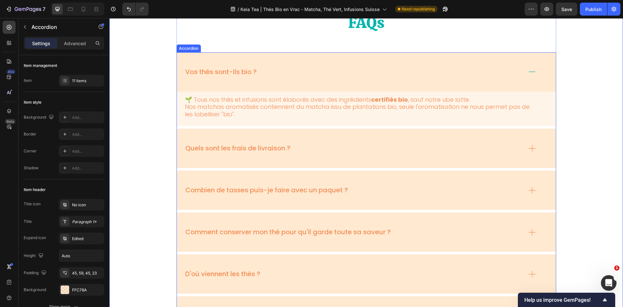
click at [531, 71] on icon at bounding box center [532, 71] width 9 height 9
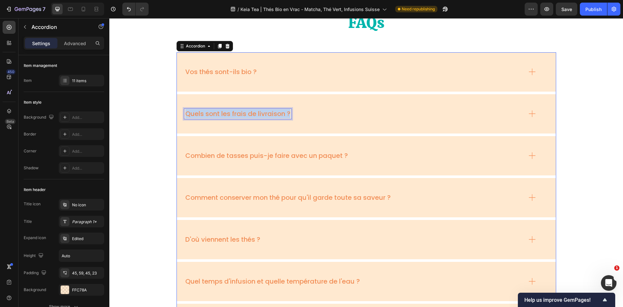
click at [274, 114] on p "Quels sont les frais de livraison ?" at bounding box center [237, 114] width 105 height 8
click at [402, 115] on div "Pourquoi ce prix ?" at bounding box center [353, 114] width 338 height 10
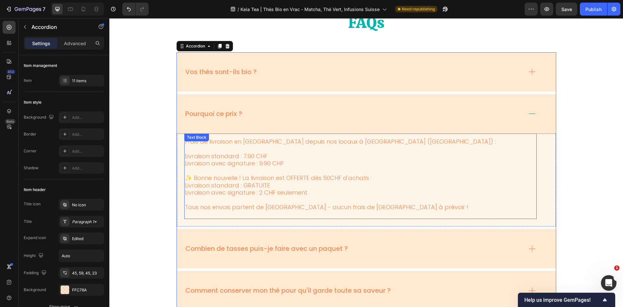
click at [279, 172] on p at bounding box center [360, 170] width 351 height 7
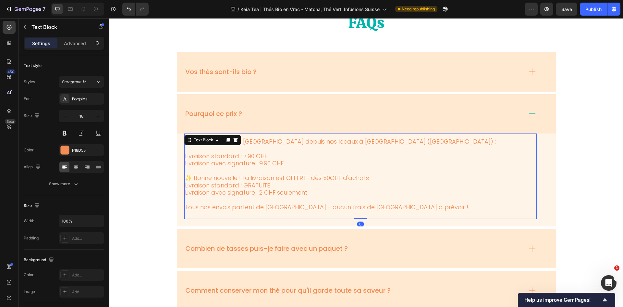
click at [279, 172] on p at bounding box center [360, 170] width 351 height 7
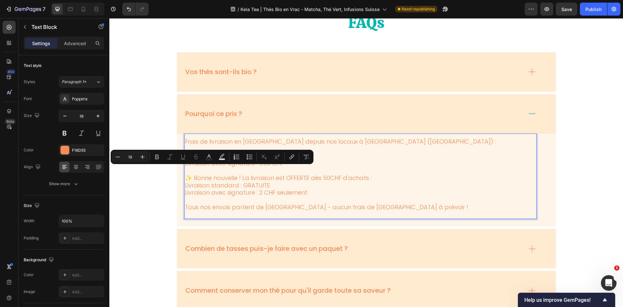
click at [387, 205] on p "Tous nos envois partent de Suisse - aucun frais de douane à prévoir !" at bounding box center [360, 207] width 351 height 7
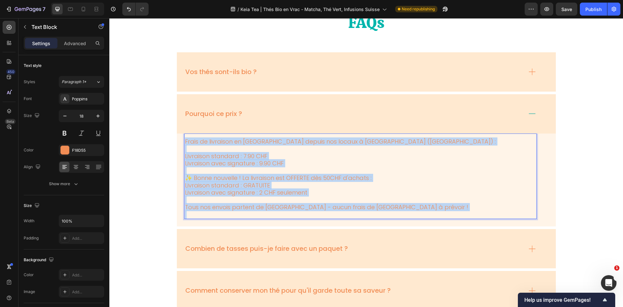
drag, startPoint x: 387, startPoint y: 208, endPoint x: 186, endPoint y: 144, distance: 210.9
click at [186, 144] on div "Frais de livraison en Suisse depuis nos locaux à Morges (VD) : Livraison standa…" at bounding box center [360, 178] width 353 height 82
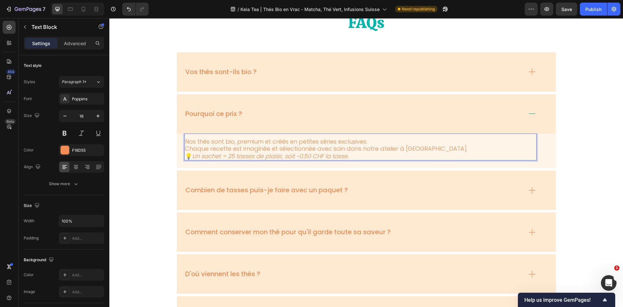
click at [406, 150] on p "Nos thés sont bio, premium et créés en petites séries exclusives. Chaque recett…" at bounding box center [360, 149] width 351 height 22
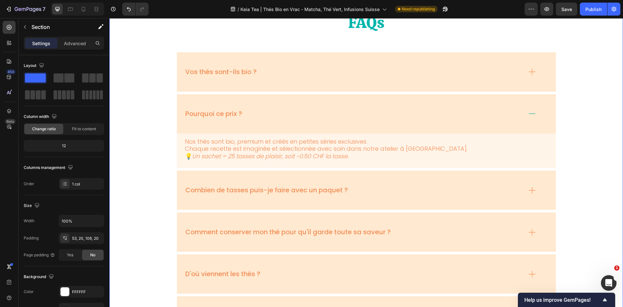
click at [573, 138] on div "FAQs Heading Vos thés sont-ils bio ? Pourquoi ce prix ? Nos thés sont bio, prem…" at bounding box center [366, 278] width 501 height 533
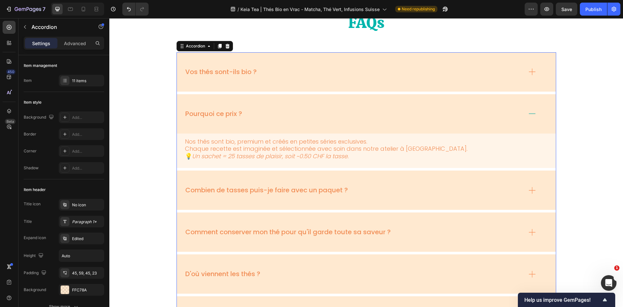
click at [528, 111] on icon at bounding box center [532, 113] width 9 height 9
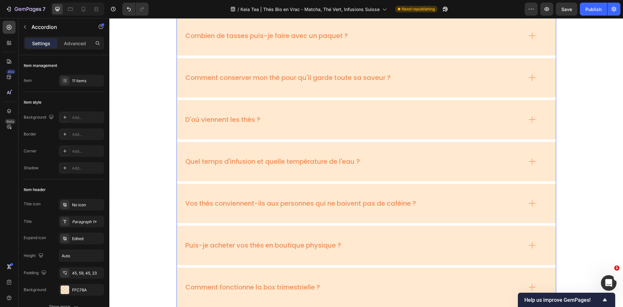
scroll to position [2300, 0]
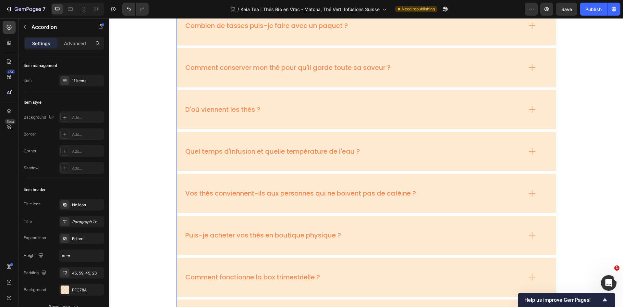
click at [379, 144] on div "Quel temps d'infusion et quelle température de l'eau ?" at bounding box center [366, 151] width 379 height 39
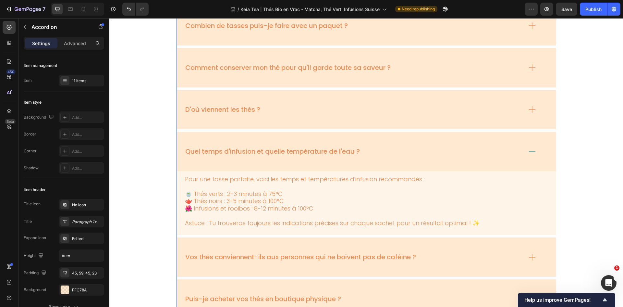
click at [332, 157] on div "Quel temps d'infusion et quelle température de l'eau ?" at bounding box center [272, 151] width 177 height 10
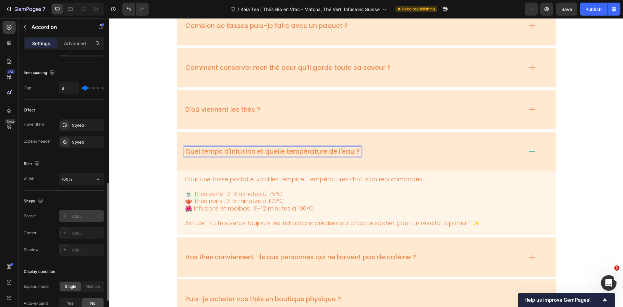
scroll to position [348, 0]
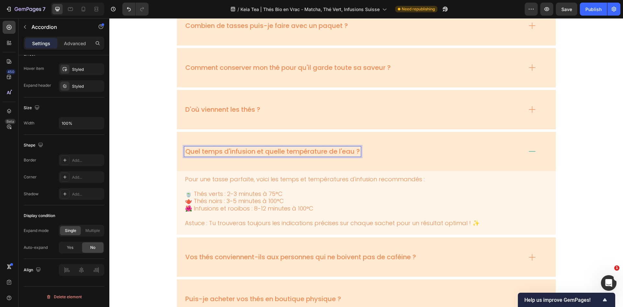
click at [537, 151] on div "Quel temps d'infusion et quelle température de l'eau ?" at bounding box center [366, 151] width 379 height 39
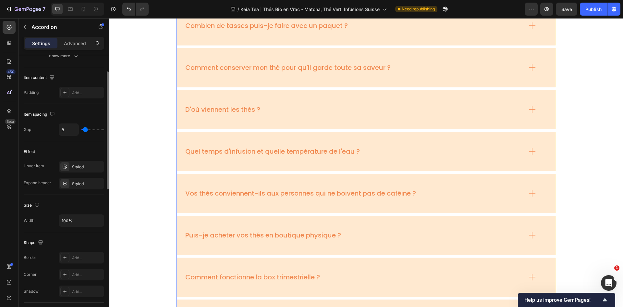
scroll to position [186, 0]
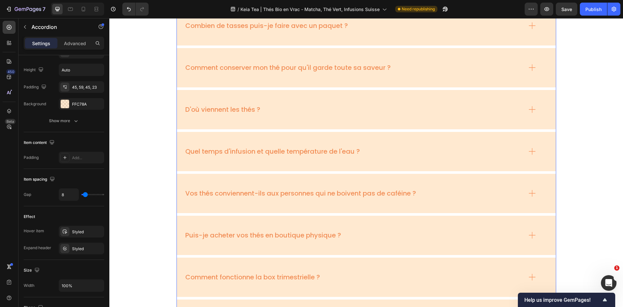
click at [233, 182] on div "Vos thés conviennent-ils aux personnes qui ne boivent pas de caféine ?" at bounding box center [366, 193] width 379 height 39
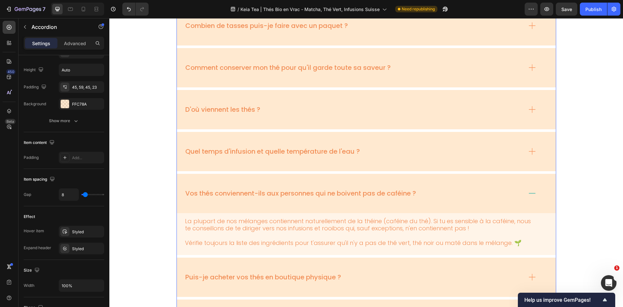
click at [233, 183] on div "Vos thés conviennent-ils aux personnes qui ne boivent pas de caféine ?" at bounding box center [366, 193] width 379 height 39
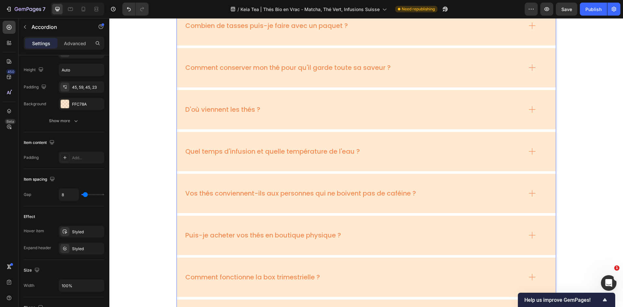
scroll to position [2501, 0]
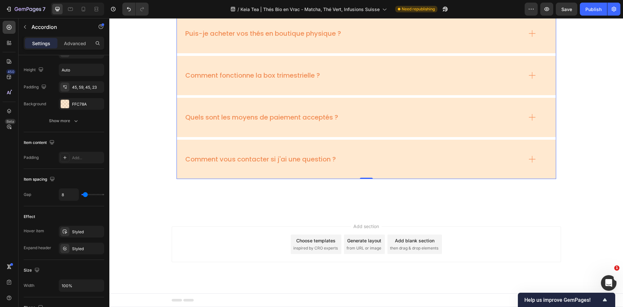
click at [72, 37] on div "Settings Advanced" at bounding box center [64, 43] width 81 height 13
click at [72, 43] on p "Advanced" at bounding box center [75, 43] width 22 height 7
type input "100%"
type input "100"
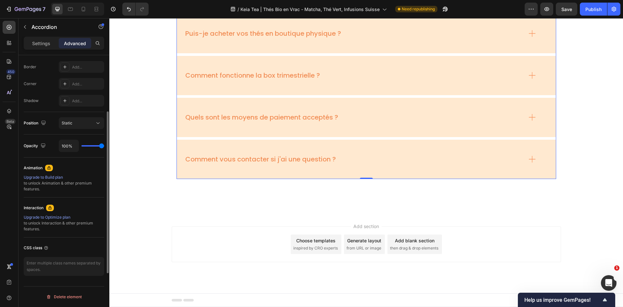
scroll to position [0, 0]
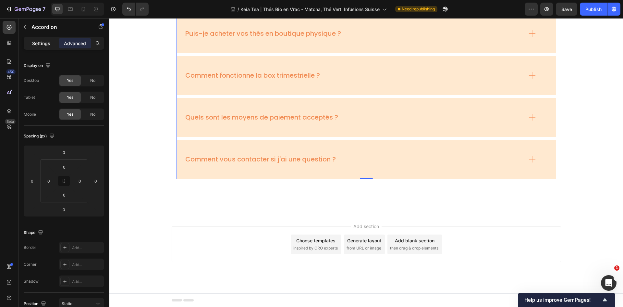
click at [40, 44] on p "Settings" at bounding box center [41, 43] width 18 height 7
type input "8"
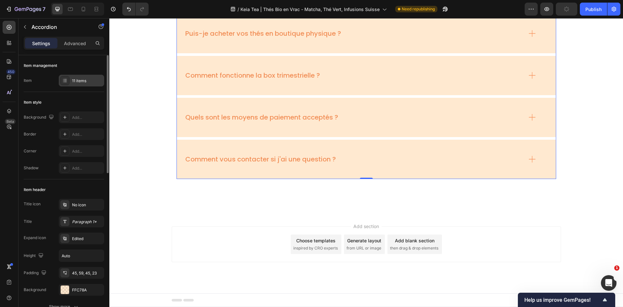
click at [82, 80] on div "11 items" at bounding box center [87, 81] width 31 height 6
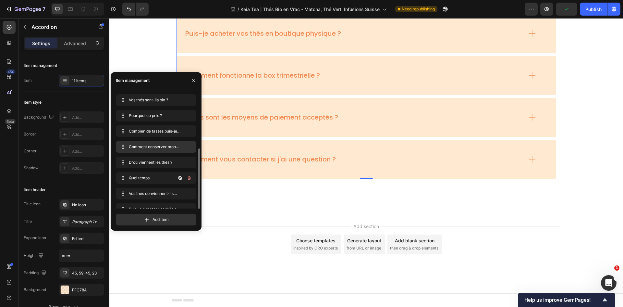
scroll to position [56, 0]
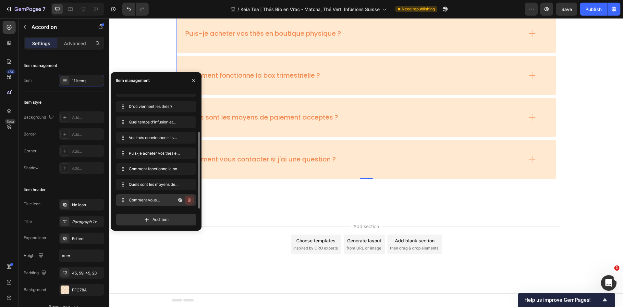
click at [188, 201] on icon "button" at bounding box center [189, 200] width 3 height 4
click at [189, 184] on icon "button" at bounding box center [189, 184] width 5 height 5
click at [188, 185] on div "Delete" at bounding box center [185, 185] width 12 height 6
click at [189, 200] on icon "button" at bounding box center [189, 199] width 5 height 5
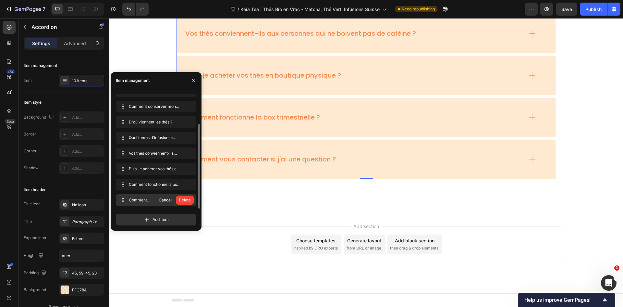
click at [189, 200] on div "Delete" at bounding box center [185, 200] width 12 height 6
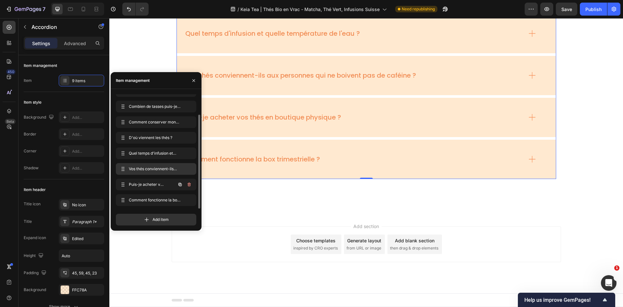
scroll to position [25, 0]
click at [187, 169] on icon "button" at bounding box center [189, 168] width 5 height 5
click at [187, 169] on div "Delete" at bounding box center [185, 169] width 12 height 6
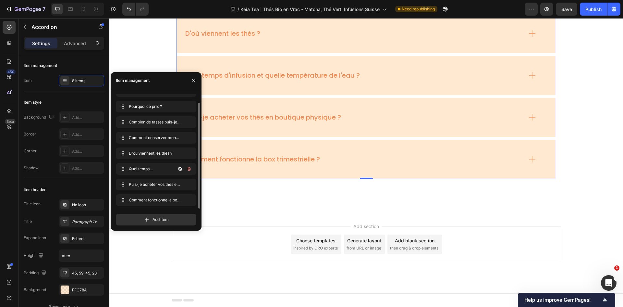
scroll to position [9, 0]
click at [187, 184] on icon "button" at bounding box center [189, 184] width 5 height 5
click at [187, 184] on div "Delete" at bounding box center [185, 185] width 12 height 6
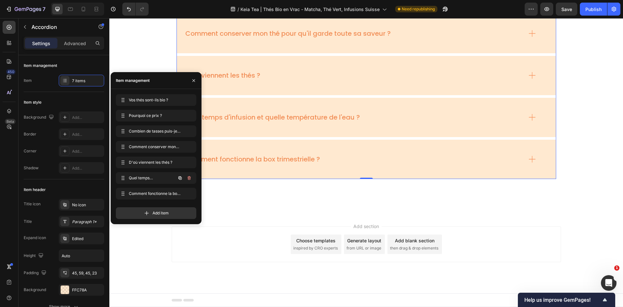
scroll to position [0, 0]
click at [188, 163] on icon "button" at bounding box center [189, 162] width 3 height 4
click at [188, 163] on div "Delete" at bounding box center [185, 162] width 12 height 6
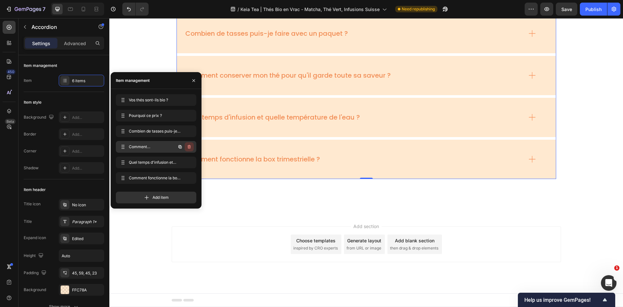
click at [190, 147] on icon "button" at bounding box center [190, 147] width 0 height 2
click at [190, 146] on div "Delete" at bounding box center [185, 147] width 12 height 6
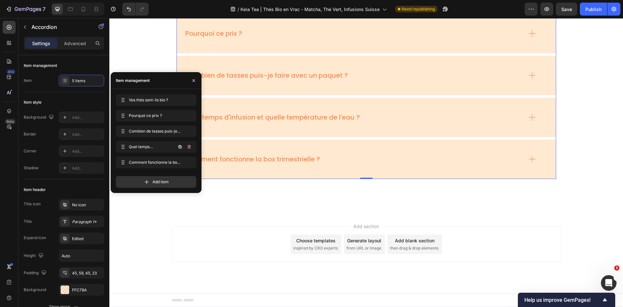
scroll to position [2250, 0]
click at [188, 132] on icon "button" at bounding box center [189, 131] width 5 height 5
click at [188, 132] on div "Delete" at bounding box center [185, 131] width 12 height 6
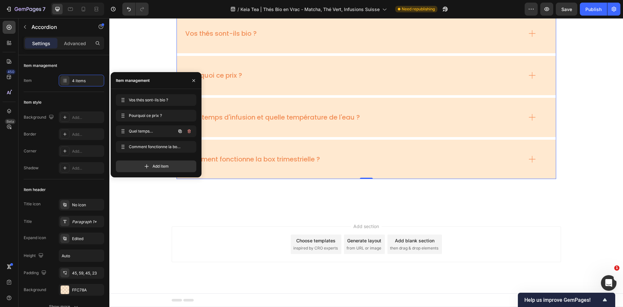
scroll to position [2208, 0]
drag, startPoint x: 123, startPoint y: 146, endPoint x: 121, endPoint y: 125, distance: 20.9
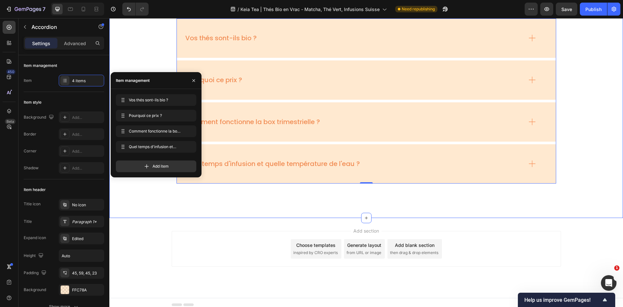
scroll to position [2176, 0]
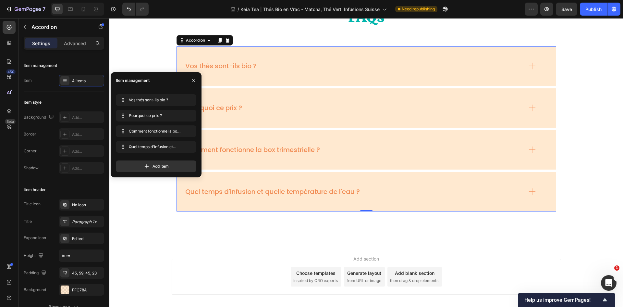
click at [532, 150] on icon at bounding box center [532, 149] width 7 height 7
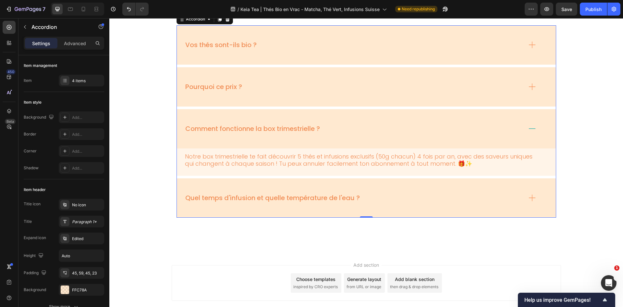
scroll to position [2208, 0]
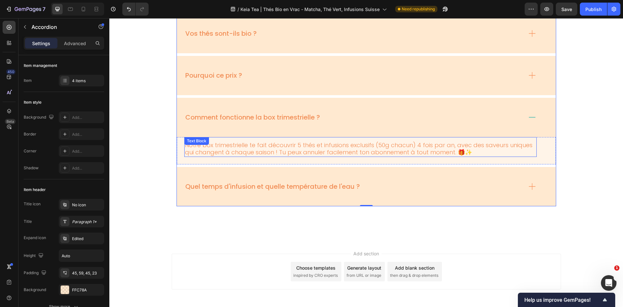
click at [463, 151] on p "Notre box trimestrielle te fait découvrir 5 thés et infusions exclusifs (50g ch…" at bounding box center [360, 149] width 351 height 15
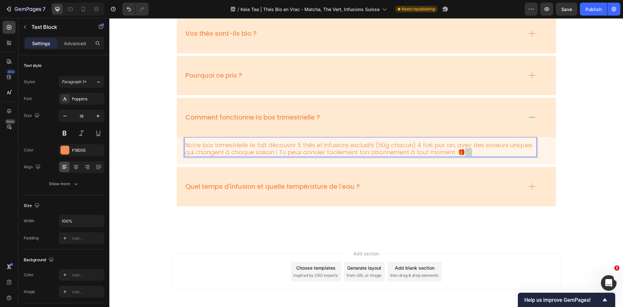
click at [463, 151] on p "Notre box trimestrielle te fait découvrir 5 thés et infusions exclusifs (50g ch…" at bounding box center [360, 149] width 351 height 15
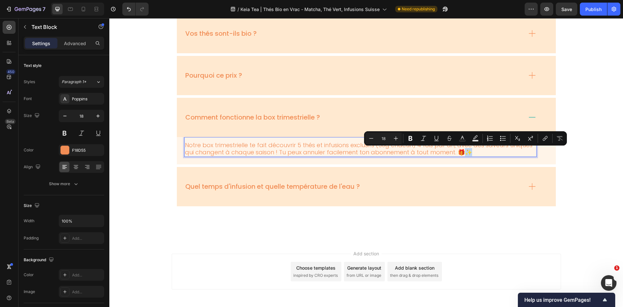
click at [489, 152] on p "Notre box trimestrielle te fait découvrir 5 thés et infusions exclusifs (50g ch…" at bounding box center [360, 149] width 351 height 15
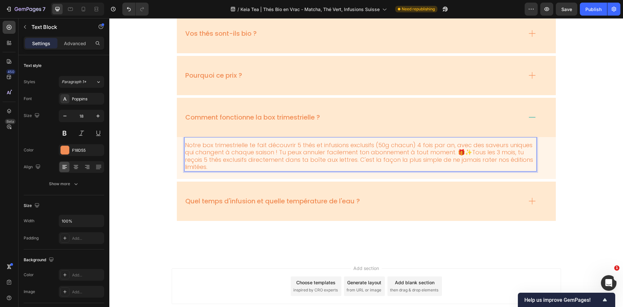
click at [220, 159] on p "Notre box trimestrielle te fait découvrir 5 thés et infusions exclusifs (50g ch…" at bounding box center [360, 156] width 351 height 29
drag, startPoint x: 468, startPoint y: 153, endPoint x: 277, endPoint y: 154, distance: 190.9
click at [277, 154] on p "Notre box trimestrielle te fait découvrir 5 thés et infusions exclusifs (50g ch…" at bounding box center [360, 156] width 351 height 29
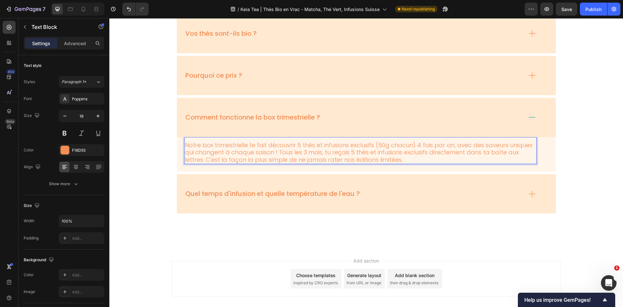
click at [423, 160] on p "Notre box trimestrielle te fait découvrir 5 thés et infusions exclusifs (50g ch…" at bounding box center [360, 153] width 351 height 22
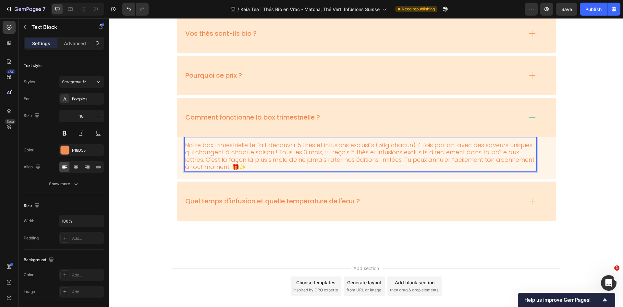
click at [185, 145] on p "Notre box trimestrielle te fait découvrir 5 thés et infusions exclusifs (50g ch…" at bounding box center [360, 156] width 351 height 29
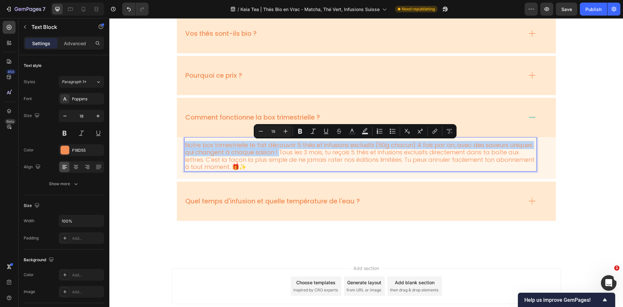
drag, startPoint x: 183, startPoint y: 144, endPoint x: 278, endPoint y: 151, distance: 94.7
click at [278, 151] on p "Notre box trimestrielle te fait découvrir 5 thés et infusions exclusifs (50g ch…" at bounding box center [360, 156] width 351 height 29
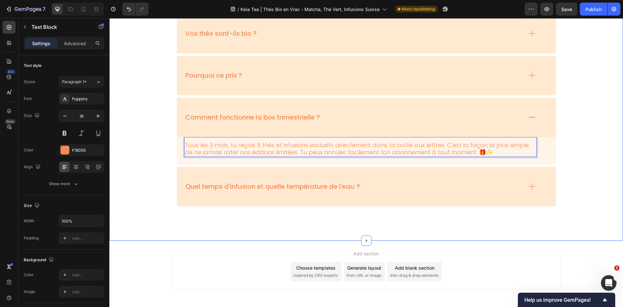
click at [577, 147] on div "FAQs Heading Vos thés sont-ils bio ? Pourquoi ce prix ? Comment fonctionne la b…" at bounding box center [366, 90] width 501 height 232
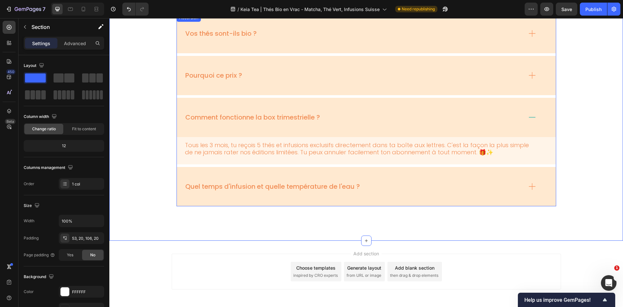
click at [288, 188] on p "Quel temps d'infusion et quelle température de l'eau ?" at bounding box center [272, 186] width 175 height 8
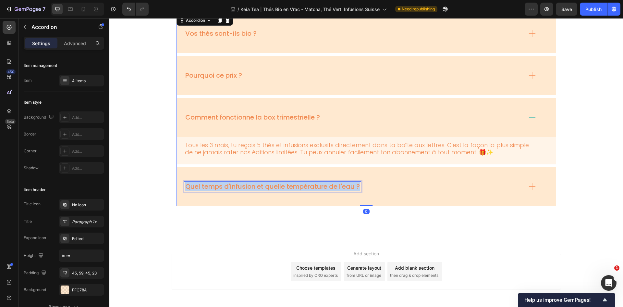
click at [288, 188] on p "Quel temps d'infusion et quelle température de l'eau ?" at bounding box center [272, 186] width 175 height 8
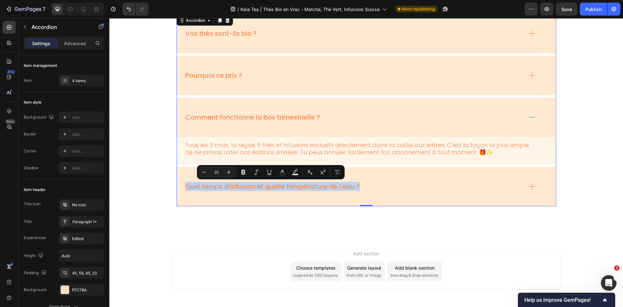
click at [269, 183] on p "Quel temps d'infusion et quelle température de l'eau ?" at bounding box center [272, 186] width 175 height 8
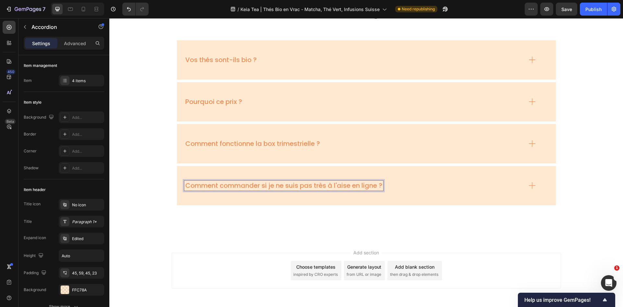
scroll to position [2181, 0]
click at [452, 188] on div "Comment commander si je ne suis pas très à l'aise en ligne ?" at bounding box center [353, 187] width 338 height 10
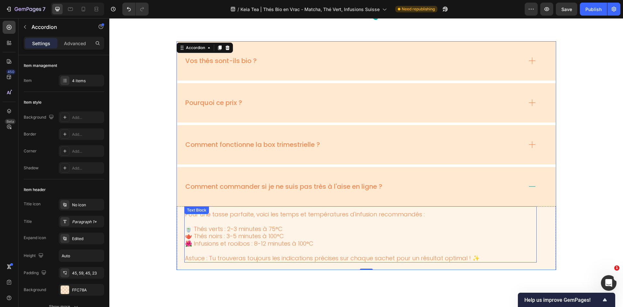
click at [326, 221] on p at bounding box center [360, 221] width 351 height 7
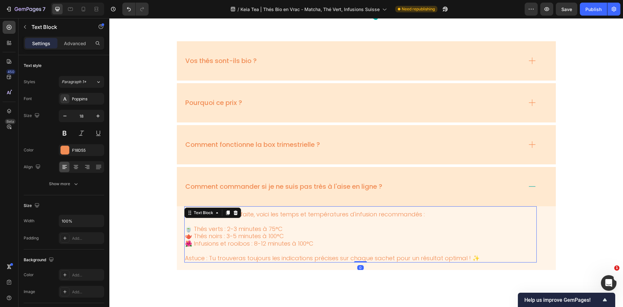
click at [326, 221] on p at bounding box center [360, 221] width 351 height 7
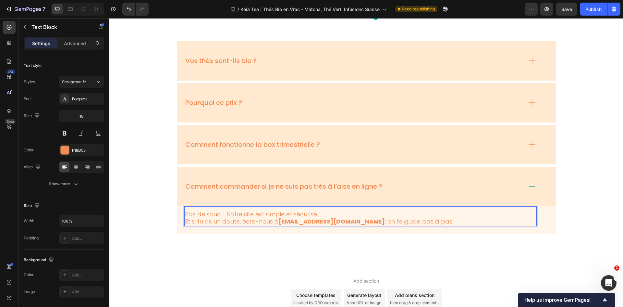
click at [286, 223] on strong "contact@keiatea.ch" at bounding box center [332, 221] width 106 height 8
click at [351, 221] on p "Pas de souci ! Notre site est simple et sécurisé. Et si tu as un doute, écris-n…" at bounding box center [360, 218] width 351 height 15
click at [413, 219] on p "Pas de souci ! Notre site est simple et sécurisé. Et si tu as un doute, écris-n…" at bounding box center [360, 218] width 351 height 15
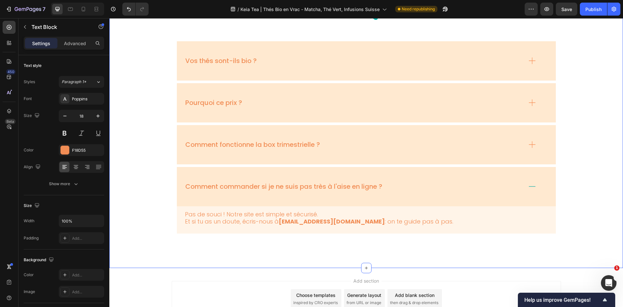
click at [505, 248] on div "FAQs Heading Vos thés sont-ils bio ? Pourquoi ce prix ? Comment fonctionne la b…" at bounding box center [366, 126] width 514 height 284
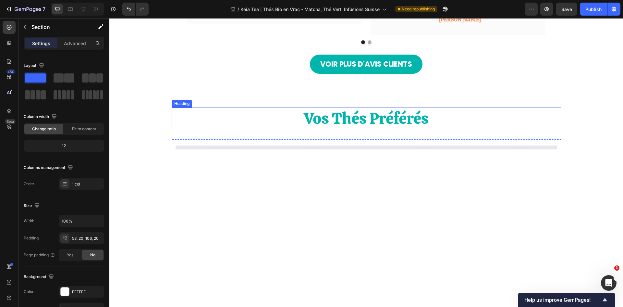
scroll to position [406, 0]
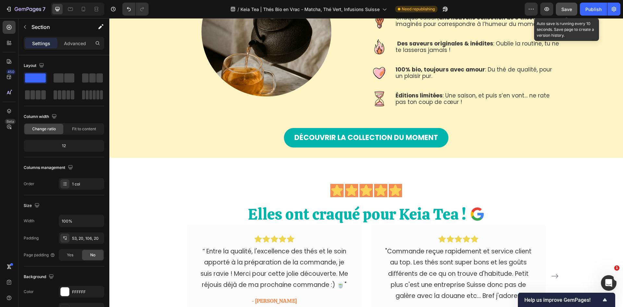
click at [568, 9] on span "Save" at bounding box center [567, 9] width 11 height 6
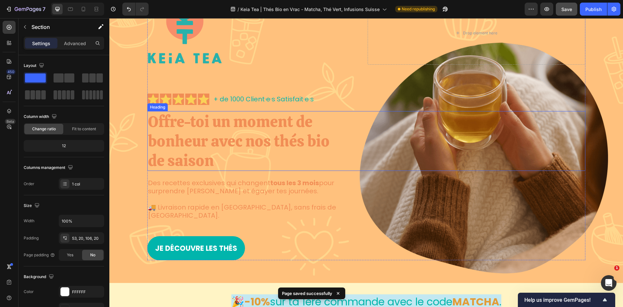
scroll to position [130, 0]
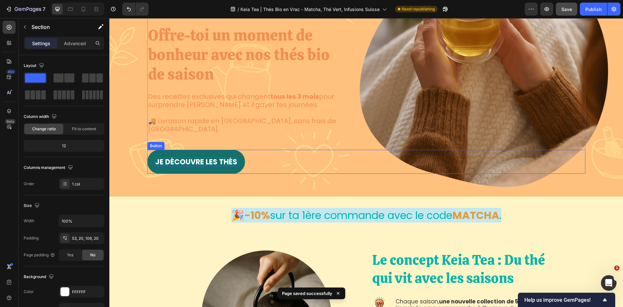
click at [196, 157] on p "Je Découvre les thés" at bounding box center [196, 161] width 82 height 9
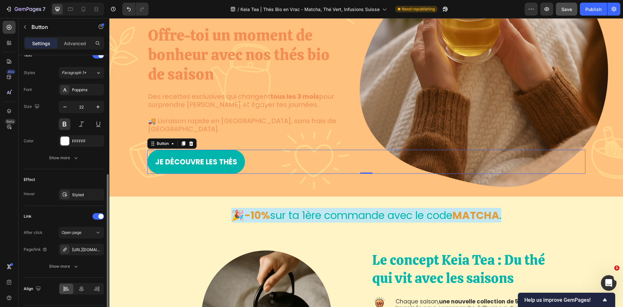
scroll to position [246, 0]
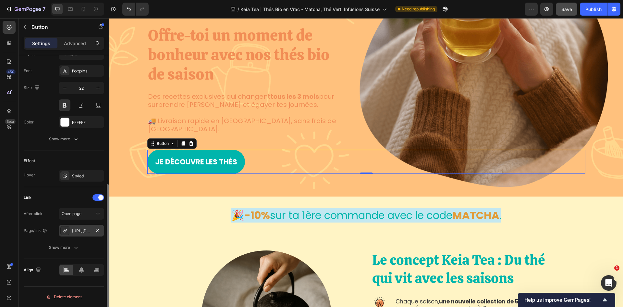
click at [88, 231] on div "https://keiatea.ch/all?sort_by=best-selling" at bounding box center [81, 231] width 19 height 6
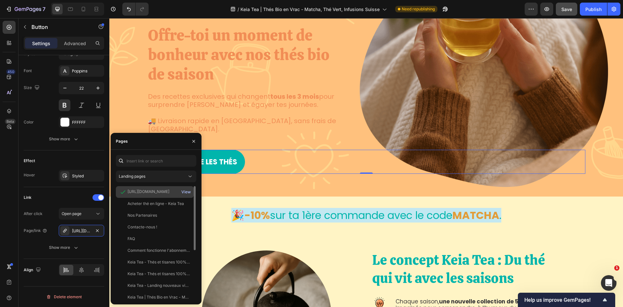
click at [188, 190] on div "View" at bounding box center [186, 192] width 9 height 6
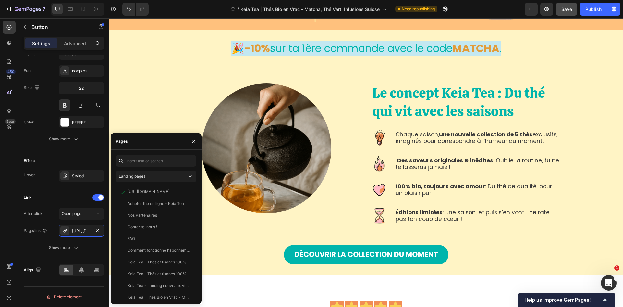
scroll to position [357, 0]
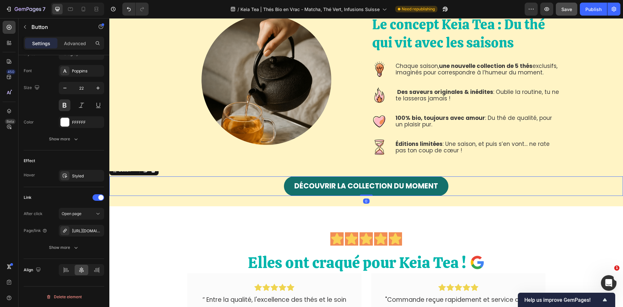
click at [365, 195] on div "DÉCOUVRIR lA COLLECTION DU MOMENT Button 0" at bounding box center [366, 185] width 514 height 19
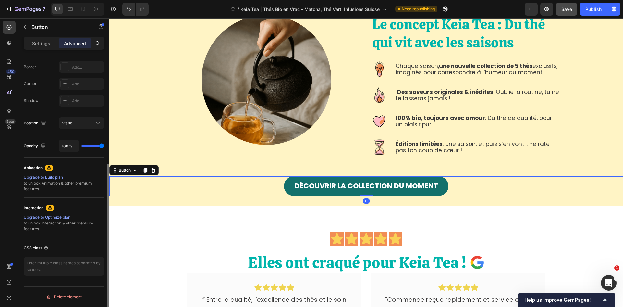
scroll to position [181, 0]
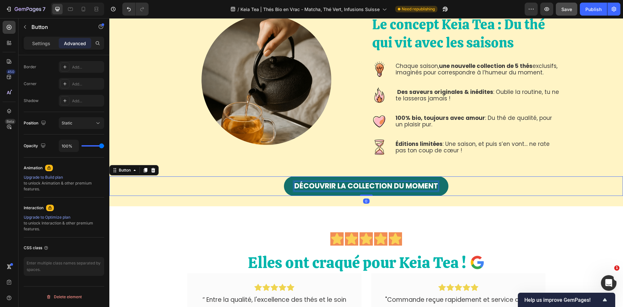
click at [355, 187] on p "DÉCOUVRIR lA COLLECTION DU MOMENT" at bounding box center [367, 186] width 144 height 9
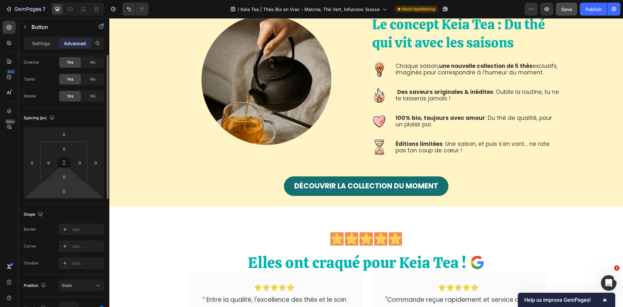
scroll to position [0, 0]
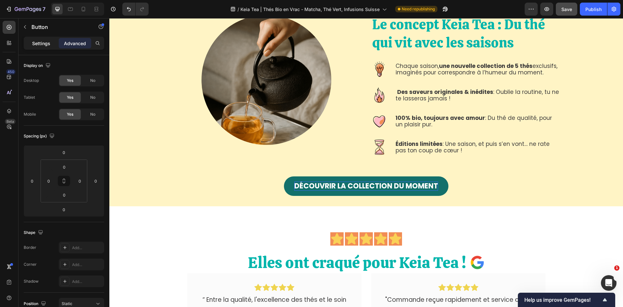
click at [33, 42] on p "Settings" at bounding box center [41, 43] width 18 height 7
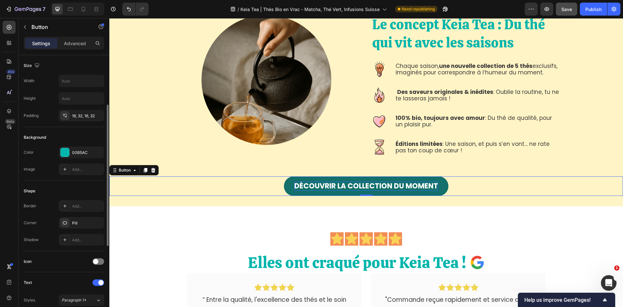
scroll to position [195, 0]
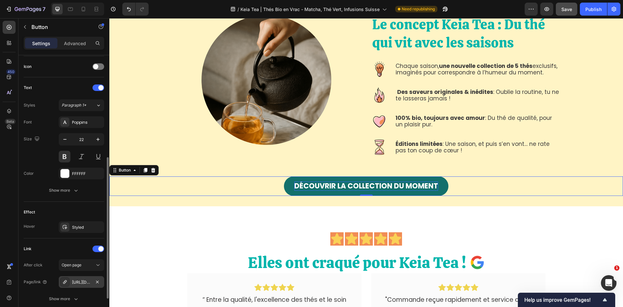
click at [87, 285] on div "[URL][DOMAIN_NAME]" at bounding box center [81, 282] width 19 height 6
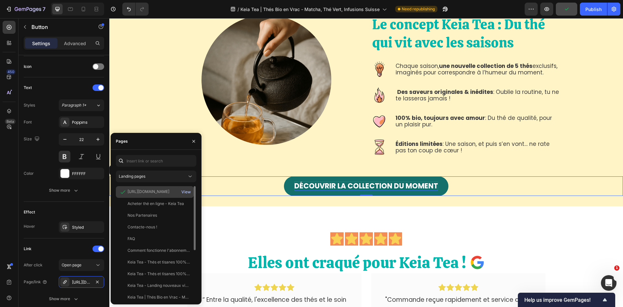
click at [188, 191] on div "View" at bounding box center [186, 192] width 9 height 6
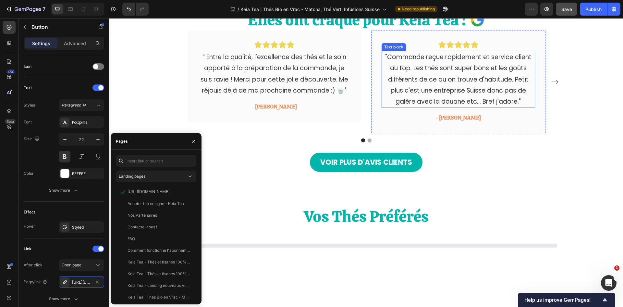
scroll to position [649, 0]
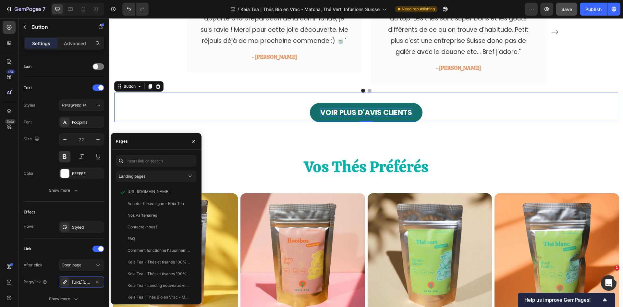
click at [349, 113] on p "VOIR PLUS D'AVIS CLIENTS" at bounding box center [366, 112] width 92 height 9
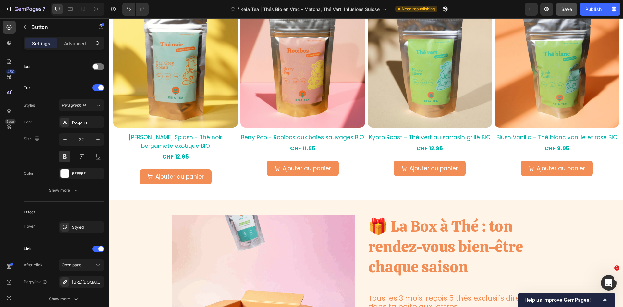
scroll to position [844, 0]
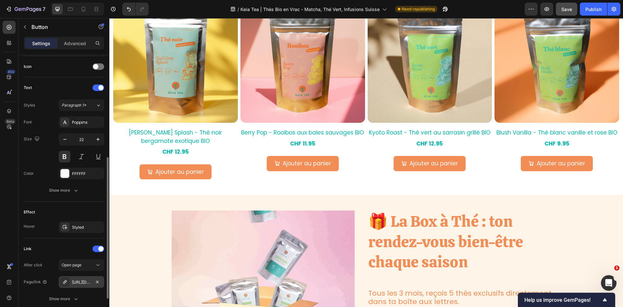
click at [85, 283] on div "[URL][DOMAIN_NAME]," at bounding box center [81, 282] width 19 height 6
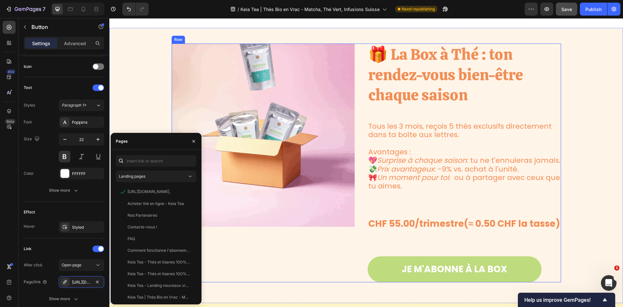
scroll to position [1104, 0]
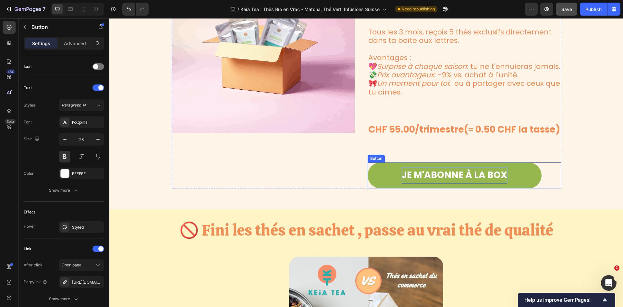
click at [433, 182] on p "JE M'ABONNE À LA BOX" at bounding box center [455, 175] width 106 height 16
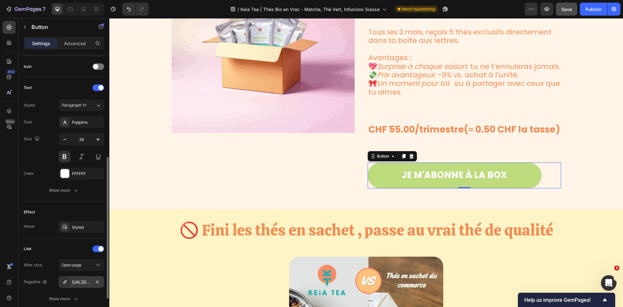
click at [82, 280] on div "https://keiatea.ch/box-a-the-les-thes-de-la-saison" at bounding box center [81, 282] width 19 height 6
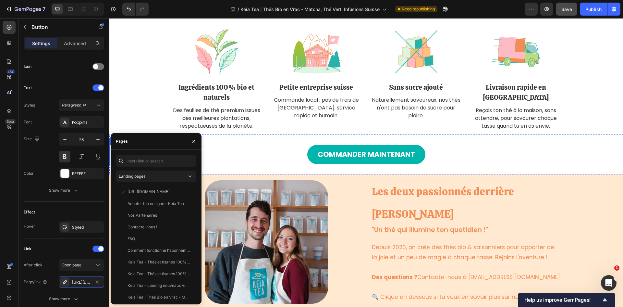
scroll to position [1624, 0]
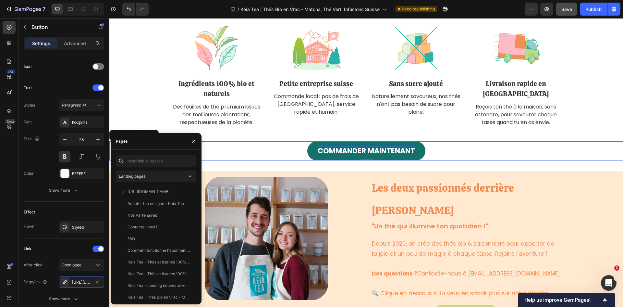
click at [344, 153] on p "Commander maintenant" at bounding box center [366, 150] width 97 height 9
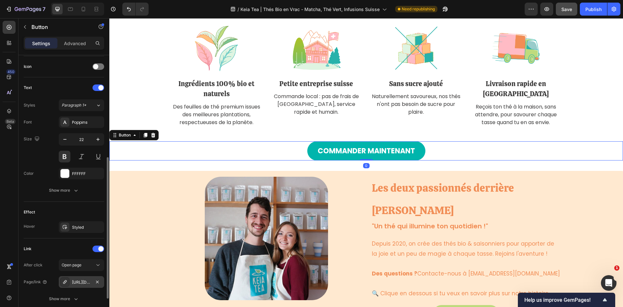
click at [76, 282] on div "https://keiatea.ch/all?sort_by=best-selling" at bounding box center [81, 282] width 19 height 6
click at [83, 8] on icon at bounding box center [83, 9] width 6 height 6
type input "210"
type input "40"
type input "13"
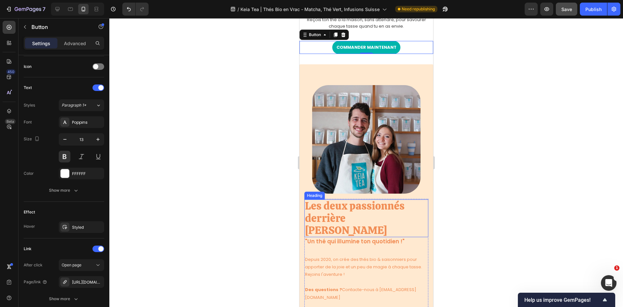
scroll to position [1982, 0]
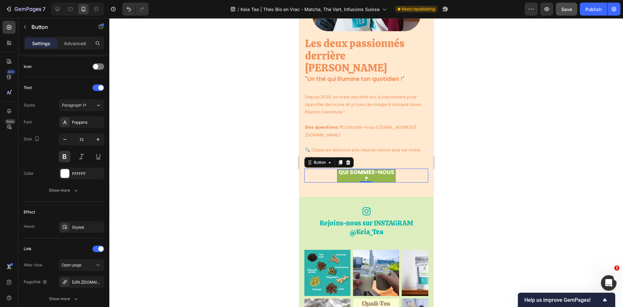
click at [374, 168] on span "QUI SOMMES-NOUS ?" at bounding box center [366, 175] width 56 height 15
click at [81, 282] on div "[URL][DOMAIN_NAME]" at bounding box center [81, 282] width 19 height 6
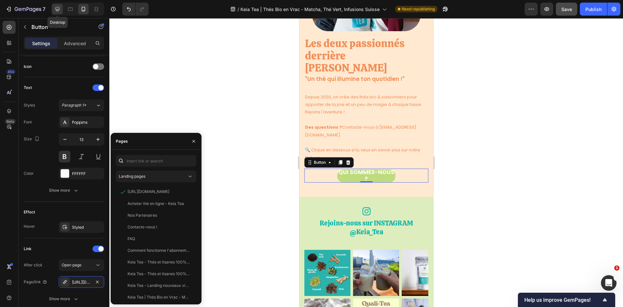
click at [56, 11] on icon at bounding box center [57, 9] width 6 height 6
type input "Auto"
type input "22"
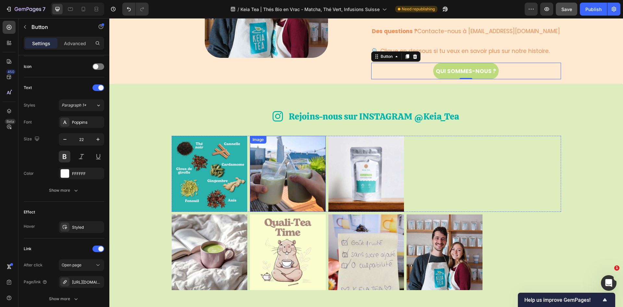
scroll to position [1955, 0]
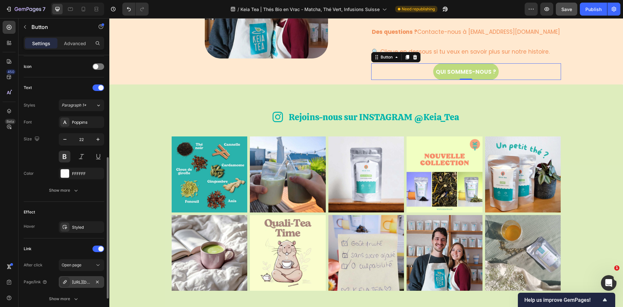
click at [80, 283] on div "[URL][DOMAIN_NAME]" at bounding box center [81, 282] width 19 height 6
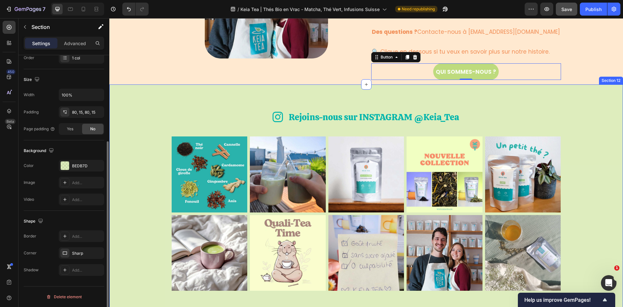
click at [263, 89] on div "Icon Rejoins-nous sur INSTAGRAM @Keia_Tea Heading Row Row Image Image Image Ima…" at bounding box center [366, 201] width 514 height 235
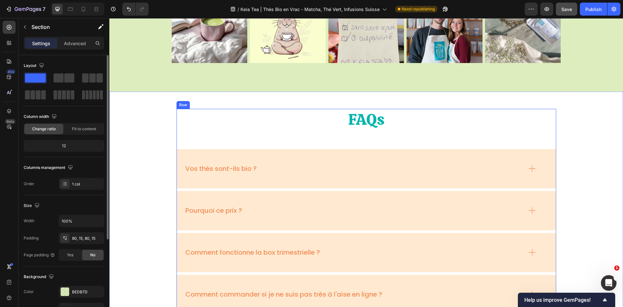
scroll to position [2168, 0]
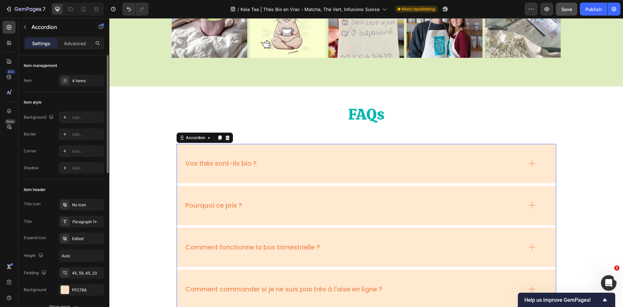
click at [294, 154] on div "Vos thés sont-ils bio ?" at bounding box center [366, 163] width 379 height 39
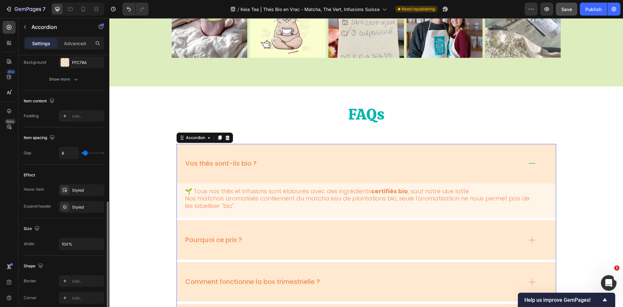
scroll to position [292, 0]
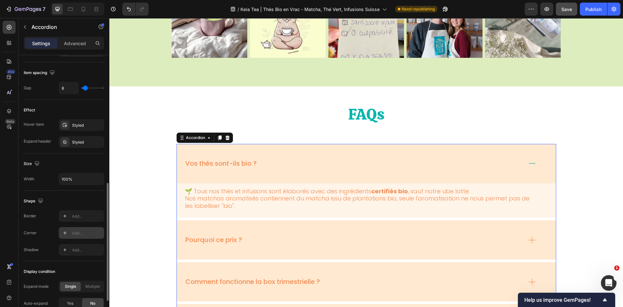
click at [79, 234] on div "Add..." at bounding box center [87, 233] width 31 height 6
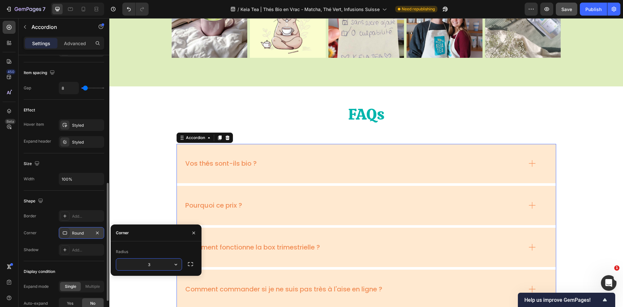
type input "30"
click at [79, 249] on div "Add..." at bounding box center [87, 250] width 31 height 6
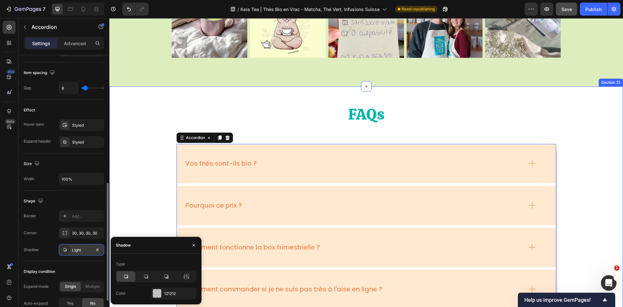
click at [149, 136] on div "FAQs Heading Vos thés sont-ils bio ? Pourquoi ce prix ? Comment fonctionne la b…" at bounding box center [366, 206] width 501 height 205
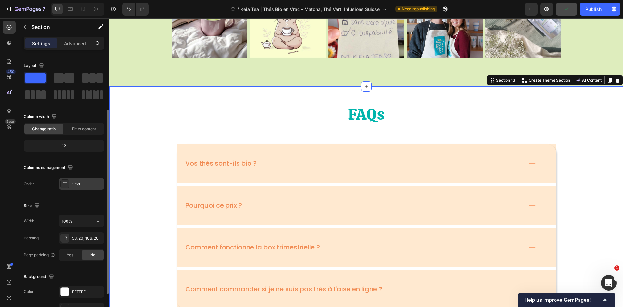
scroll to position [126, 0]
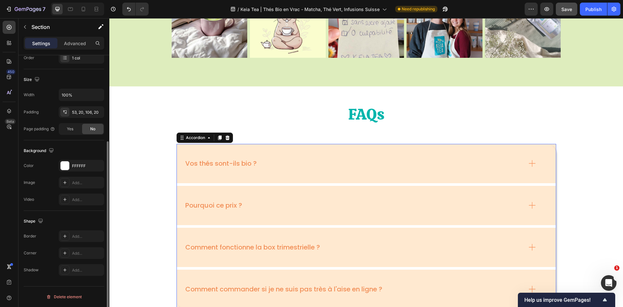
click at [296, 157] on div "Vos thés sont-ils bio ?" at bounding box center [366, 163] width 379 height 39
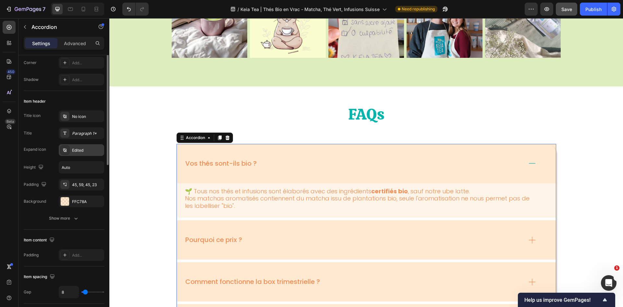
scroll to position [23, 0]
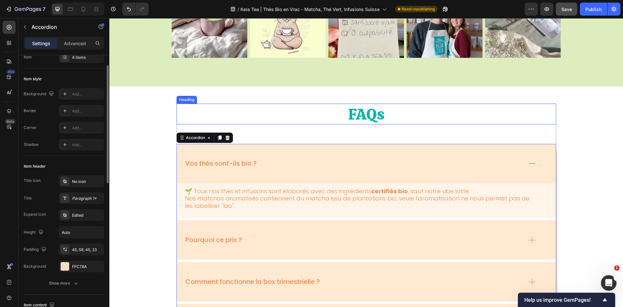
click at [177, 111] on h2 "FAQs" at bounding box center [367, 114] width 380 height 21
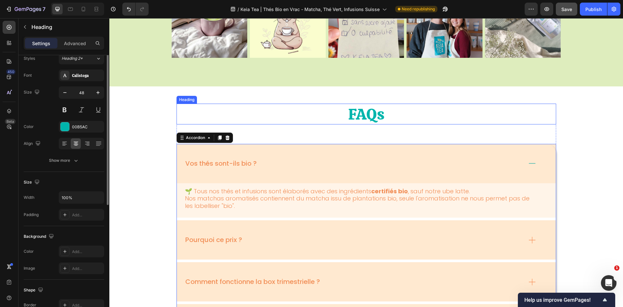
scroll to position [0, 0]
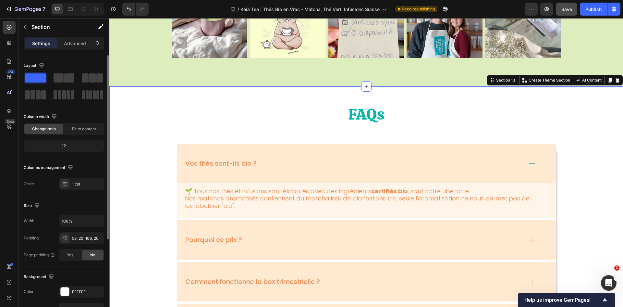
click at [135, 132] on div "FAQs Heading Vos thés sont-ils bio ? 🌱 Tous nos thés et infusions sont élaborés…" at bounding box center [366, 224] width 501 height 240
click at [125, 6] on button "Undo/Redo" at bounding box center [128, 9] width 13 height 13
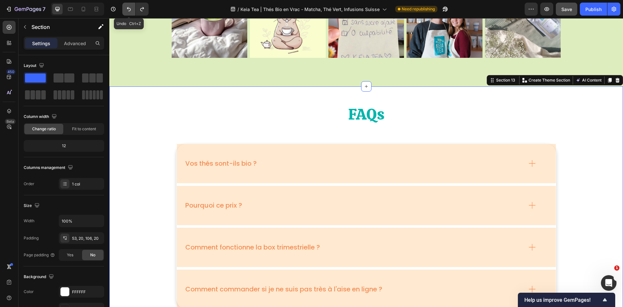
click at [125, 6] on button "Undo/Redo" at bounding box center [128, 9] width 13 height 13
click at [157, 160] on div "FAQs Heading Vos thés sont-ils bio ? Pourquoi ce prix ? Comment fonctionne la b…" at bounding box center [366, 206] width 501 height 205
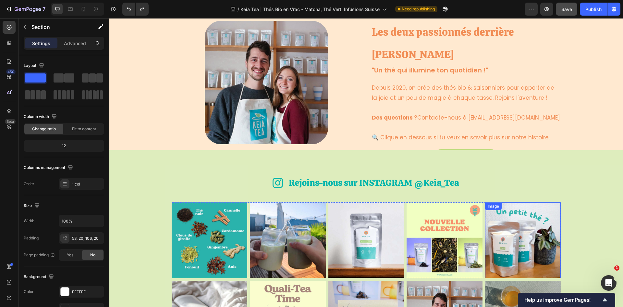
scroll to position [1786, 0]
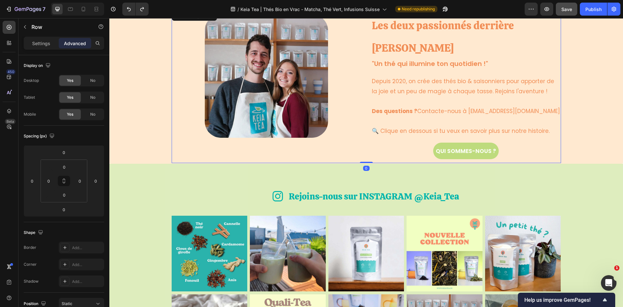
click at [365, 128] on div "Image Row Les deux passionnés derrière Keia Tea Heading "Un thé qui illumine to…" at bounding box center [367, 86] width 390 height 154
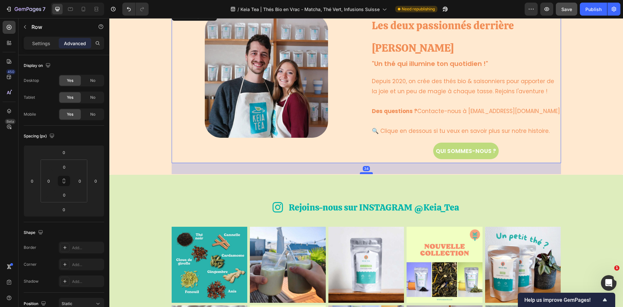
drag, startPoint x: 365, startPoint y: 143, endPoint x: 365, endPoint y: 154, distance: 11.0
click at [365, 172] on div at bounding box center [366, 173] width 13 height 2
type input "34"
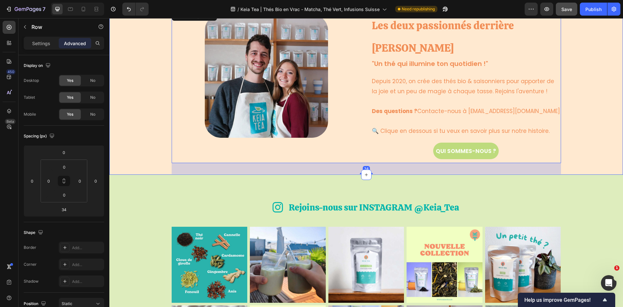
click at [600, 106] on div "Image Row Les deux passionnés derrière Keia Tea Heading "Un thé qui illumine to…" at bounding box center [366, 91] width 504 height 165
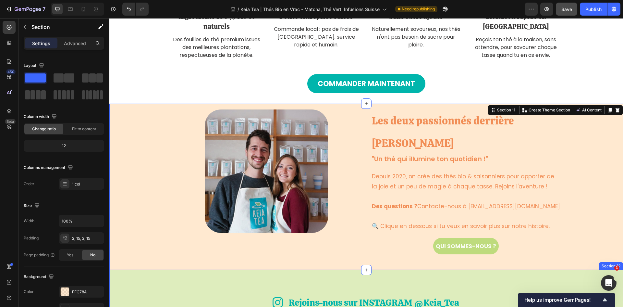
scroll to position [1689, 0]
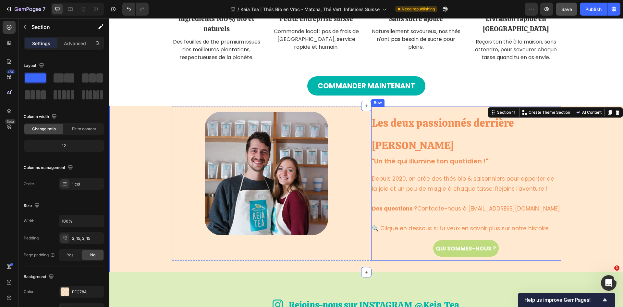
click at [404, 110] on div "Les deux passionnés derrière Keia Tea Heading "Un thé qui illumine ton quotidie…" at bounding box center [466, 184] width 190 height 154
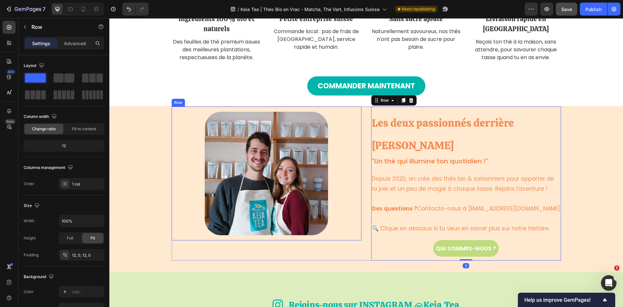
click at [356, 108] on div "Image Row" at bounding box center [267, 174] width 190 height 134
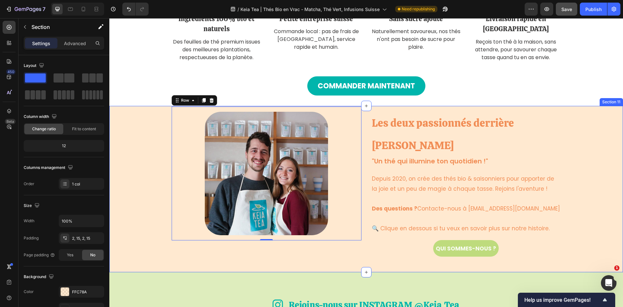
click at [597, 118] on div "Image Row 0 Les deux passionnés derrière Keia Tea Heading "Un thé qui illumine …" at bounding box center [366, 189] width 504 height 165
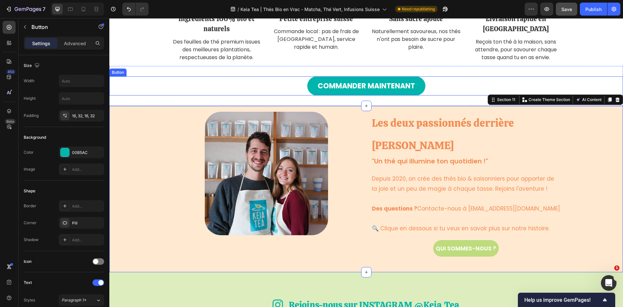
click at [266, 90] on div "Commander maintenant Button" at bounding box center [366, 85] width 514 height 19
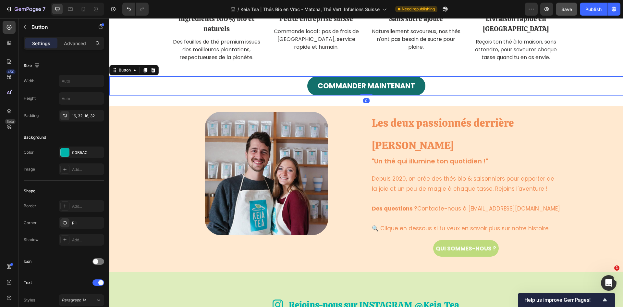
click at [364, 93] on div "Commander maintenant Button 0" at bounding box center [366, 85] width 514 height 19
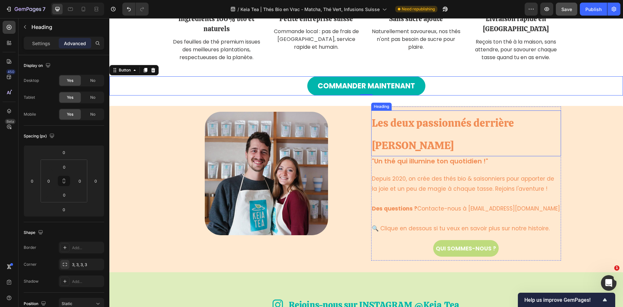
click at [371, 113] on h2 "Les deux passionnés derrière [PERSON_NAME]" at bounding box center [466, 133] width 190 height 46
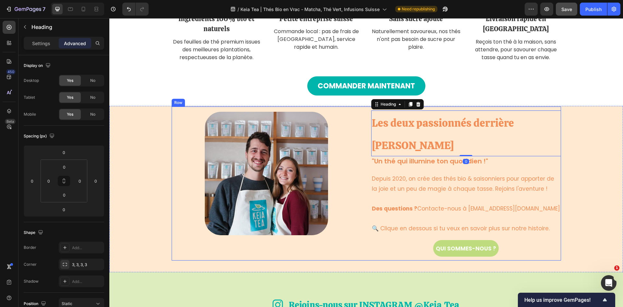
click at [362, 107] on div "Image Row Les deux passionnés derrière Keia Tea Heading 0 "Un thé qui illumine …" at bounding box center [367, 184] width 390 height 154
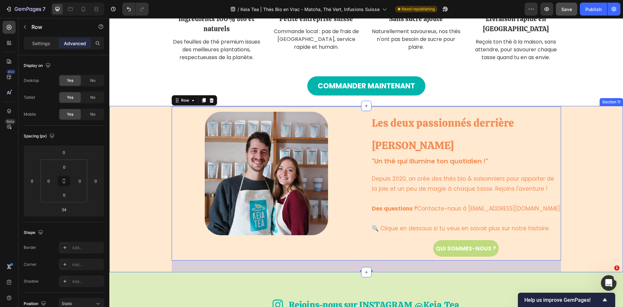
click at [594, 155] on div "Image Row Les deux passionnés derrière Keia Tea Heading "Un thé qui illumine to…" at bounding box center [366, 189] width 504 height 165
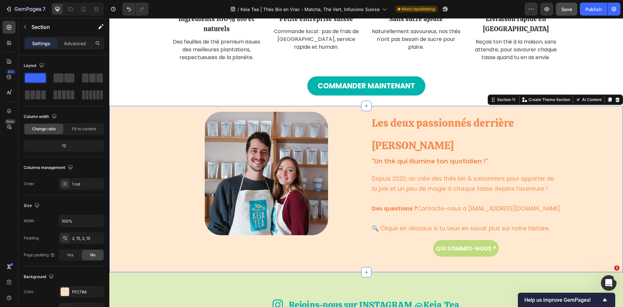
click at [581, 153] on div "Image Row Les deux passionnés derrière Keia Tea Heading "Un thé qui illumine to…" at bounding box center [366, 189] width 504 height 165
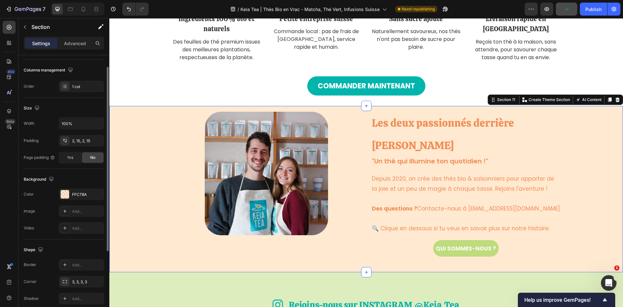
scroll to position [0, 0]
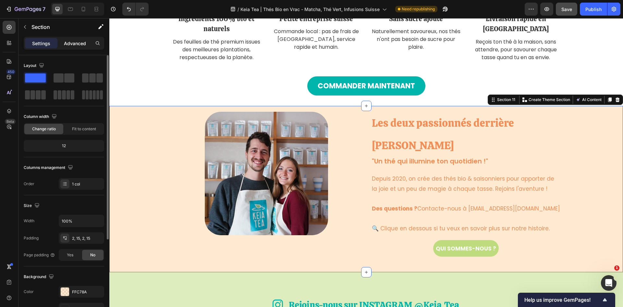
click at [78, 43] on p "Advanced" at bounding box center [75, 43] width 22 height 7
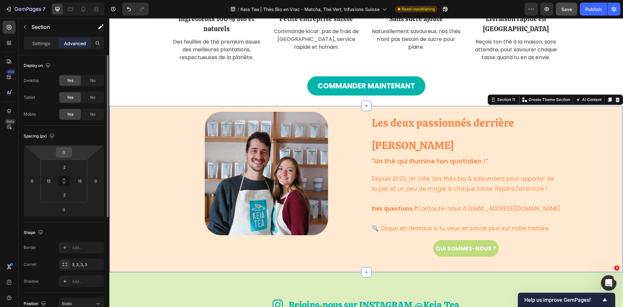
click at [66, 151] on input "0" at bounding box center [63, 152] width 13 height 10
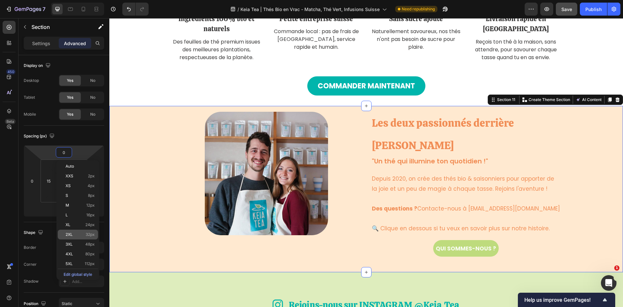
click at [82, 232] on p "2XL 32px" at bounding box center [80, 234] width 29 height 5
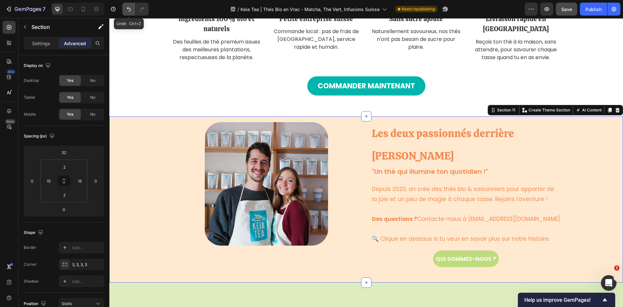
click at [130, 8] on icon "Undo/Redo" at bounding box center [129, 9] width 4 height 4
type input "0"
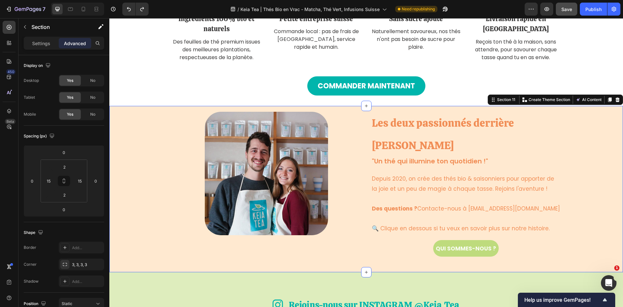
click at [574, 157] on div "Image Row Les deux passionnés derrière Keia Tea Heading "Un thé qui illumine to…" at bounding box center [366, 189] width 504 height 165
click at [66, 165] on input "2" at bounding box center [64, 167] width 13 height 10
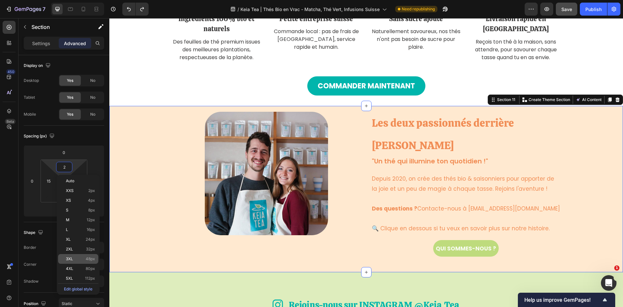
click at [74, 258] on p "3XL 48px" at bounding box center [80, 259] width 29 height 5
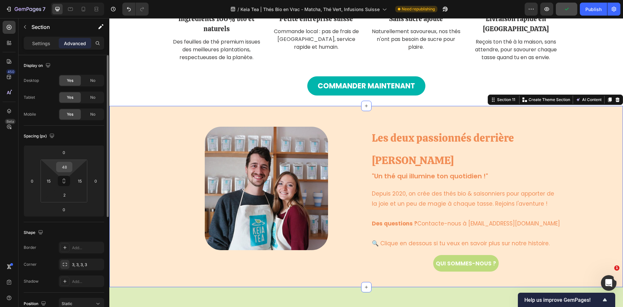
click at [68, 165] on input "48" at bounding box center [64, 167] width 13 height 10
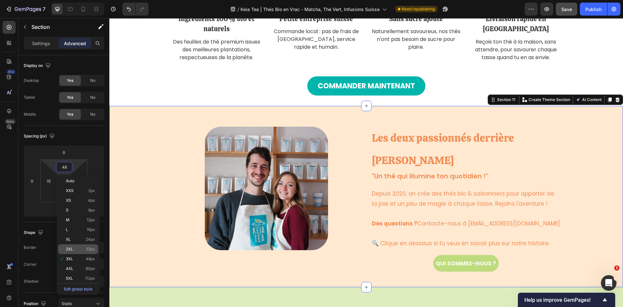
click at [79, 251] on p "2XL 32px" at bounding box center [80, 249] width 29 height 5
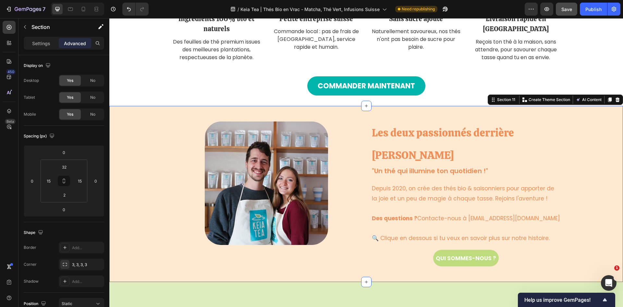
click at [572, 164] on div "Image Row Les deux passionnés derrière Keia Tea Heading "Un thé qui illumine to…" at bounding box center [366, 198] width 504 height 165
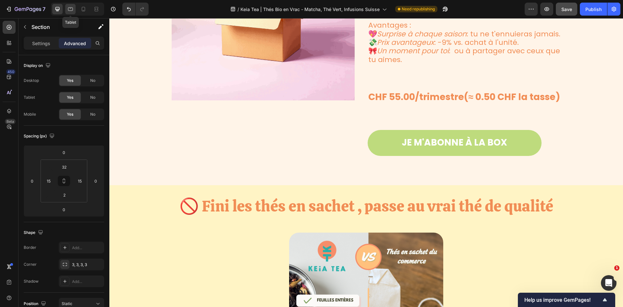
click at [75, 6] on div at bounding box center [70, 9] width 10 height 10
type input "50"
type input "0"
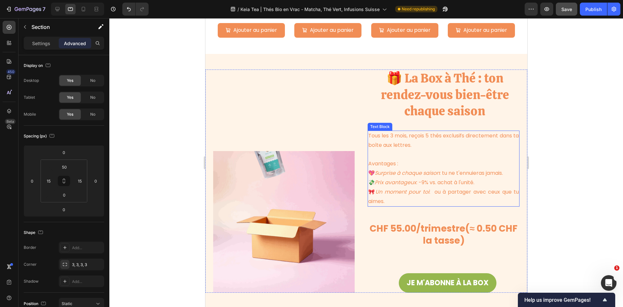
scroll to position [1039, 0]
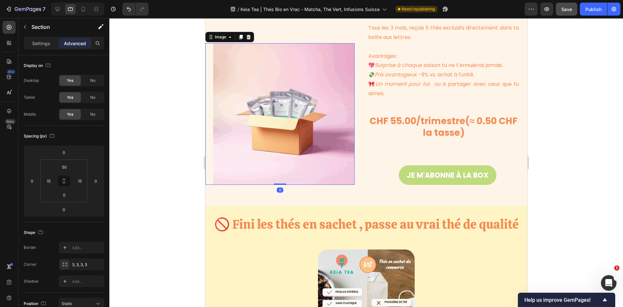
click at [291, 115] on img at bounding box center [284, 114] width 142 height 142
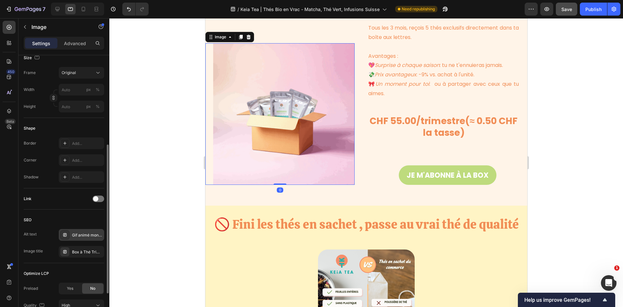
scroll to position [220, 0]
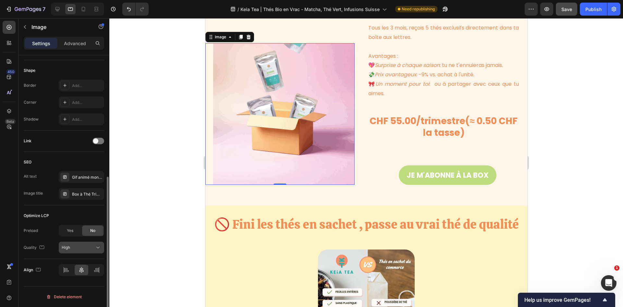
click at [86, 246] on div "High" at bounding box center [78, 248] width 33 height 6
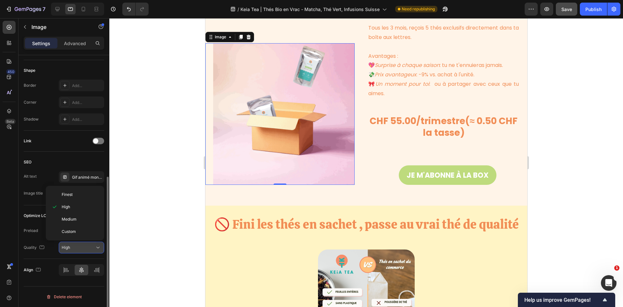
click at [86, 246] on div "High" at bounding box center [78, 248] width 33 height 6
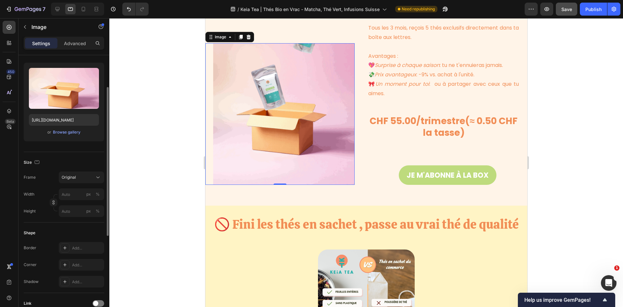
scroll to position [0, 0]
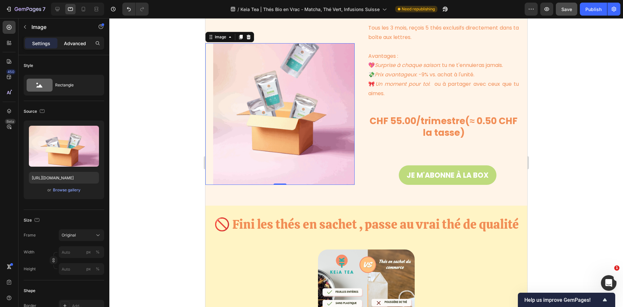
click at [74, 42] on p "Advanced" at bounding box center [75, 43] width 22 height 7
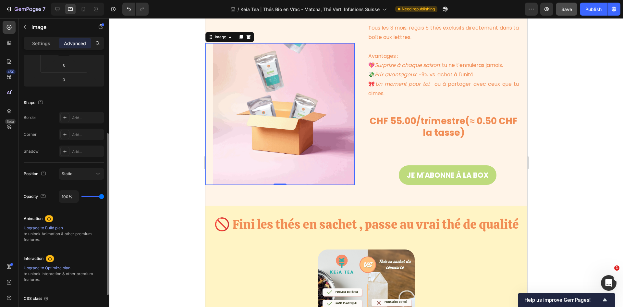
scroll to position [181, 0]
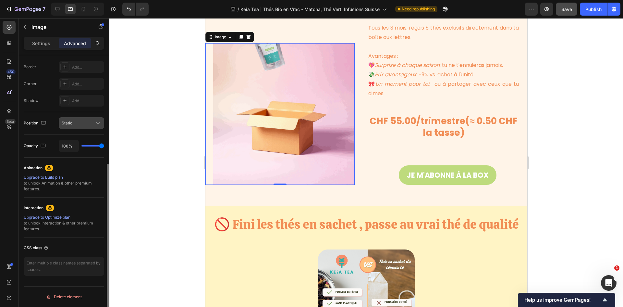
click at [83, 121] on div "Static" at bounding box center [78, 123] width 33 height 6
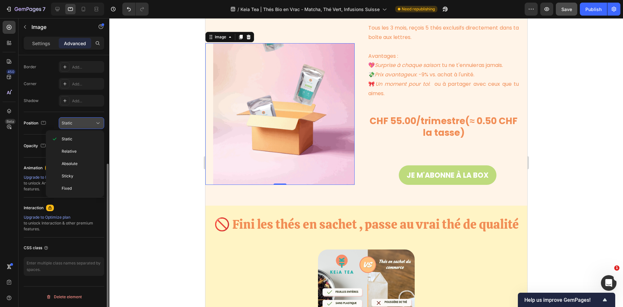
click at [83, 121] on div "Static" at bounding box center [78, 123] width 33 height 6
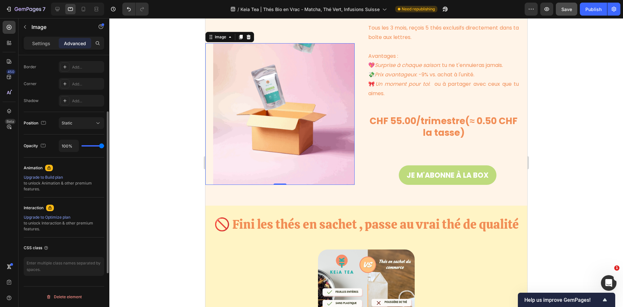
scroll to position [0, 0]
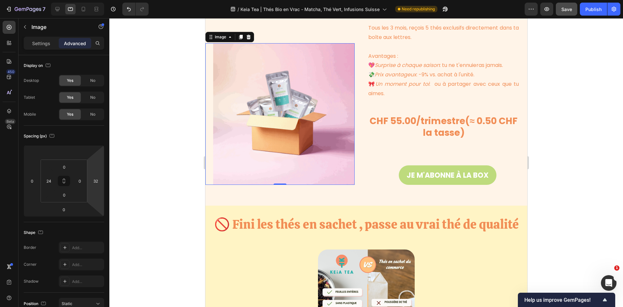
click at [308, 117] on img at bounding box center [284, 114] width 142 height 142
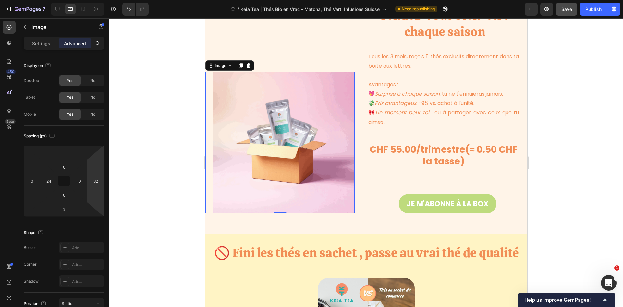
scroll to position [942, 0]
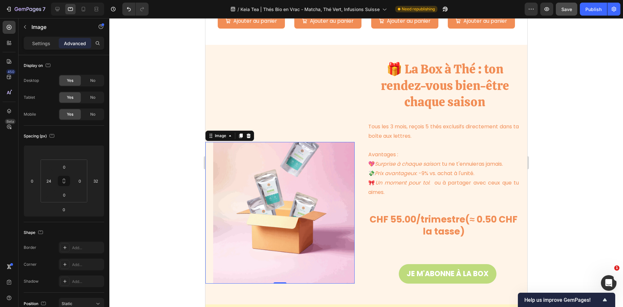
click at [272, 180] on img at bounding box center [284, 213] width 142 height 142
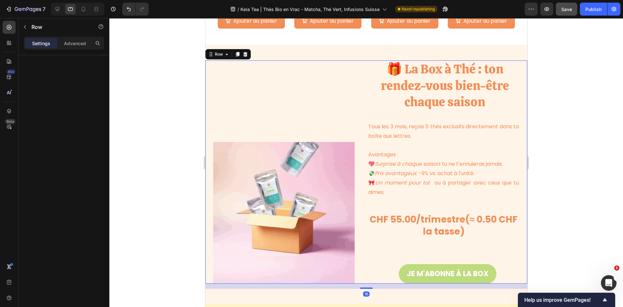
click at [277, 74] on div "Image" at bounding box center [285, 171] width 160 height 223
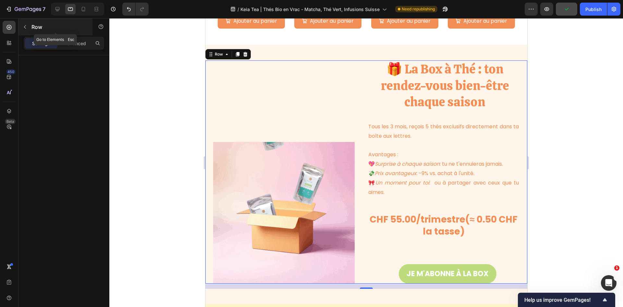
click at [26, 27] on icon "button" at bounding box center [24, 26] width 5 height 5
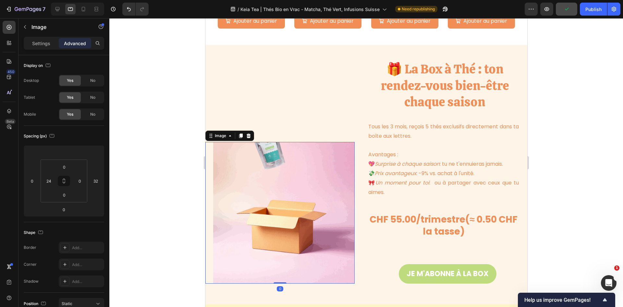
click at [255, 173] on img at bounding box center [284, 213] width 142 height 142
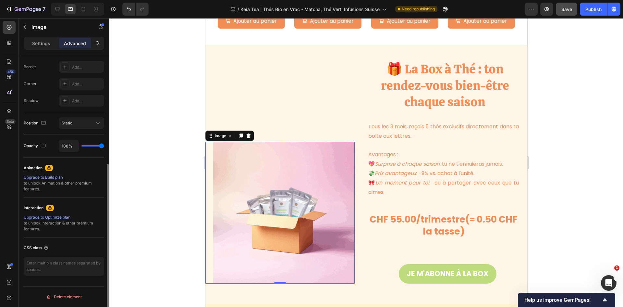
scroll to position [0, 0]
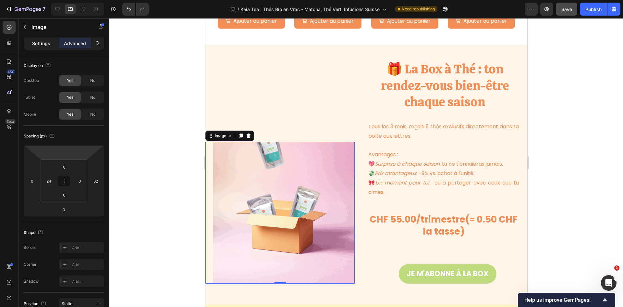
click at [36, 41] on p "Settings" at bounding box center [41, 43] width 18 height 7
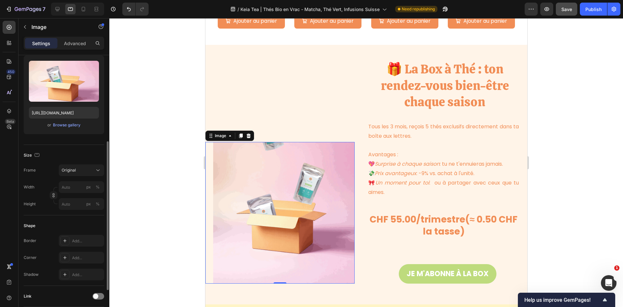
scroll to position [97, 0]
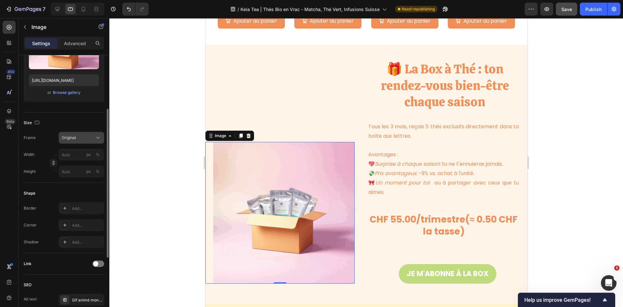
click at [73, 139] on span "Original" at bounding box center [69, 138] width 14 height 6
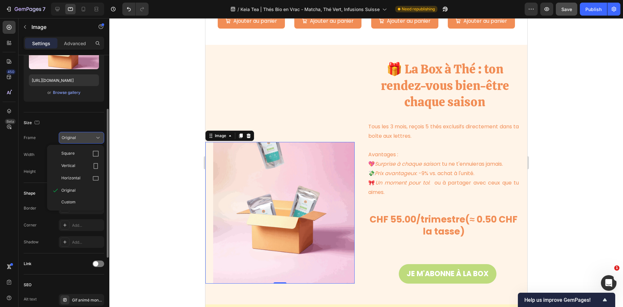
click at [73, 139] on span "Original" at bounding box center [69, 138] width 14 height 6
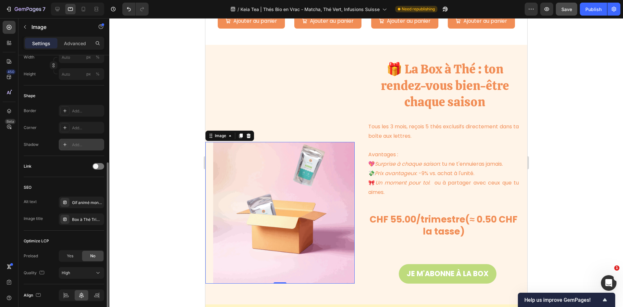
scroll to position [220, 0]
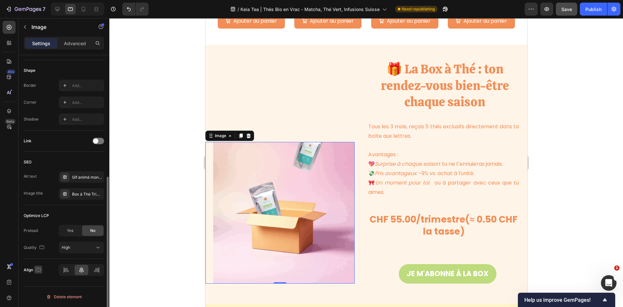
click at [38, 270] on icon "button" at bounding box center [38, 269] width 6 height 6
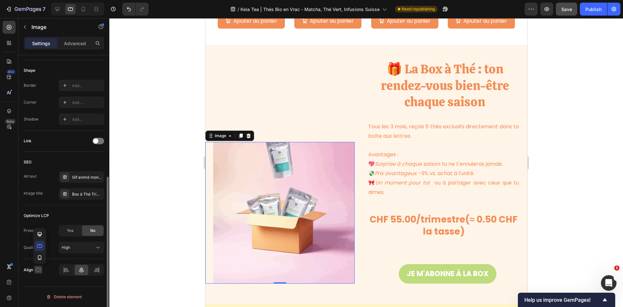
click at [38, 270] on icon "button" at bounding box center [38, 269] width 6 height 6
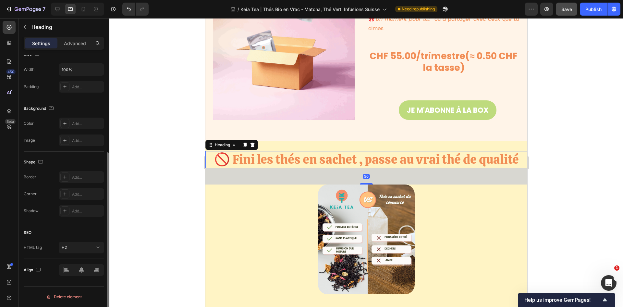
scroll to position [0, 0]
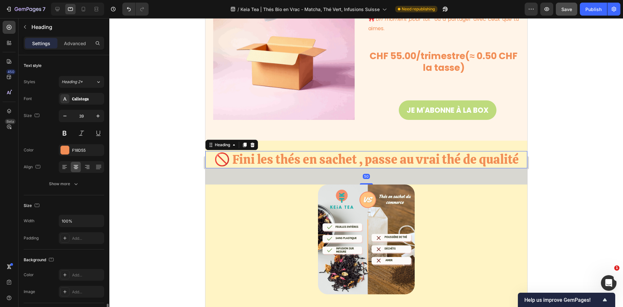
click at [371, 164] on h2 "🚫 Fini les thés en sachet , passe au vrai thé de qualité" at bounding box center [366, 159] width 322 height 17
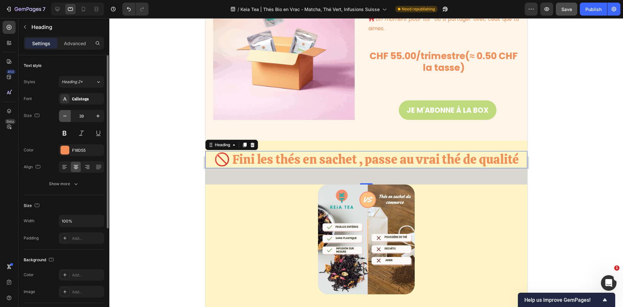
click at [70, 114] on button "button" at bounding box center [65, 116] width 12 height 12
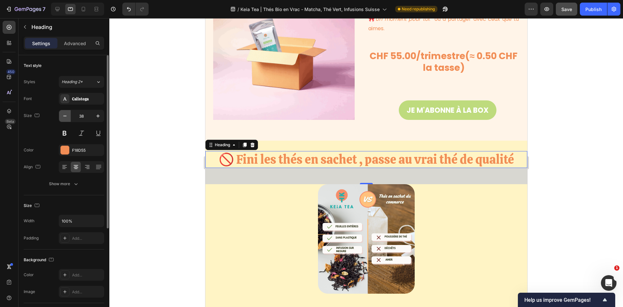
click at [70, 114] on button "button" at bounding box center [65, 116] width 12 height 12
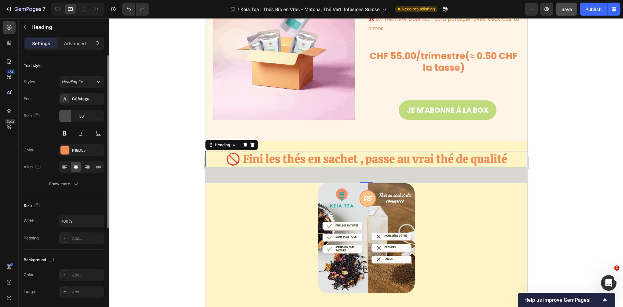
click at [70, 114] on button "button" at bounding box center [65, 116] width 12 height 12
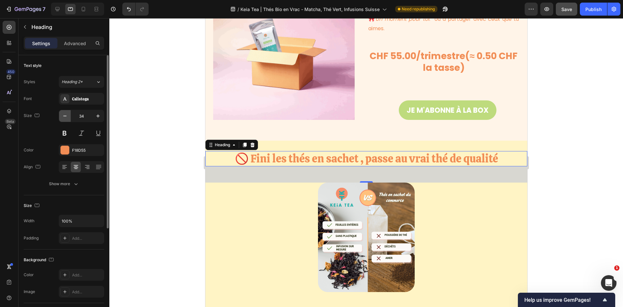
click at [70, 114] on button "button" at bounding box center [65, 116] width 12 height 12
type input "32"
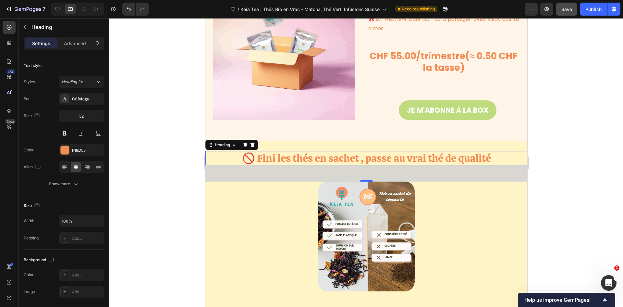
click at [144, 128] on div at bounding box center [366, 162] width 514 height 289
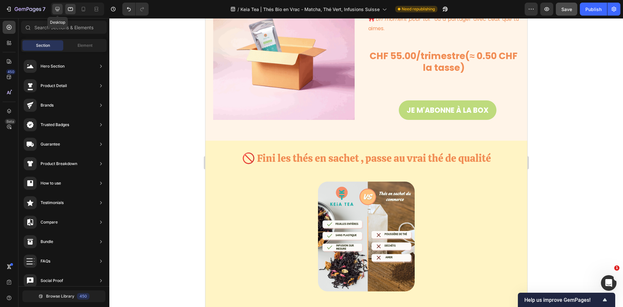
click at [61, 9] on icon at bounding box center [57, 9] width 6 height 6
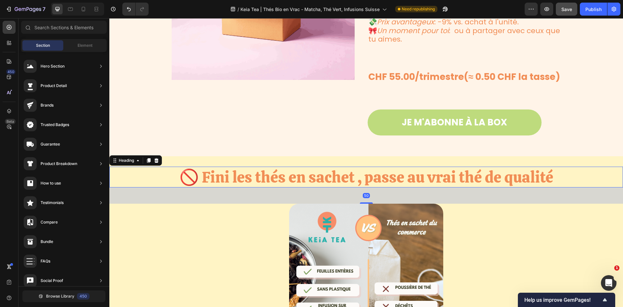
click at [283, 187] on h2 "🚫 Fini les thés en sachet , passe au vrai thé de qualité" at bounding box center [366, 177] width 514 height 21
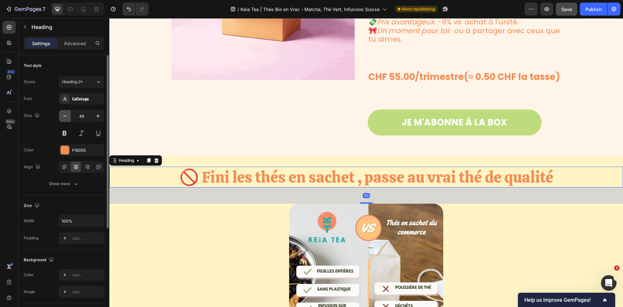
click at [69, 119] on button "button" at bounding box center [65, 116] width 12 height 12
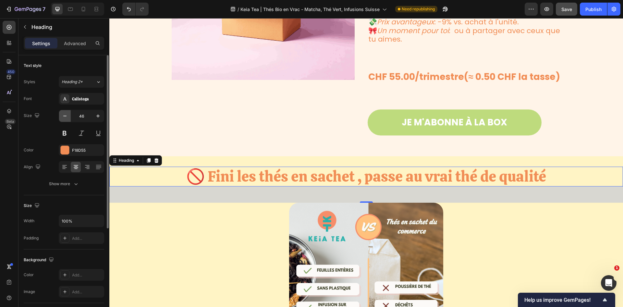
click at [69, 119] on button "button" at bounding box center [65, 116] width 12 height 12
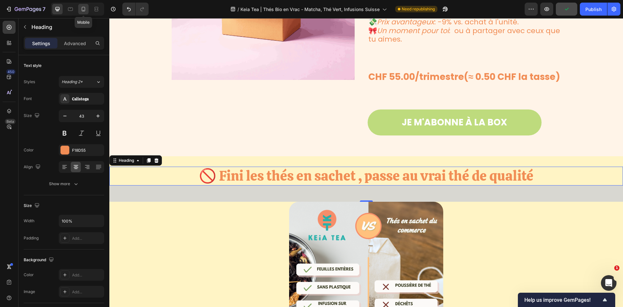
click at [83, 6] on div at bounding box center [83, 9] width 10 height 10
type input "28"
type input "329"
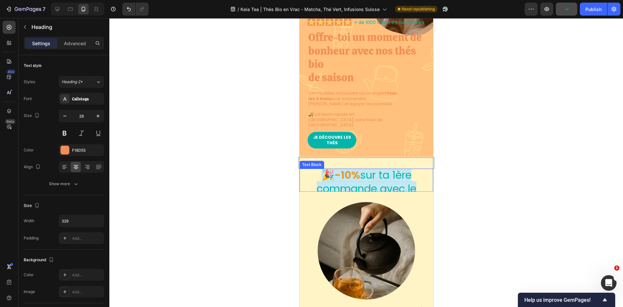
scroll to position [65, 0]
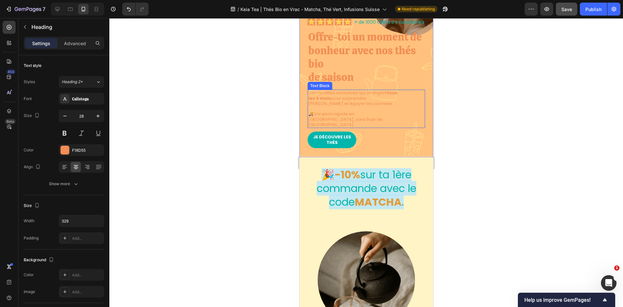
click at [370, 105] on p "Des recettes exclusives qui changent tous les 3 mois pour surprendre tes papill…" at bounding box center [354, 98] width 93 height 16
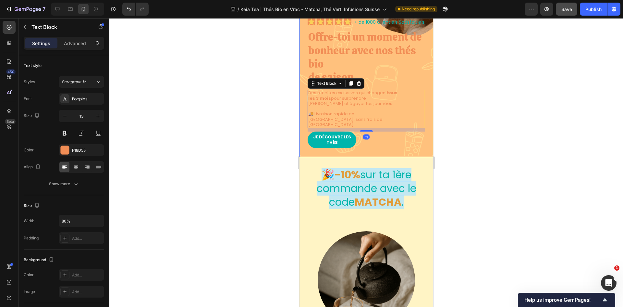
click at [454, 111] on div at bounding box center [366, 162] width 514 height 289
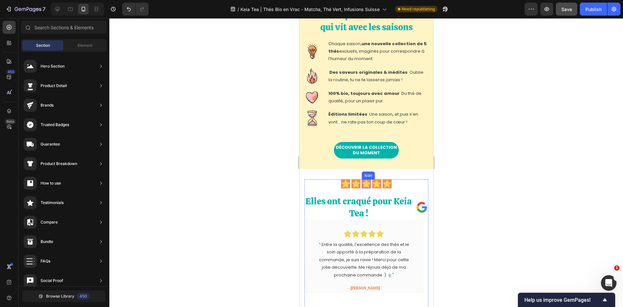
scroll to position [487, 0]
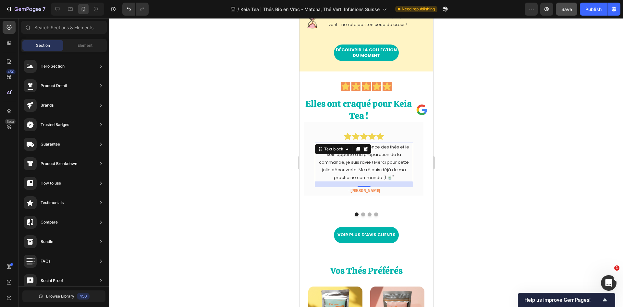
click at [375, 175] on p "“ Entre la qualité, l'excellence des thés et le soin apporté à la préparation d…" at bounding box center [363, 162] width 97 height 38
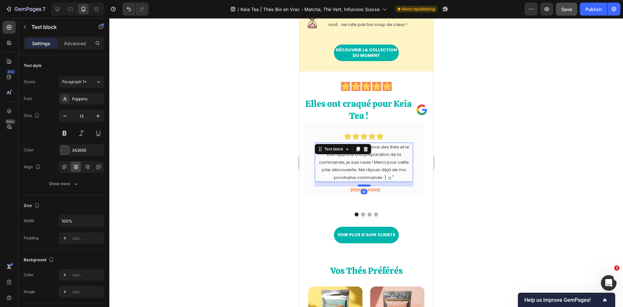
click at [365, 186] on div at bounding box center [364, 185] width 13 height 2
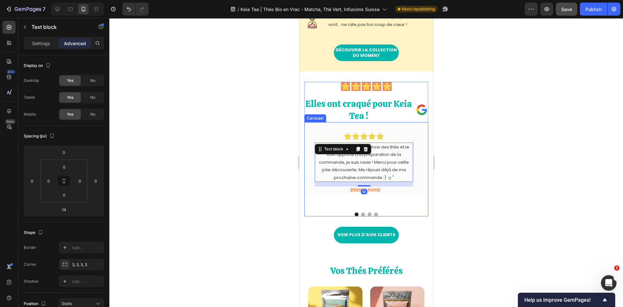
click at [393, 201] on div "Icon Icon Icon Icon Icon Row “ Entre la qualité, l'excellence des thés et le so…" at bounding box center [363, 167] width 119 height 90
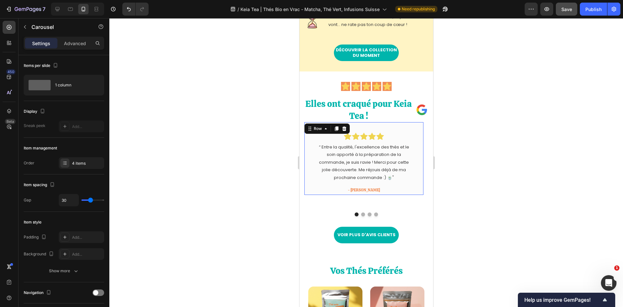
click at [420, 172] on div "Icon Icon Icon Icon Icon Row “ Entre la qualité, l'excellence des thés et le so…" at bounding box center [363, 158] width 119 height 73
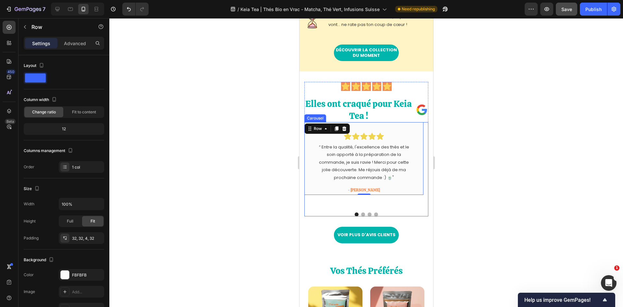
click at [369, 200] on div "Icon Icon Icon Icon Icon Row “ Entre la qualité, l'excellence des thés et le so…" at bounding box center [363, 167] width 119 height 90
click at [413, 183] on div "Icon Icon Icon Icon Icon Row “ Entre la qualité, l'excellence des thés et le so…" at bounding box center [364, 162] width 98 height 61
click at [71, 47] on div "Advanced" at bounding box center [75, 43] width 32 height 10
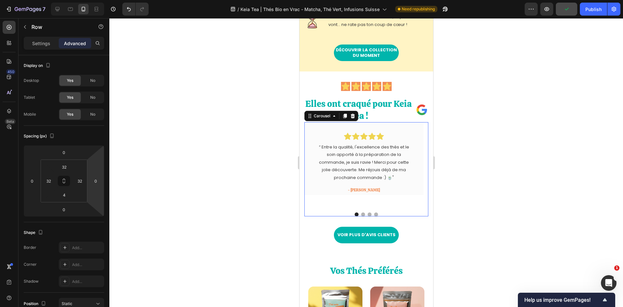
click at [353, 202] on div "Icon Icon Icon Icon Icon Row “ Entre la qualité, l'excellence des thés et le so…" at bounding box center [363, 167] width 119 height 90
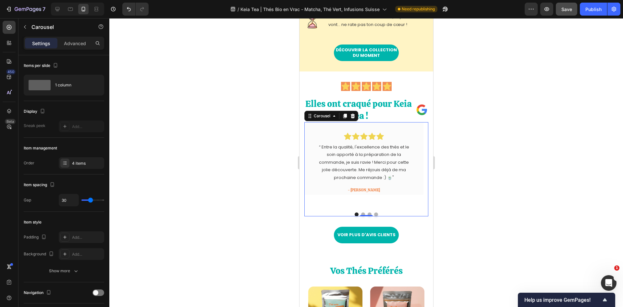
click at [421, 200] on div "Icon Icon Icon Icon Icon Row “ Entre la qualité, l'excellence des thés et le so…" at bounding box center [363, 167] width 119 height 90
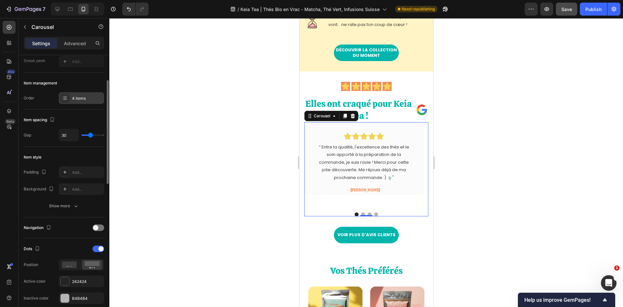
scroll to position [0, 0]
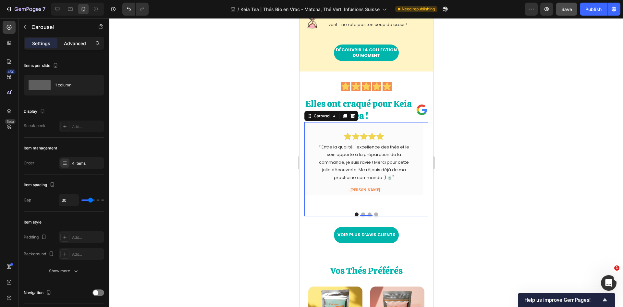
click at [72, 44] on p "Advanced" at bounding box center [75, 43] width 22 height 7
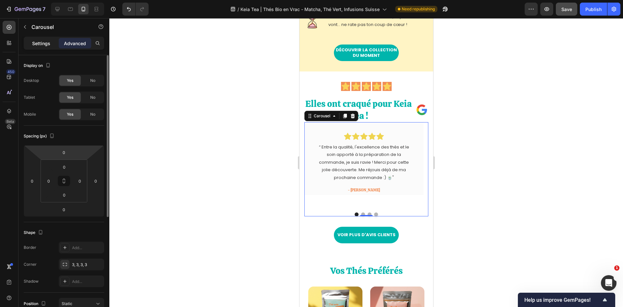
click at [47, 42] on p "Settings" at bounding box center [41, 43] width 18 height 7
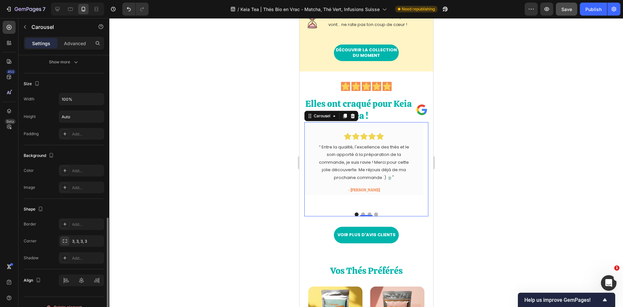
scroll to position [433, 0]
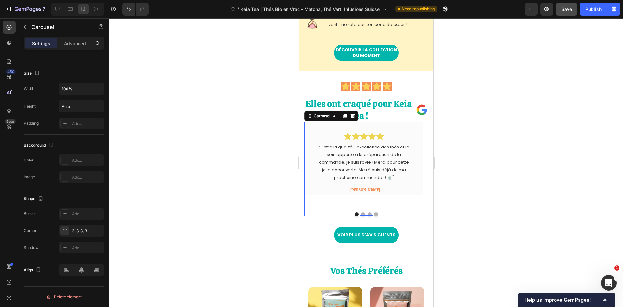
click at [208, 193] on div at bounding box center [366, 162] width 514 height 289
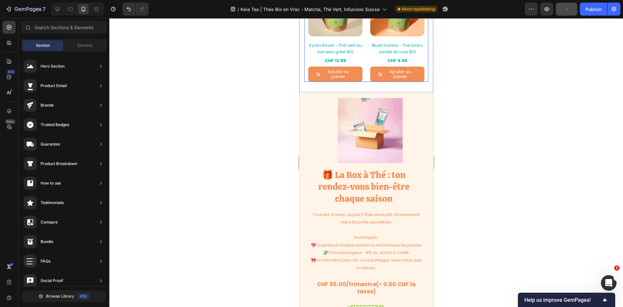
scroll to position [942, 0]
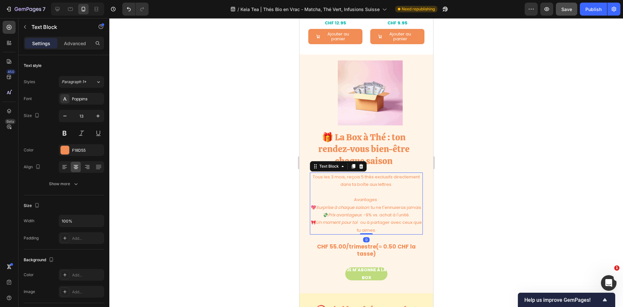
click at [377, 204] on p "💖 Surprise à chaque saison : tu ne t'ennuieras jamais." at bounding box center [366, 207] width 112 height 7
click at [65, 166] on icon at bounding box center [63, 166] width 3 height 1
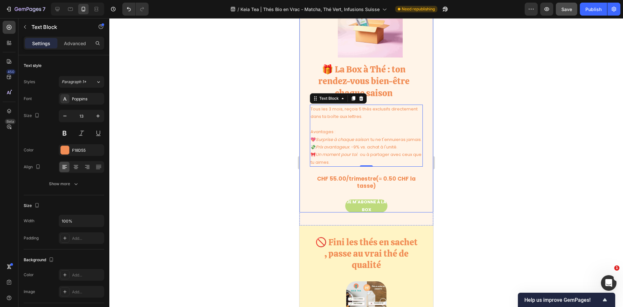
scroll to position [1007, 0]
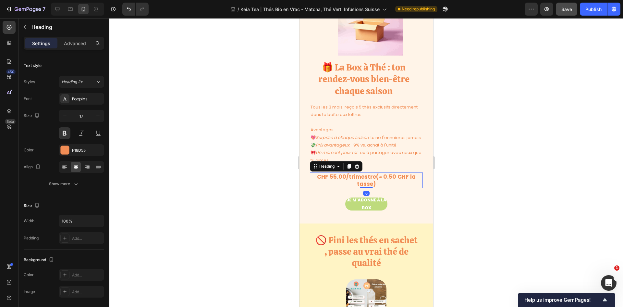
click at [360, 187] on h2 "CHF 55.00/trimestre(≈ 0.50 CHF la tasse)" at bounding box center [366, 180] width 113 height 16
click at [190, 165] on div at bounding box center [366, 162] width 514 height 289
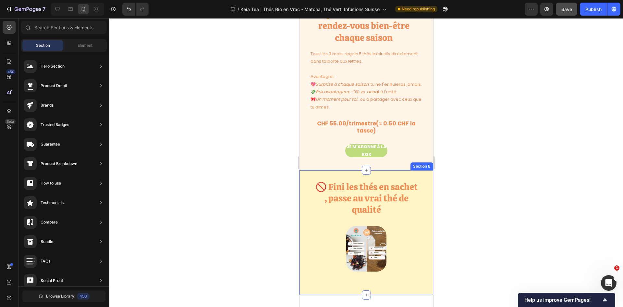
scroll to position [1072, 0]
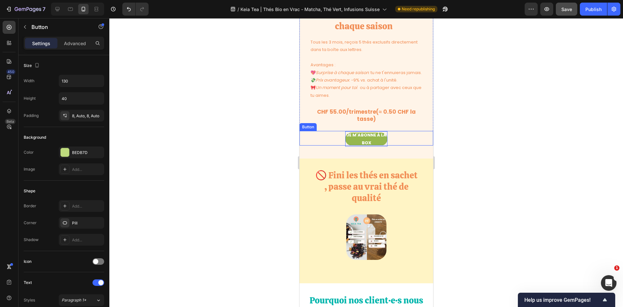
click at [364, 146] on p "JE M'ABONNE À LA BOX" at bounding box center [366, 138] width 42 height 15
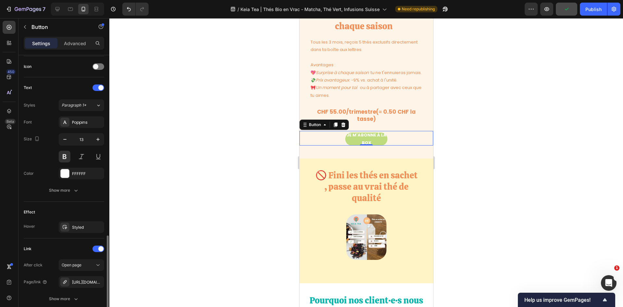
scroll to position [246, 0]
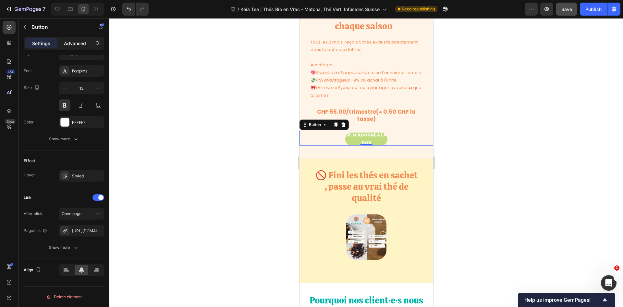
click at [74, 41] on p "Advanced" at bounding box center [75, 43] width 22 height 7
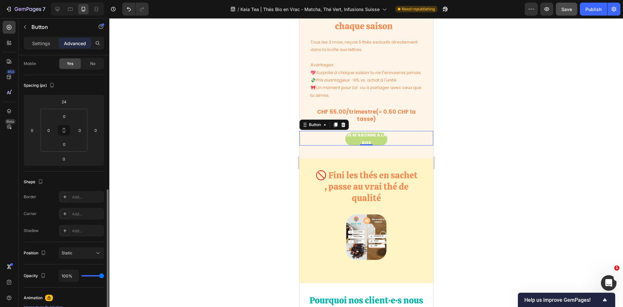
scroll to position [0, 0]
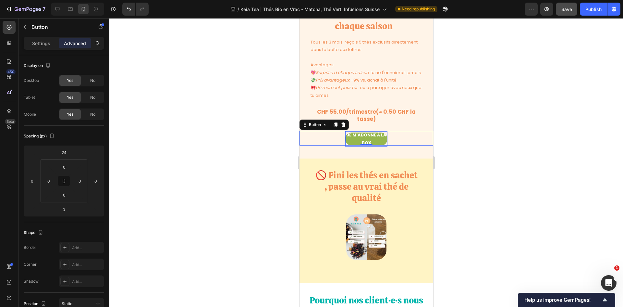
click at [359, 143] on p "JE M'ABONNE À LA BOX" at bounding box center [366, 138] width 42 height 15
click at [31, 45] on div "Settings" at bounding box center [41, 43] width 32 height 10
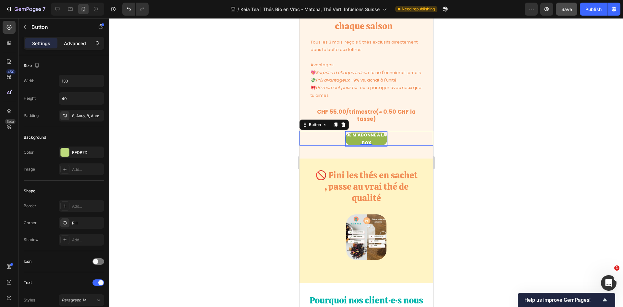
click at [65, 46] on p "Advanced" at bounding box center [75, 43] width 22 height 7
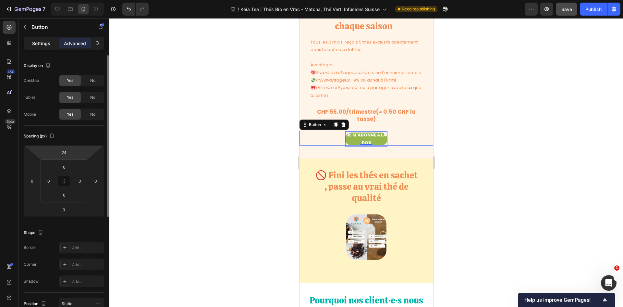
click at [38, 46] on p "Settings" at bounding box center [41, 43] width 18 height 7
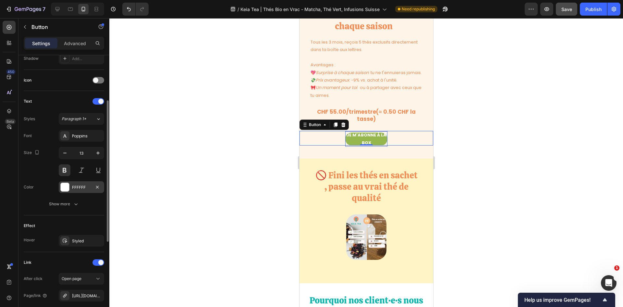
scroll to position [149, 0]
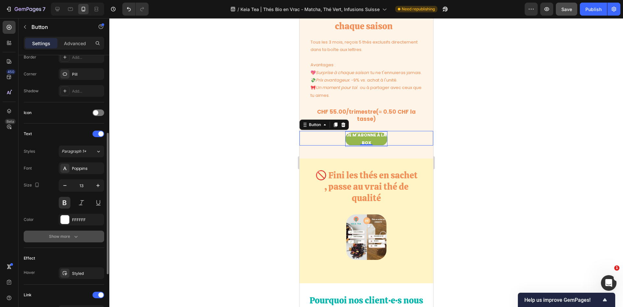
click at [62, 239] on div "Show more" at bounding box center [64, 236] width 30 height 6
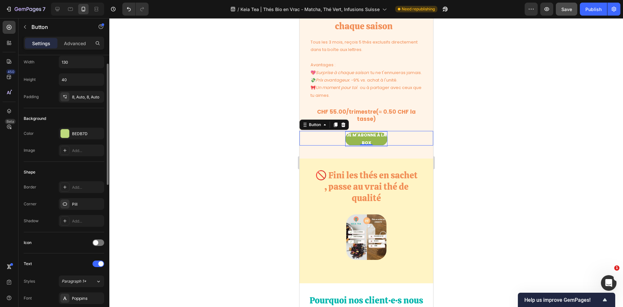
scroll to position [0, 0]
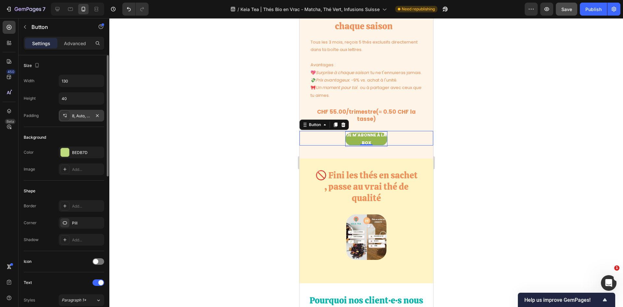
click at [80, 115] on div "8, Auto, 8, Auto" at bounding box center [81, 116] width 19 height 6
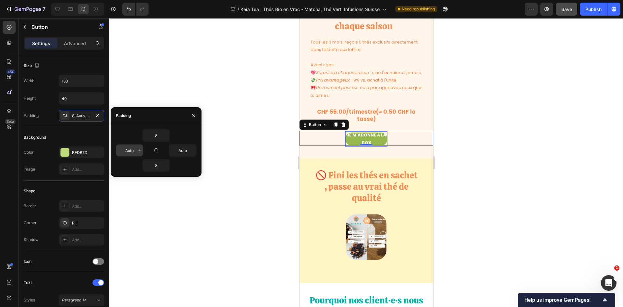
click at [126, 154] on input "Auto" at bounding box center [129, 150] width 27 height 12
click at [141, 149] on icon "button" at bounding box center [139, 150] width 5 height 5
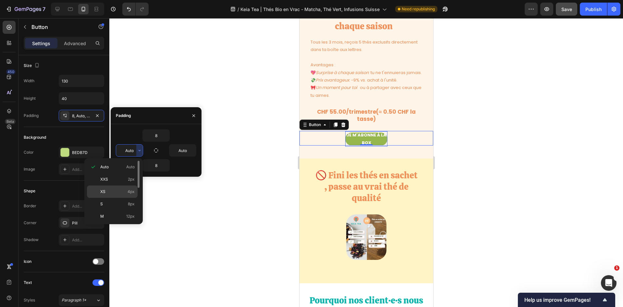
click at [128, 190] on span "4px" at bounding box center [131, 192] width 7 height 6
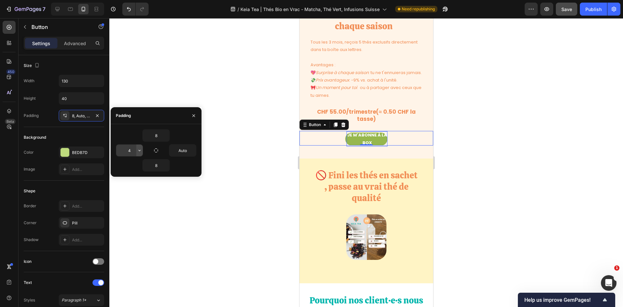
click at [137, 154] on button "button" at bounding box center [139, 150] width 6 height 12
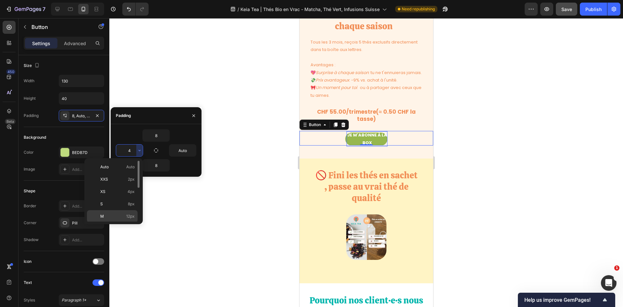
click at [125, 211] on div "M 12px" at bounding box center [112, 216] width 51 height 12
type input "12"
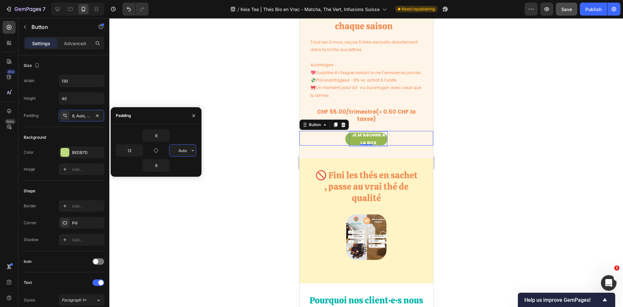
click at [179, 148] on input "Auto" at bounding box center [183, 150] width 27 height 12
click at [194, 148] on icon "button" at bounding box center [192, 150] width 5 height 5
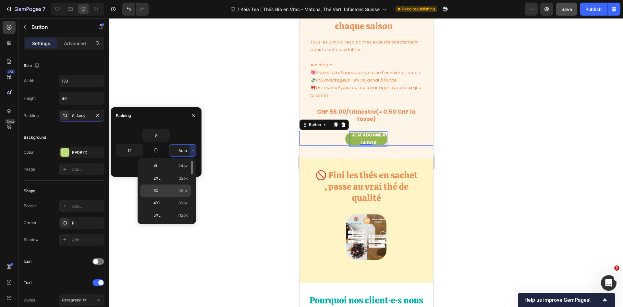
scroll to position [10, 0]
click at [176, 202] on div "M 12px" at bounding box center [165, 206] width 51 height 12
type input "12"
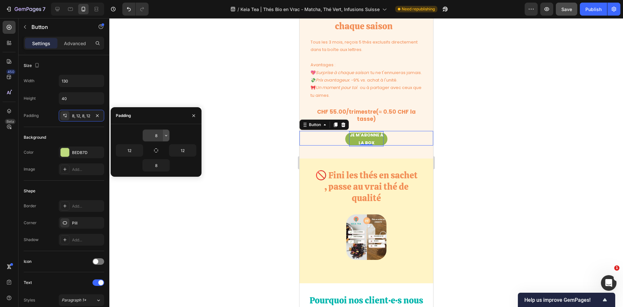
click at [164, 135] on icon "button" at bounding box center [166, 135] width 5 height 5
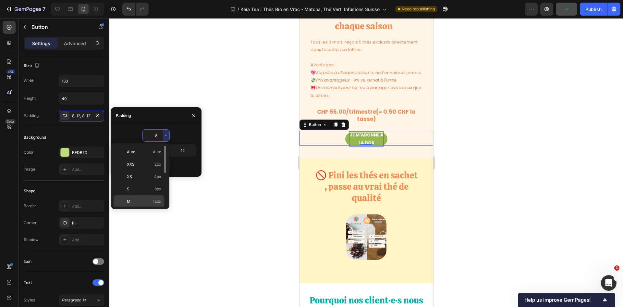
scroll to position [32, 0]
click at [156, 170] on span "12px" at bounding box center [157, 169] width 8 height 6
type input "12"
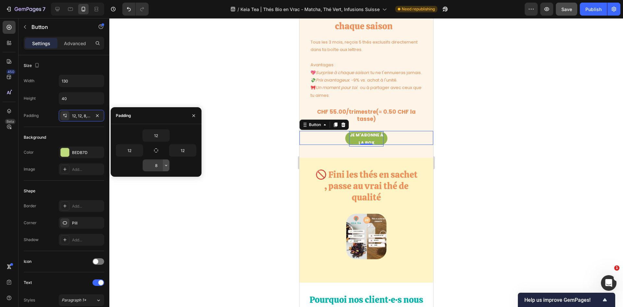
click at [165, 166] on icon "button" at bounding box center [166, 165] width 5 height 5
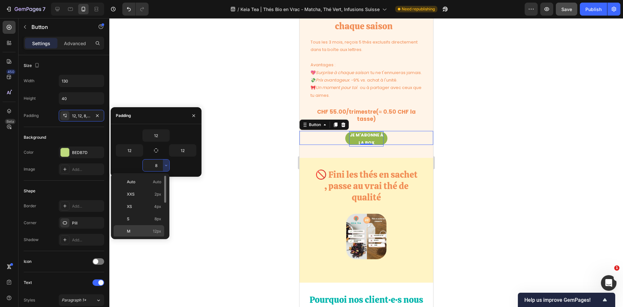
click at [152, 228] on div "M 12px" at bounding box center [139, 231] width 51 height 12
type input "12"
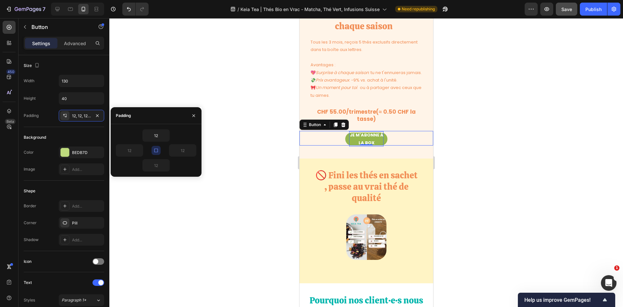
click at [245, 180] on div at bounding box center [366, 162] width 514 height 289
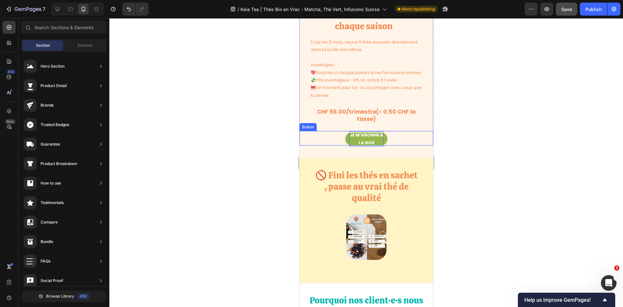
click at [350, 146] on p "JE M'ABONNE À LA BOX" at bounding box center [366, 138] width 34 height 15
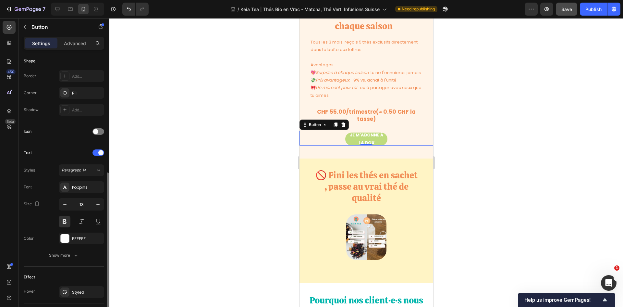
scroll to position [195, 0]
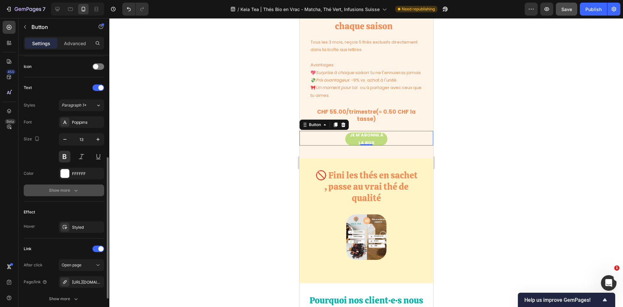
click at [69, 186] on button "Show more" at bounding box center [64, 190] width 81 height 12
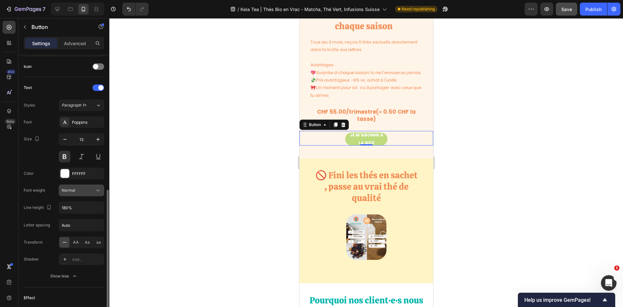
scroll to position [227, 0]
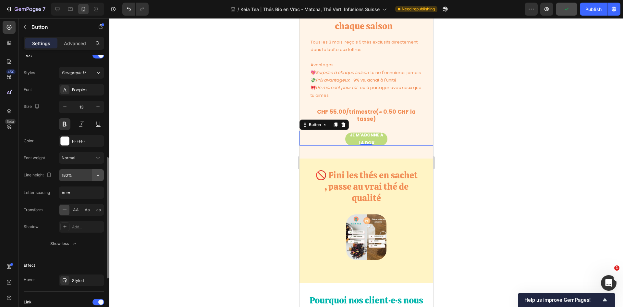
click at [97, 176] on icon "button" at bounding box center [98, 175] width 6 height 6
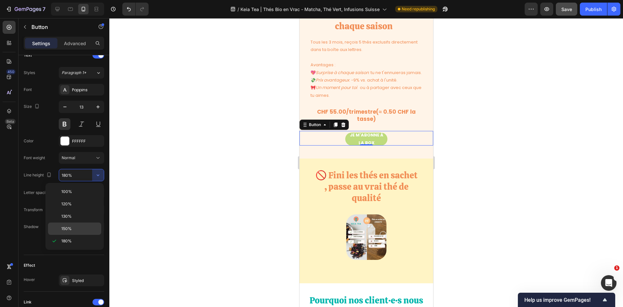
click at [79, 223] on div "150%" at bounding box center [74, 228] width 53 height 12
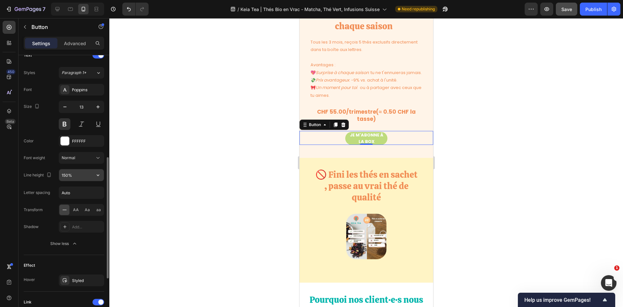
click at [95, 173] on icon "button" at bounding box center [98, 175] width 6 height 6
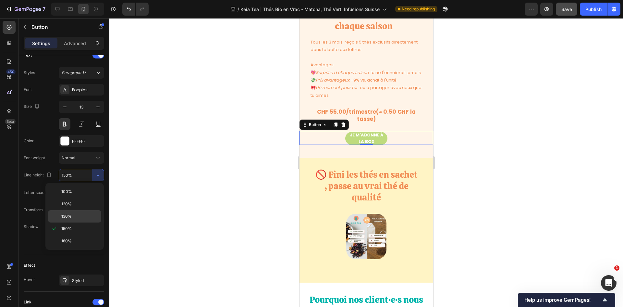
click at [74, 215] on p "130%" at bounding box center [79, 216] width 37 height 6
type input "130%"
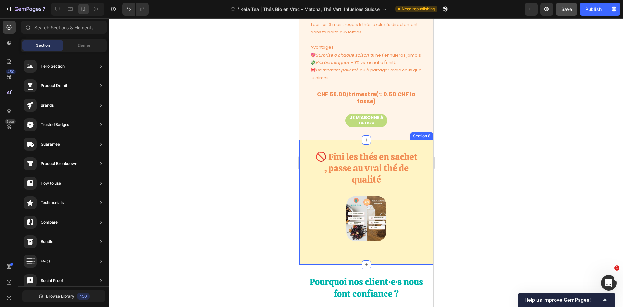
scroll to position [1169, 0]
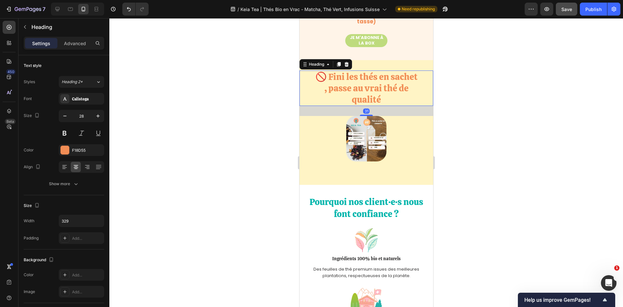
click at [363, 100] on h2 "🚫 Fini les thés en sachet , passe au vrai thé de qualité" at bounding box center [366, 87] width 107 height 35
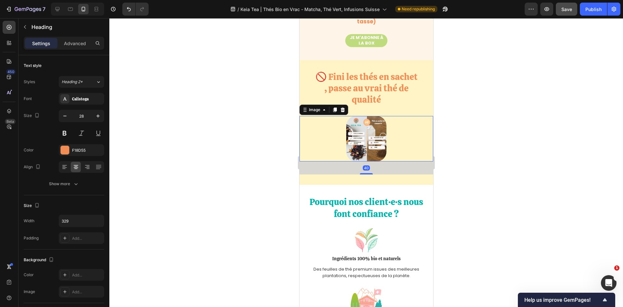
click at [360, 144] on img at bounding box center [366, 138] width 40 height 45
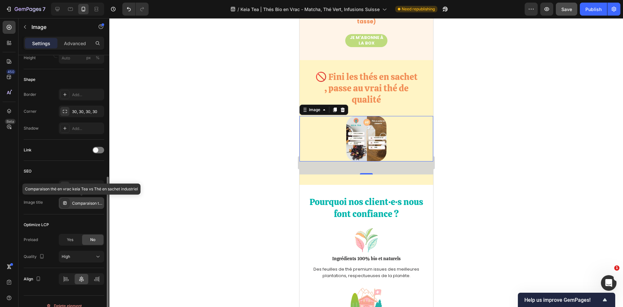
scroll to position [236, 0]
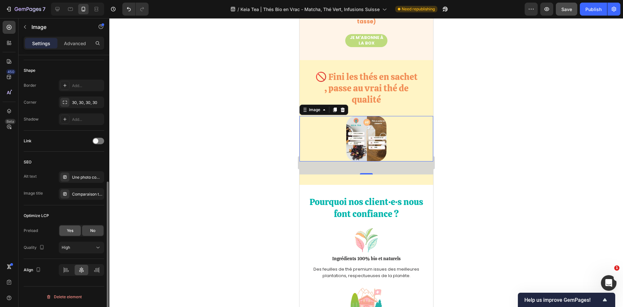
click at [67, 233] on span "Yes" at bounding box center [70, 231] width 6 height 6
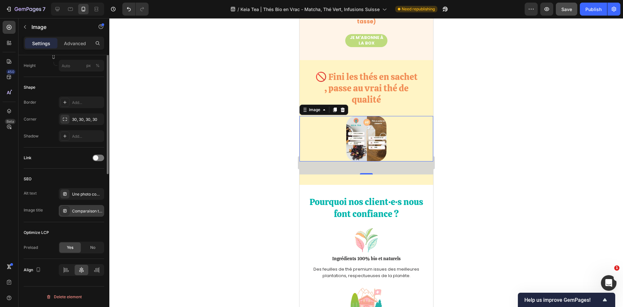
scroll to position [0, 0]
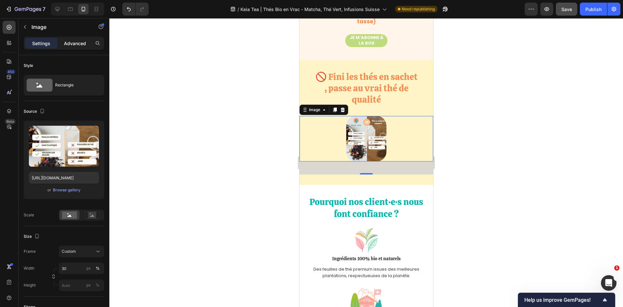
click at [67, 44] on p "Advanced" at bounding box center [75, 43] width 22 height 7
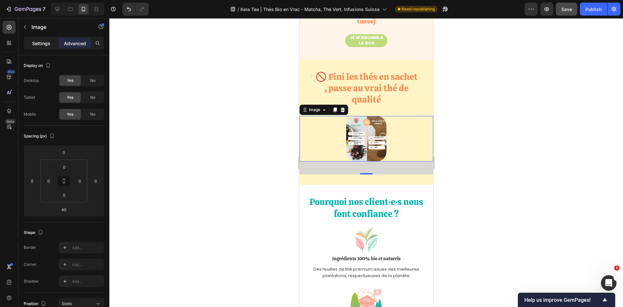
click at [35, 43] on p "Settings" at bounding box center [41, 43] width 18 height 7
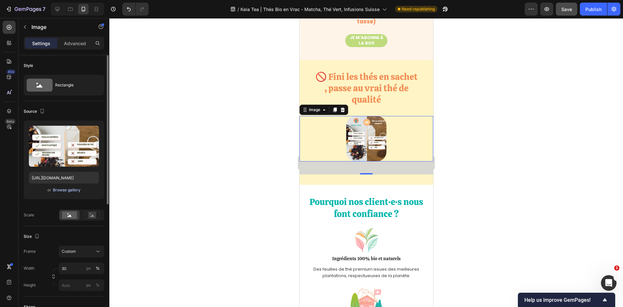
scroll to position [65, 0]
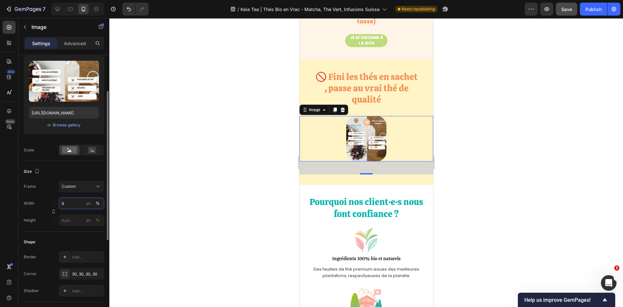
type input "80"
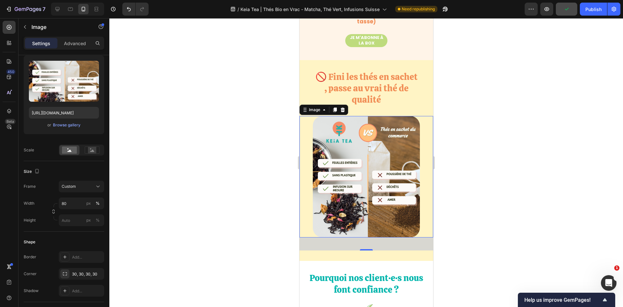
click at [195, 178] on div at bounding box center [366, 162] width 514 height 289
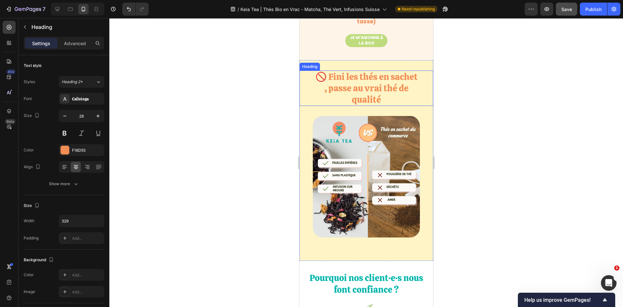
click at [364, 97] on h2 "🚫 Fini les thés en sachet , passe au vrai thé de qualité" at bounding box center [366, 87] width 107 height 35
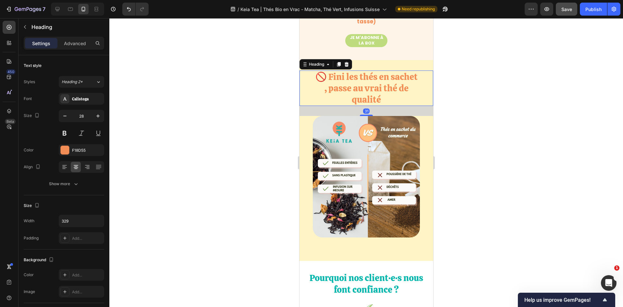
click at [364, 97] on h2 "🚫 Fini les thés en sachet , passe au vrai thé de qualité" at bounding box center [366, 87] width 107 height 35
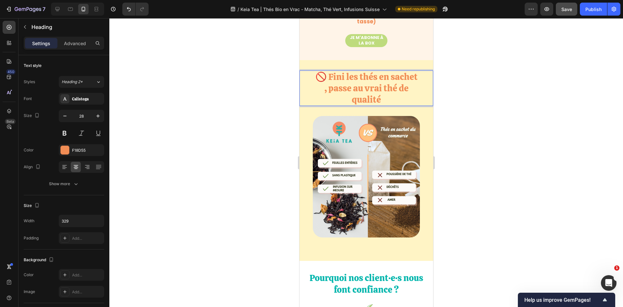
click at [364, 97] on p "🚫 Fini les thés en sachet , passe au vrai thé de qualité" at bounding box center [367, 88] width 106 height 34
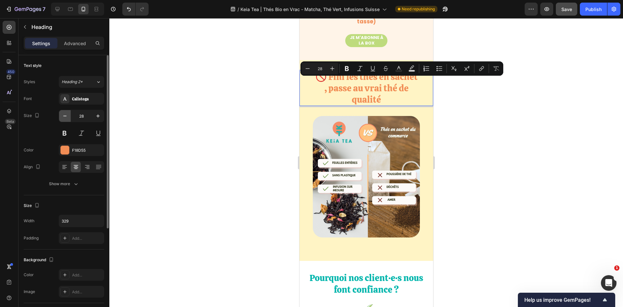
click at [66, 113] on icon "button" at bounding box center [65, 116] width 6 height 6
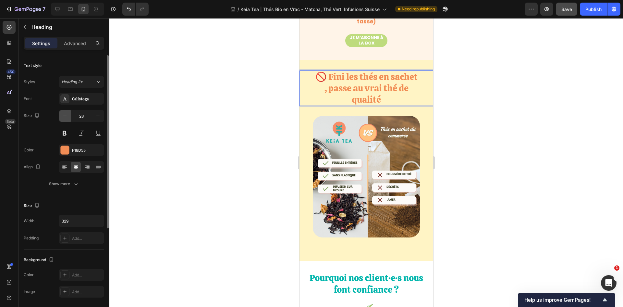
type input "27"
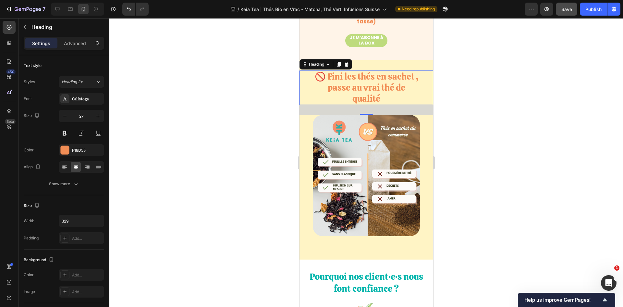
click at [503, 116] on div at bounding box center [366, 162] width 514 height 289
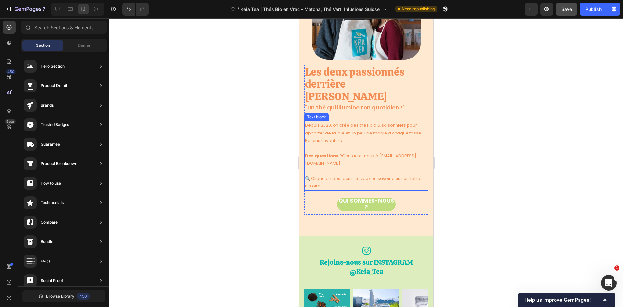
scroll to position [1818, 0]
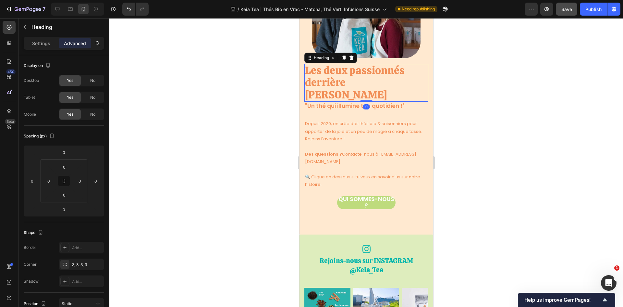
click at [361, 84] on div "Les deux passionnés derrière Keia Tea Heading 0" at bounding box center [366, 83] width 124 height 38
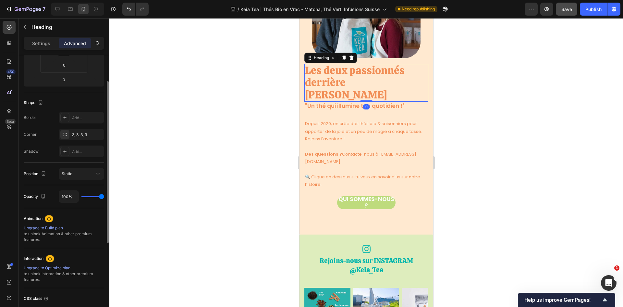
scroll to position [162, 0]
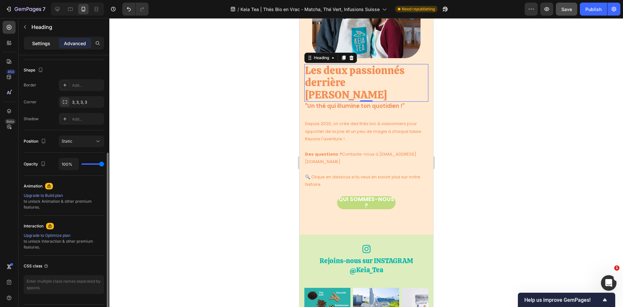
click at [43, 45] on p "Settings" at bounding box center [41, 43] width 18 height 7
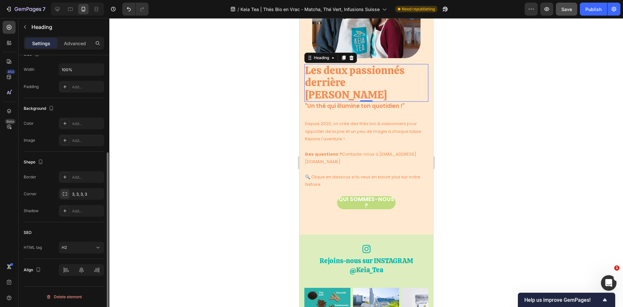
scroll to position [151, 0]
click at [81, 272] on div at bounding box center [81, 270] width 45 height 12
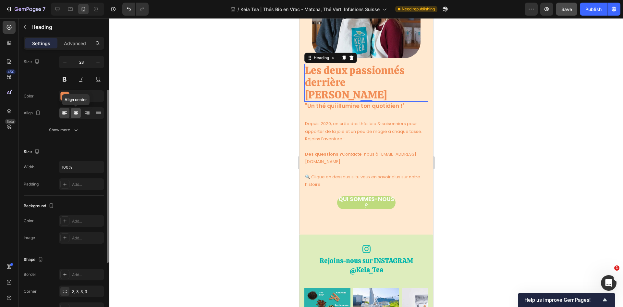
click at [73, 115] on icon at bounding box center [76, 113] width 6 height 6
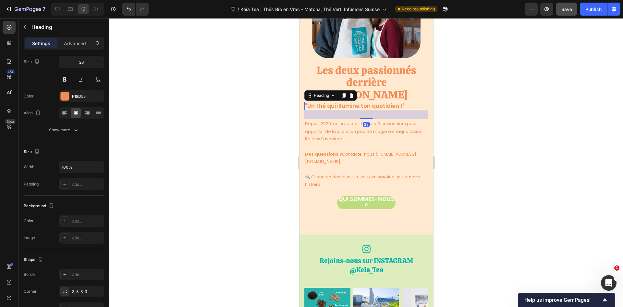
click at [336, 102] on h3 ""Un thé qui illumine ton quotidien !"" at bounding box center [366, 106] width 124 height 8
click at [73, 113] on icon at bounding box center [76, 113] width 6 height 6
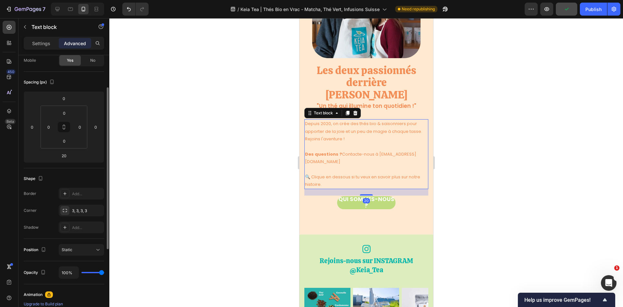
click at [362, 120] on p "Depuis 2020, on crée des thés bio & saisonniers pour apporter de la joie et un …" at bounding box center [366, 131] width 123 height 23
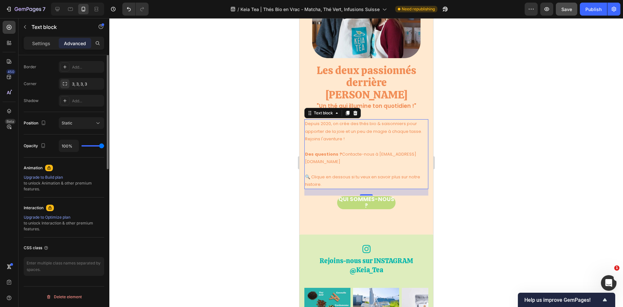
scroll to position [0, 0]
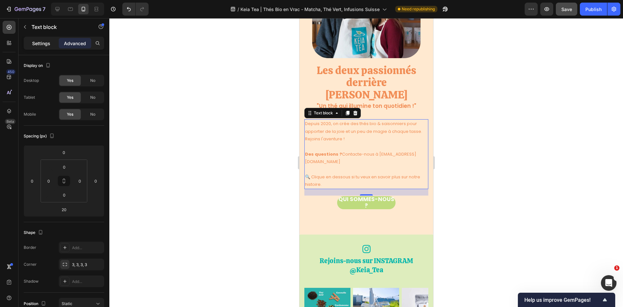
click at [36, 46] on p "Settings" at bounding box center [41, 43] width 18 height 7
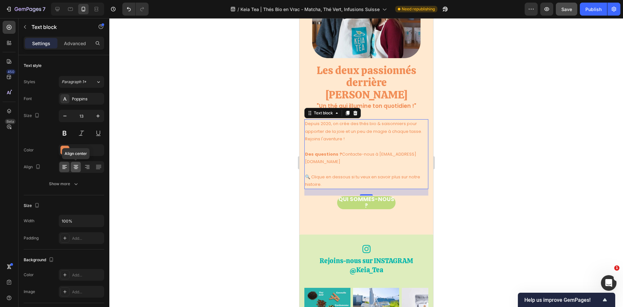
click at [76, 166] on icon at bounding box center [75, 166] width 3 height 1
click at [54, 12] on div at bounding box center [57, 9] width 10 height 10
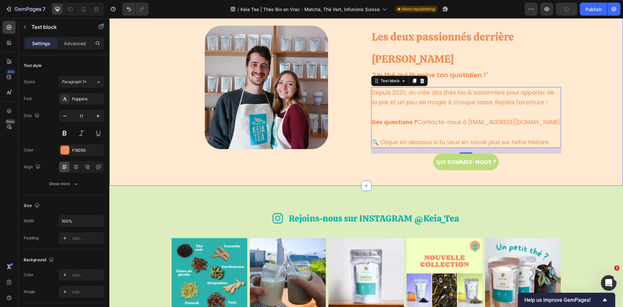
scroll to position [1631, 0]
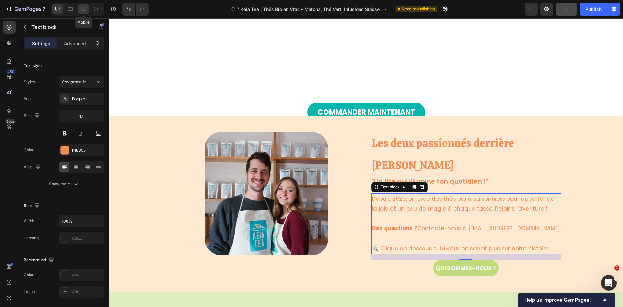
click at [81, 11] on icon at bounding box center [83, 9] width 6 height 6
type input "13"
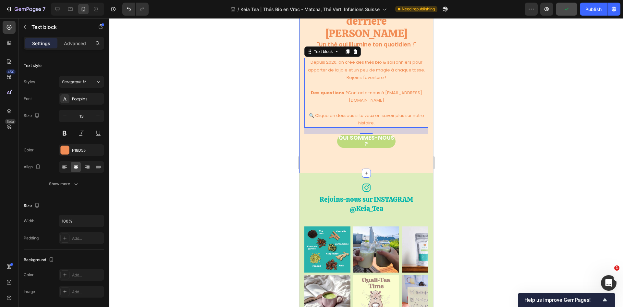
scroll to position [1935, 0]
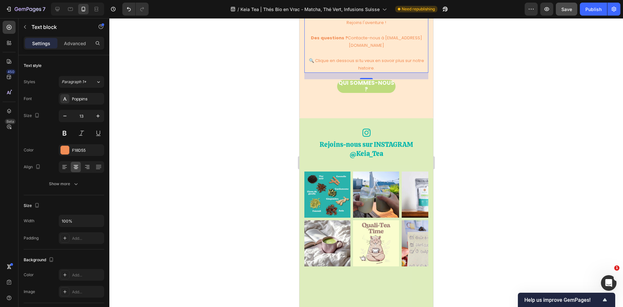
click at [492, 99] on div at bounding box center [366, 162] width 514 height 289
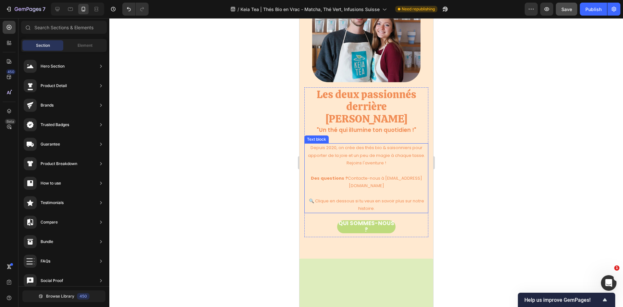
scroll to position [1805, 0]
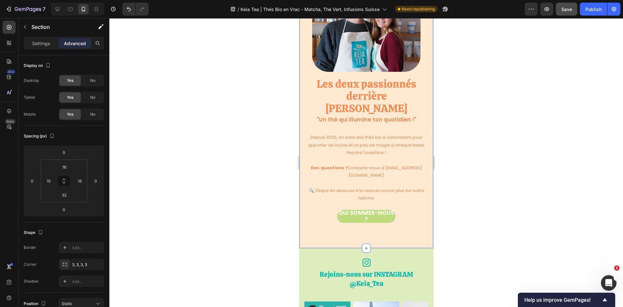
click at [345, 211] on div "Image Row Les deux passionnés derrière Keia Tea Heading "Un thé qui illumine to…" at bounding box center [366, 93] width 124 height 290
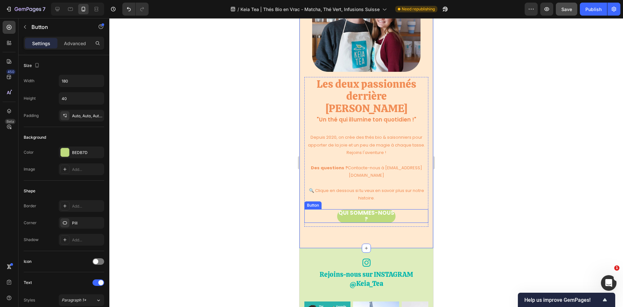
click at [325, 209] on div "QUI SOMMES-NOUS ? Button" at bounding box center [366, 216] width 124 height 14
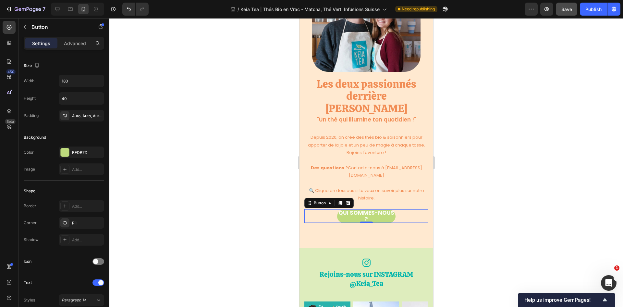
click at [485, 138] on div at bounding box center [366, 162] width 514 height 289
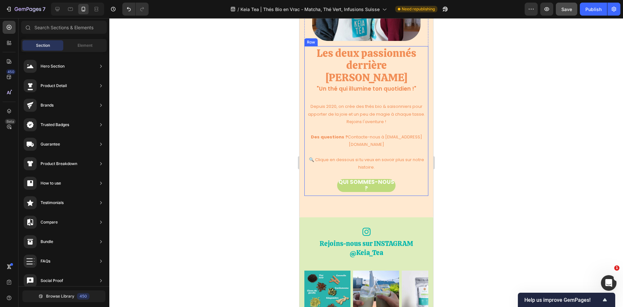
scroll to position [1837, 0]
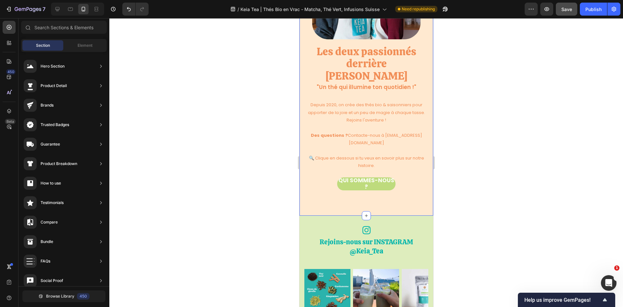
click at [422, 179] on div "Image Row Les deux passionnés derrière Keia Tea Heading "Un thé qui illumine to…" at bounding box center [366, 60] width 124 height 290
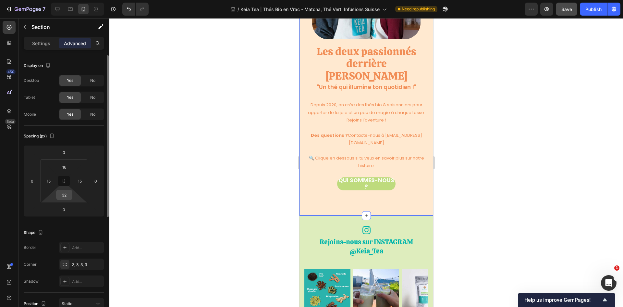
click at [61, 196] on input "32" at bounding box center [64, 195] width 13 height 10
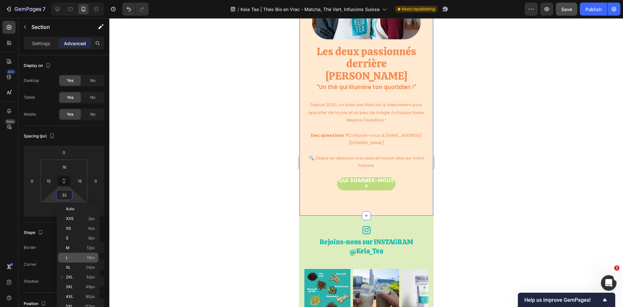
click at [79, 256] on p "L 16px" at bounding box center [80, 257] width 29 height 5
type input "16"
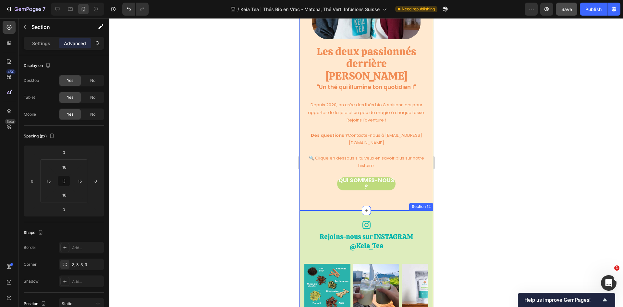
click at [499, 185] on div at bounding box center [366, 162] width 514 height 289
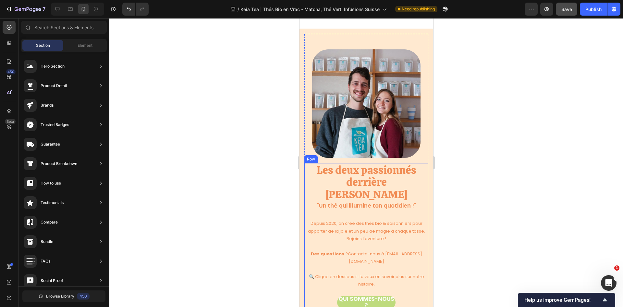
scroll to position [1707, 0]
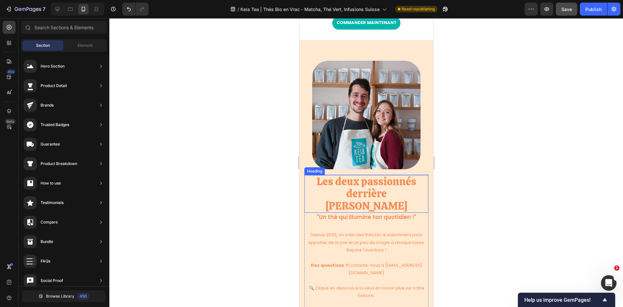
click at [387, 182] on span "Les deux passionnés derrière [PERSON_NAME]" at bounding box center [367, 193] width 100 height 38
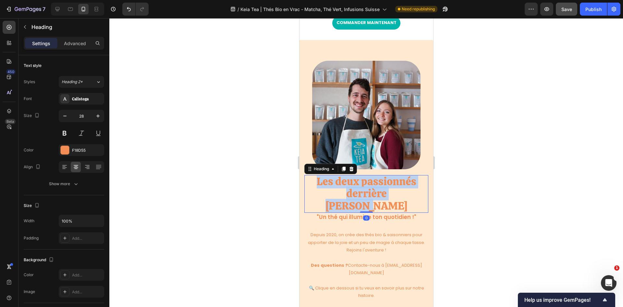
click at [387, 182] on span "Les deux passionnés derrière [PERSON_NAME]" at bounding box center [367, 193] width 100 height 38
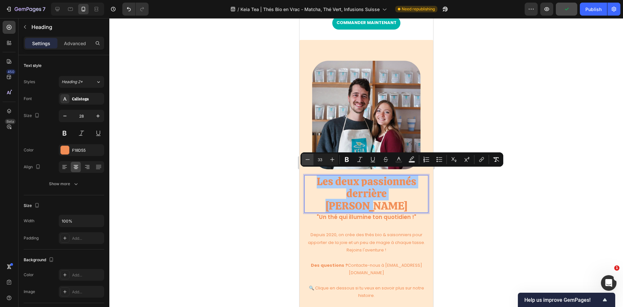
click at [308, 162] on icon "Editor contextual toolbar" at bounding box center [308, 159] width 6 height 6
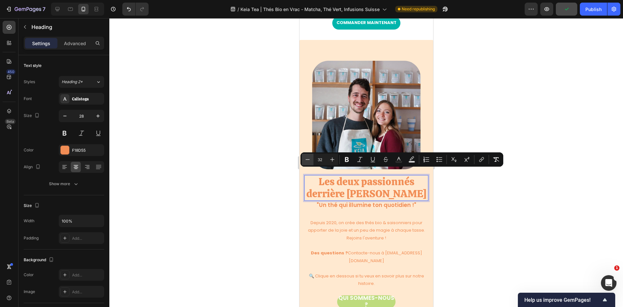
click at [308, 162] on icon "Editor contextual toolbar" at bounding box center [308, 159] width 6 height 6
type input "31"
click at [308, 162] on icon "Editor contextual toolbar" at bounding box center [308, 159] width 6 height 6
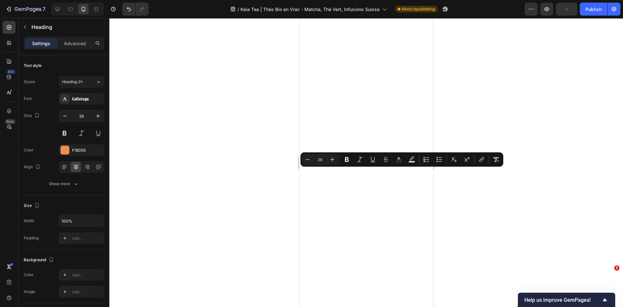
click at [308, 162] on icon "Editor contextual toolbar" at bounding box center [308, 159] width 6 height 6
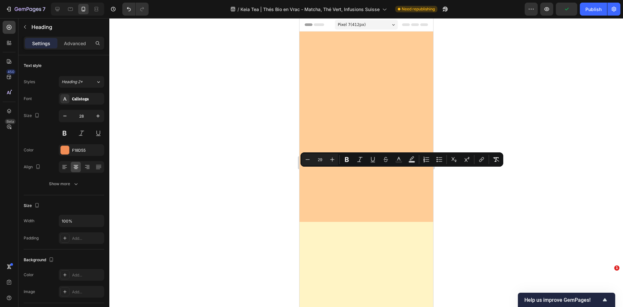
type input "28"
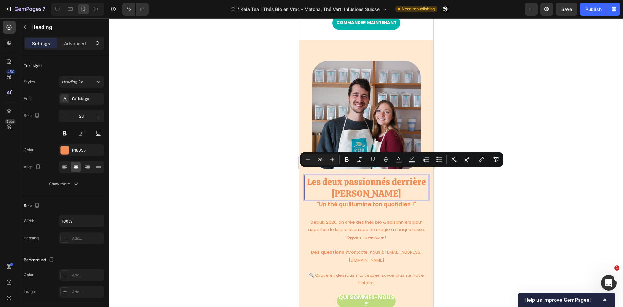
click at [507, 215] on div at bounding box center [366, 162] width 514 height 289
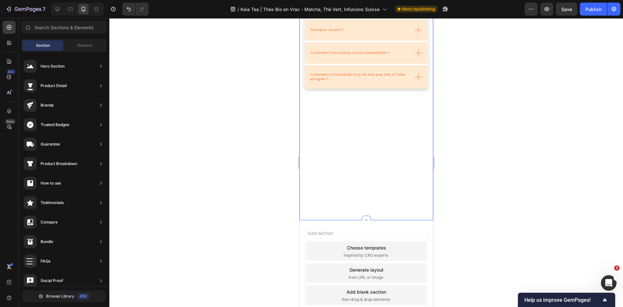
scroll to position [2158, 0]
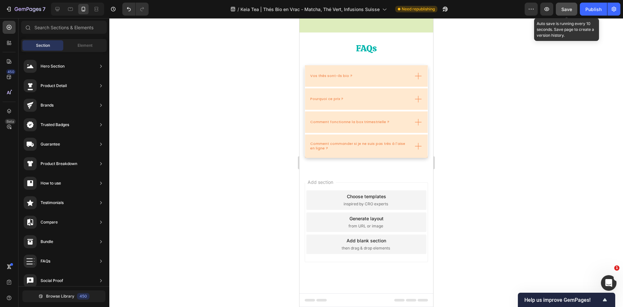
click at [568, 9] on span "Save" at bounding box center [567, 9] width 11 height 6
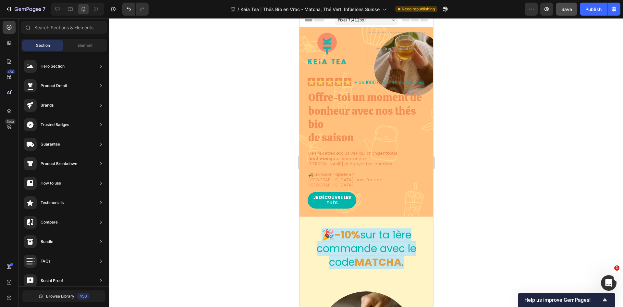
scroll to position [0, 0]
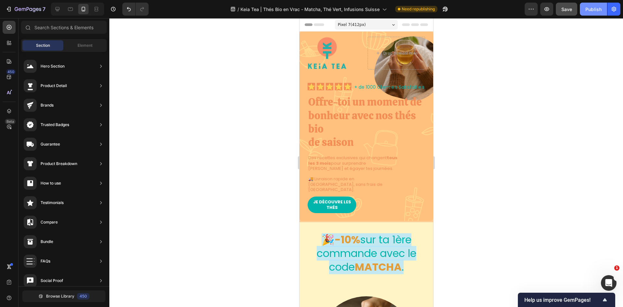
click at [590, 9] on div "Publish" at bounding box center [594, 9] width 16 height 7
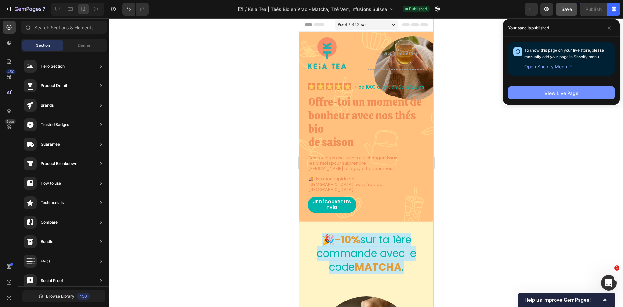
click at [561, 90] on div "View Live Page" at bounding box center [562, 93] width 34 height 7
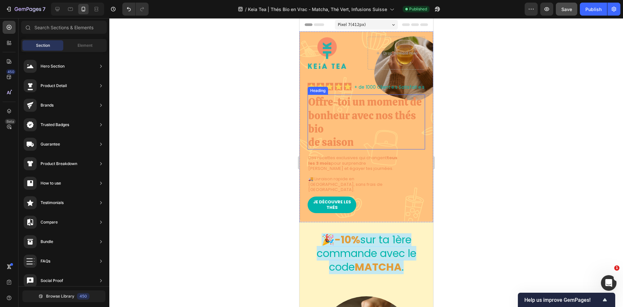
click at [329, 143] on h1 "Offre-toi un moment de bonheur avec nos thés bio de saison" at bounding box center [367, 121] width 118 height 55
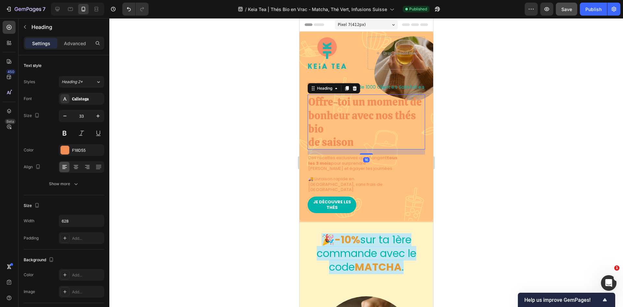
click at [329, 143] on h1 "Offre-toi un moment de bonheur avec nos thés bio de saison" at bounding box center [367, 121] width 118 height 55
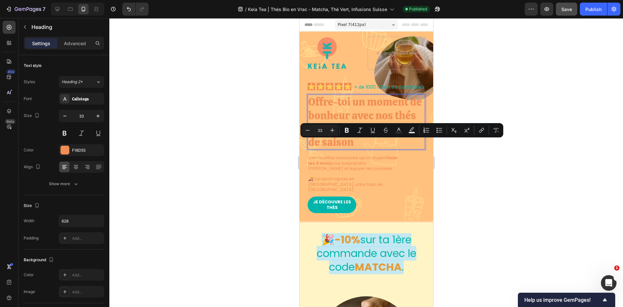
click at [312, 147] on p "Offre-toi un moment de bonheur avec nos thés bio de saison" at bounding box center [366, 122] width 116 height 54
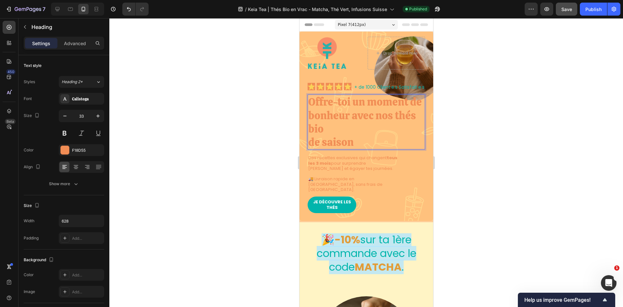
click at [309, 146] on p "Offre-toi un moment de bonheur avec nos thés bio de saison" at bounding box center [366, 122] width 116 height 54
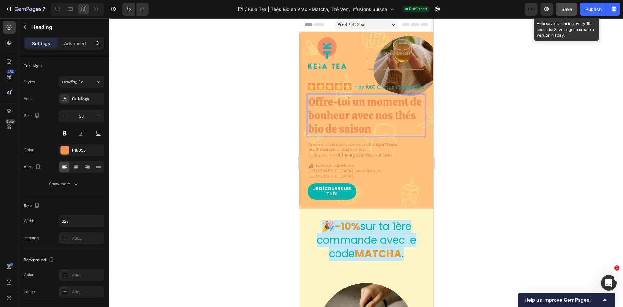
click at [567, 8] on span "Save" at bounding box center [567, 9] width 11 height 6
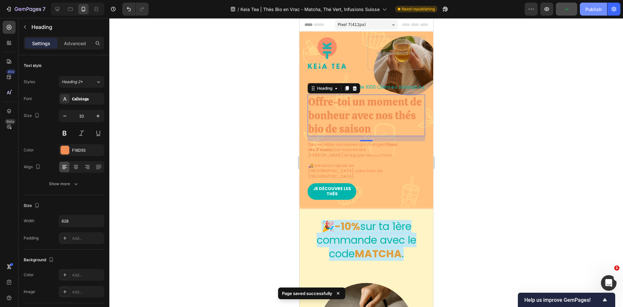
click at [592, 10] on div "Publish" at bounding box center [594, 9] width 16 height 7
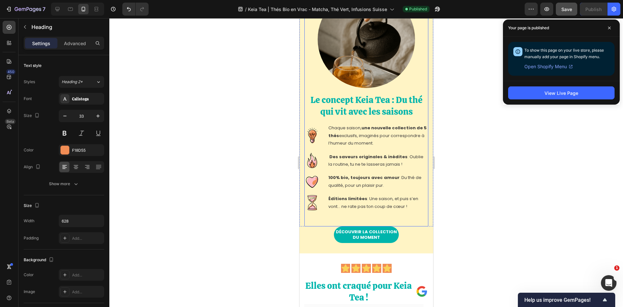
scroll to position [292, 0]
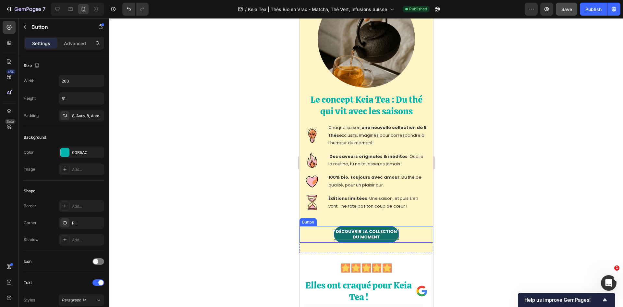
click at [373, 239] on p "DÉCOUVRIR lA COLLECTION DU MOMENT" at bounding box center [366, 234] width 65 height 11
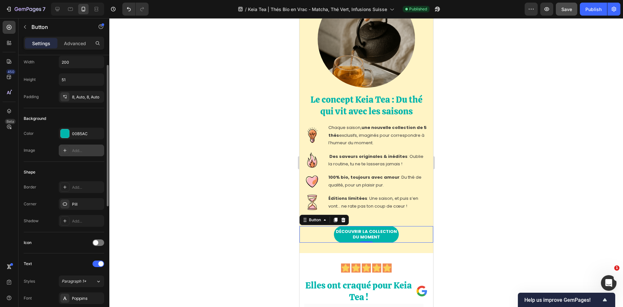
scroll to position [0, 0]
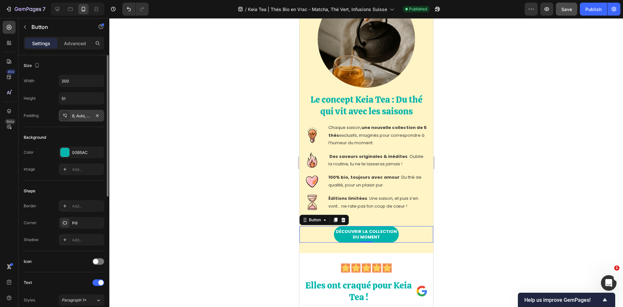
click at [81, 114] on div "8, Auto, 8, Auto" at bounding box center [81, 116] width 19 height 6
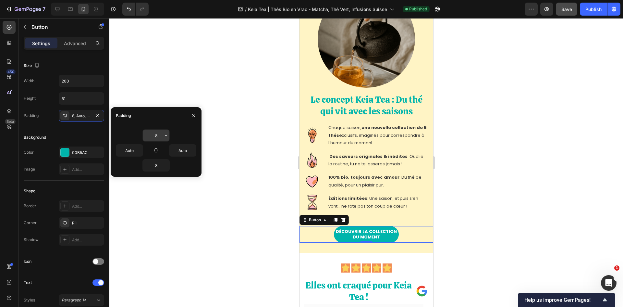
click at [160, 132] on input "8" at bounding box center [156, 136] width 27 height 12
click at [164, 136] on icon "button" at bounding box center [166, 135] width 5 height 5
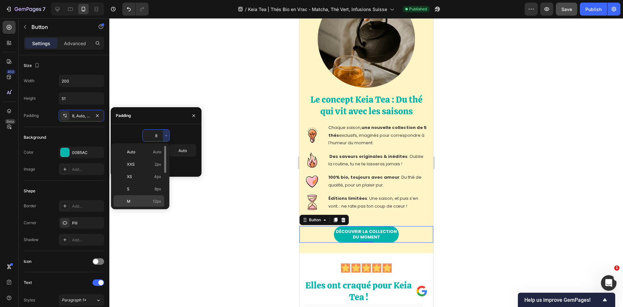
click at [151, 197] on div "M 12px" at bounding box center [139, 201] width 51 height 12
type input "12"
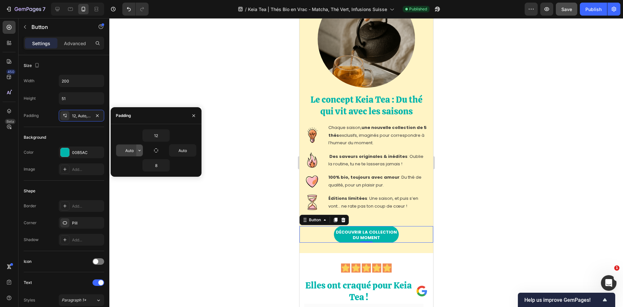
click at [140, 148] on icon "button" at bounding box center [139, 150] width 5 height 5
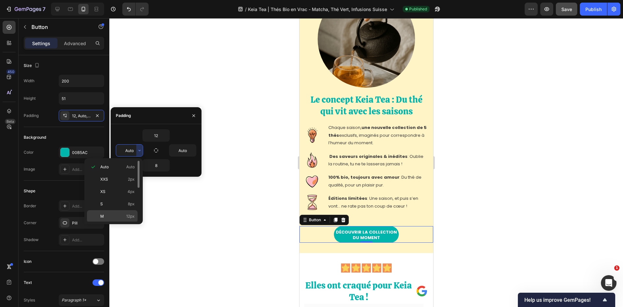
click at [125, 214] on p "M 12px" at bounding box center [117, 216] width 34 height 6
type input "12"
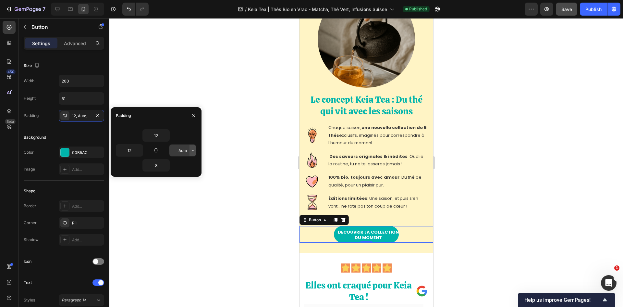
click at [191, 151] on icon "button" at bounding box center [192, 150] width 5 height 5
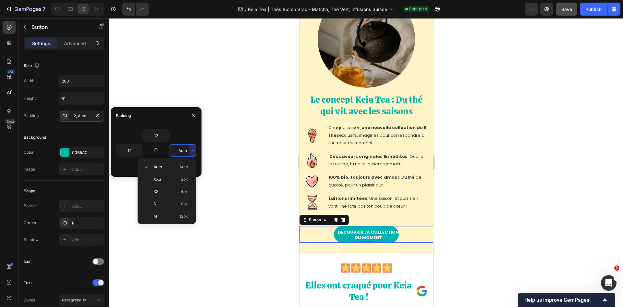
drag, startPoint x: 185, startPoint y: 211, endPoint x: 169, endPoint y: 183, distance: 32.0
click at [185, 212] on div "M 12px" at bounding box center [165, 216] width 51 height 12
type input "12"
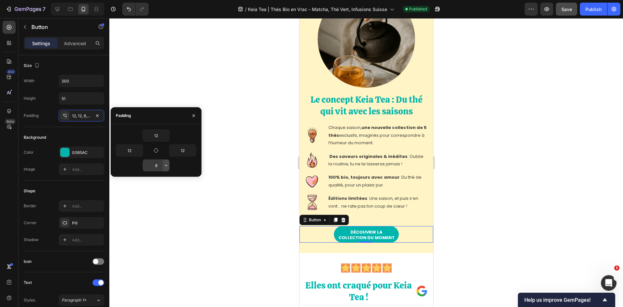
click at [167, 164] on icon "button" at bounding box center [166, 165] width 5 height 5
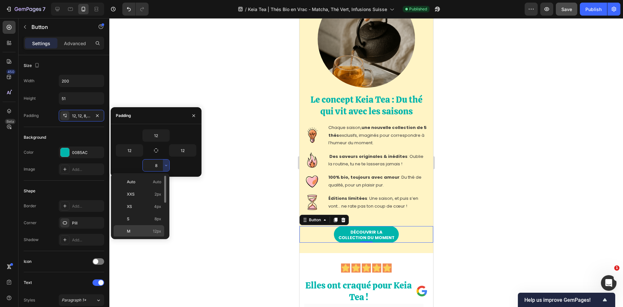
click at [157, 232] on span "12px" at bounding box center [157, 231] width 8 height 6
type input "12"
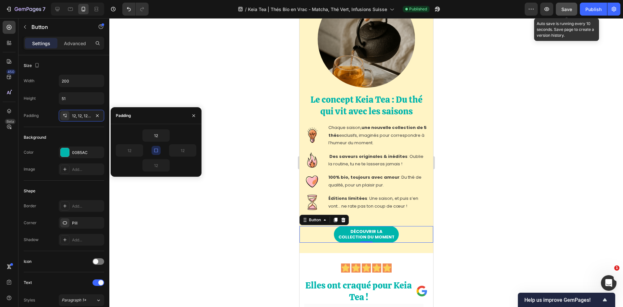
click at [571, 7] on span "Save" at bounding box center [567, 9] width 11 height 6
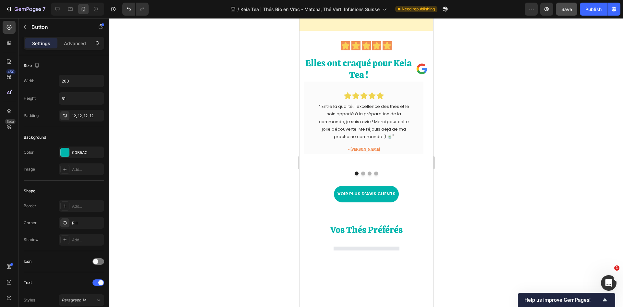
scroll to position [552, 0]
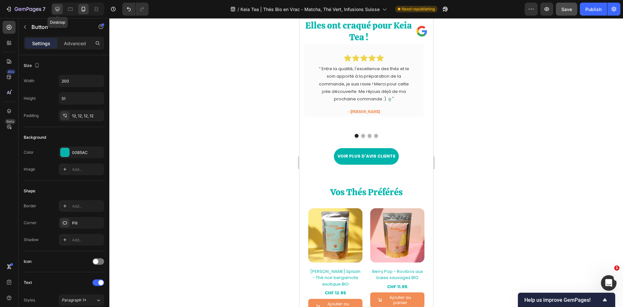
click at [57, 6] on div at bounding box center [57, 9] width 10 height 10
type input "22"
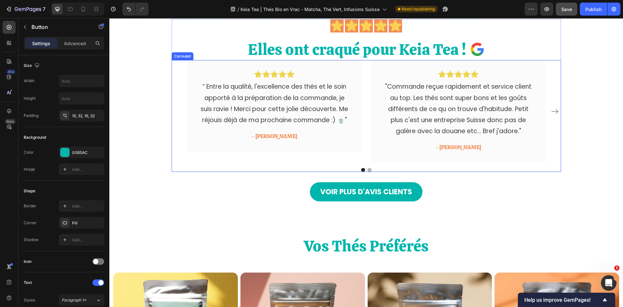
click at [551, 109] on icon "Carousel Next Arrow" at bounding box center [555, 111] width 8 height 8
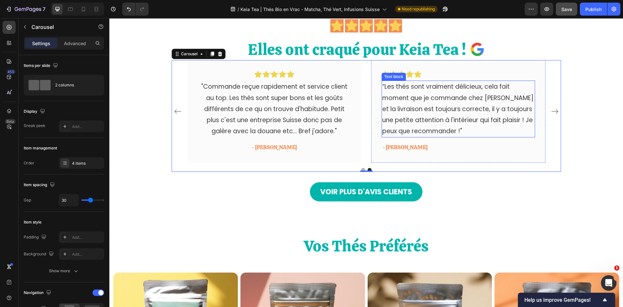
click at [432, 109] on p "“Les thés sont vraiment délicieux, cela fait moment que je commande chez [PERSO…" at bounding box center [459, 109] width 152 height 56
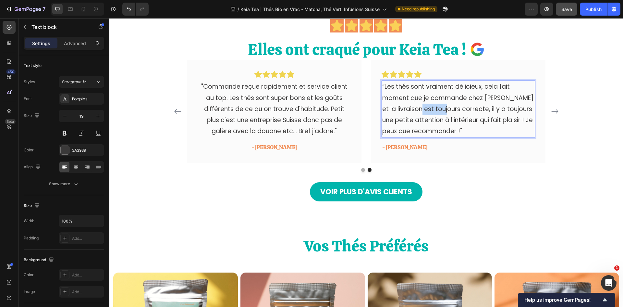
click at [432, 109] on p "“Les thés sont vraiment délicieux, cela fait moment que je commande chez [PERSO…" at bounding box center [459, 109] width 152 height 56
click at [466, 129] on p "“Les thés sont vraiment délicieux, cela fait moment que je commande chez [PERSO…" at bounding box center [459, 109] width 152 height 56
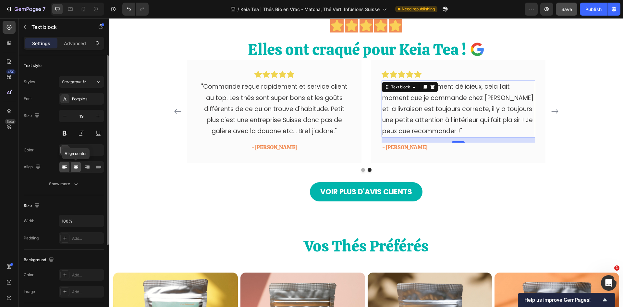
click at [76, 167] on icon at bounding box center [76, 167] width 5 height 1
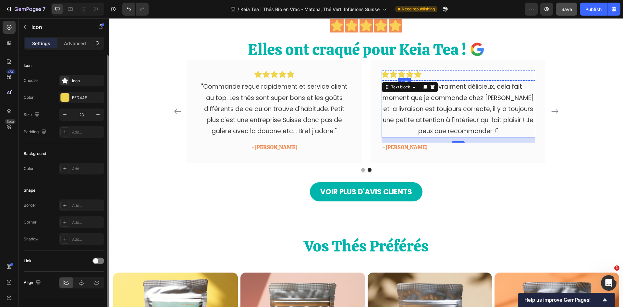
click at [398, 77] on div "Icon" at bounding box center [401, 73] width 7 height 7
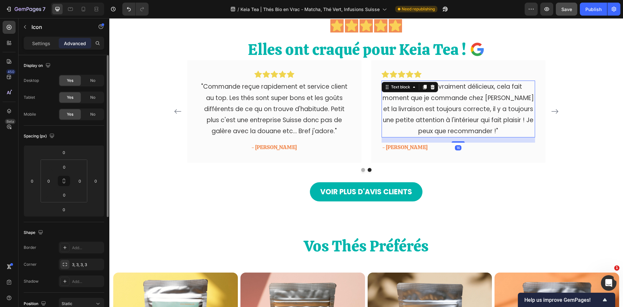
click at [457, 92] on p "“Les thés sont vraiment délicieux, cela fait moment que je commande chez [PERSO…" at bounding box center [459, 109] width 152 height 56
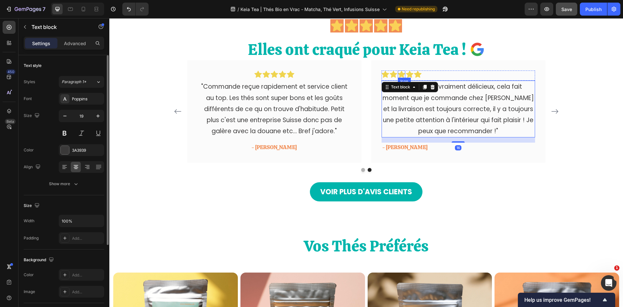
click at [398, 77] on icon at bounding box center [401, 73] width 7 height 7
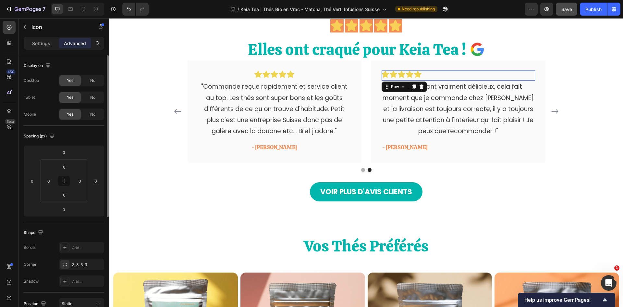
click at [450, 71] on div "Icon Icon Icon Icon Icon Row 0" at bounding box center [459, 75] width 154 height 10
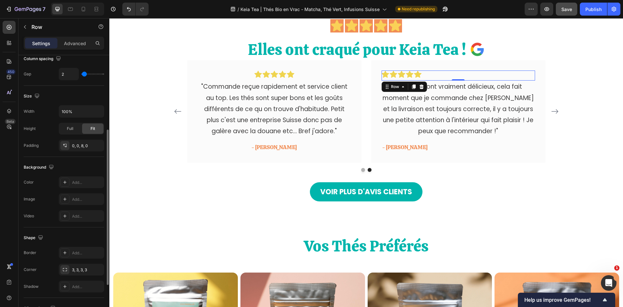
scroll to position [200, 0]
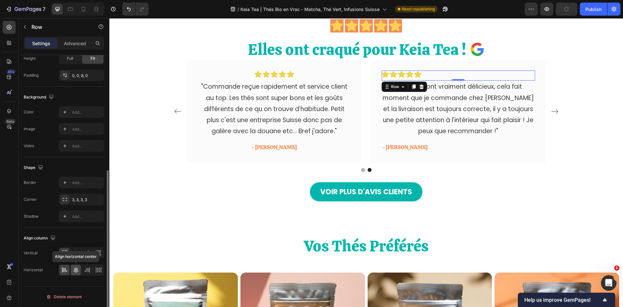
click at [75, 271] on icon at bounding box center [76, 270] width 6 height 6
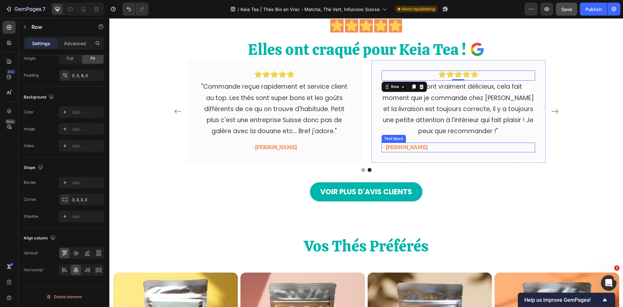
click at [388, 150] on p "- [PERSON_NAME]" at bounding box center [459, 147] width 152 height 8
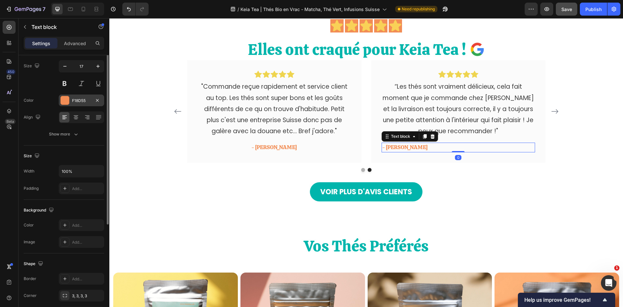
scroll to position [17, 0]
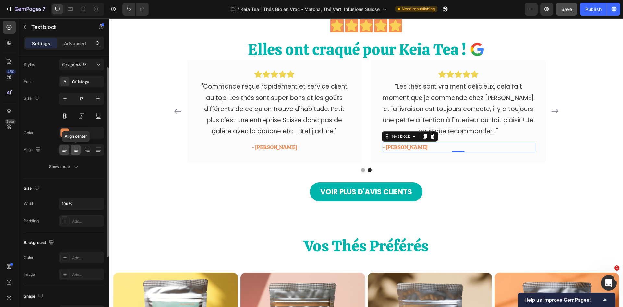
click at [75, 148] on icon at bounding box center [76, 148] width 5 height 1
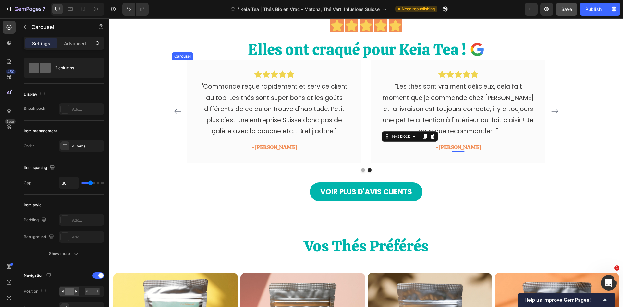
click at [551, 112] on icon "Carousel Next Arrow" at bounding box center [555, 111] width 8 height 8
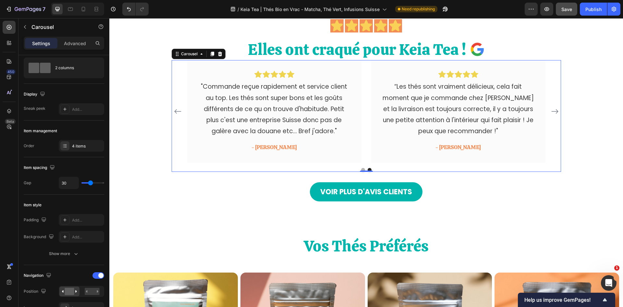
scroll to position [0, 0]
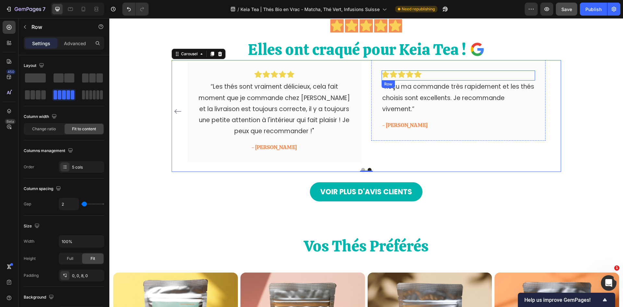
click at [428, 73] on div "Icon Icon Icon Icon Icon Row" at bounding box center [459, 75] width 154 height 10
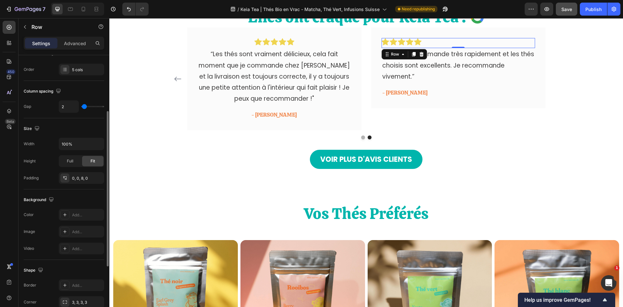
scroll to position [200, 0]
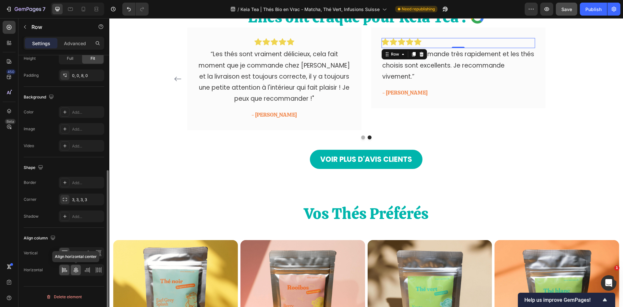
click at [78, 270] on icon at bounding box center [76, 270] width 6 height 6
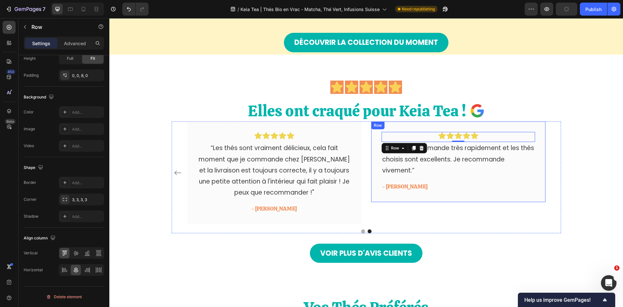
scroll to position [487, 0]
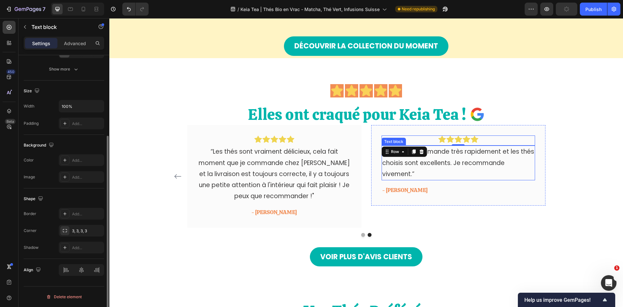
click at [450, 163] on p "“Reçu ma commande très rapidement et les thés choisis sont excellents. Je recom…" at bounding box center [459, 162] width 152 height 33
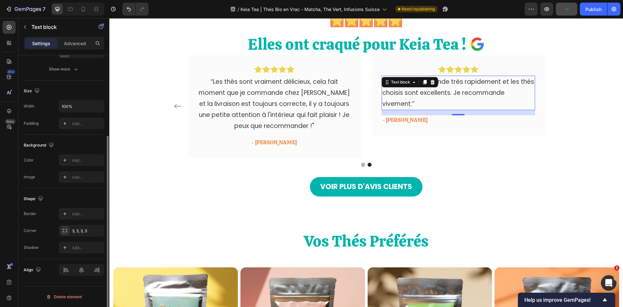
scroll to position [0, 0]
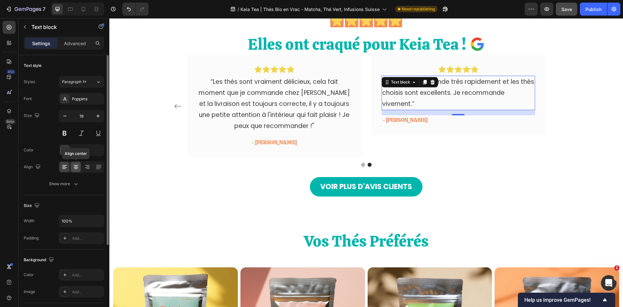
click at [78, 170] on icon at bounding box center [76, 167] width 6 height 6
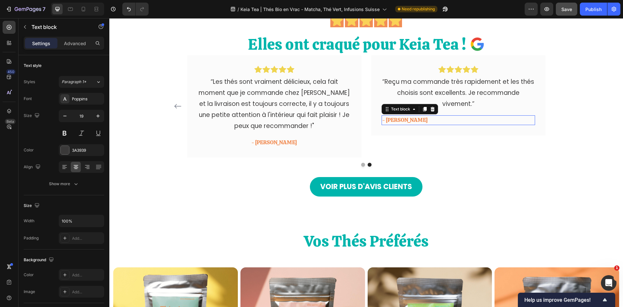
click at [395, 124] on p "- [PERSON_NAME]" at bounding box center [459, 120] width 152 height 8
click at [73, 167] on icon at bounding box center [76, 167] width 6 height 6
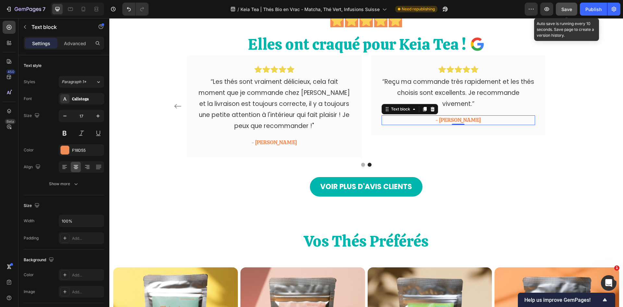
click at [566, 10] on span "Save" at bounding box center [567, 9] width 11 height 6
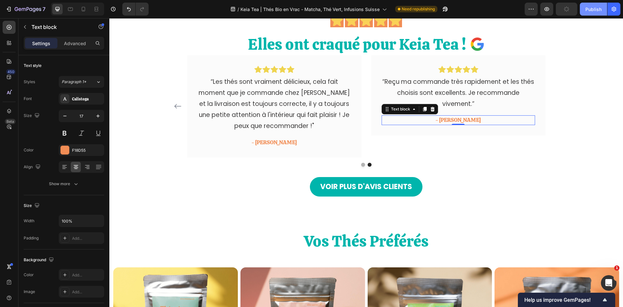
click at [591, 13] on button "Publish" at bounding box center [593, 9] width 27 height 13
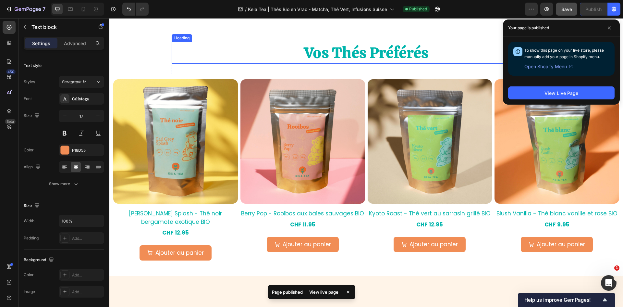
scroll to position [552, 0]
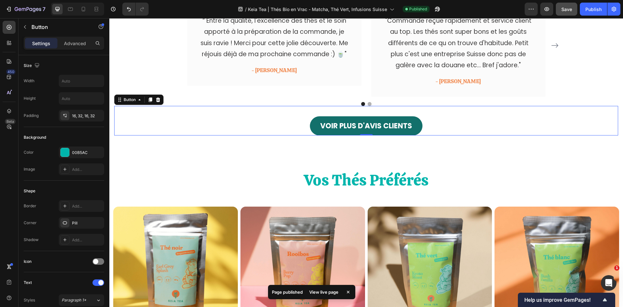
click at [349, 133] on link "VOIR PLUS D'AVIS CLIENTS" at bounding box center [366, 125] width 113 height 19
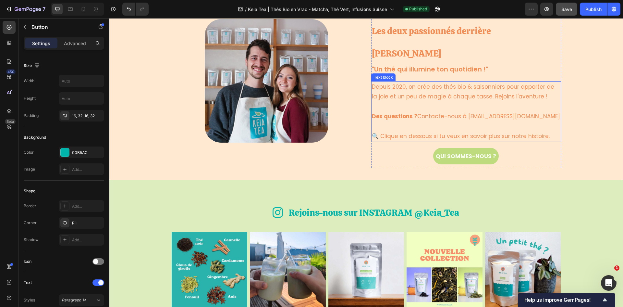
scroll to position [1689, 0]
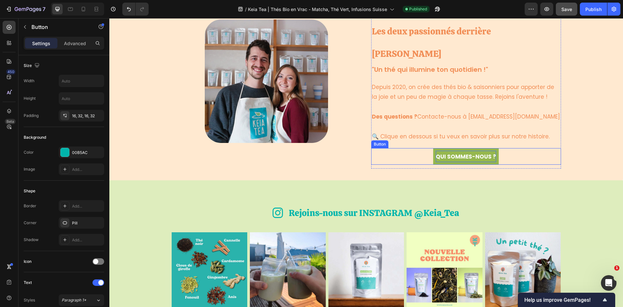
click at [464, 153] on span "QUI SOMMES-NOUS ?" at bounding box center [466, 157] width 60 height 8
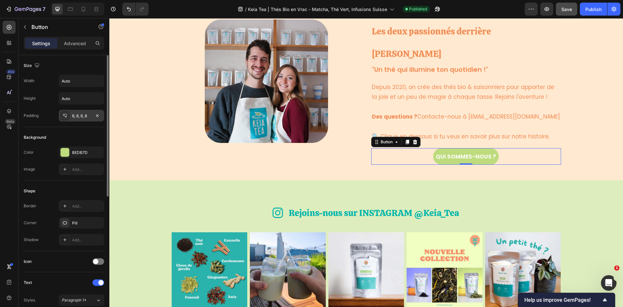
click at [81, 117] on div "8, 8, 8, 8" at bounding box center [81, 116] width 19 height 6
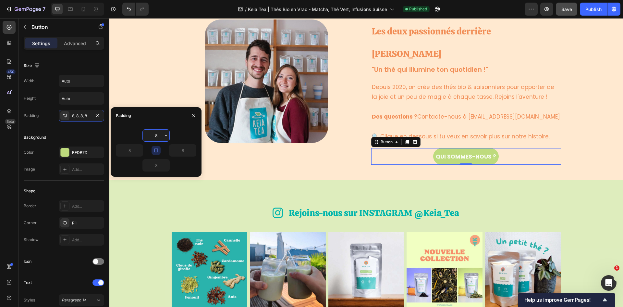
click at [154, 134] on input "8" at bounding box center [156, 136] width 27 height 12
click at [167, 135] on icon "button" at bounding box center [166, 135] width 2 height 1
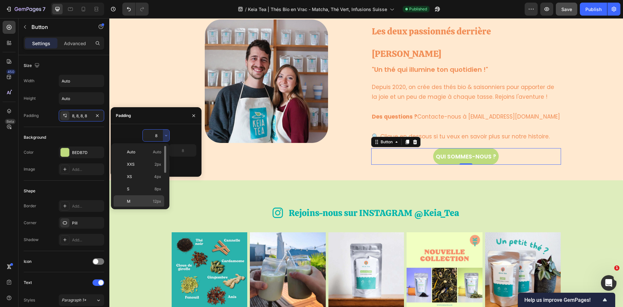
click at [154, 199] on span "12px" at bounding box center [157, 201] width 8 height 6
type input "12"
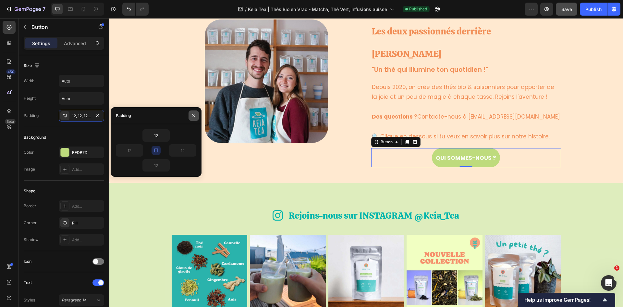
click at [193, 114] on icon "button" at bounding box center [194, 115] width 3 height 3
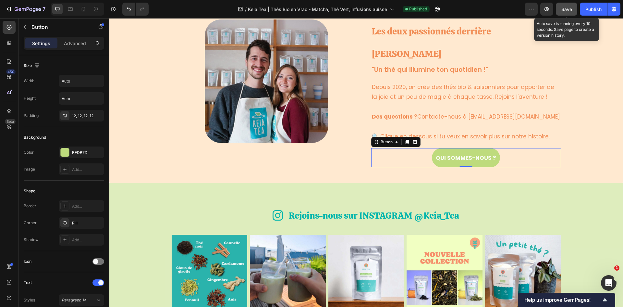
click at [565, 5] on button "Save" at bounding box center [566, 9] width 21 height 13
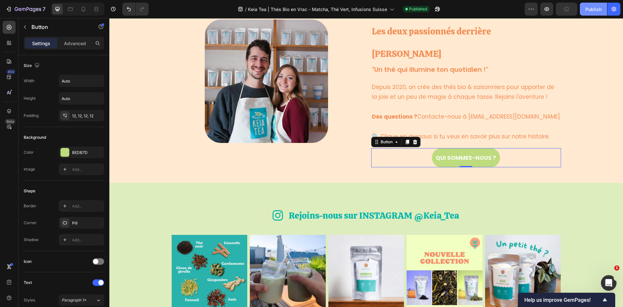
click at [590, 7] on div "Publish" at bounding box center [594, 9] width 16 height 7
